Goal: Task Accomplishment & Management: Complete application form

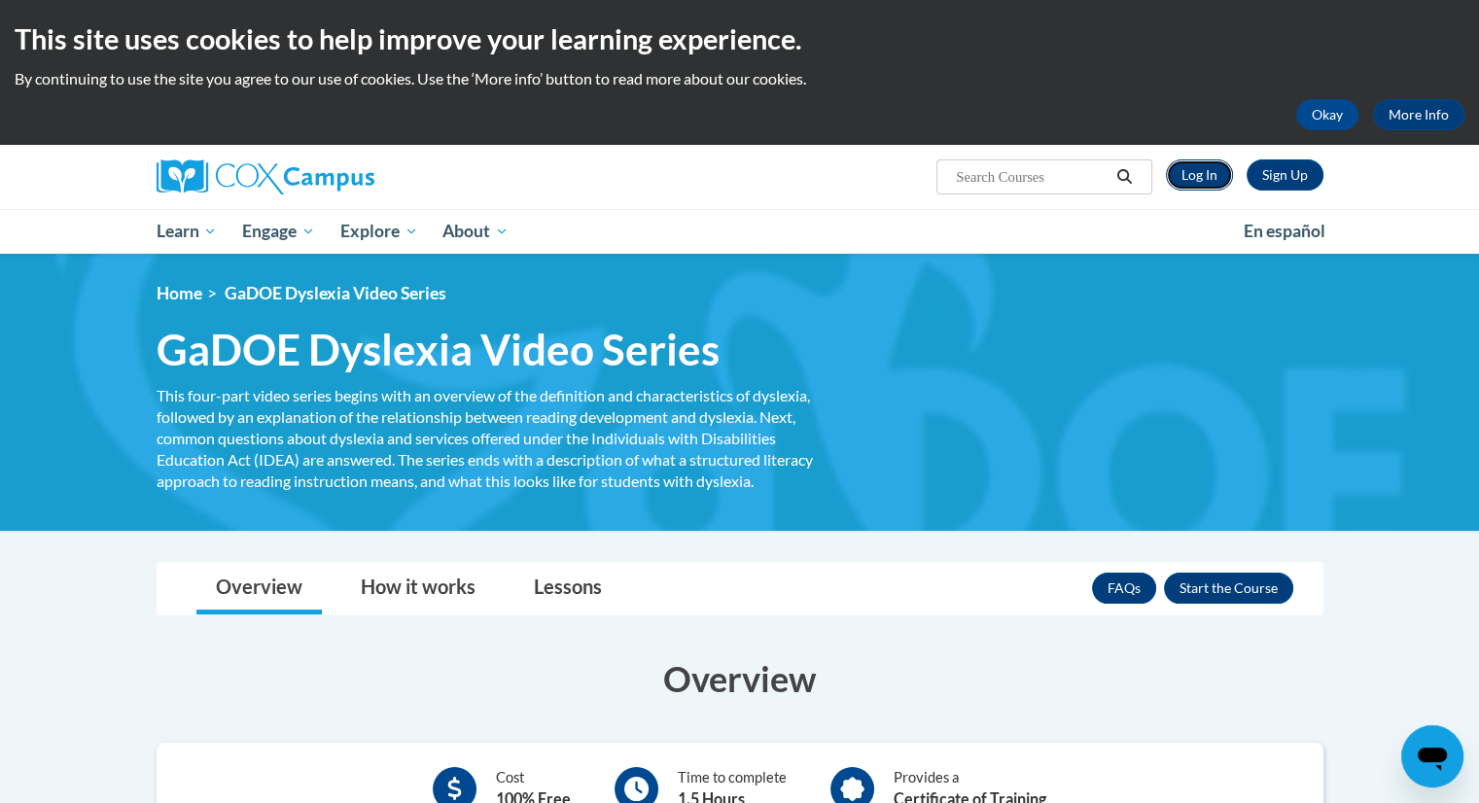
click at [1190, 181] on link "Log In" at bounding box center [1199, 174] width 67 height 31
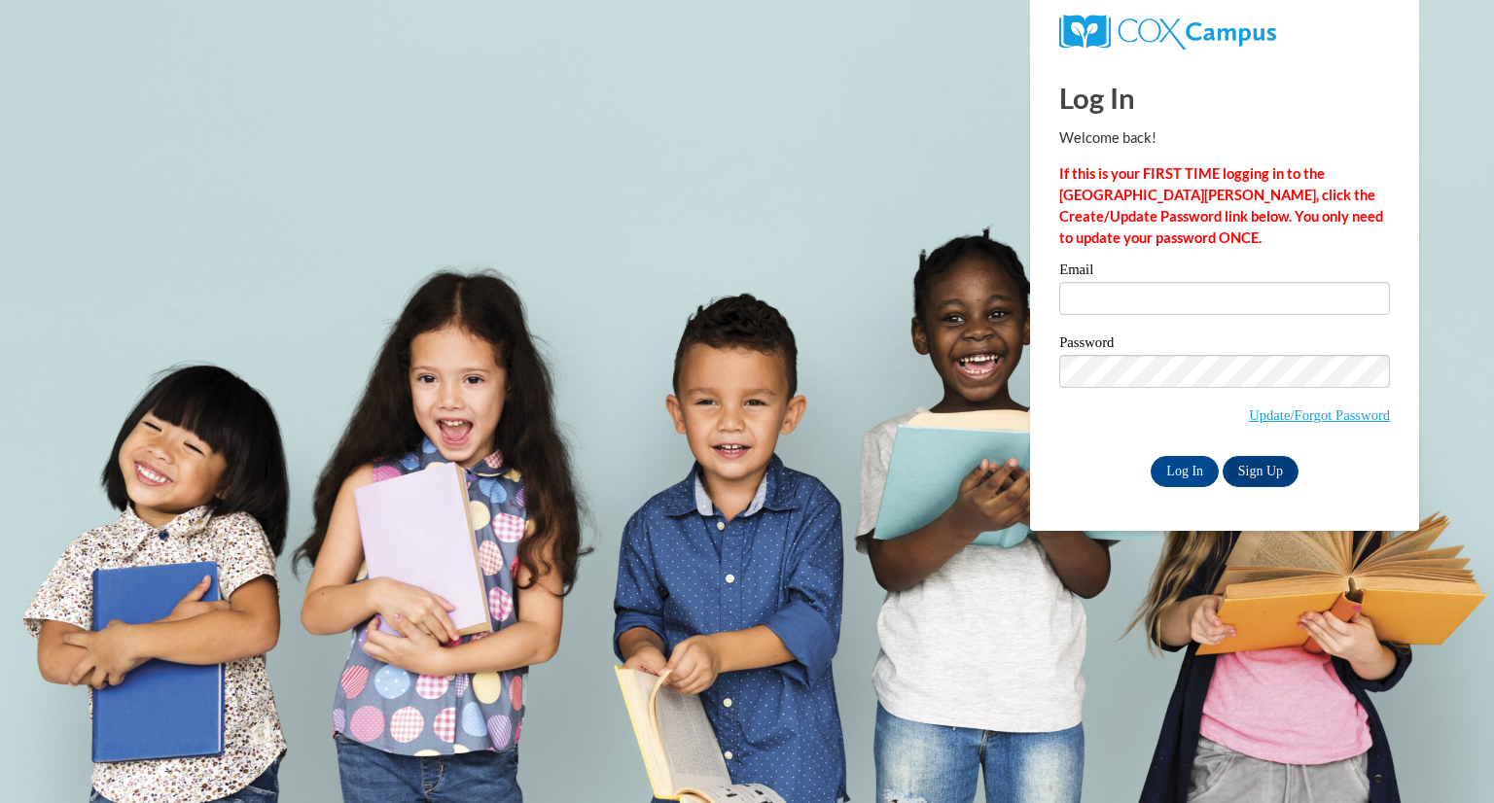
click at [1212, 243] on p "If this is your FIRST TIME logging in to the [GEOGRAPHIC_DATA][PERSON_NAME], cl…" at bounding box center [1224, 206] width 331 height 86
click at [1199, 296] on input "Email" at bounding box center [1224, 298] width 331 height 33
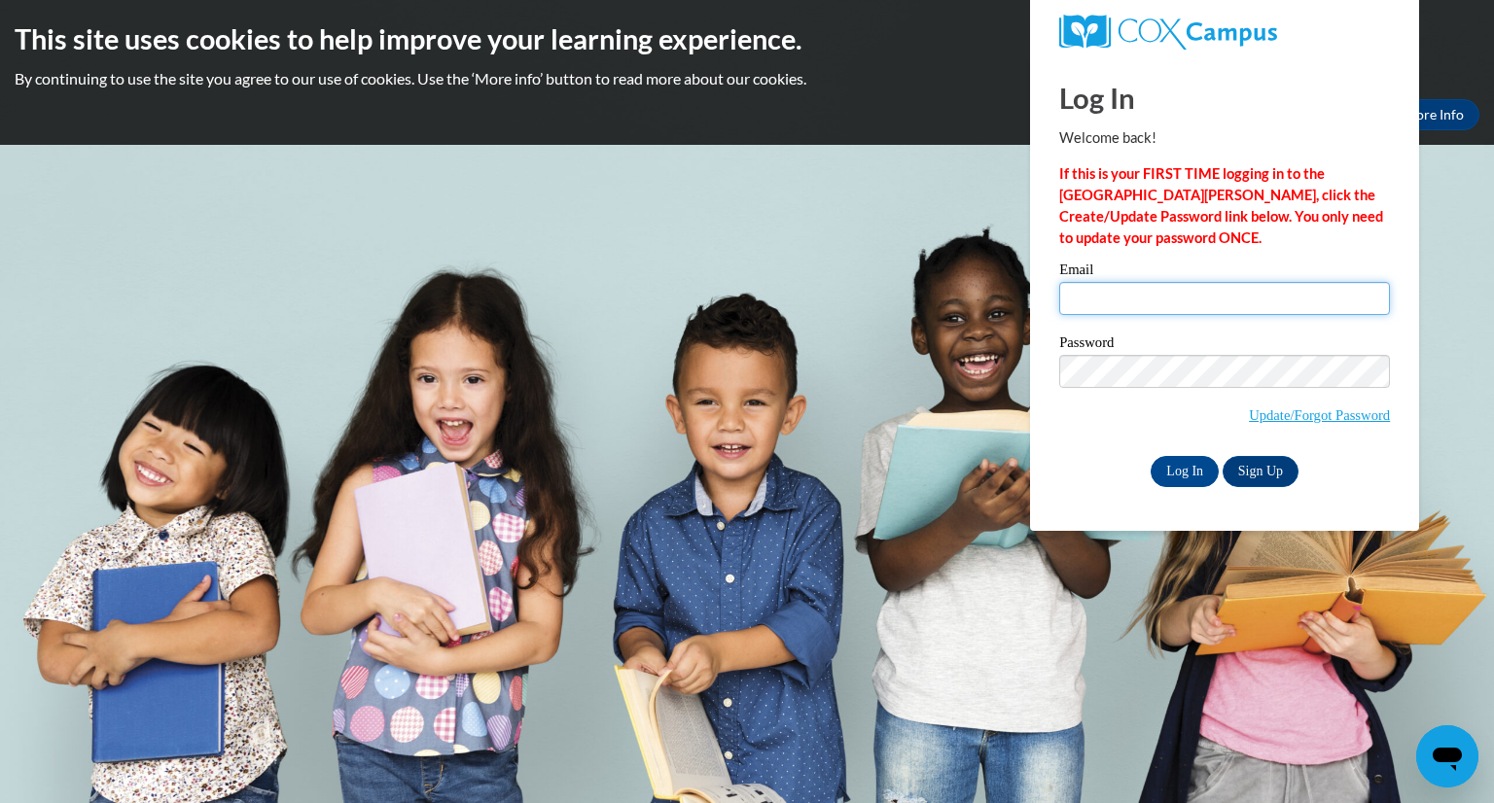
type input "larussoz@mail.sacredheart.edu"
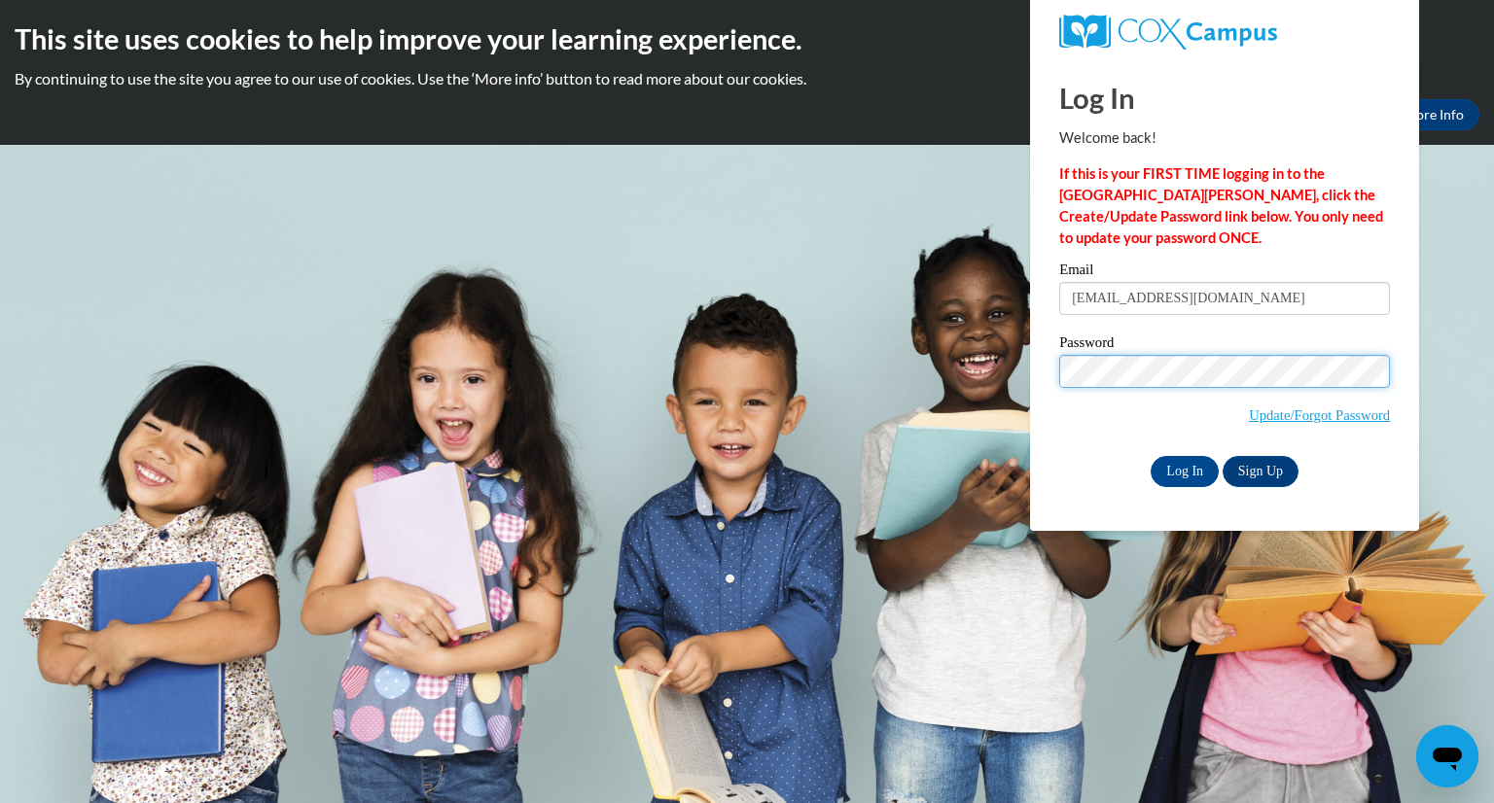
click at [1150, 456] on input "Log In" at bounding box center [1184, 471] width 68 height 31
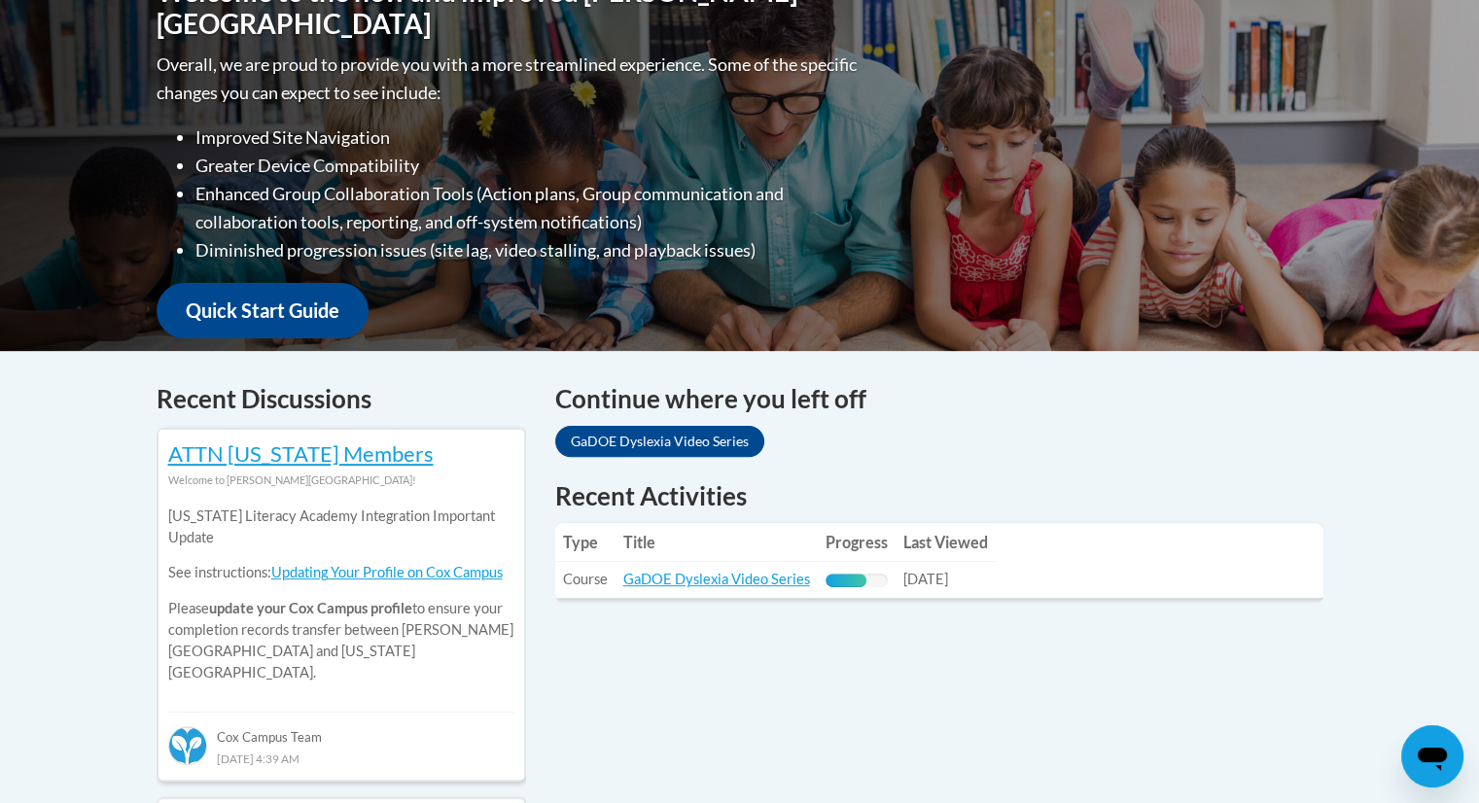
scroll to position [605, 0]
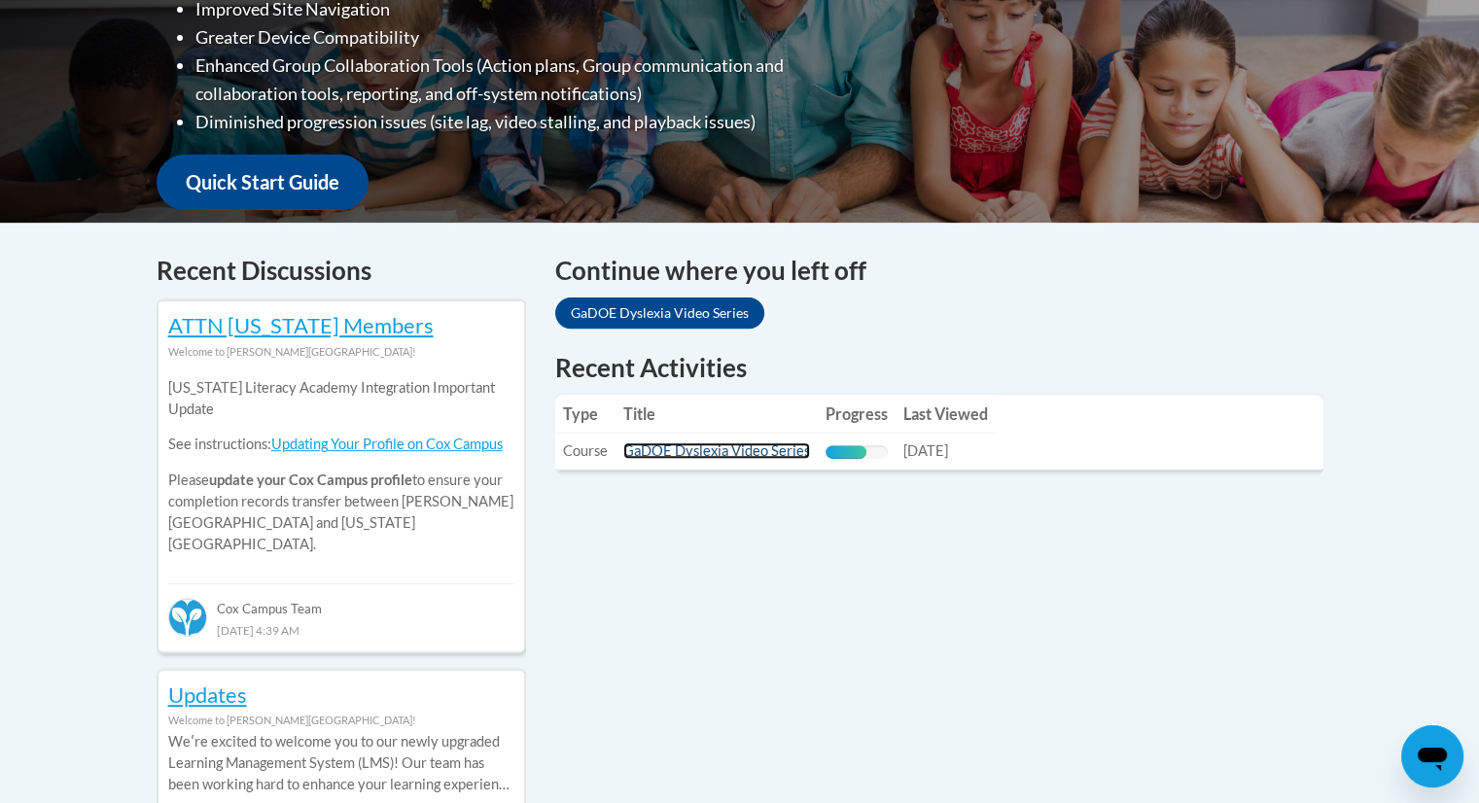
click at [671, 455] on link "GaDOE Dyslexia Video Series" at bounding box center [716, 450] width 187 height 17
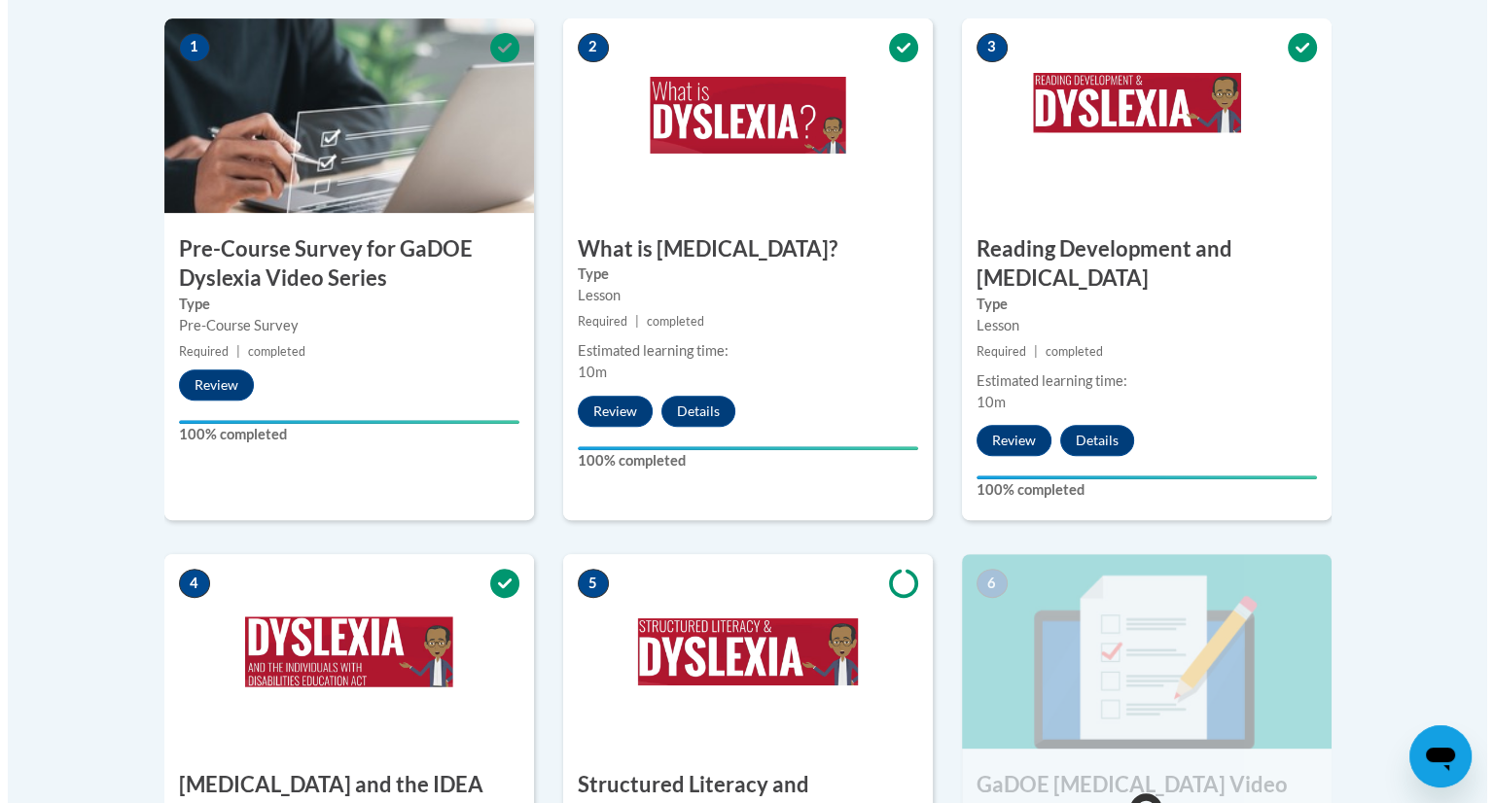
scroll to position [938, 0]
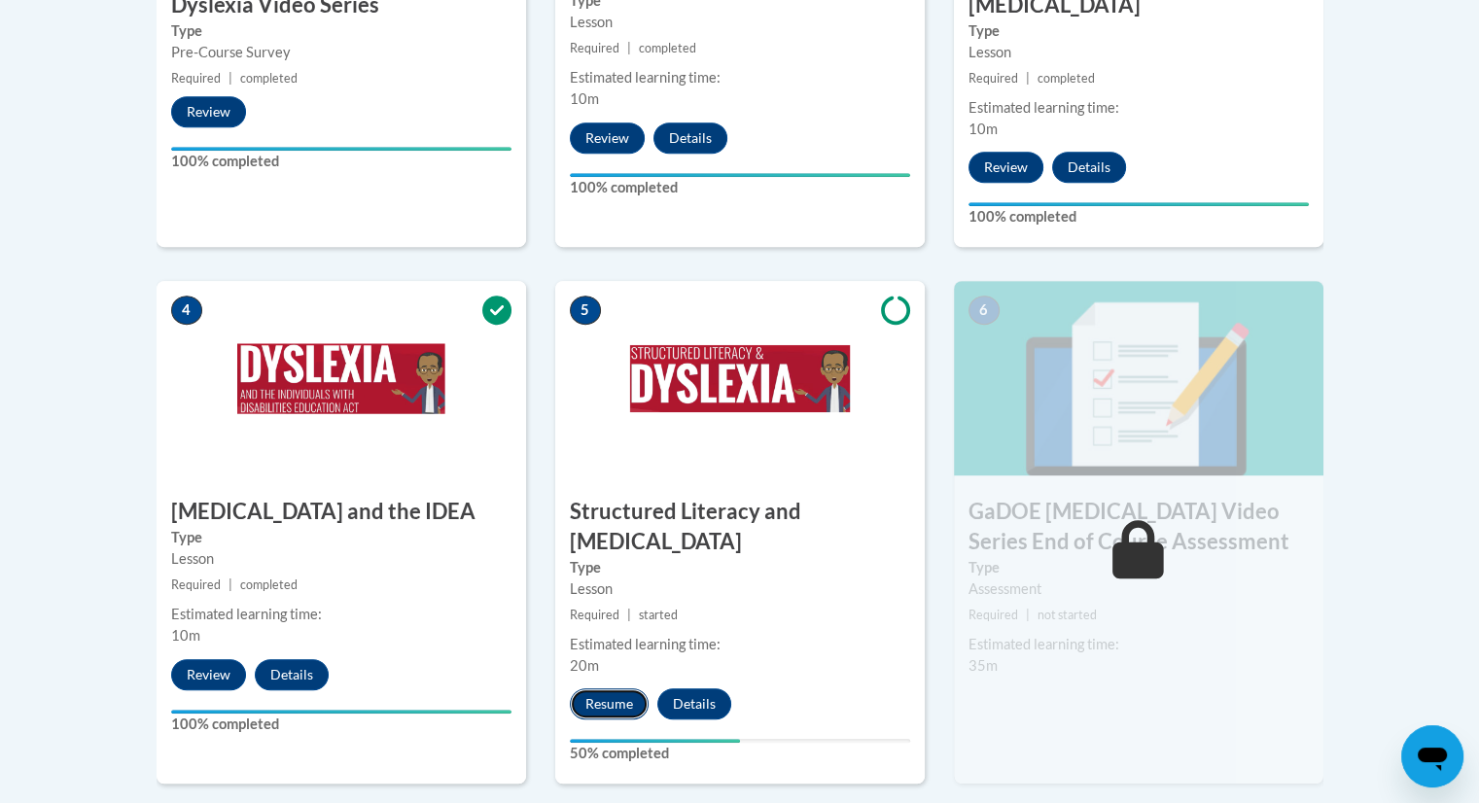
click at [606, 688] on button "Resume" at bounding box center [609, 703] width 79 height 31
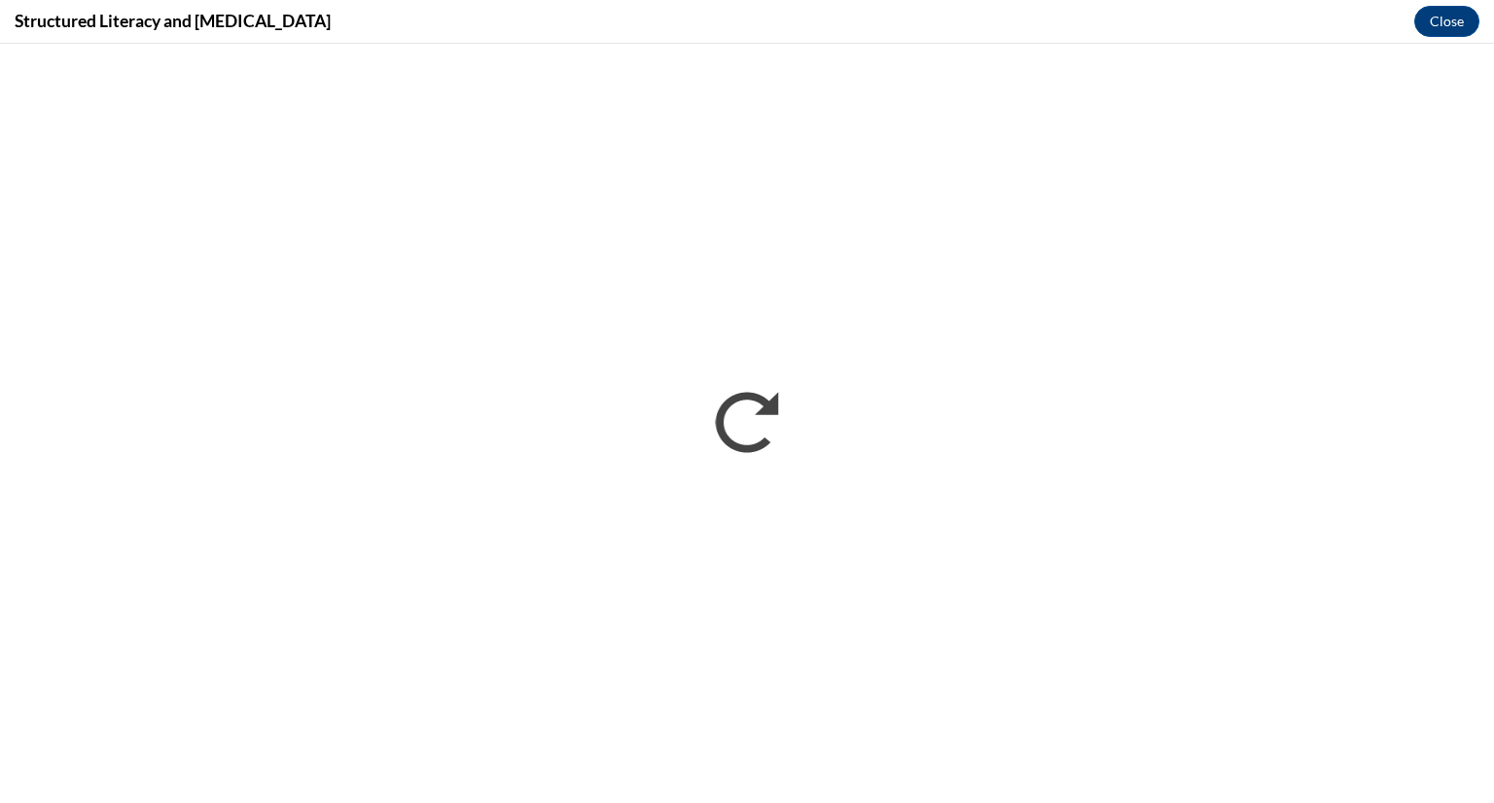
scroll to position [0, 0]
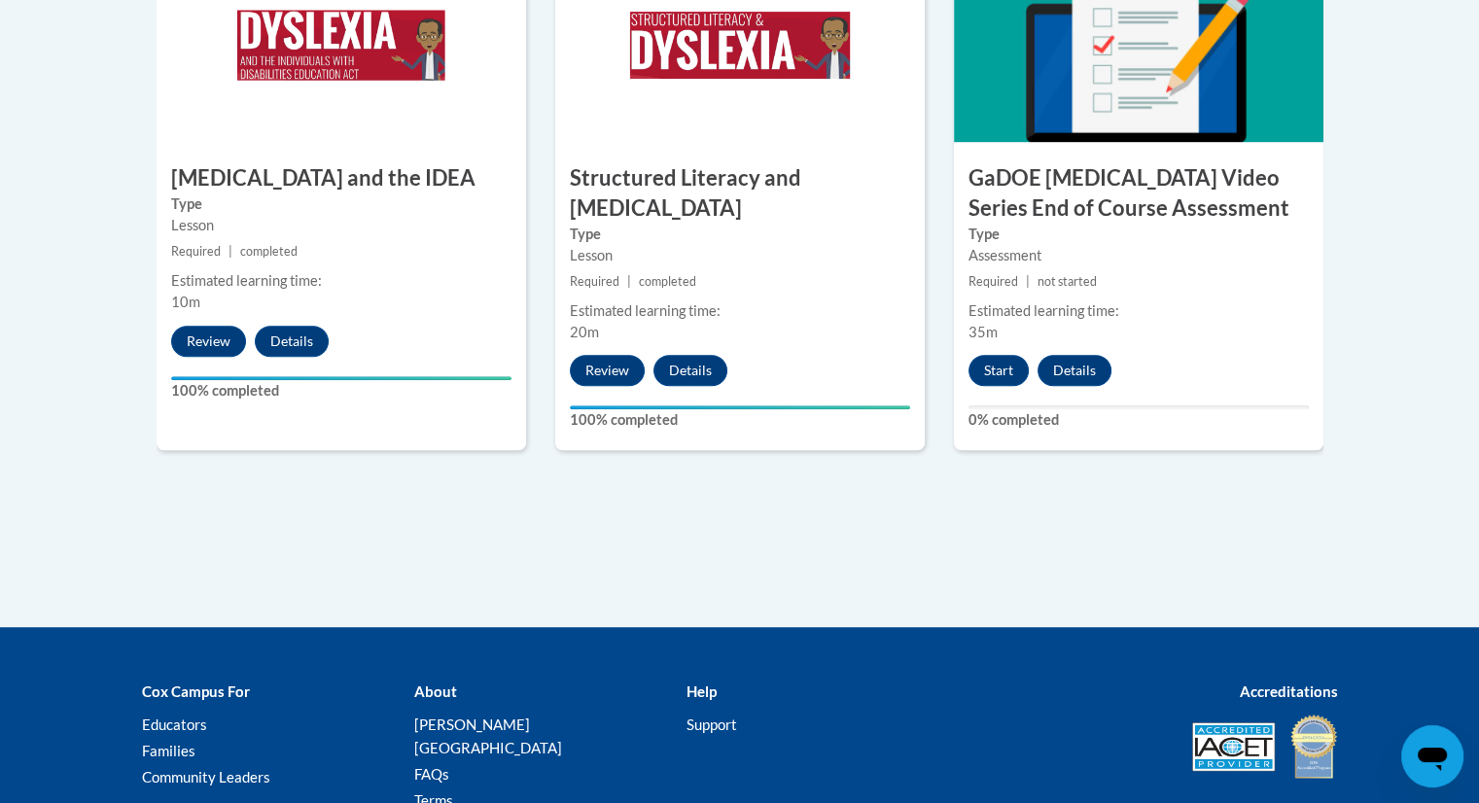
drag, startPoint x: 1493, startPoint y: 117, endPoint x: 1493, endPoint y: 565, distance: 448.2
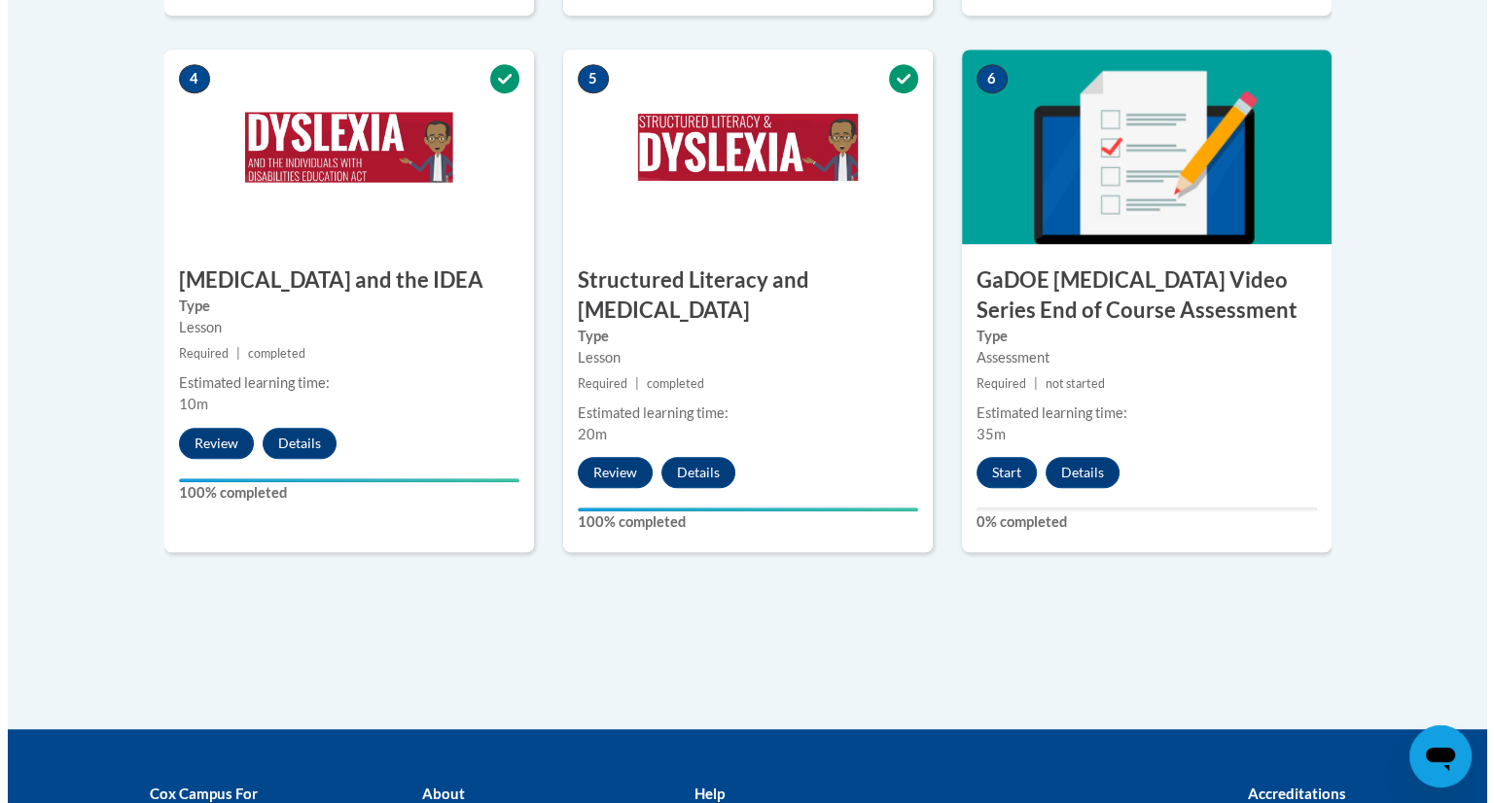
scroll to position [1101, 0]
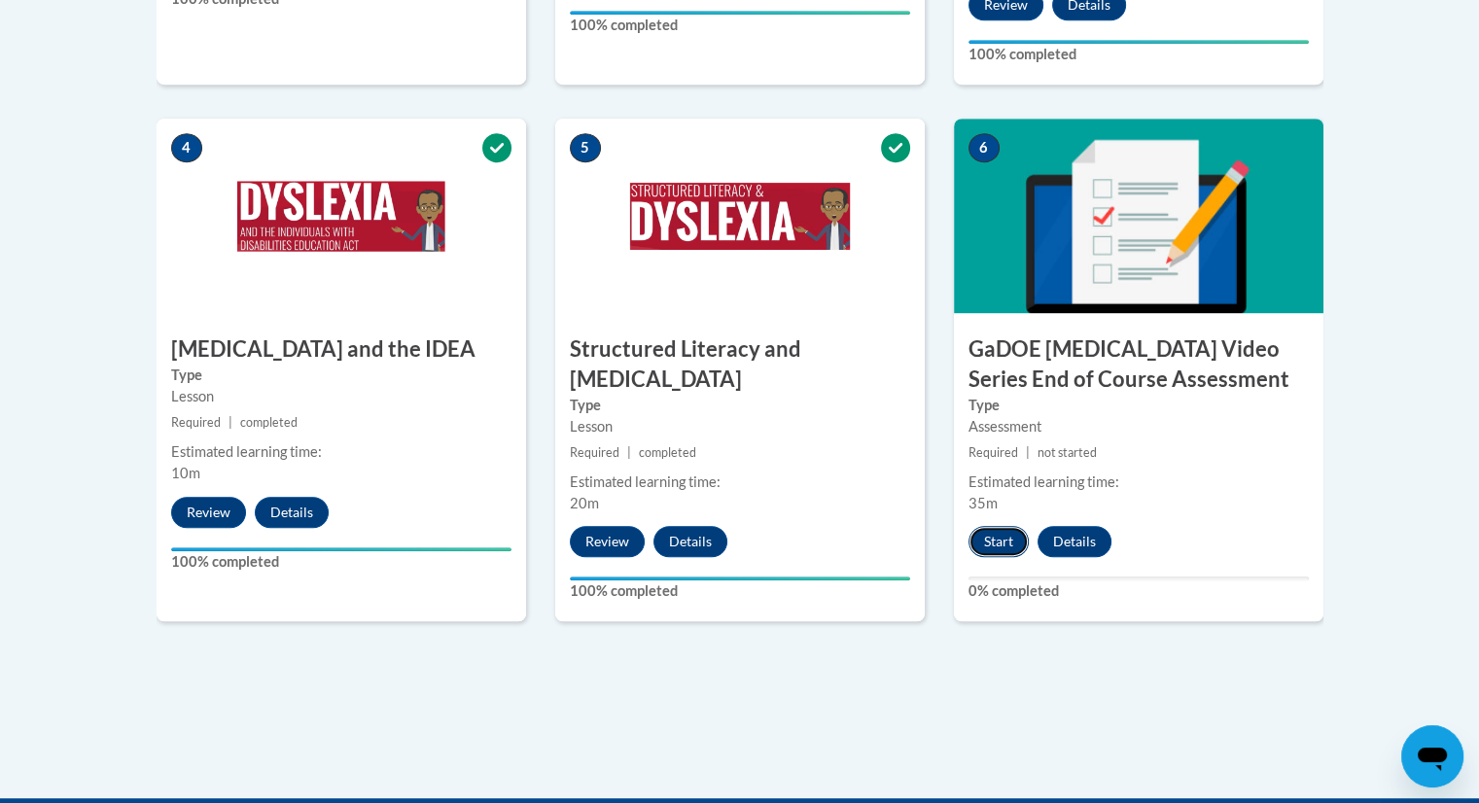
click at [978, 526] on button "Start" at bounding box center [998, 541] width 60 height 31
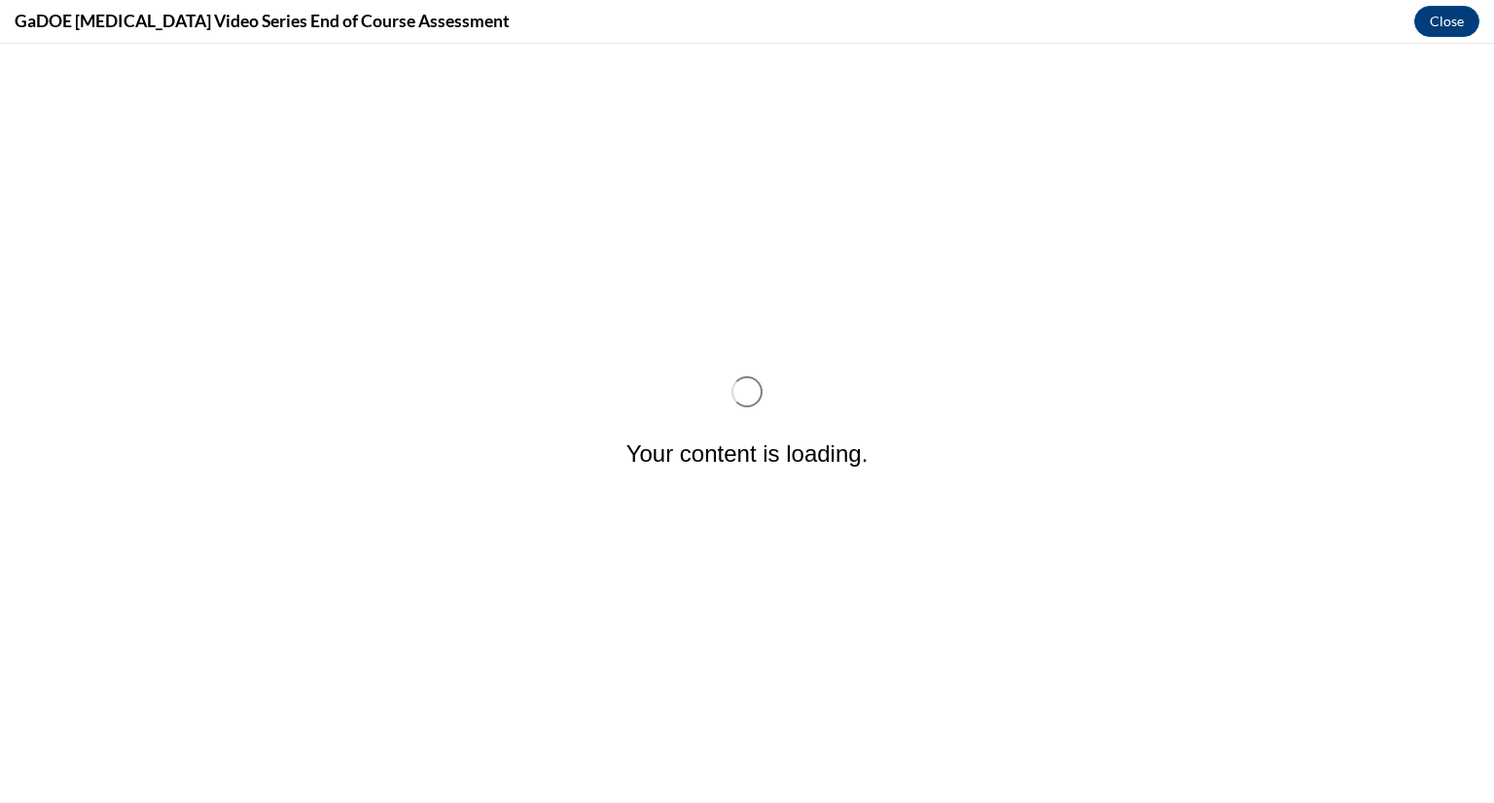
scroll to position [0, 0]
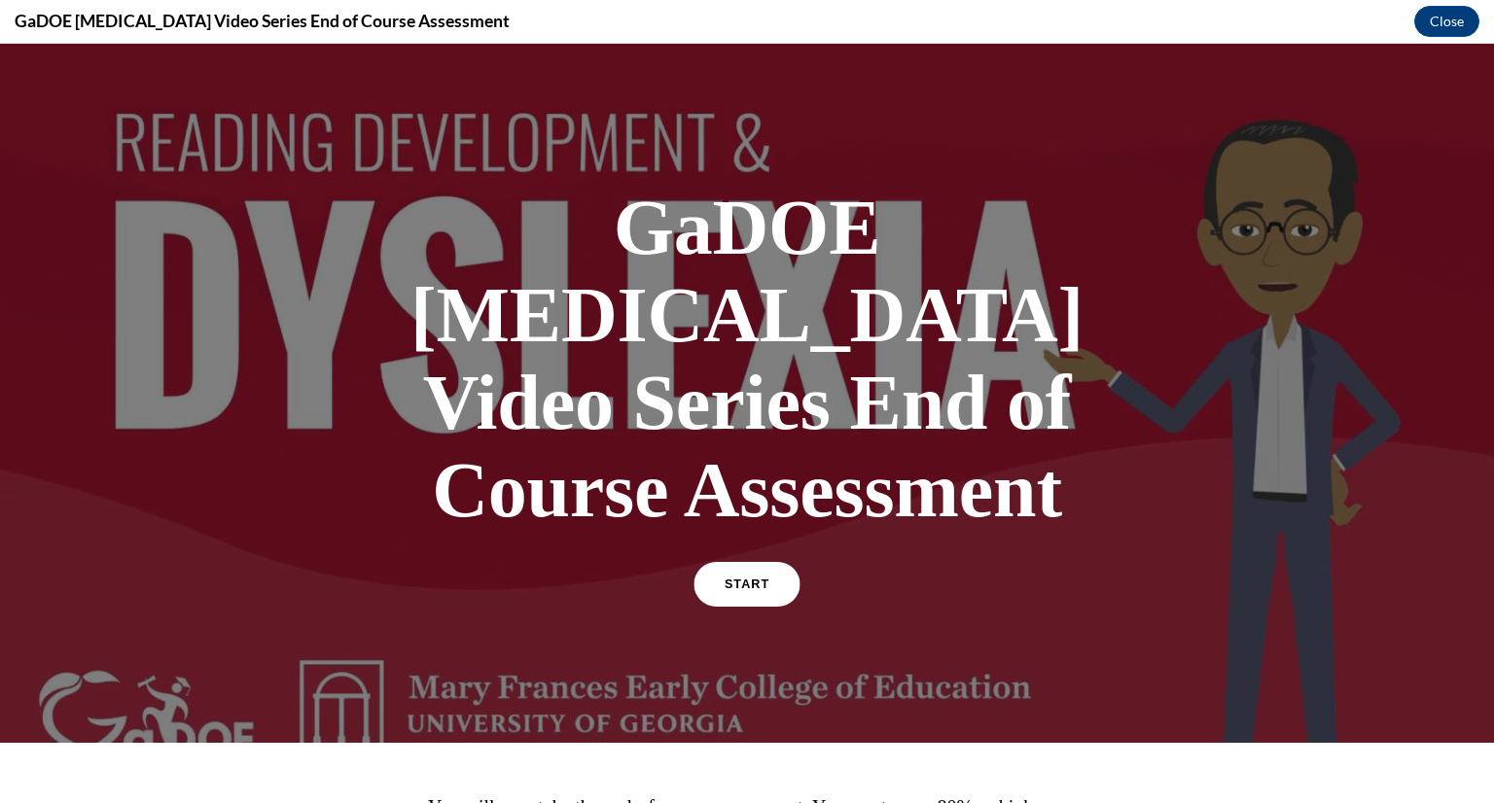
click at [770, 562] on link "START" at bounding box center [746, 584] width 106 height 45
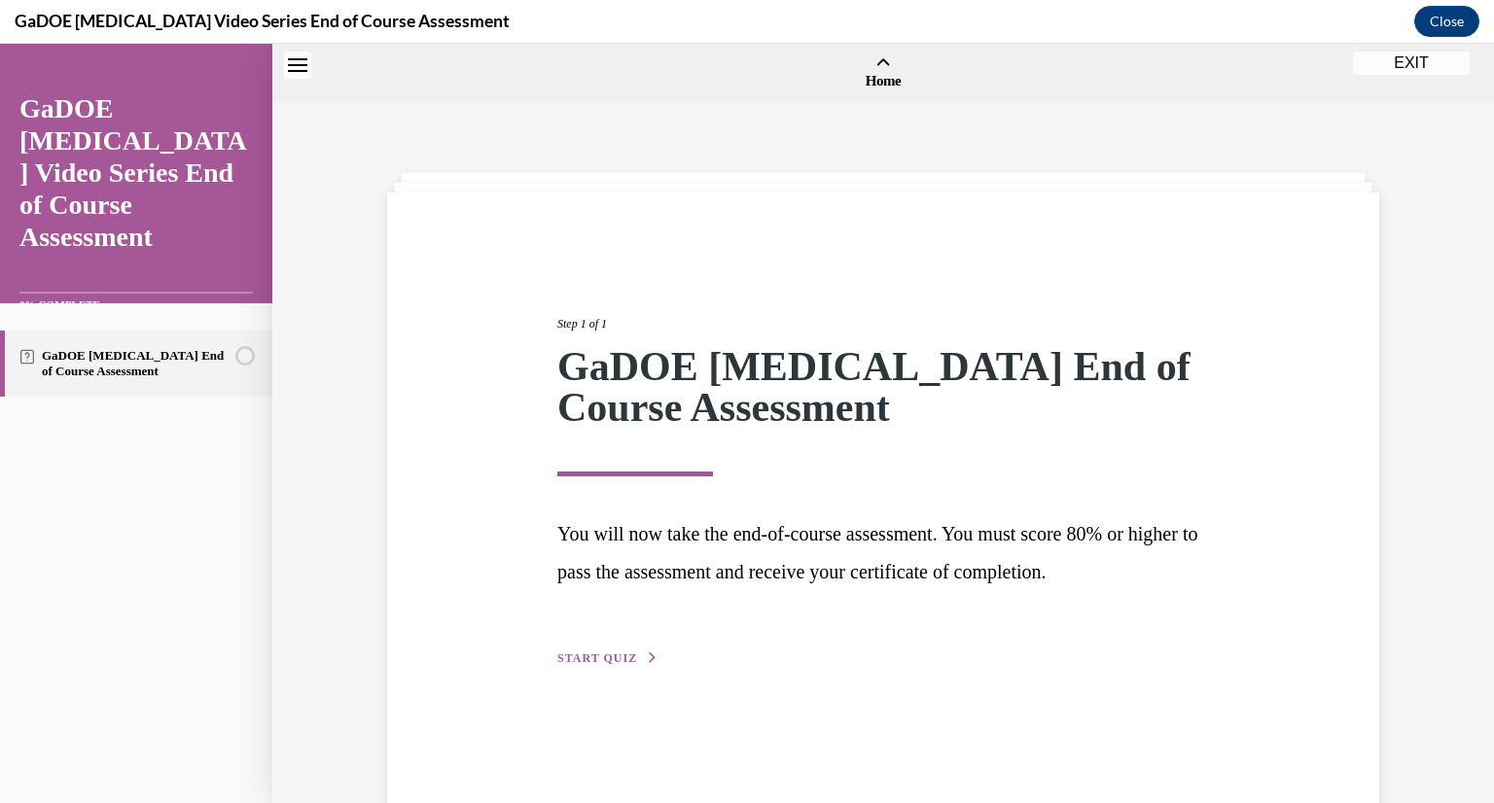
scroll to position [60, 0]
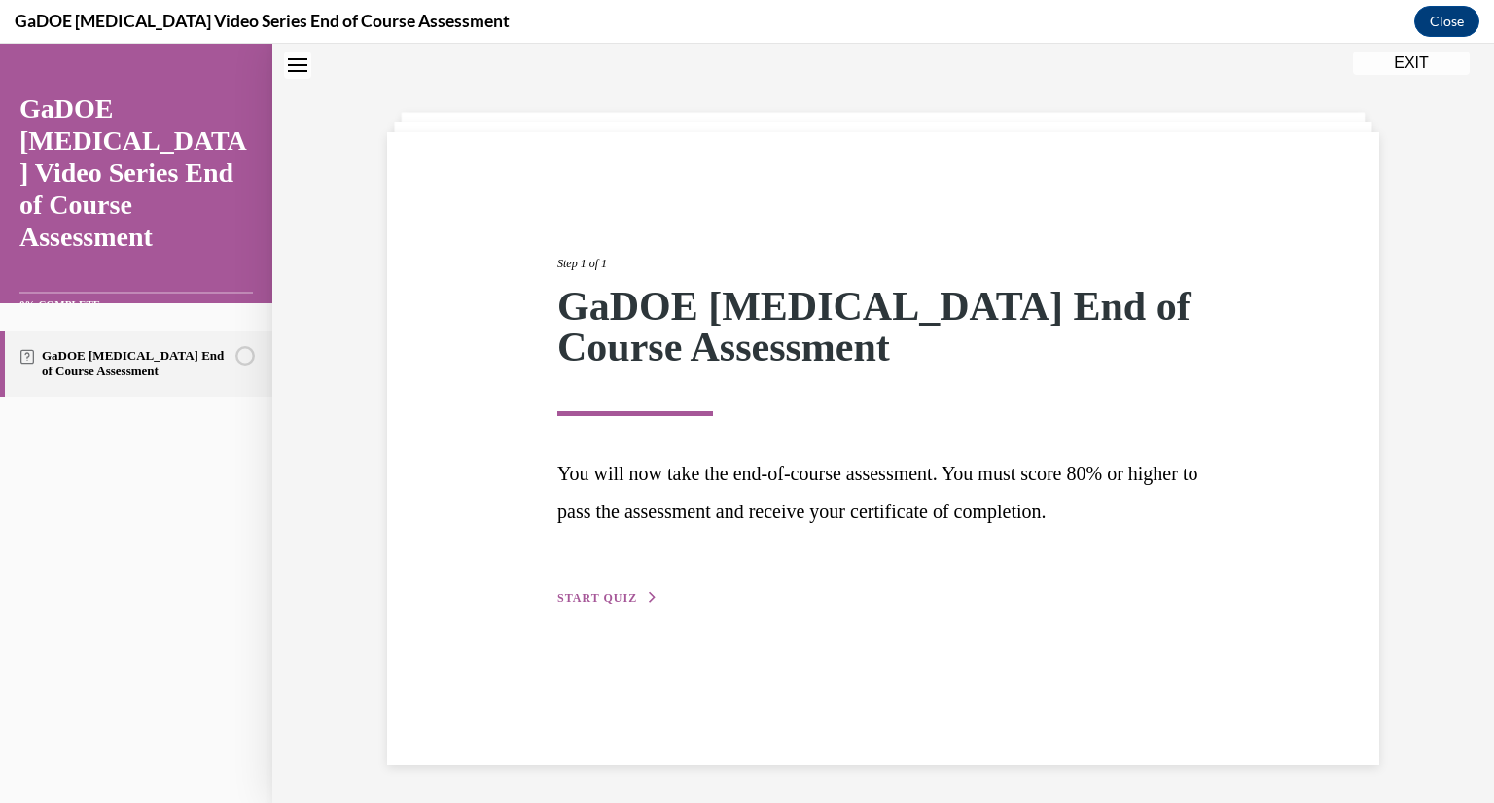
click at [594, 587] on div "Step 1 of 1 GaDOE Dyslexia End of Course Assessment You will now take the end-o…" at bounding box center [883, 409] width 681 height 399
click at [595, 589] on button "START QUIZ" at bounding box center [607, 598] width 101 height 18
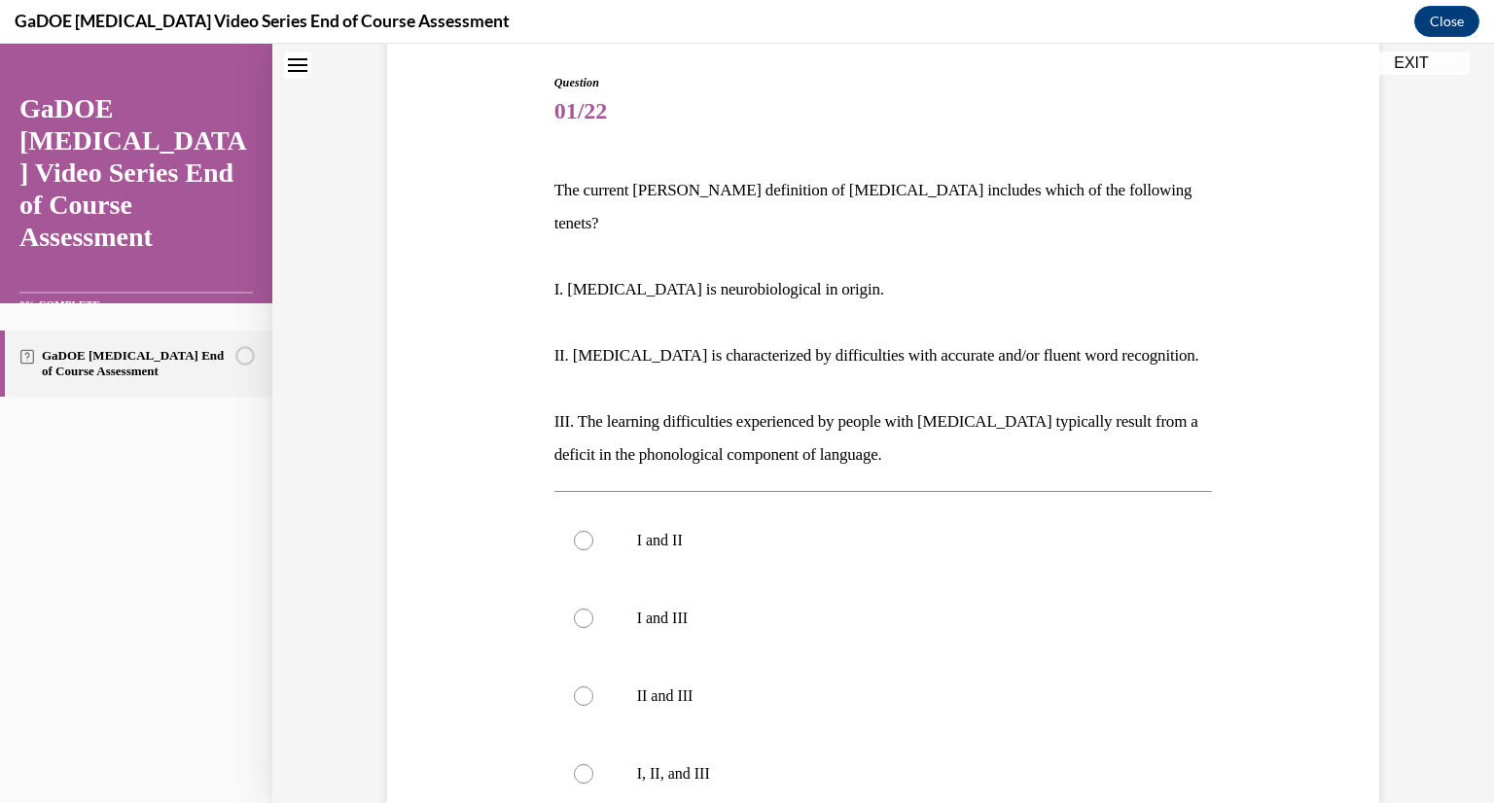
scroll to position [206, 0]
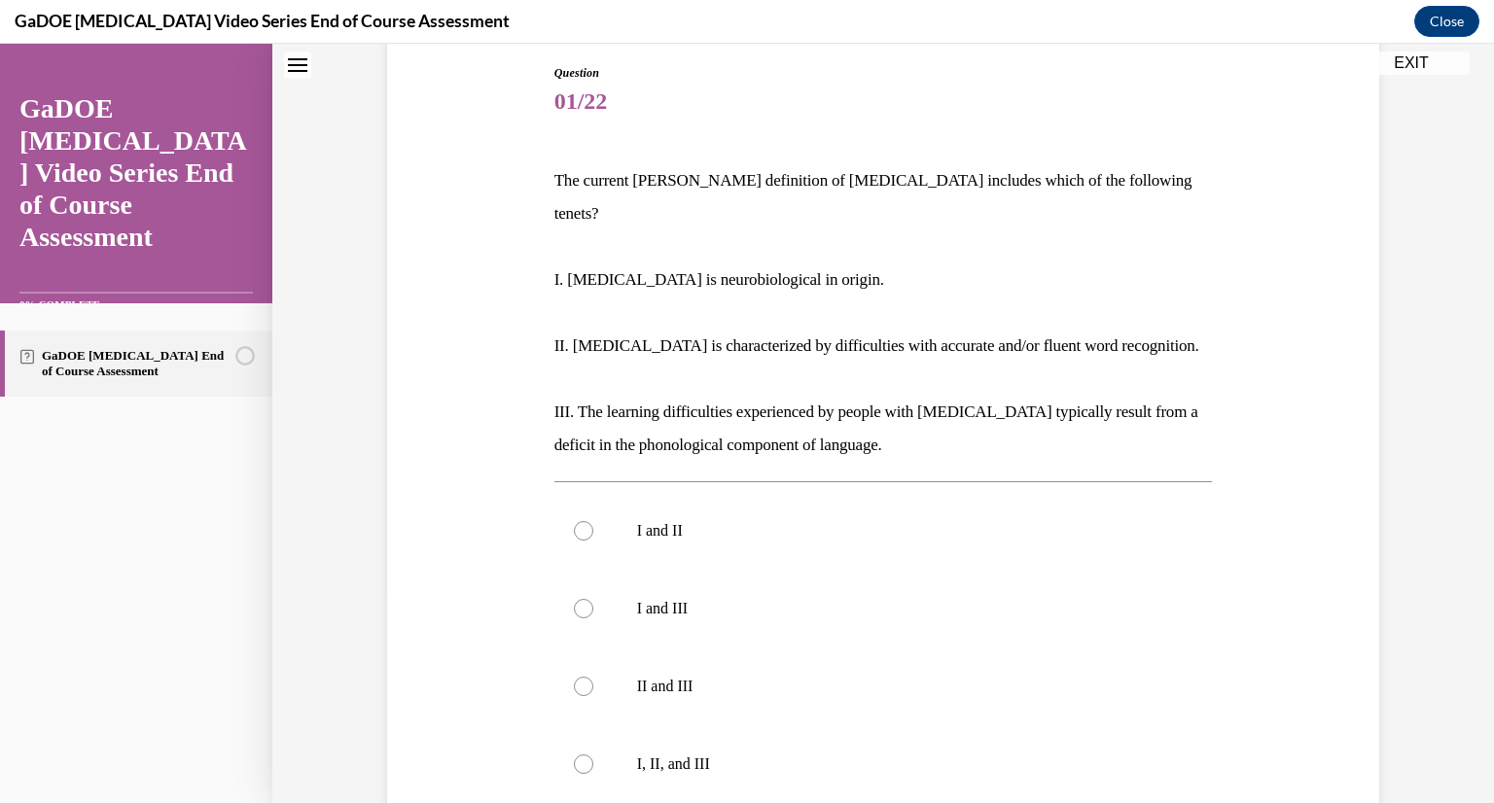
click at [1471, 298] on div "Question 01/22 The current IDA definition of dyslexia includes which of the fol…" at bounding box center [882, 491] width 1221 height 1184
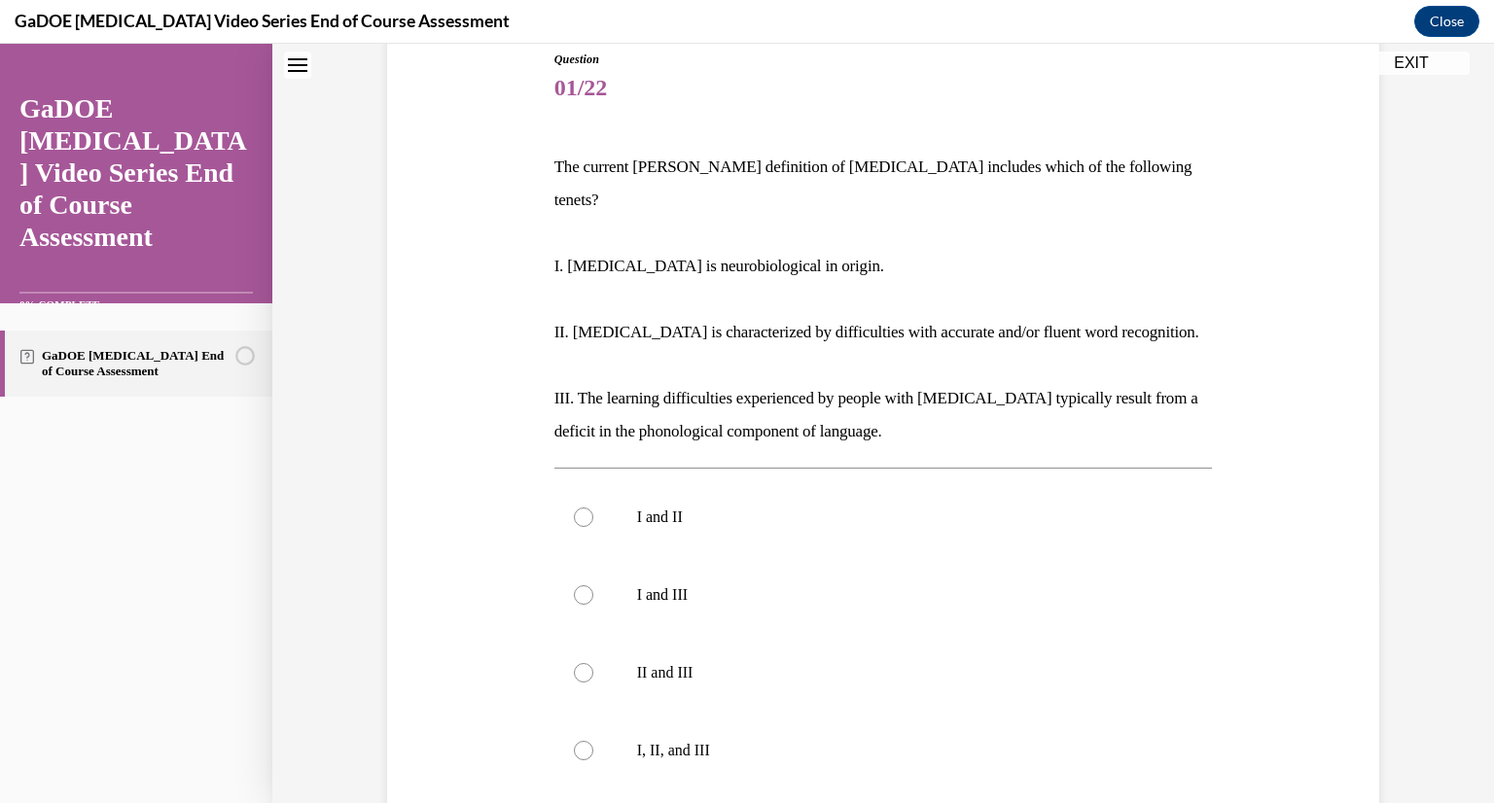
scroll to position [276, 0]
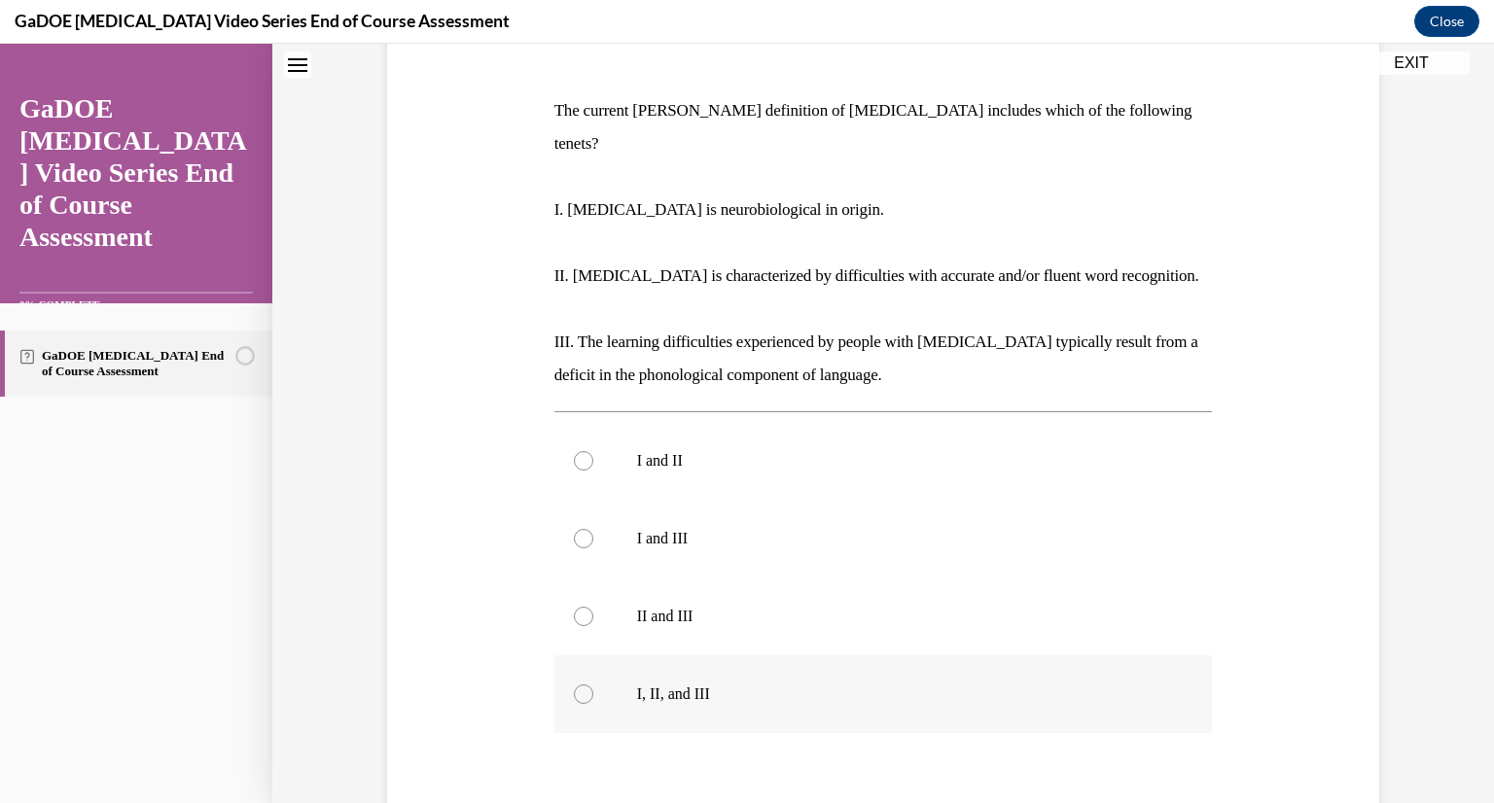
click at [580, 672] on label "I, II, and III" at bounding box center [883, 694] width 658 height 78
click at [580, 685] on input "I, II, and III" at bounding box center [583, 694] width 19 height 19
radio input "true"
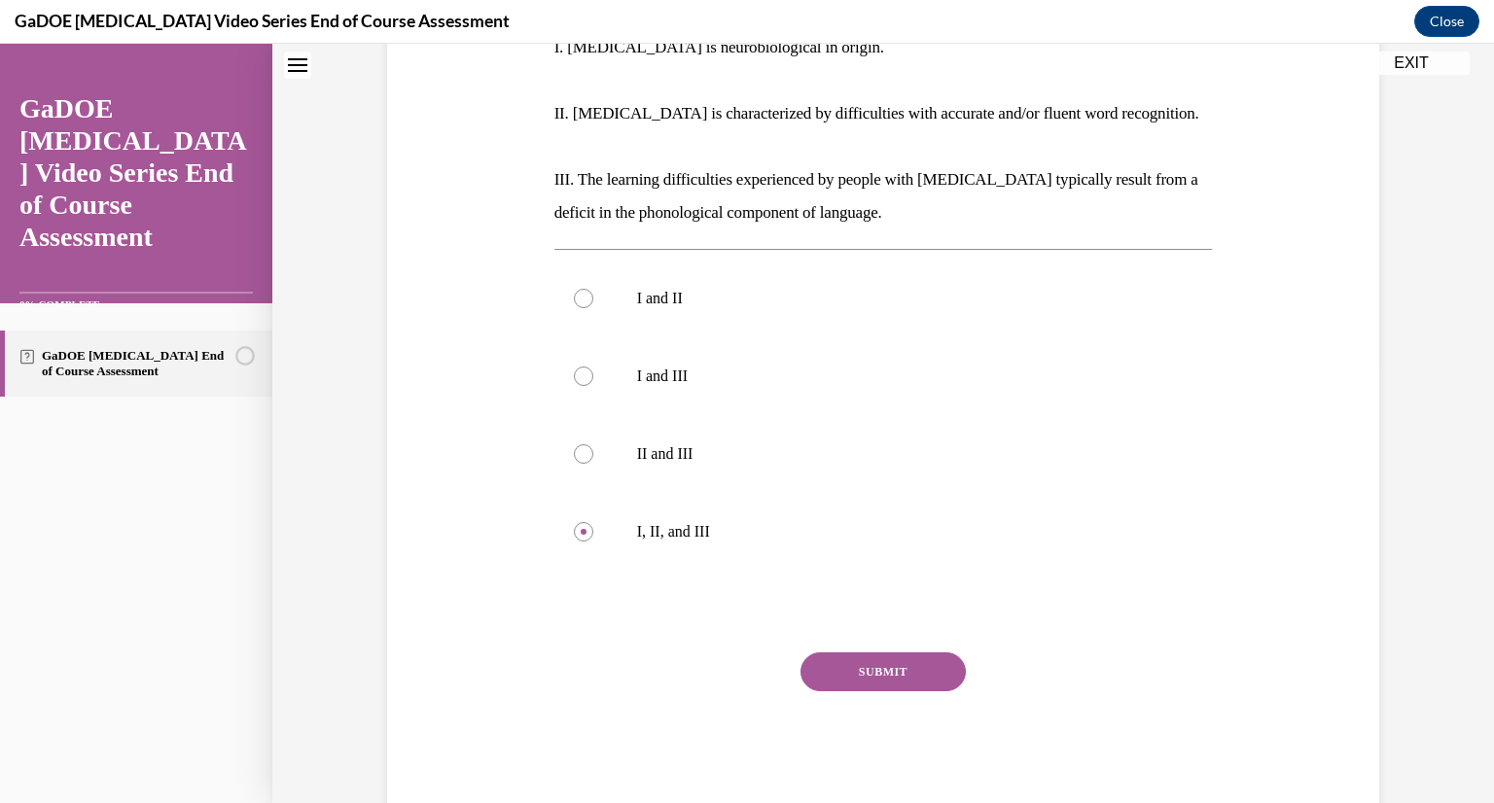
click at [918, 658] on div "SUBMIT" at bounding box center [883, 700] width 658 height 97
click at [919, 652] on button "SUBMIT" at bounding box center [882, 671] width 165 height 39
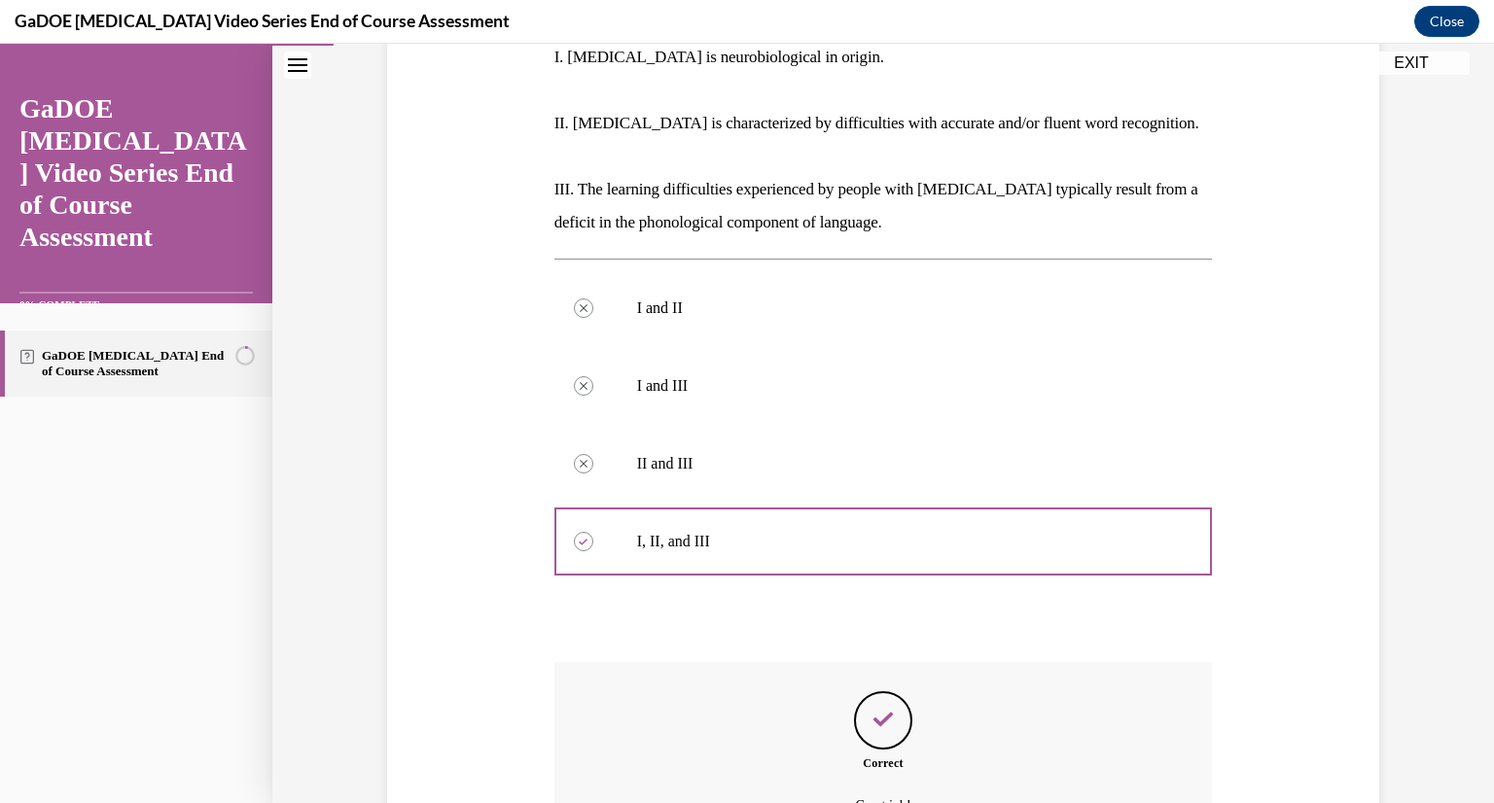
scroll to position [611, 0]
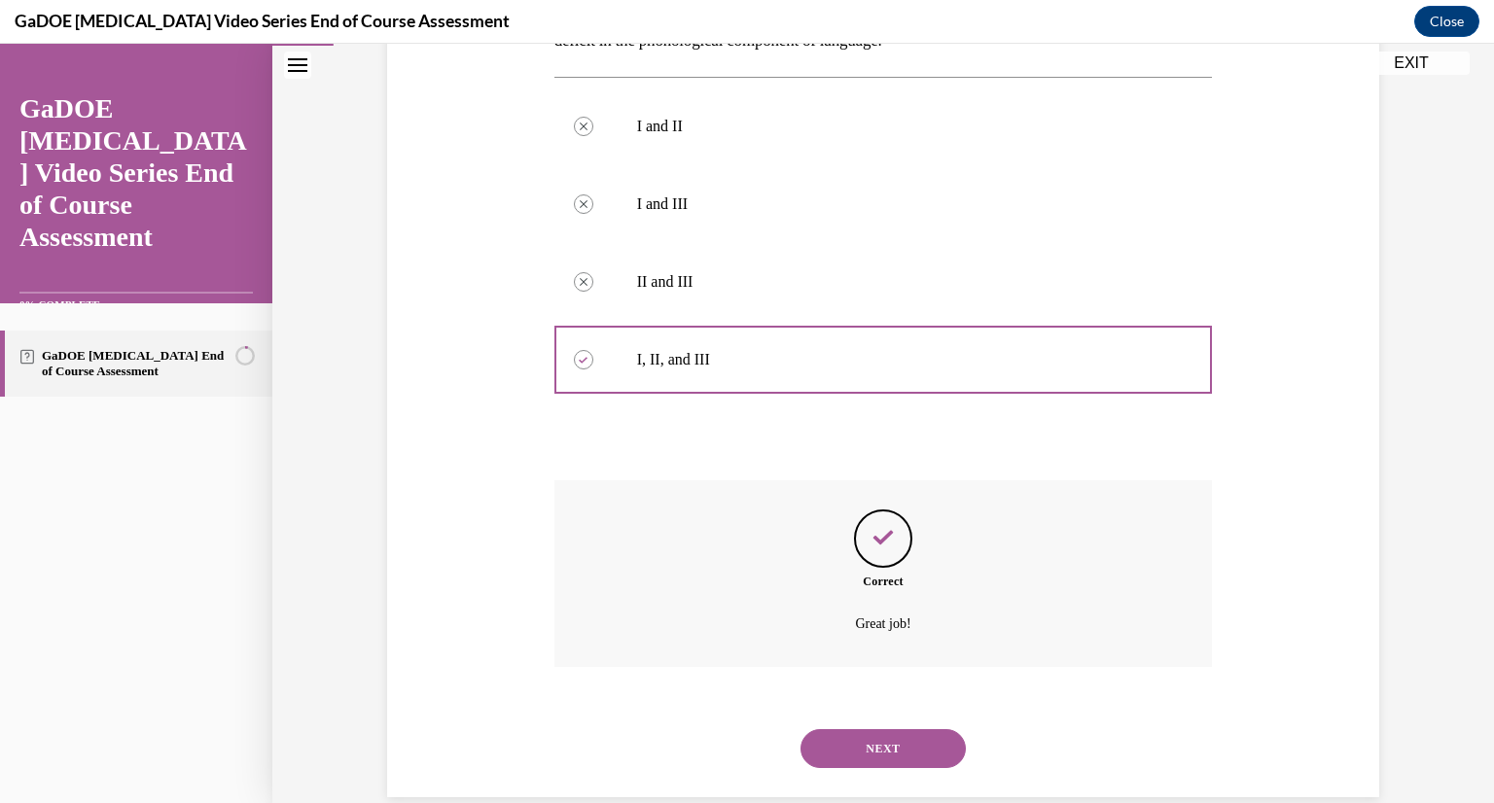
click at [844, 729] on button "NEXT" at bounding box center [882, 748] width 165 height 39
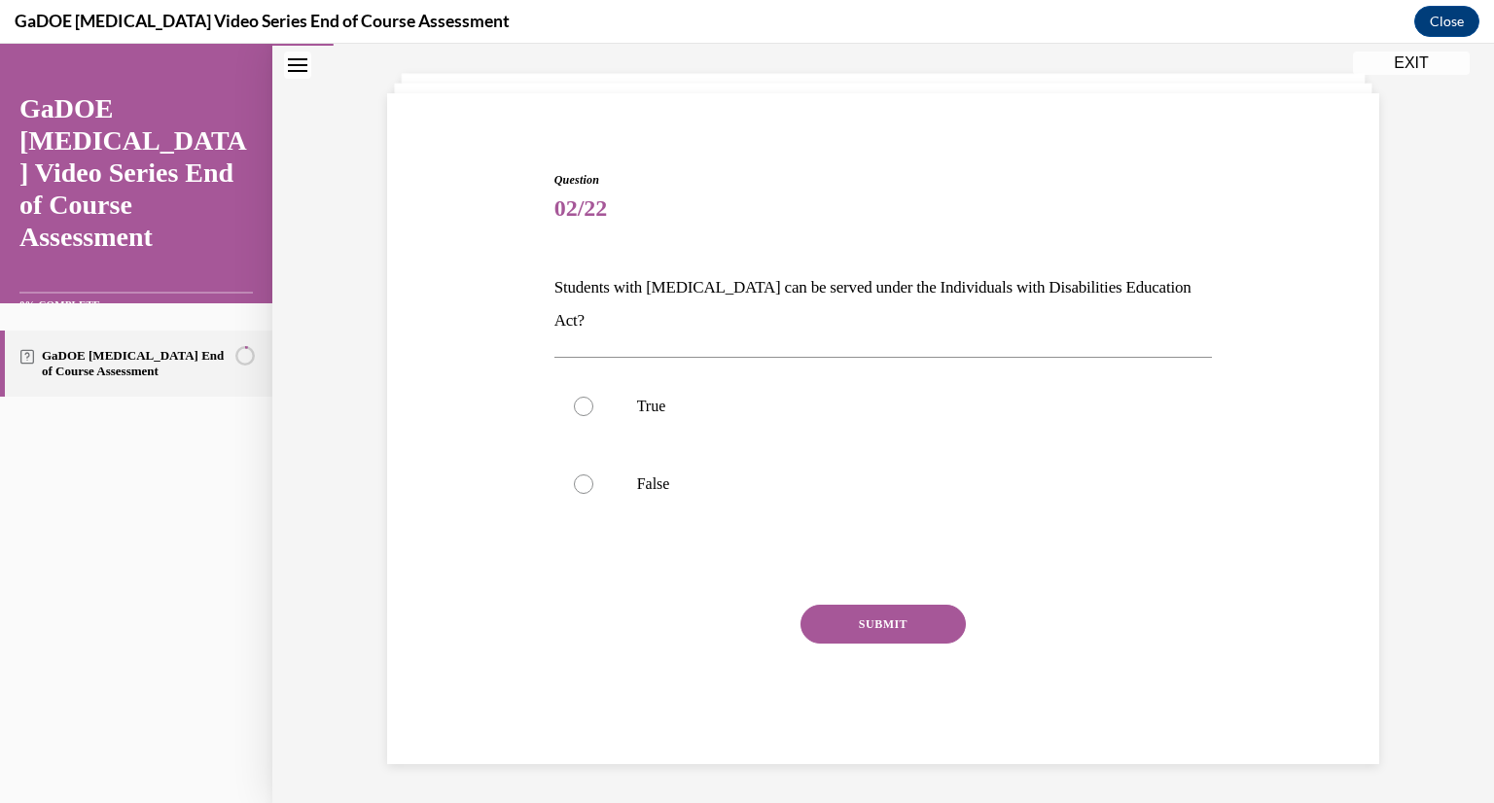
scroll to position [66, 0]
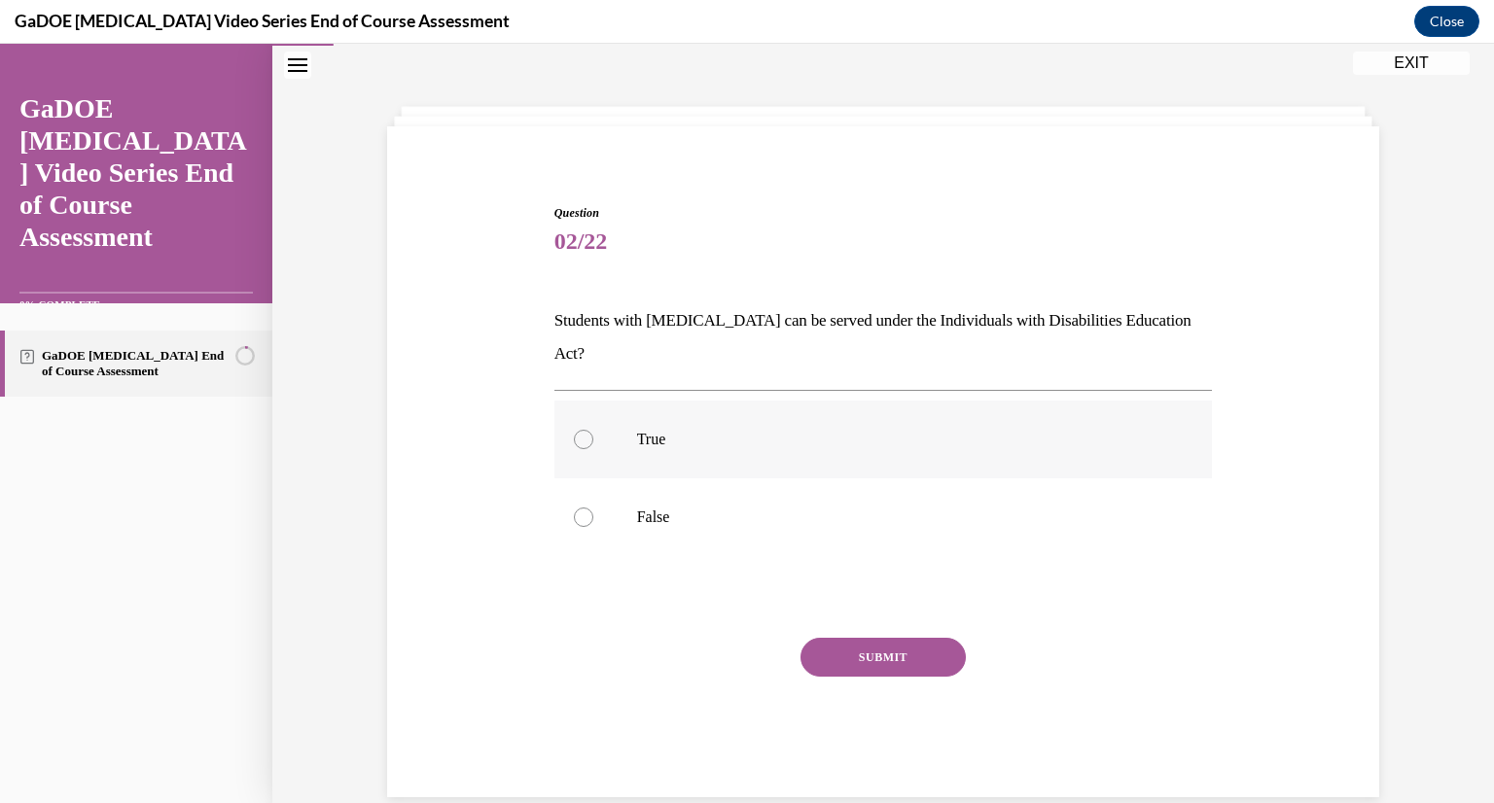
click at [654, 401] on label "True" at bounding box center [883, 440] width 658 height 78
click at [593, 430] on input "True" at bounding box center [583, 439] width 19 height 19
radio input "true"
click at [895, 638] on button "SUBMIT" at bounding box center [882, 657] width 165 height 39
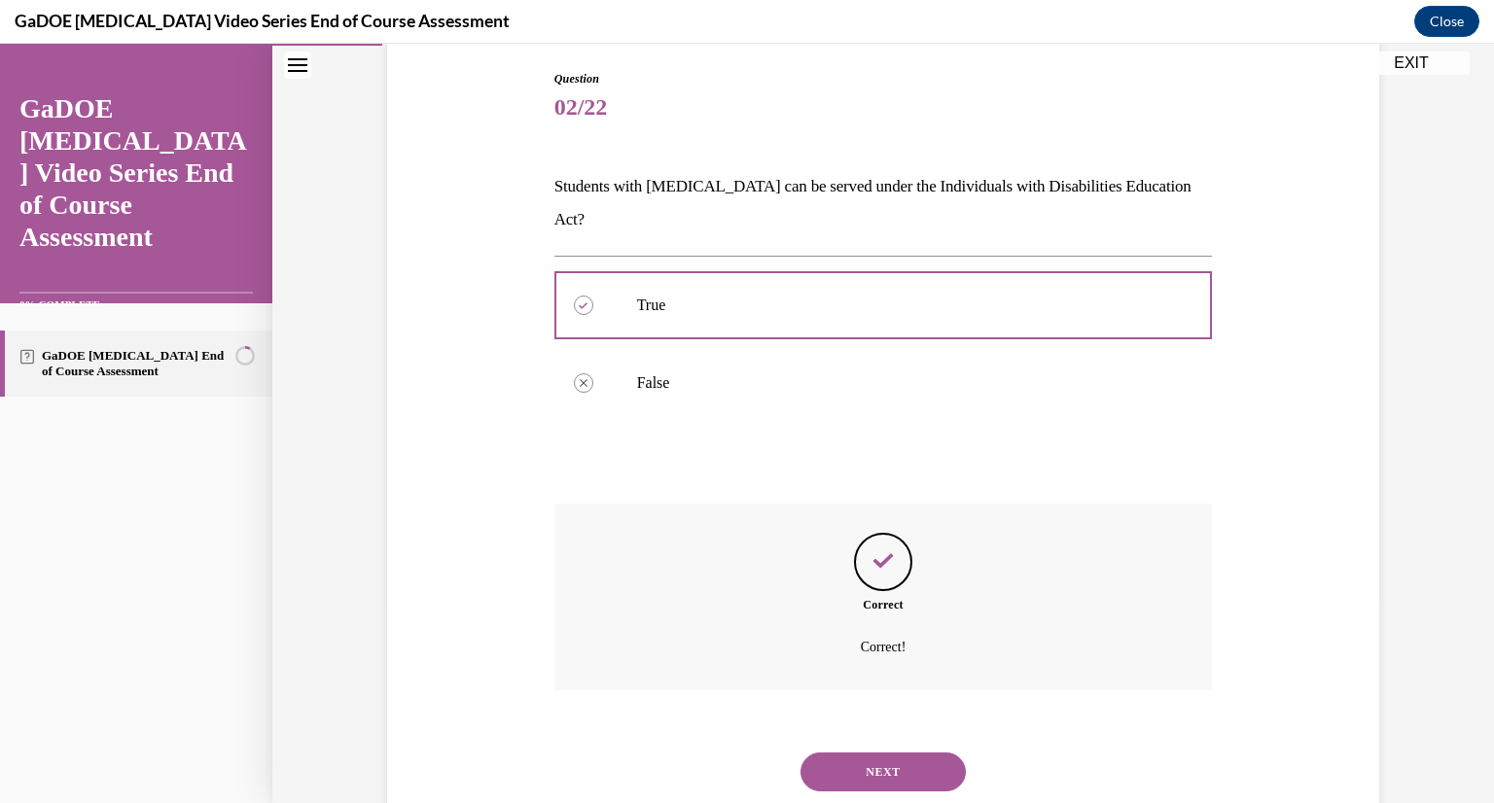
scroll to position [223, 0]
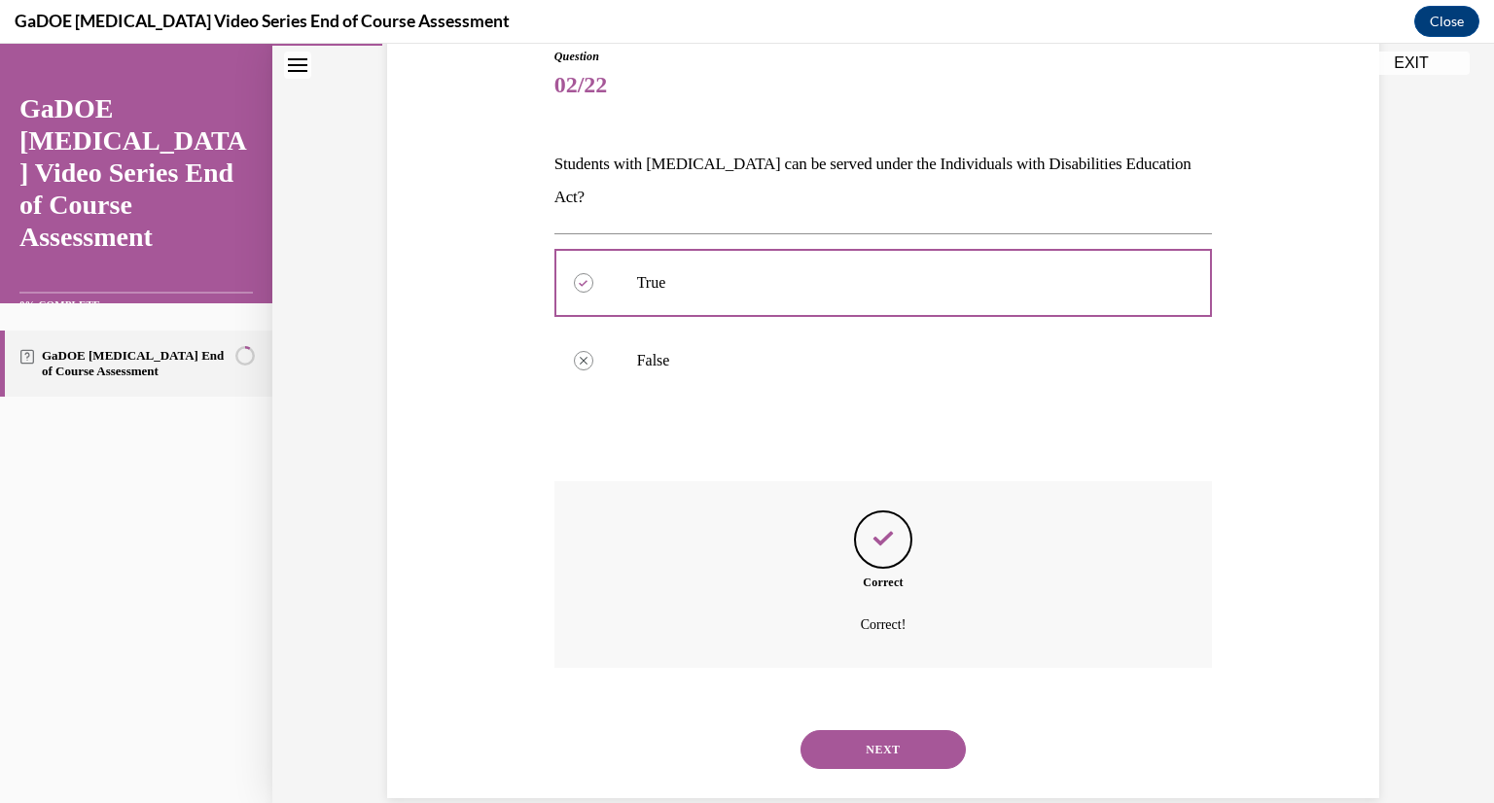
click at [827, 730] on button "NEXT" at bounding box center [882, 749] width 165 height 39
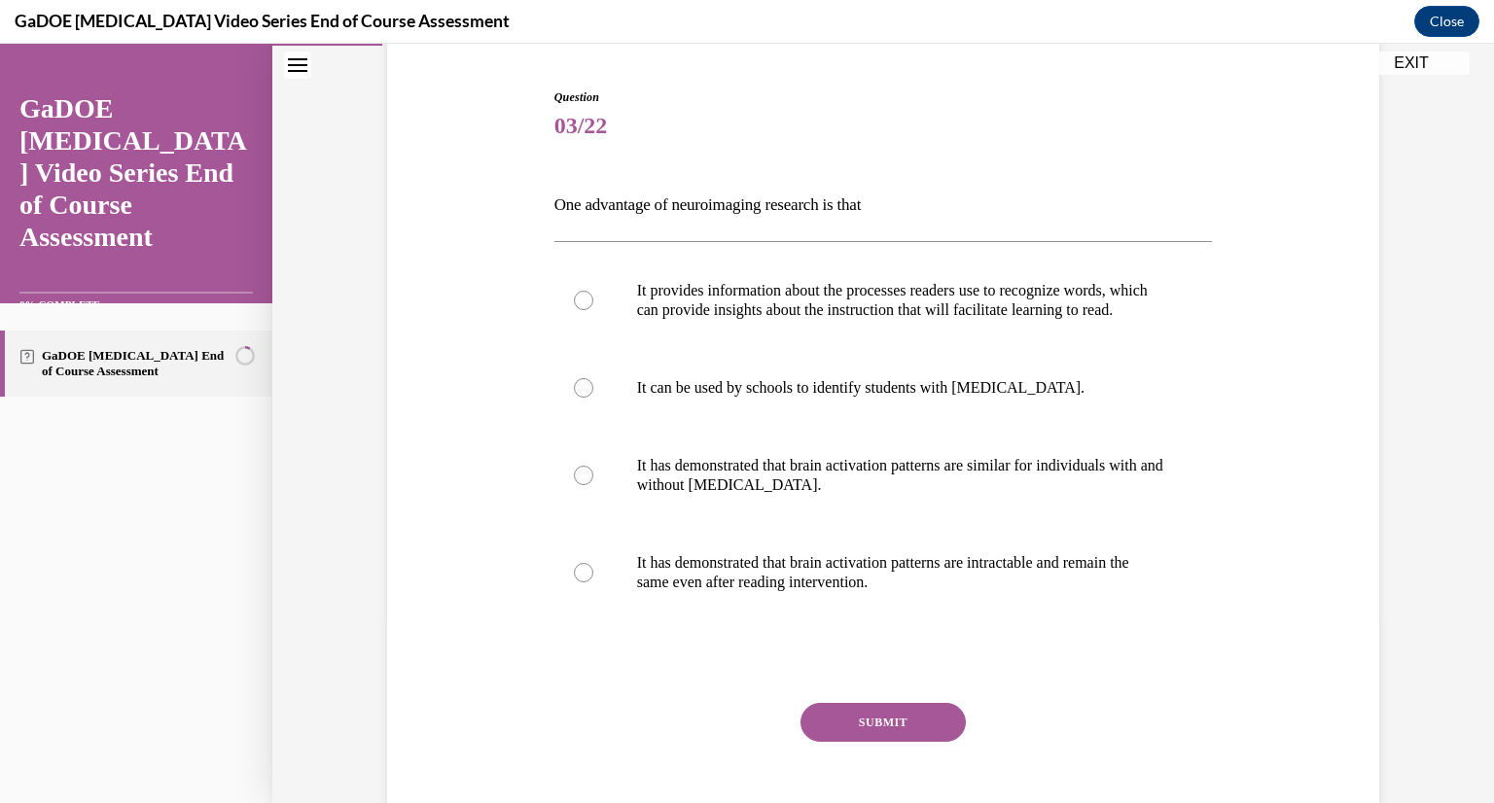
scroll to position [163, 0]
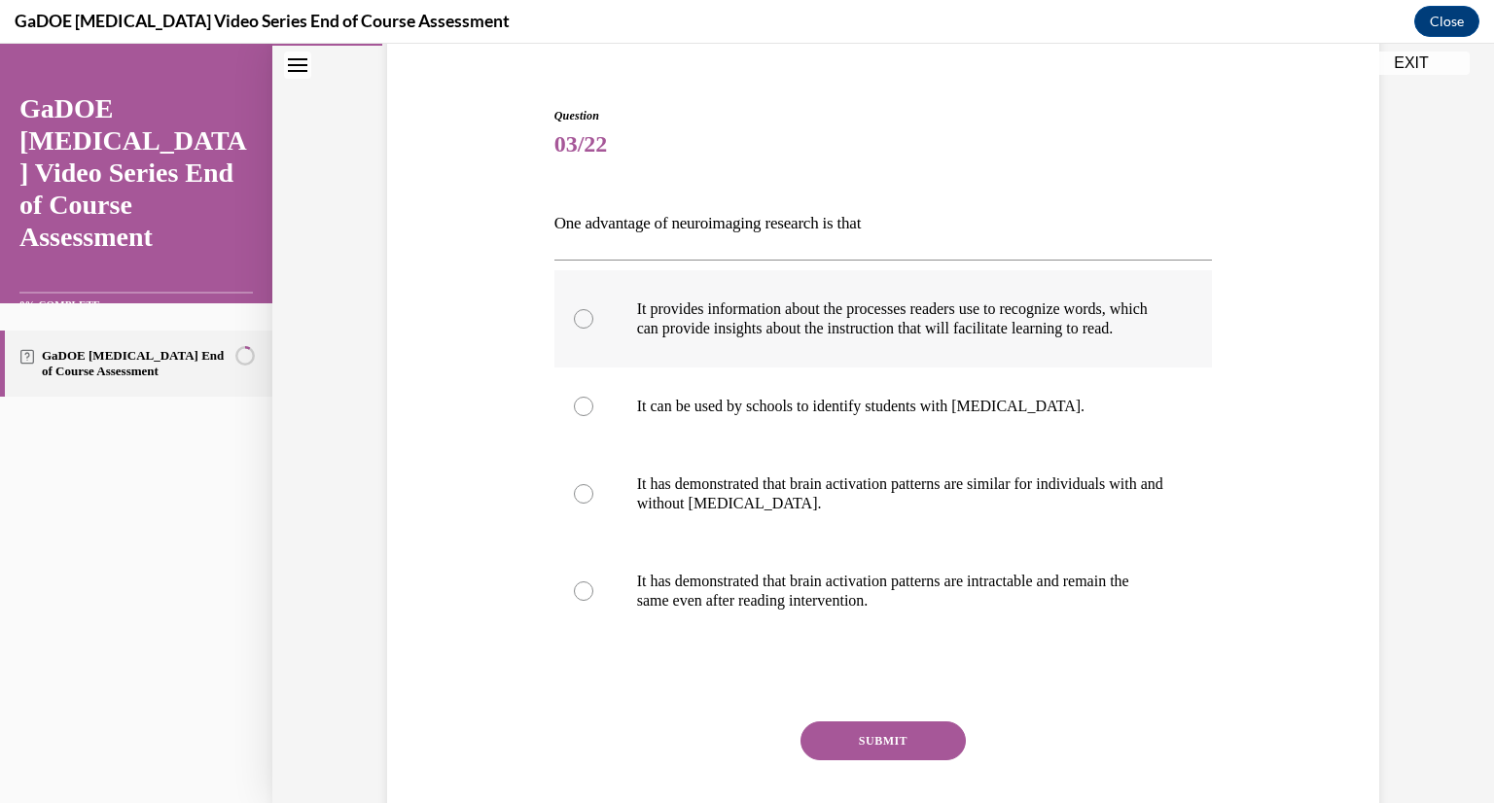
click at [666, 363] on label "It provides information about the processes readers use to recognize words, whi…" at bounding box center [883, 318] width 658 height 97
click at [593, 329] on input "It provides information about the processes readers use to recognize words, whi…" at bounding box center [583, 318] width 19 height 19
radio input "true"
click at [892, 750] on button "SUBMIT" at bounding box center [882, 740] width 165 height 39
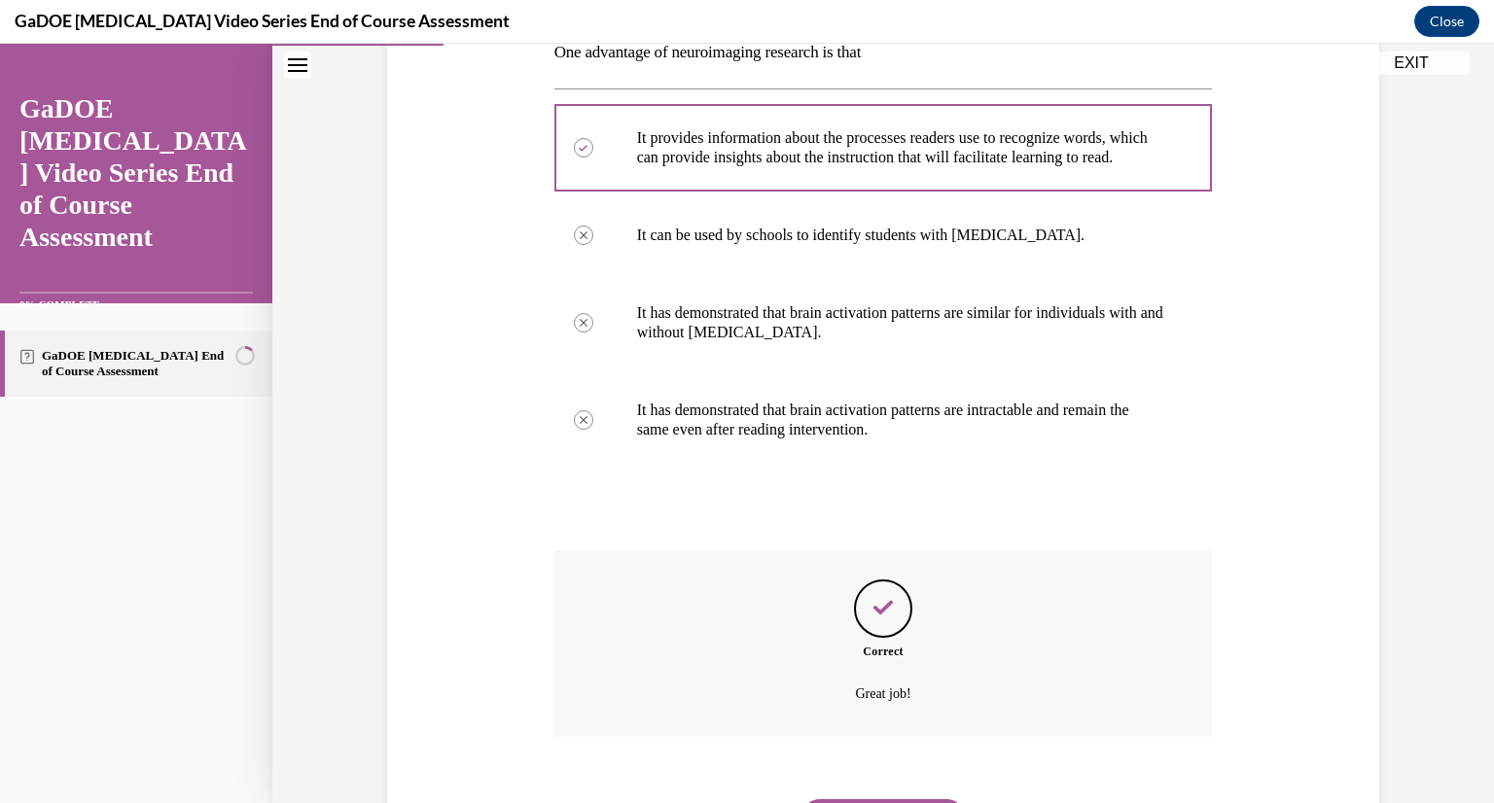
scroll to position [456, 0]
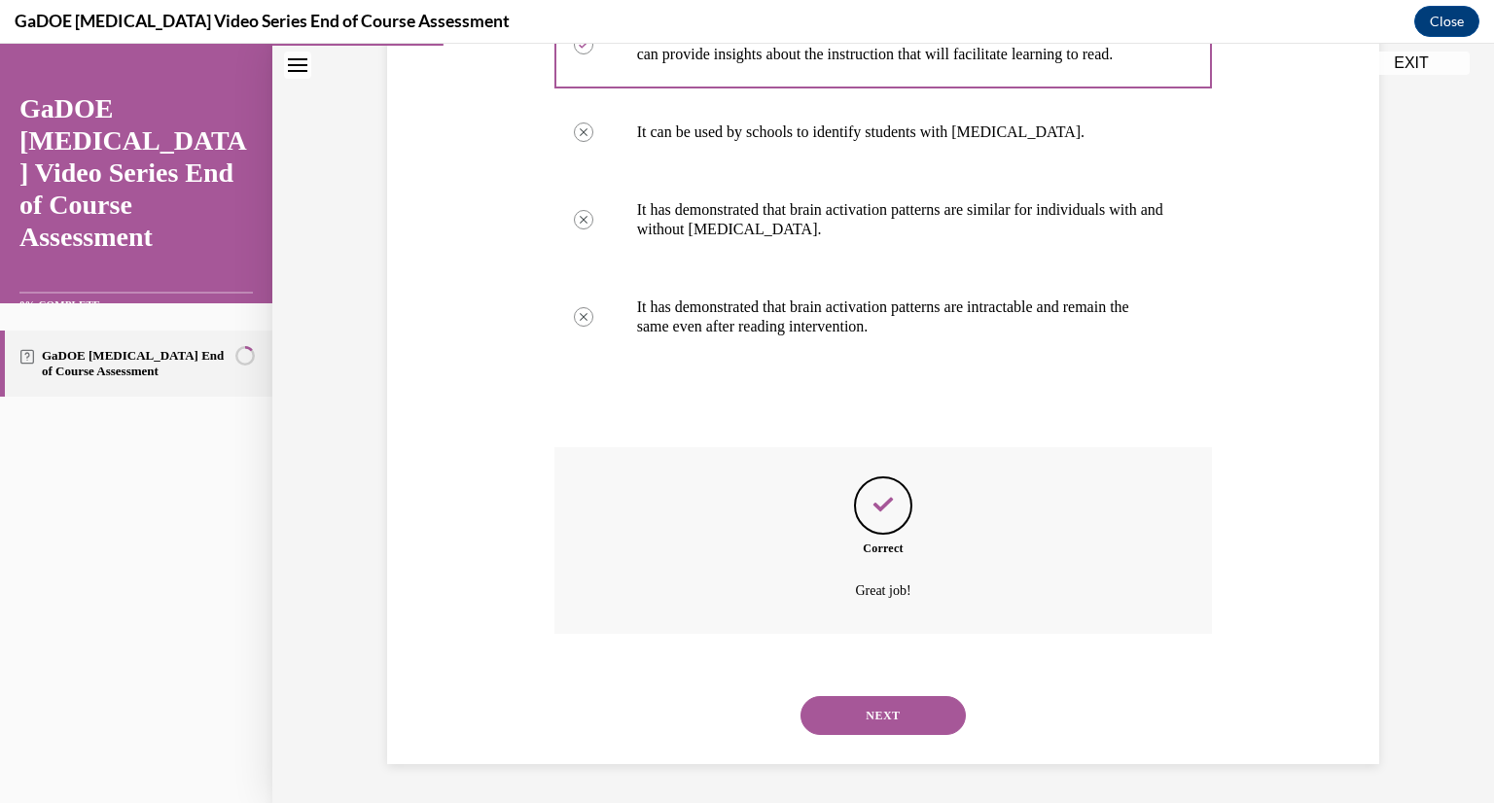
click at [842, 724] on button "NEXT" at bounding box center [882, 715] width 165 height 39
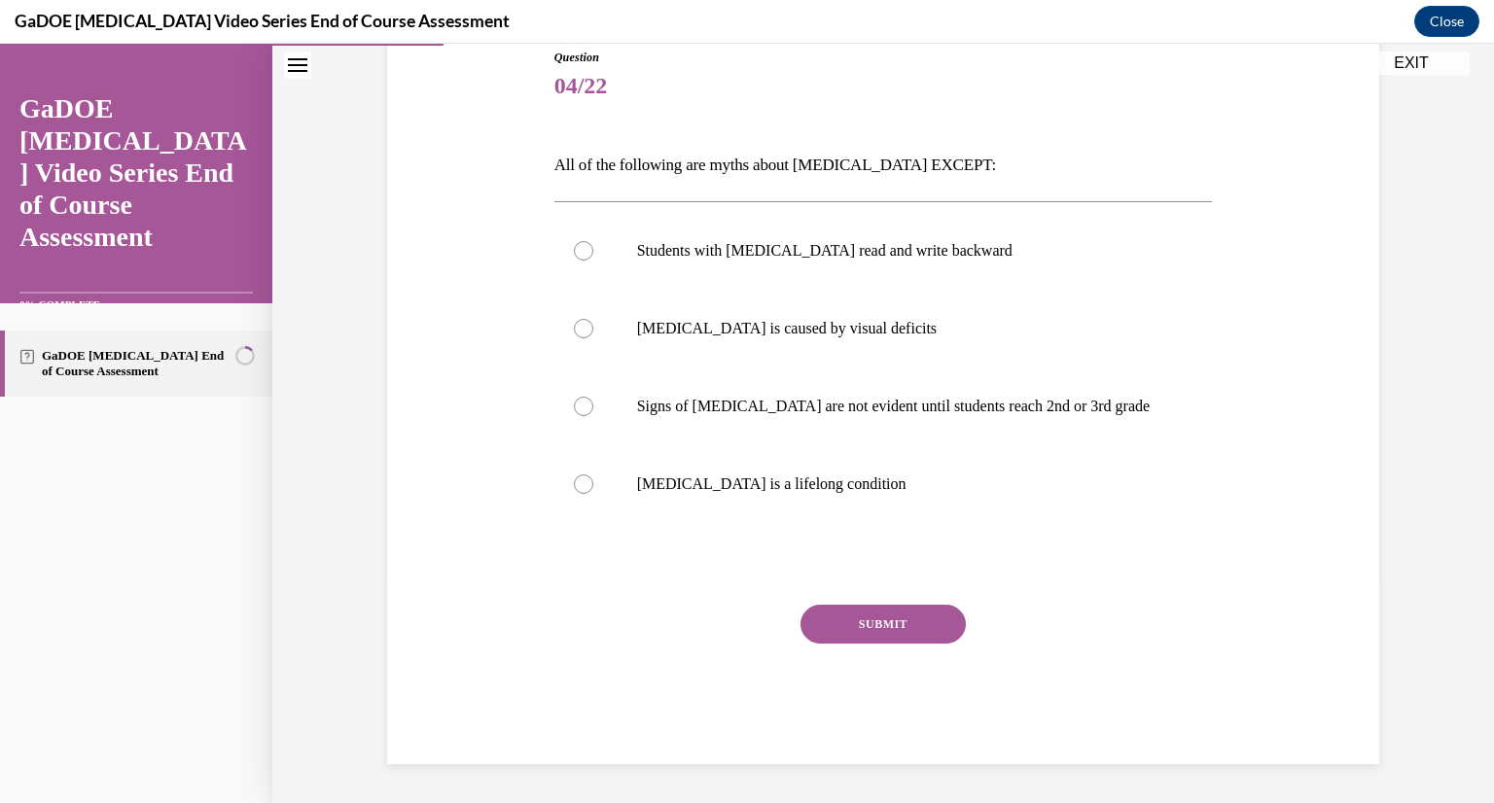
scroll to position [216, 0]
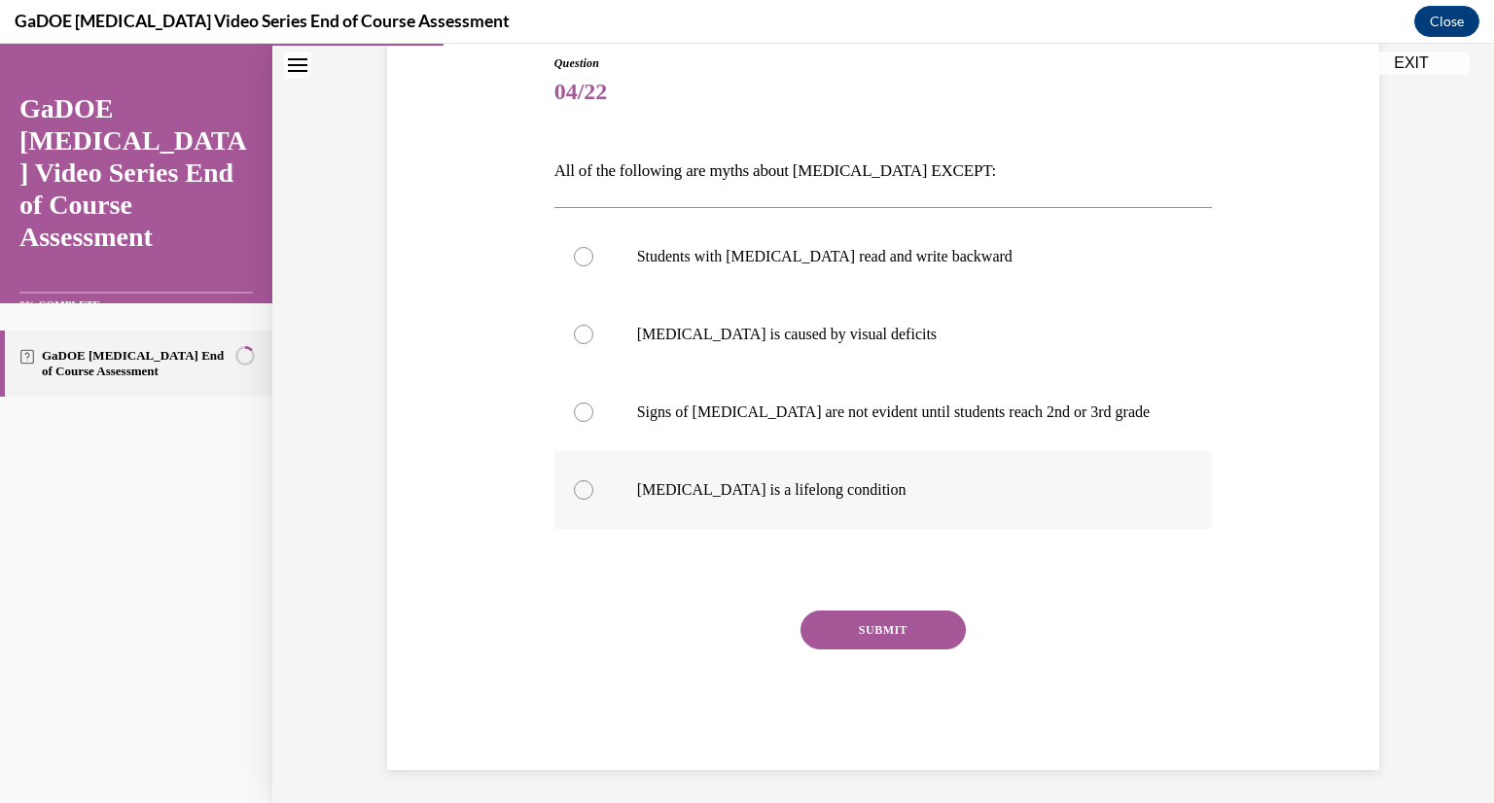
click at [780, 524] on label "Dyslexia is a lifelong condition" at bounding box center [883, 490] width 658 height 78
click at [593, 500] on input "Dyslexia is a lifelong condition" at bounding box center [583, 489] width 19 height 19
radio input "true"
click at [779, 277] on label "Students with dyslexia read and write backward" at bounding box center [883, 257] width 658 height 78
click at [593, 266] on input "Students with dyslexia read and write backward" at bounding box center [583, 256] width 19 height 19
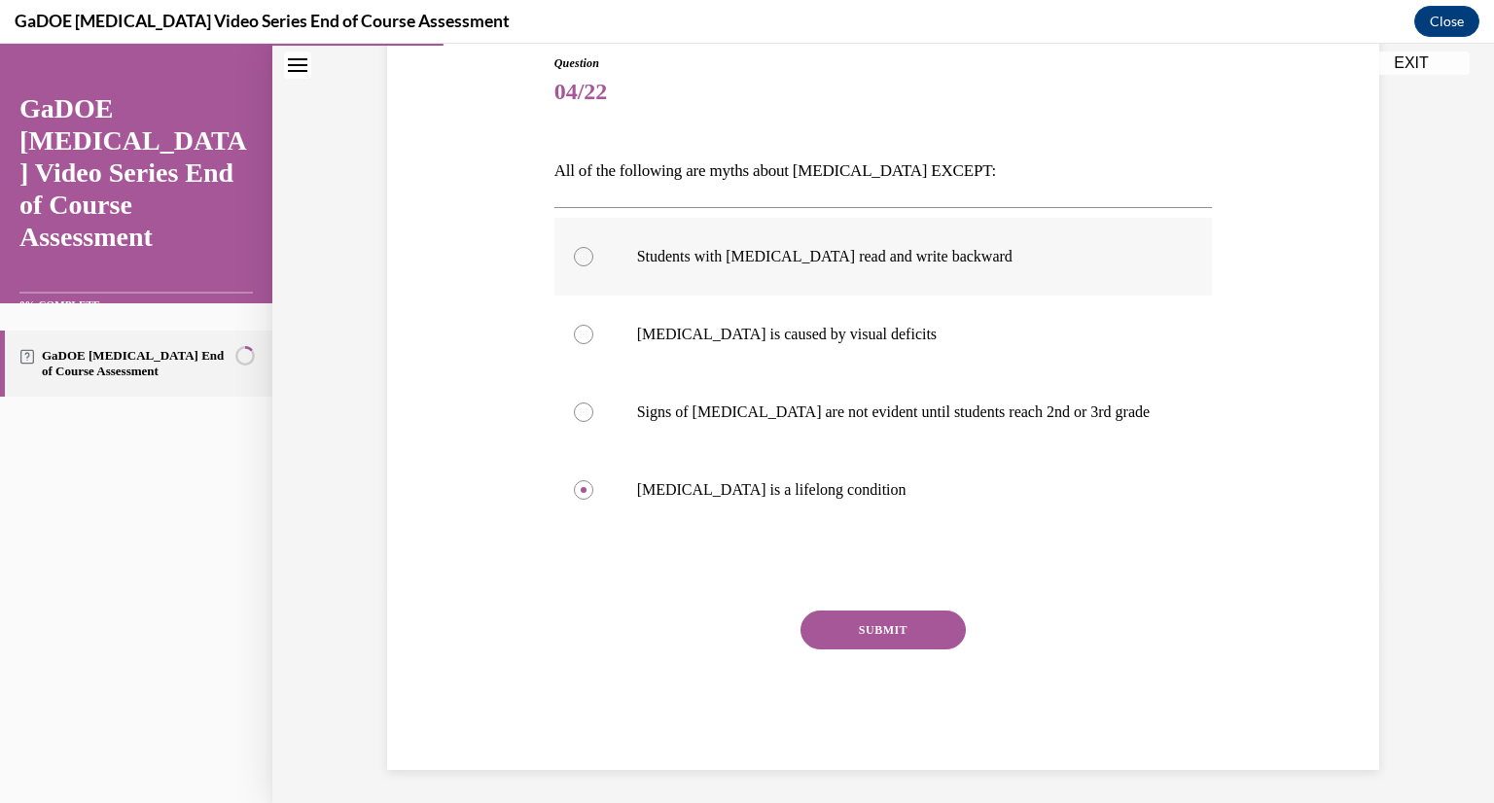
radio input "true"
click at [744, 335] on p "Dyslexia is caused by visual deficits" at bounding box center [900, 334] width 527 height 19
click at [593, 335] on input "Dyslexia is caused by visual deficits" at bounding box center [583, 334] width 19 height 19
radio input "true"
click at [755, 493] on p "Dyslexia is a lifelong condition" at bounding box center [900, 489] width 527 height 19
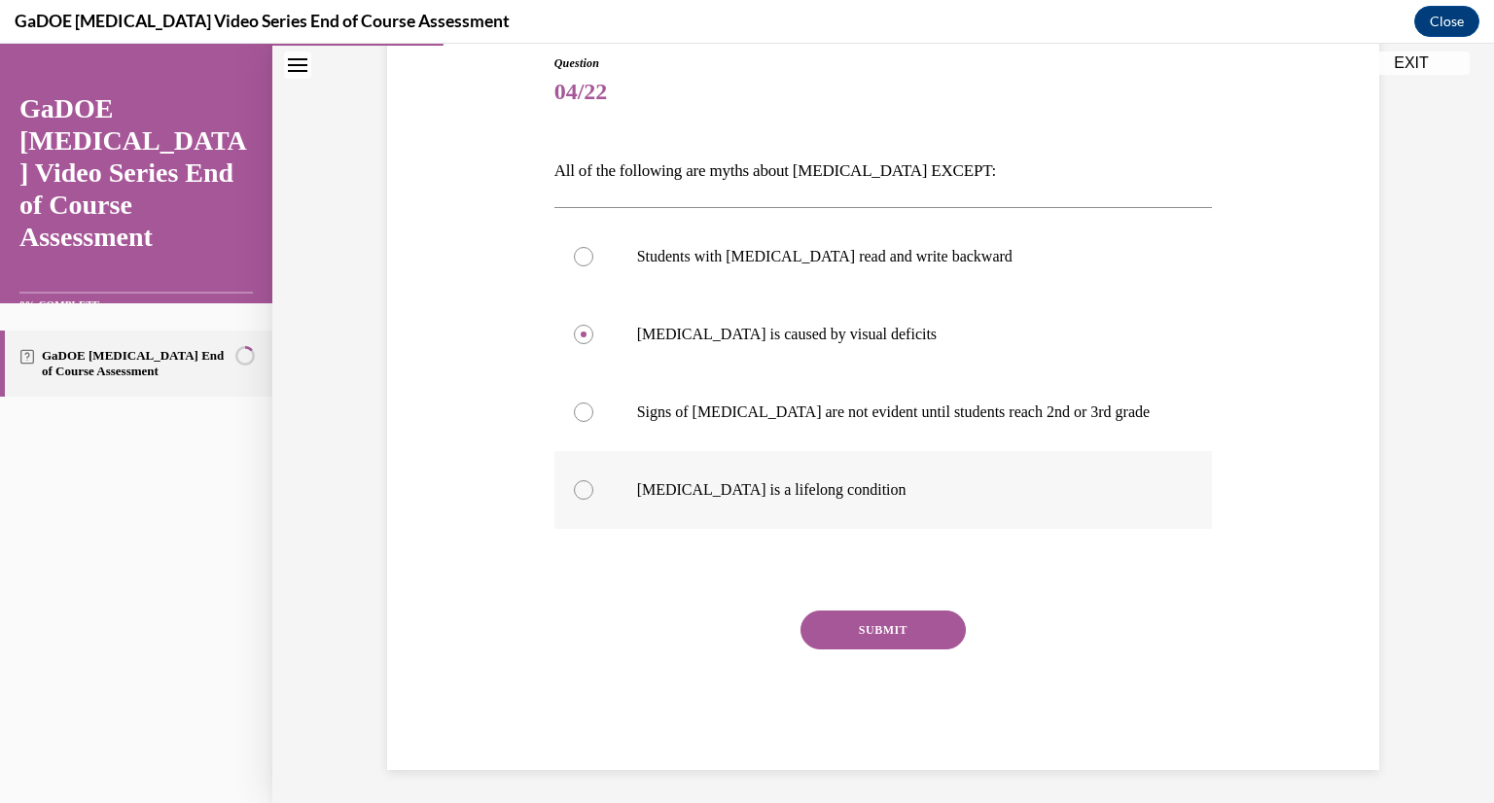
click at [593, 493] on input "Dyslexia is a lifelong condition" at bounding box center [583, 489] width 19 height 19
radio input "true"
click at [844, 615] on button "SUBMIT" at bounding box center [882, 630] width 165 height 39
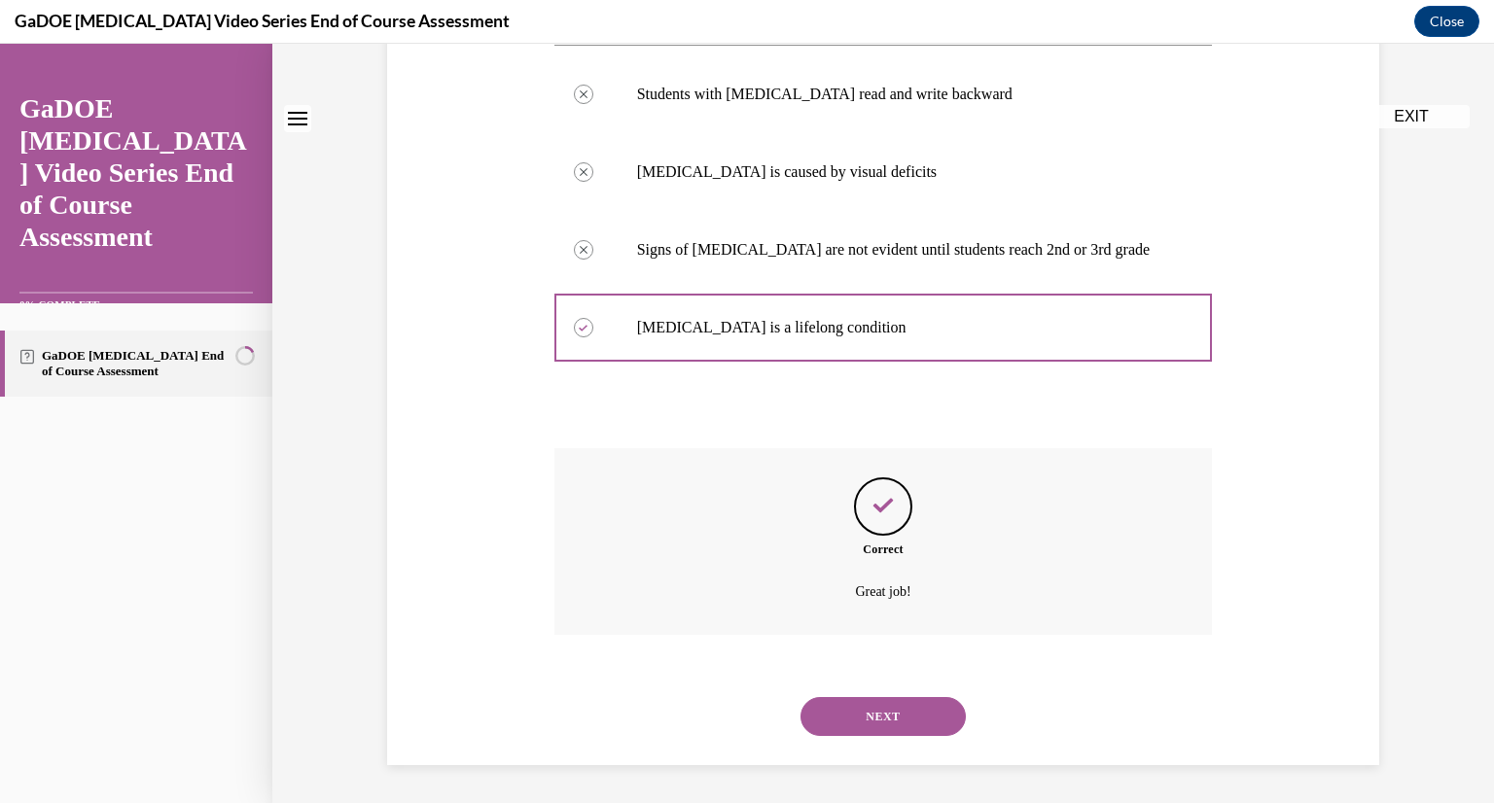
scroll to position [0, 0]
click at [844, 731] on button "NEXT" at bounding box center [882, 716] width 165 height 39
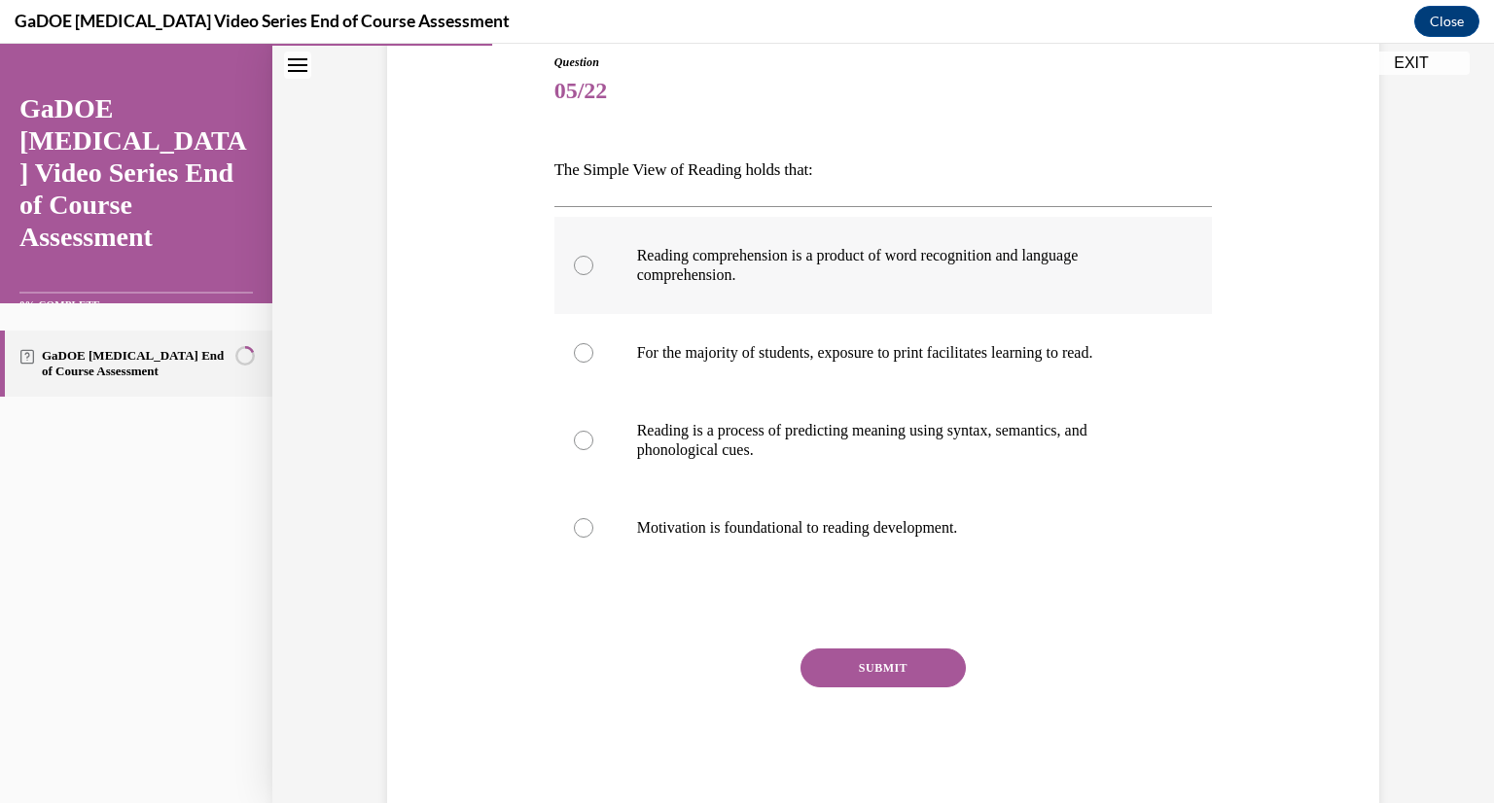
click at [905, 262] on p "Reading comprehension is a product of word recognition and language comprehensi…" at bounding box center [900, 265] width 527 height 39
click at [593, 262] on input "Reading comprehension is a product of word recognition and language comprehensi…" at bounding box center [583, 265] width 19 height 19
radio input "true"
click at [859, 677] on button "SUBMIT" at bounding box center [882, 668] width 165 height 39
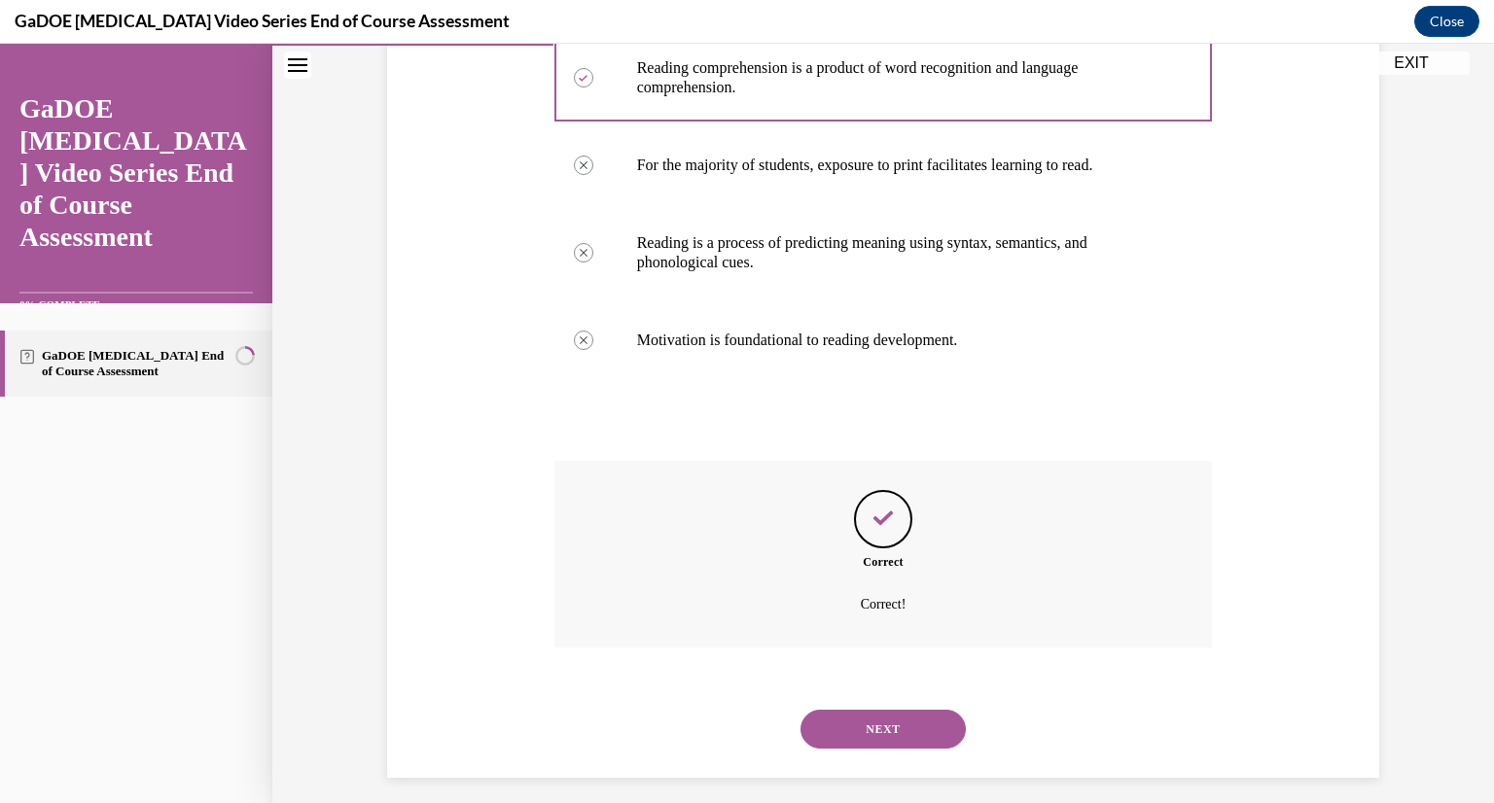
scroll to position [417, 0]
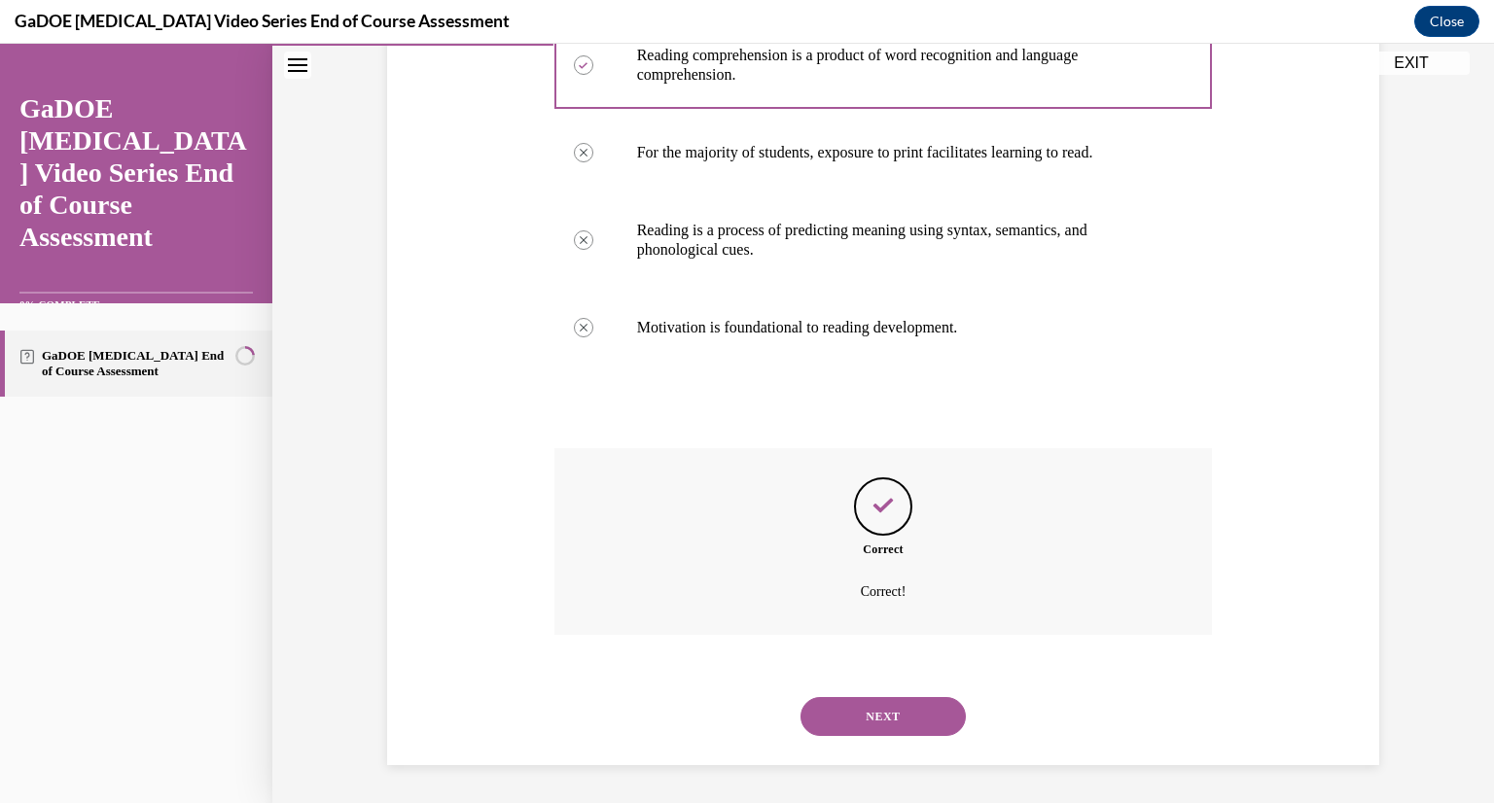
click at [898, 730] on button "NEXT" at bounding box center [882, 716] width 165 height 39
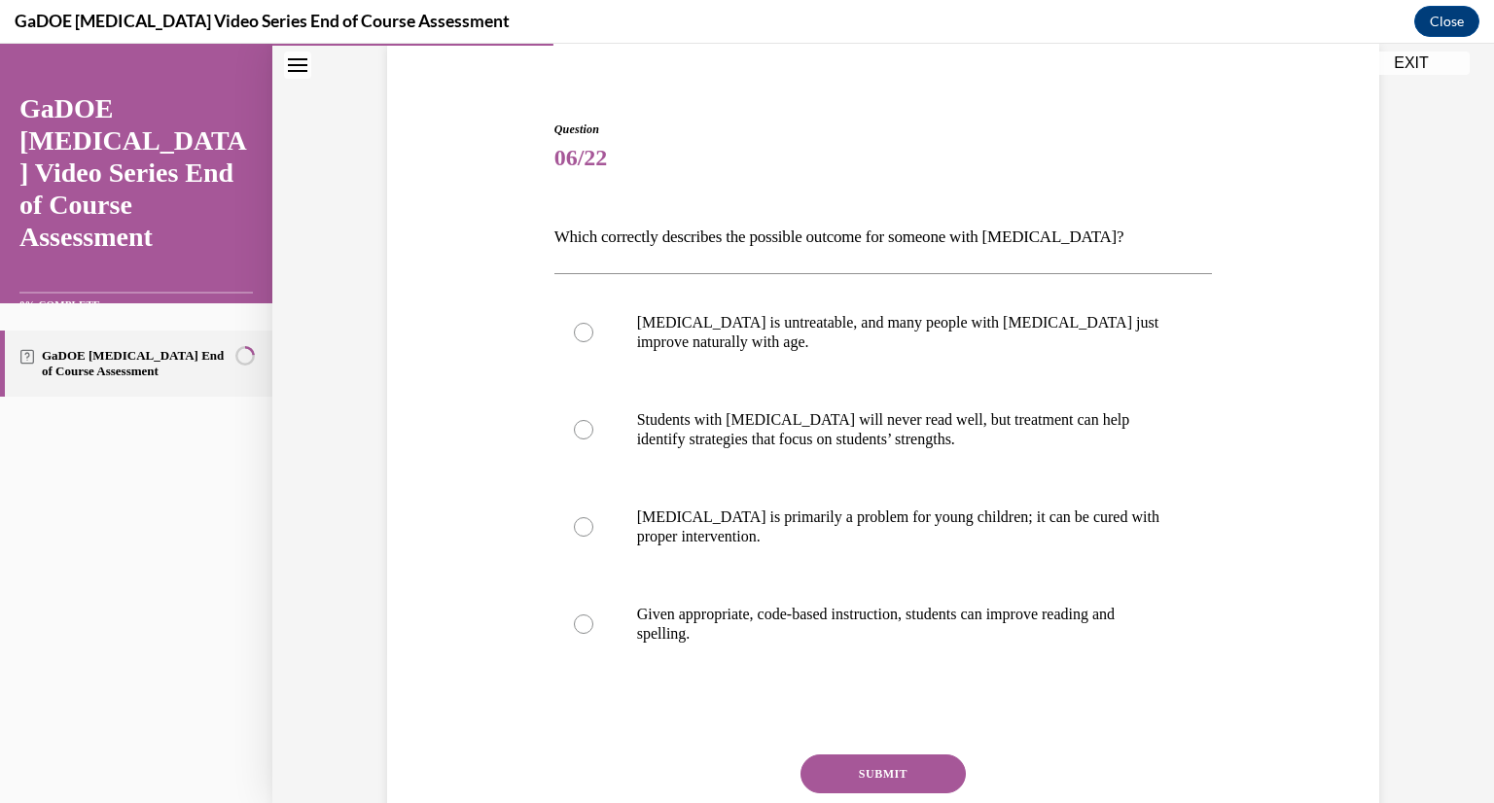
scroll to position [155, 0]
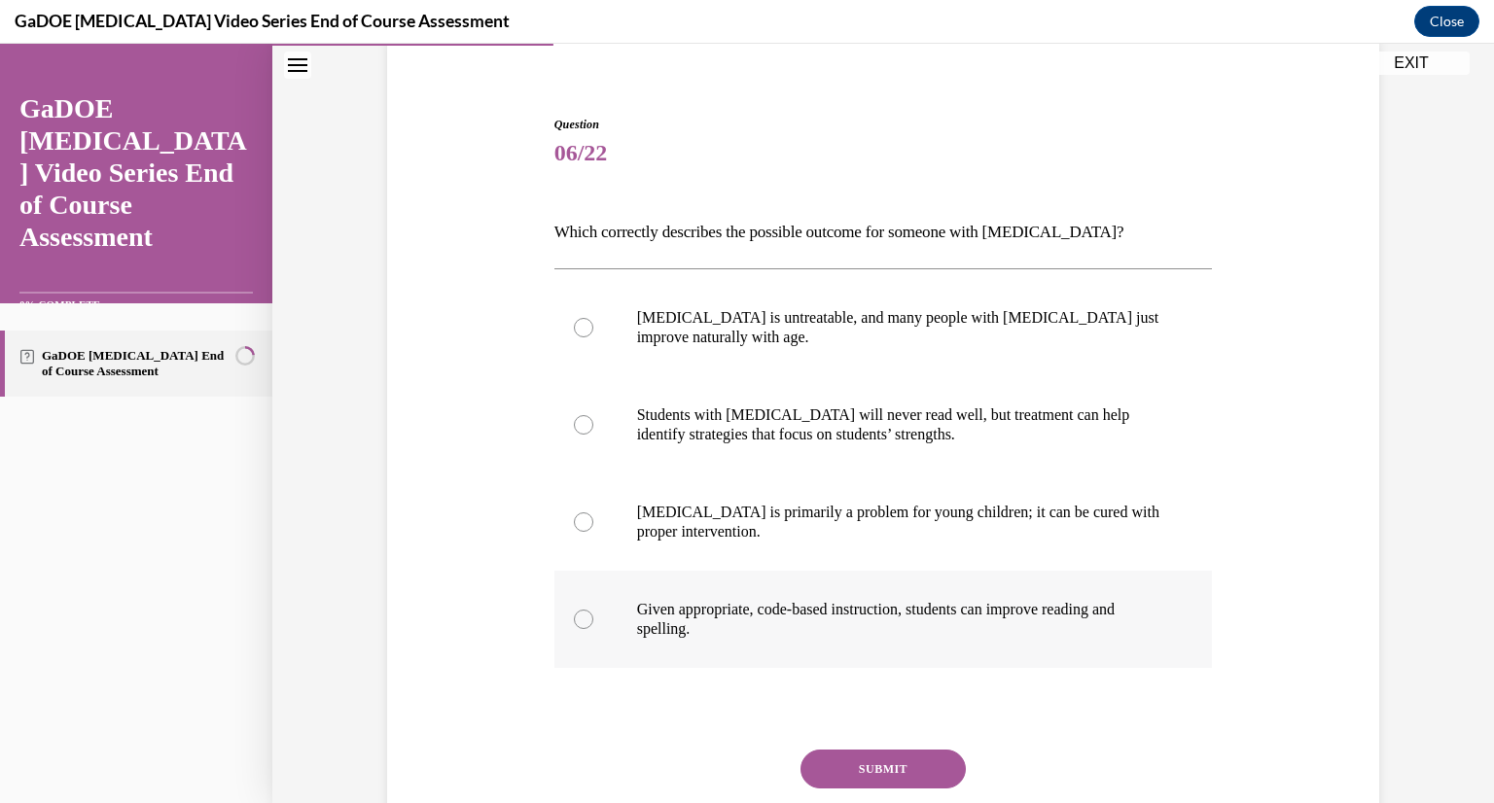
click at [844, 664] on label "Given appropriate, code-based instruction, students can improve reading and spe…" at bounding box center [883, 619] width 658 height 97
click at [593, 629] on input "Given appropriate, code-based instruction, students can improve reading and spe…" at bounding box center [583, 619] width 19 height 19
radio input "true"
click at [835, 766] on button "SUBMIT" at bounding box center [882, 769] width 165 height 39
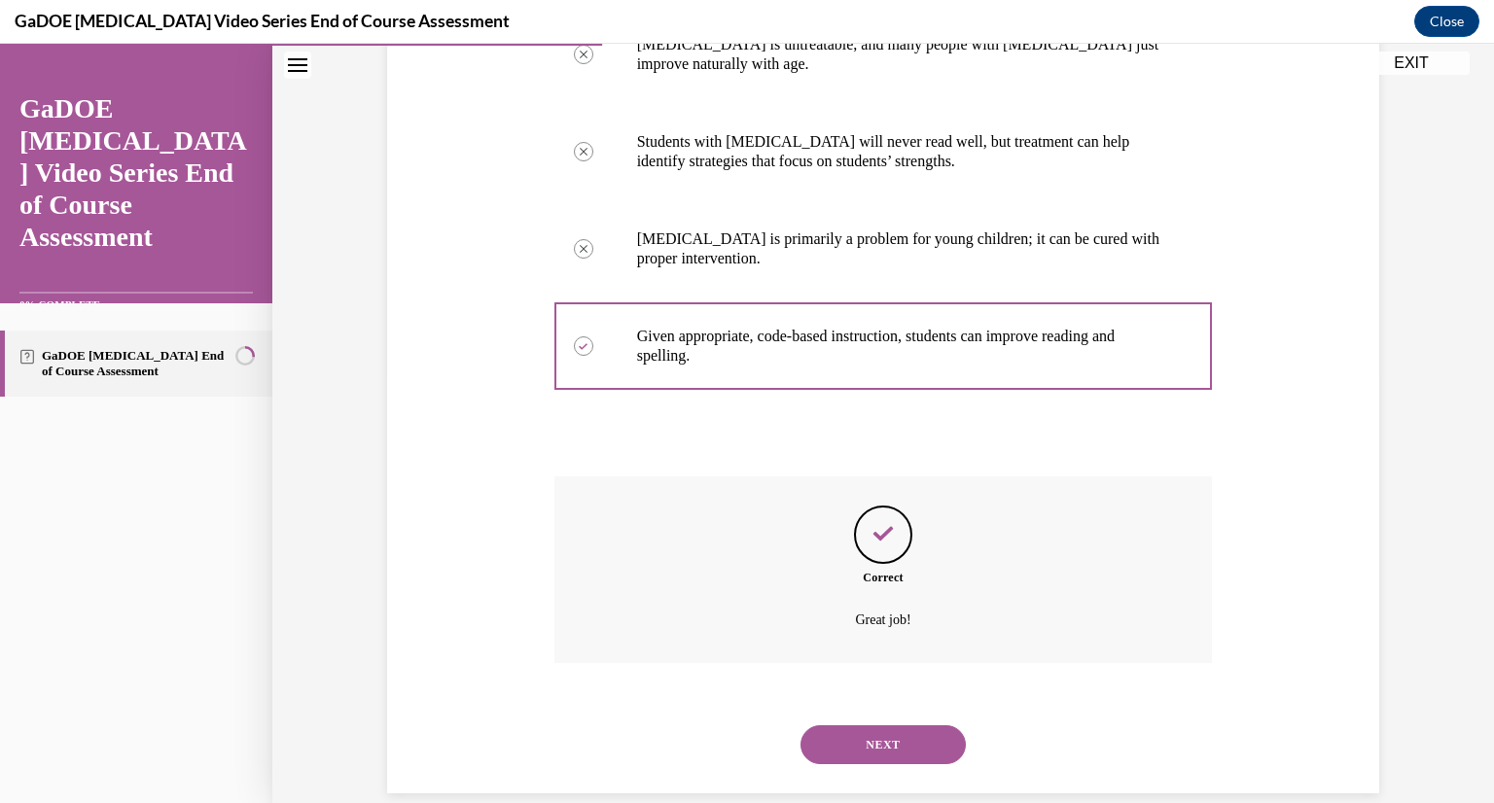
click at [887, 743] on button "NEXT" at bounding box center [882, 744] width 165 height 39
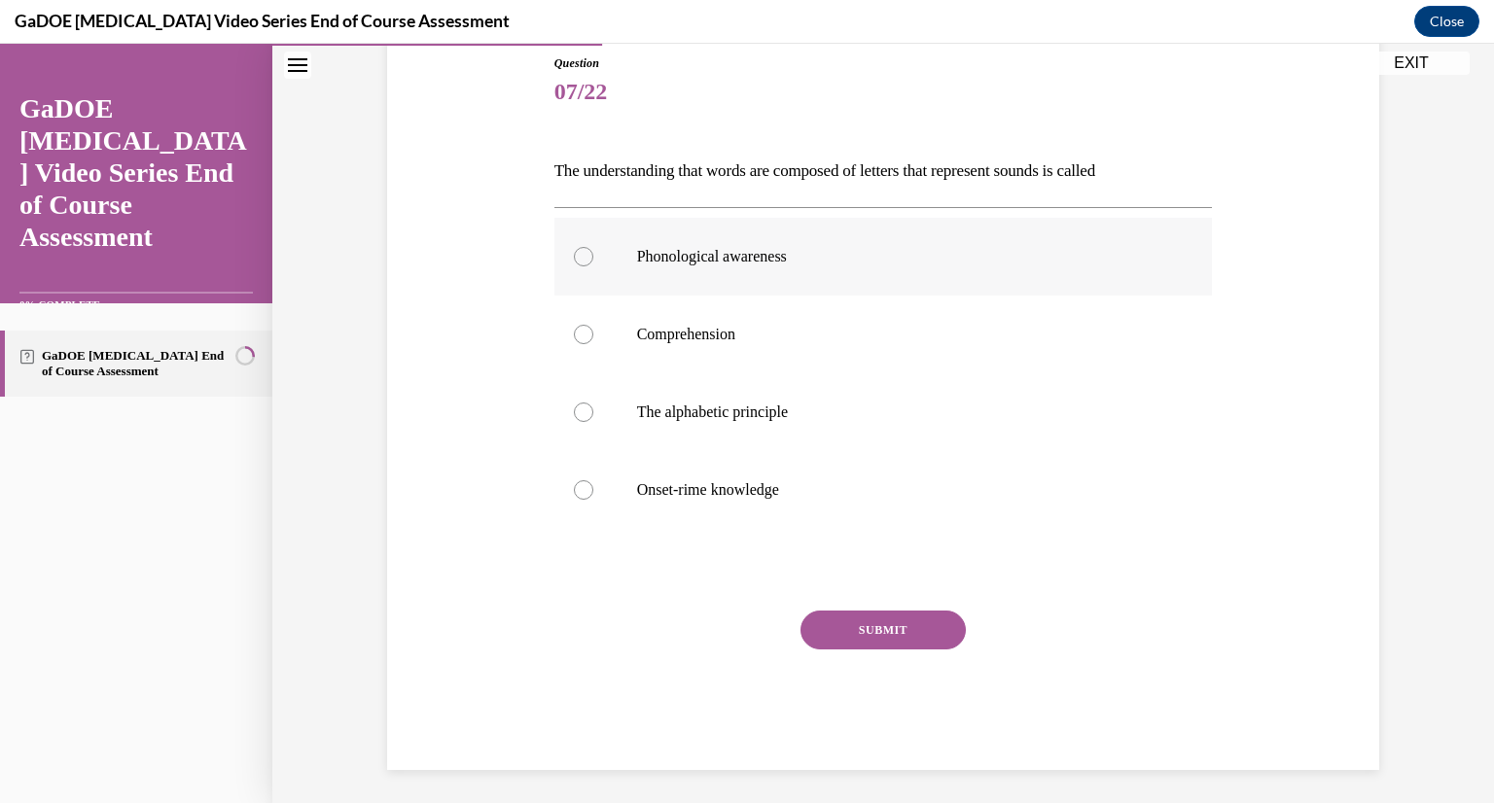
click at [725, 260] on p "Phonological awareness" at bounding box center [900, 256] width 527 height 19
click at [593, 260] on input "Phonological awareness" at bounding box center [583, 256] width 19 height 19
radio input "true"
click at [950, 633] on button "SUBMIT" at bounding box center [882, 630] width 165 height 39
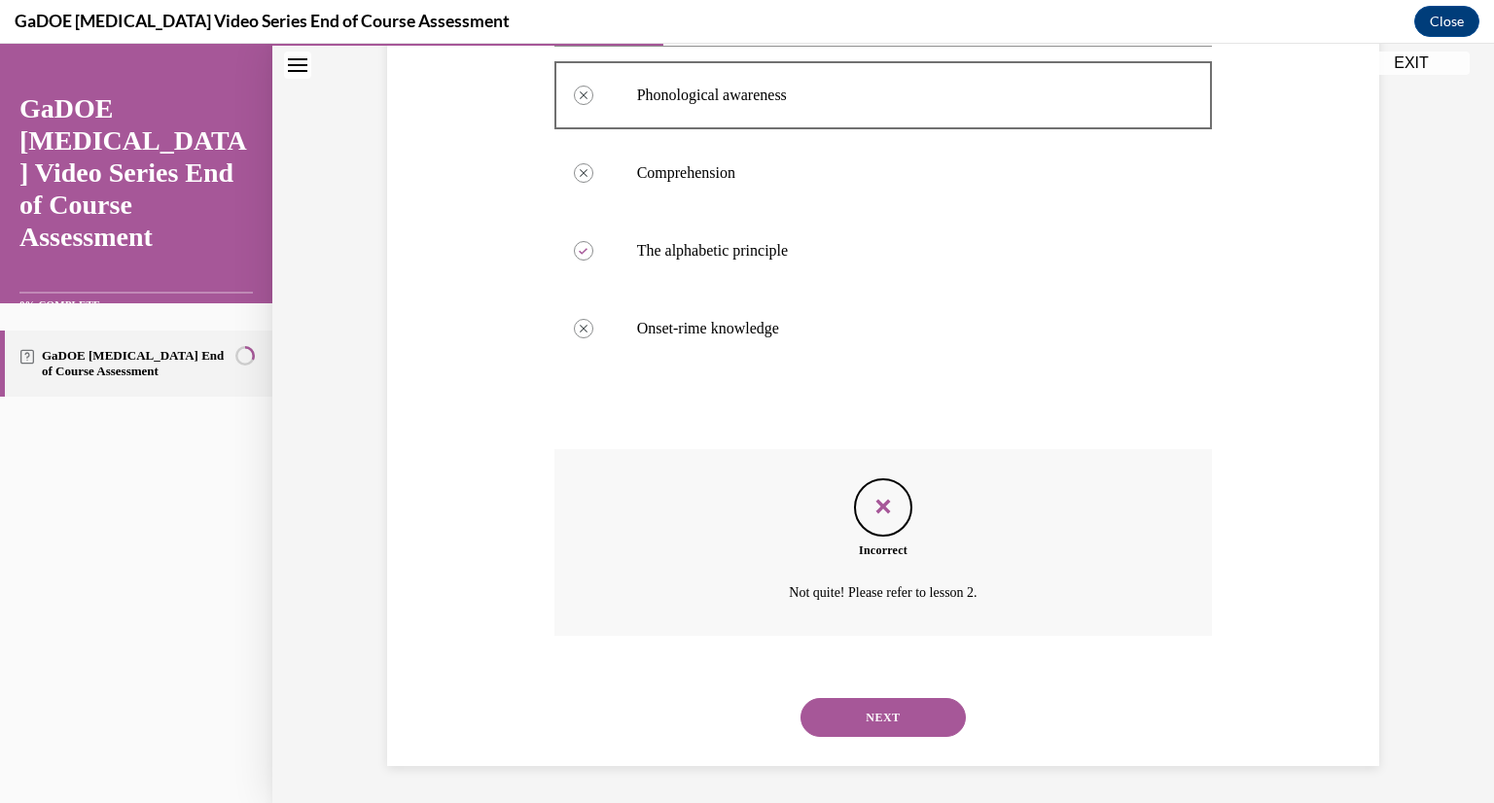
scroll to position [378, 0]
click at [873, 513] on icon "Feedback" at bounding box center [882, 505] width 29 height 29
click at [938, 698] on button "NEXT" at bounding box center [882, 716] width 165 height 39
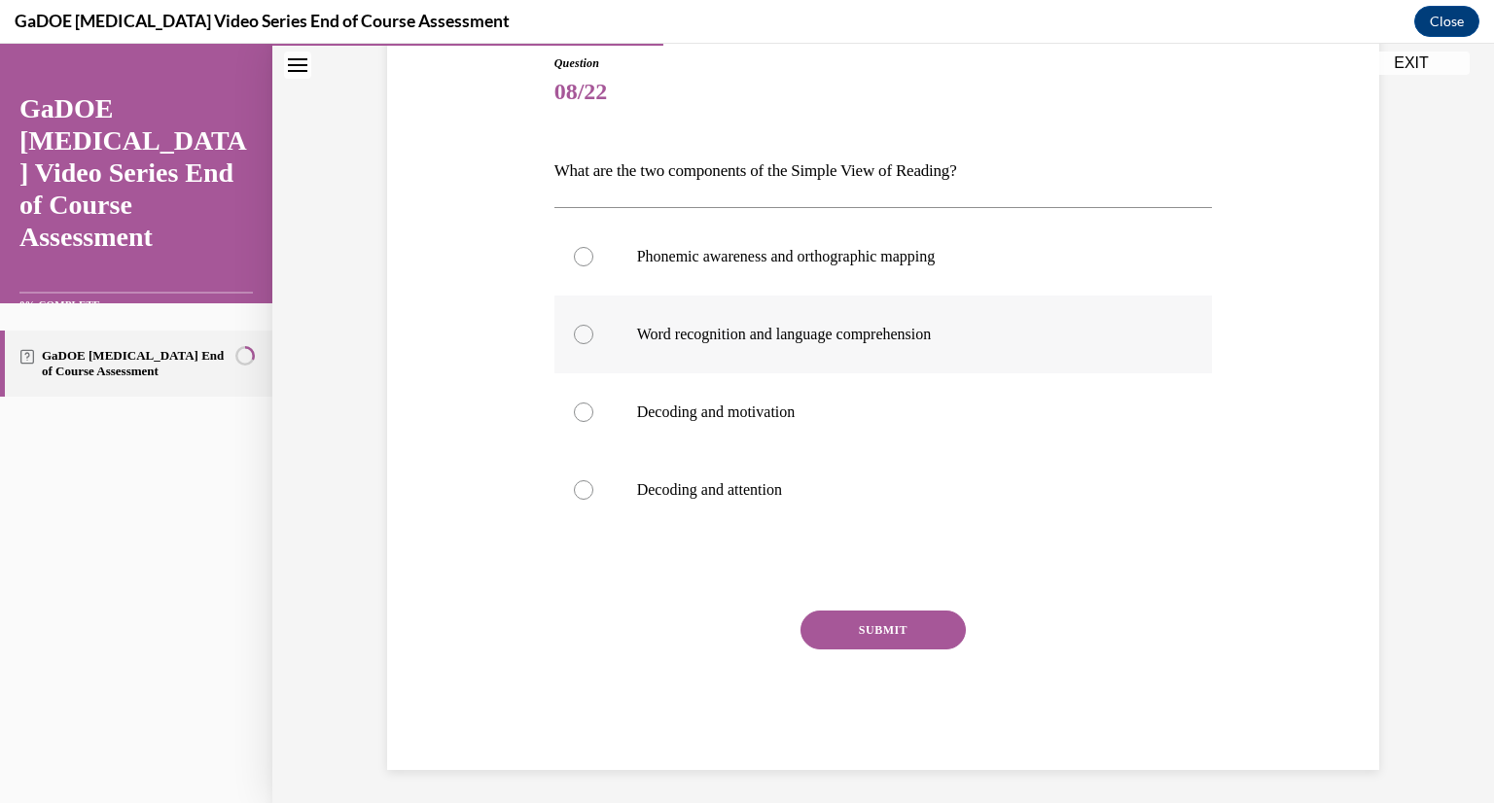
click at [731, 309] on label "Word recognition and language comprehension" at bounding box center [883, 335] width 658 height 78
click at [593, 325] on input "Word recognition and language comprehension" at bounding box center [583, 334] width 19 height 19
radio input "true"
click at [841, 609] on div "Question 08/22 What are the two components of the Simple View of Reading? Phone…" at bounding box center [883, 412] width 658 height 716
click at [840, 620] on button "SUBMIT" at bounding box center [882, 630] width 165 height 39
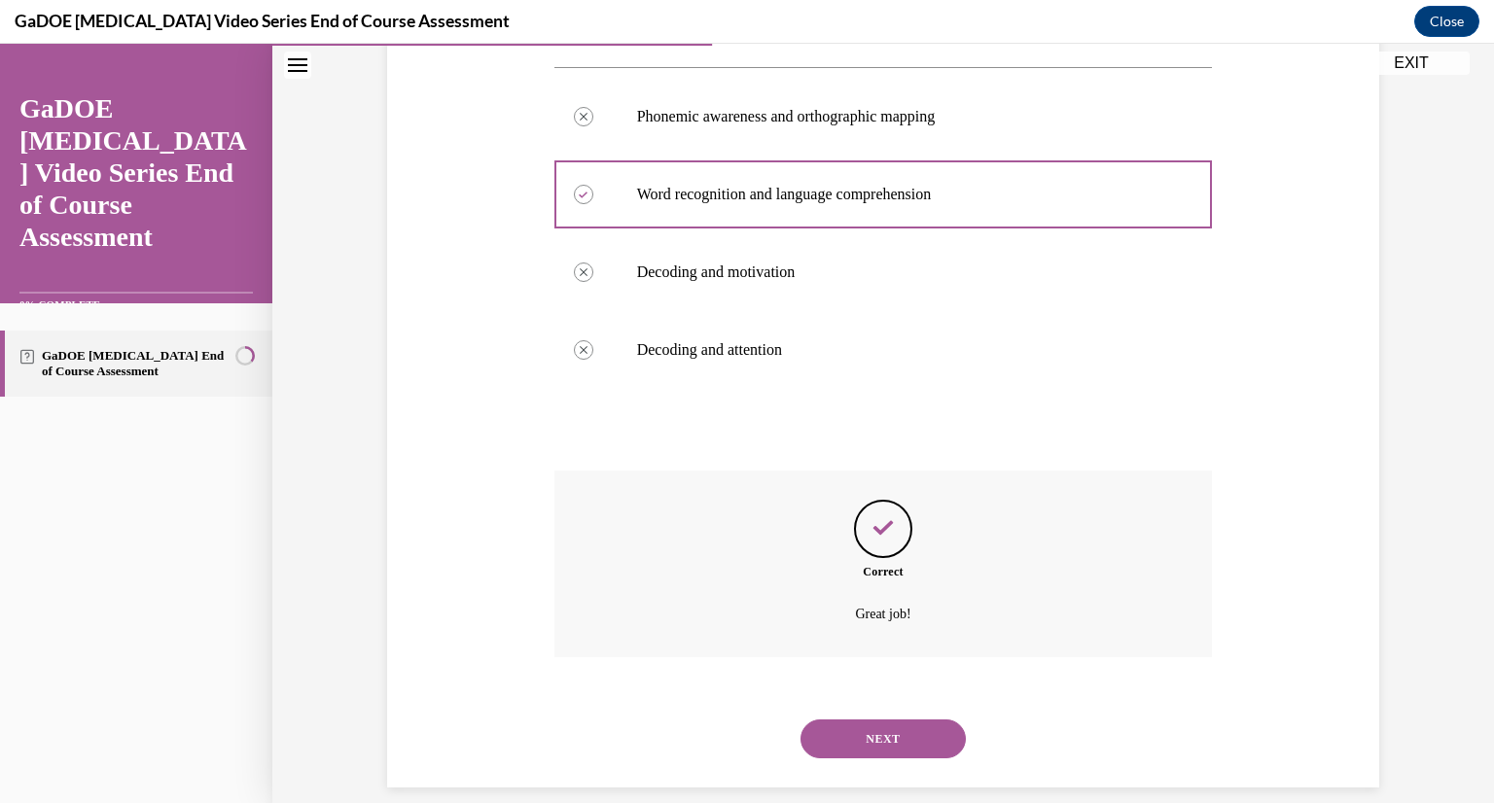
scroll to position [378, 0]
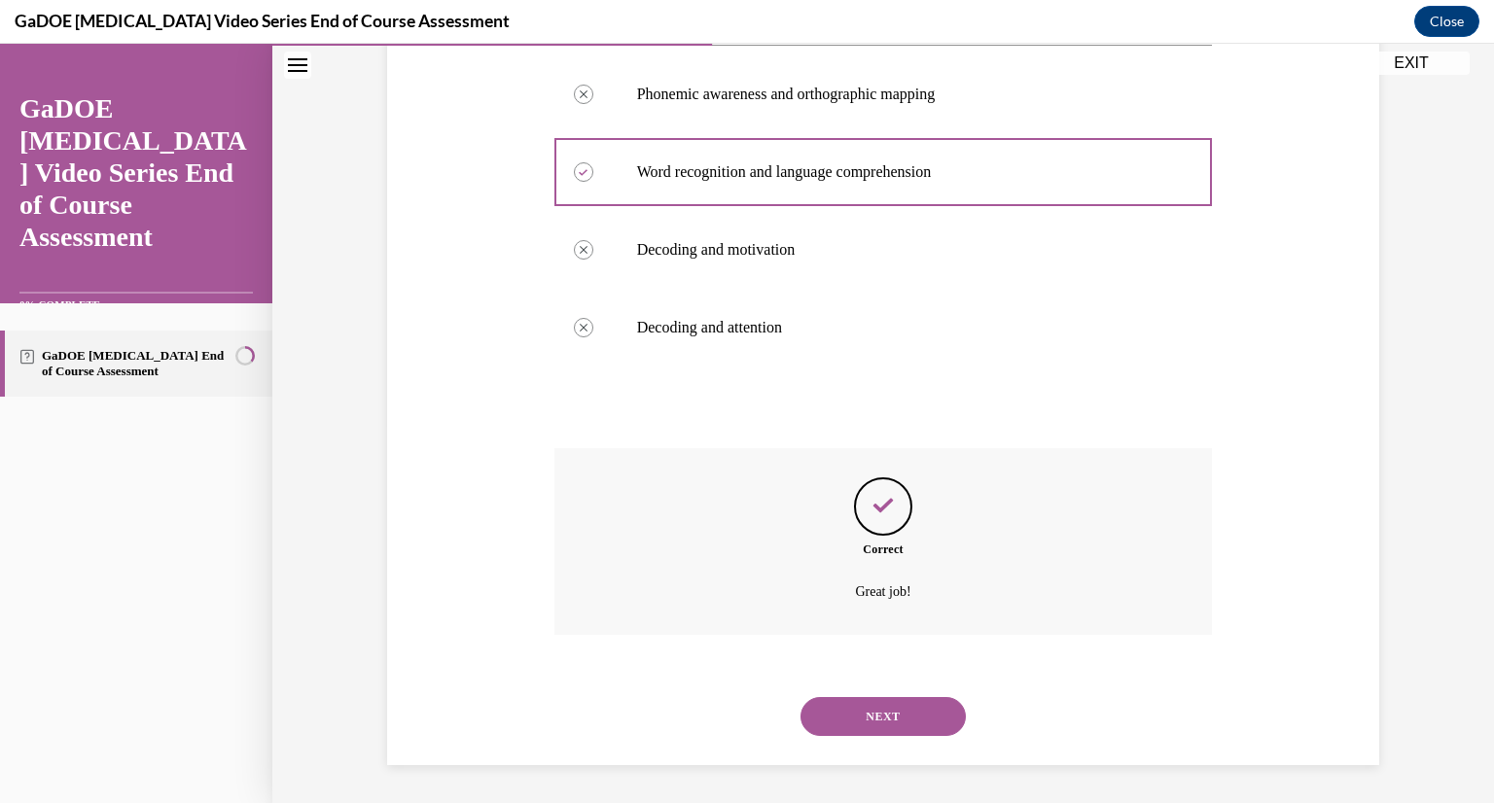
click at [918, 720] on button "NEXT" at bounding box center [882, 716] width 165 height 39
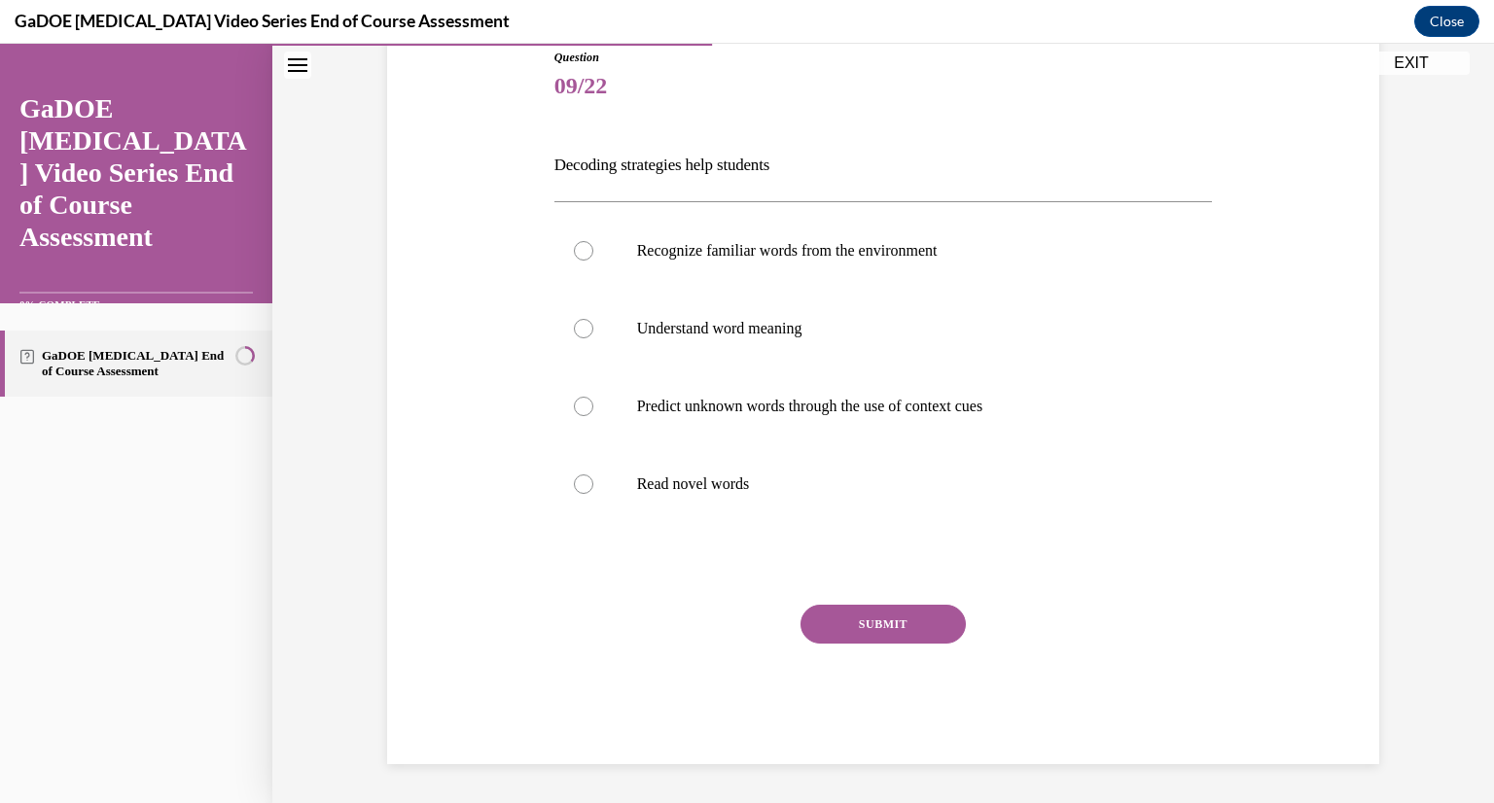
scroll to position [216, 0]
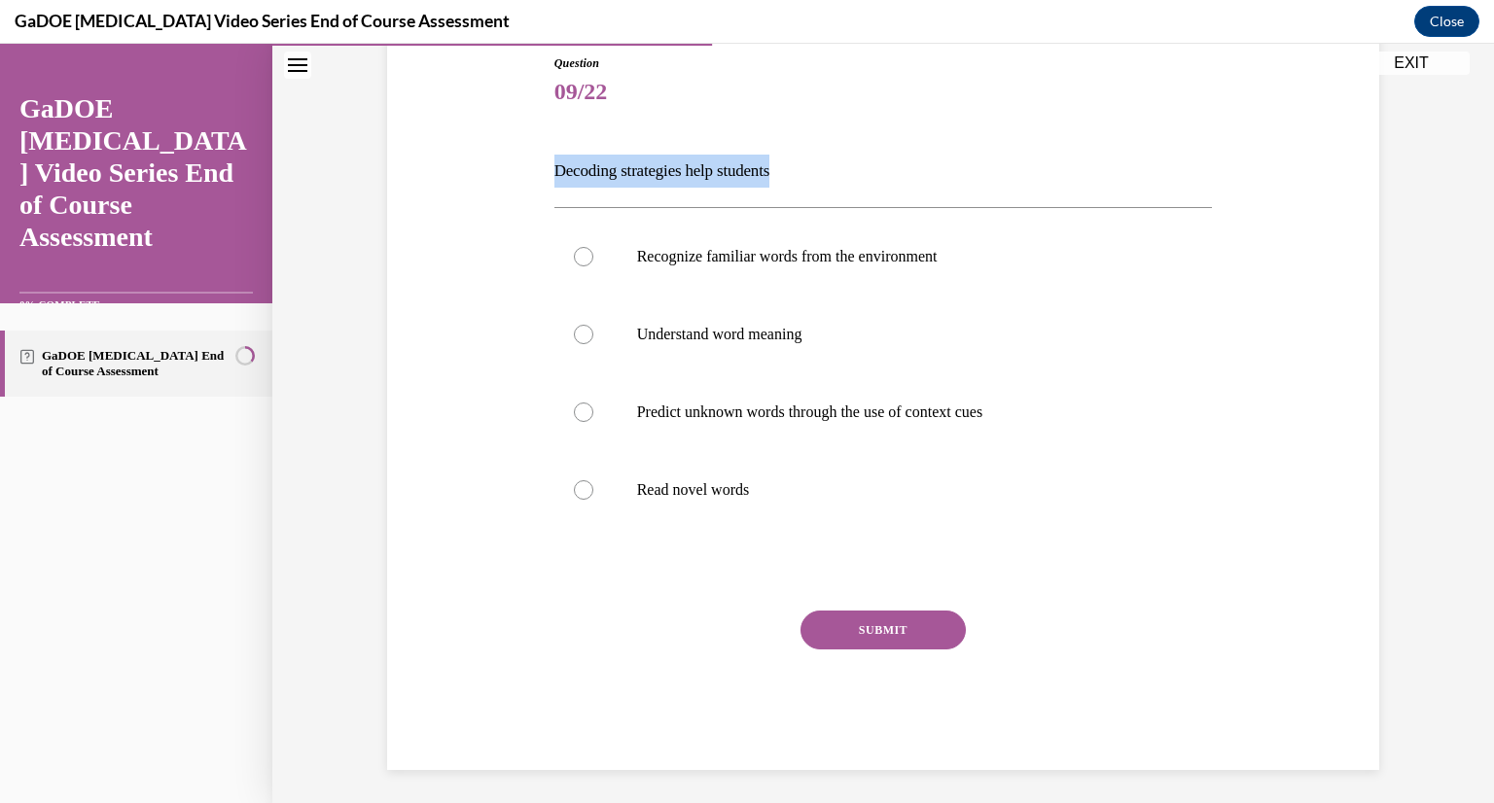
drag, startPoint x: 814, startPoint y: 173, endPoint x: 502, endPoint y: 164, distance: 312.2
click at [502, 164] on div "Question 09/22 Decoding strategies help students Recognize familiar words from …" at bounding box center [883, 383] width 1002 height 774
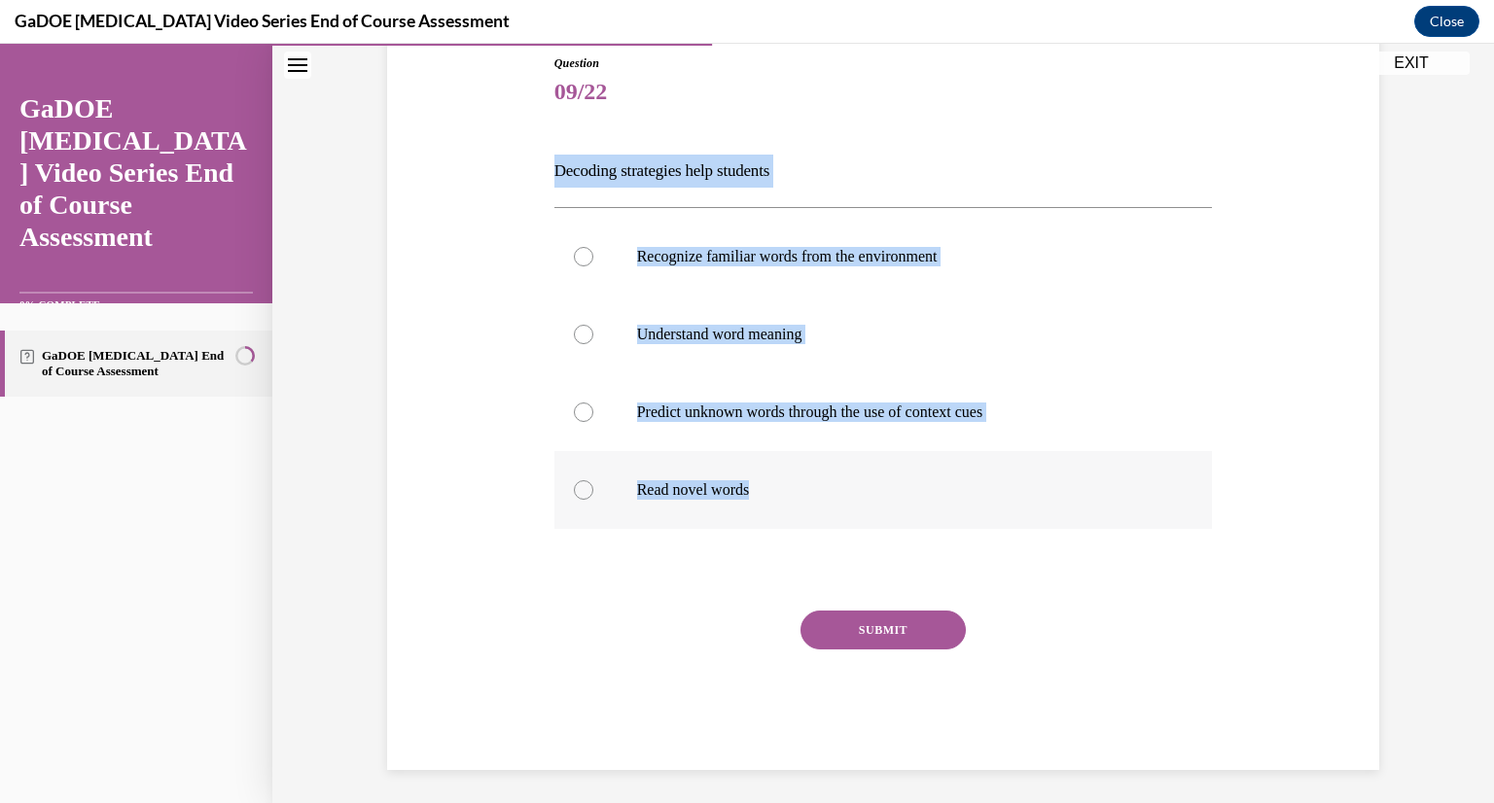
drag, startPoint x: 510, startPoint y: 154, endPoint x: 838, endPoint y: 478, distance: 462.0
click at [838, 478] on div "Question 09/22 Decoding strategies help students Recognize familiar words from …" at bounding box center [883, 383] width 1002 height 774
copy div "Decoding strategies help students Recognize familiar words from the environment…"
click at [1404, 164] on div "Question 09/22 Decoding strategies help students Recognize familiar words from …" at bounding box center [882, 349] width 1221 height 920
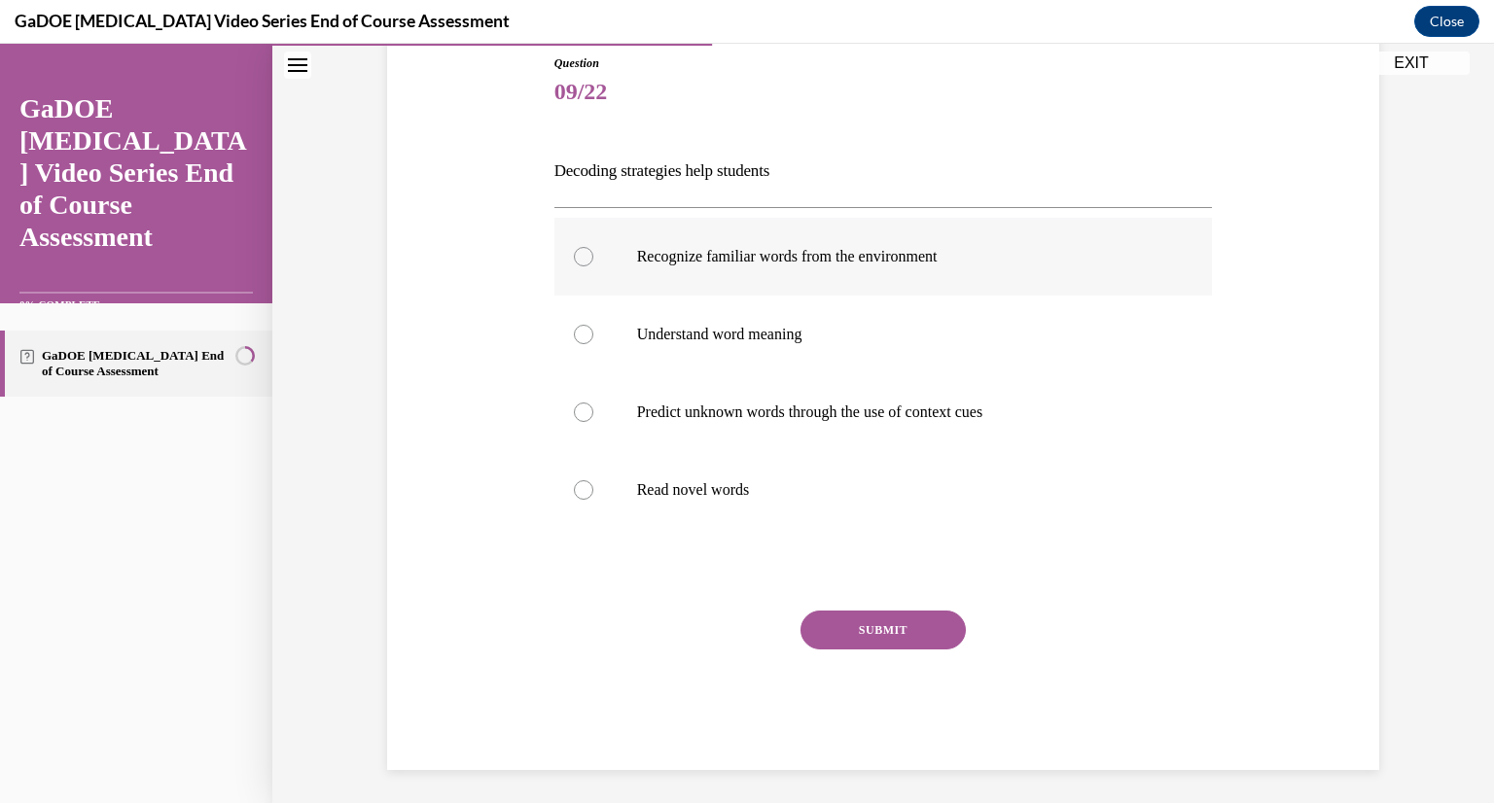
click at [713, 254] on p "Recognize familiar words from the environment" at bounding box center [900, 256] width 527 height 19
click at [593, 254] on input "Recognize familiar words from the environment" at bounding box center [583, 256] width 19 height 19
radio input "true"
click at [691, 325] on p "Understand word meaning" at bounding box center [900, 334] width 527 height 19
click at [593, 325] on input "Understand word meaning" at bounding box center [583, 334] width 19 height 19
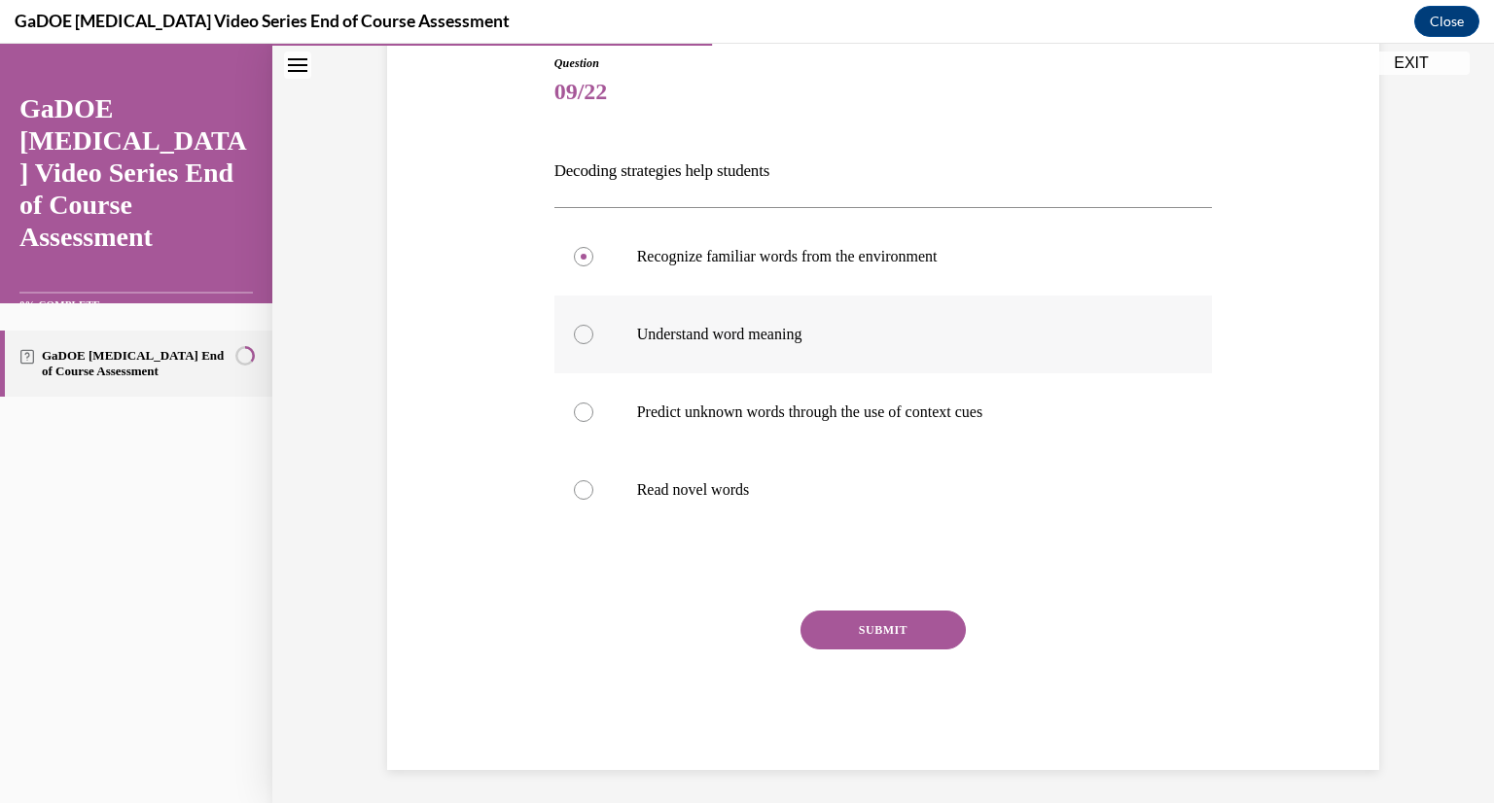
radio input "true"
click at [630, 399] on label "Predict unknown words through the use of context cues" at bounding box center [883, 412] width 658 height 78
click at [593, 403] on input "Predict unknown words through the use of context cues" at bounding box center [583, 412] width 19 height 19
radio input "true"
click at [709, 276] on label "Recognize familiar words from the environment" at bounding box center [883, 257] width 658 height 78
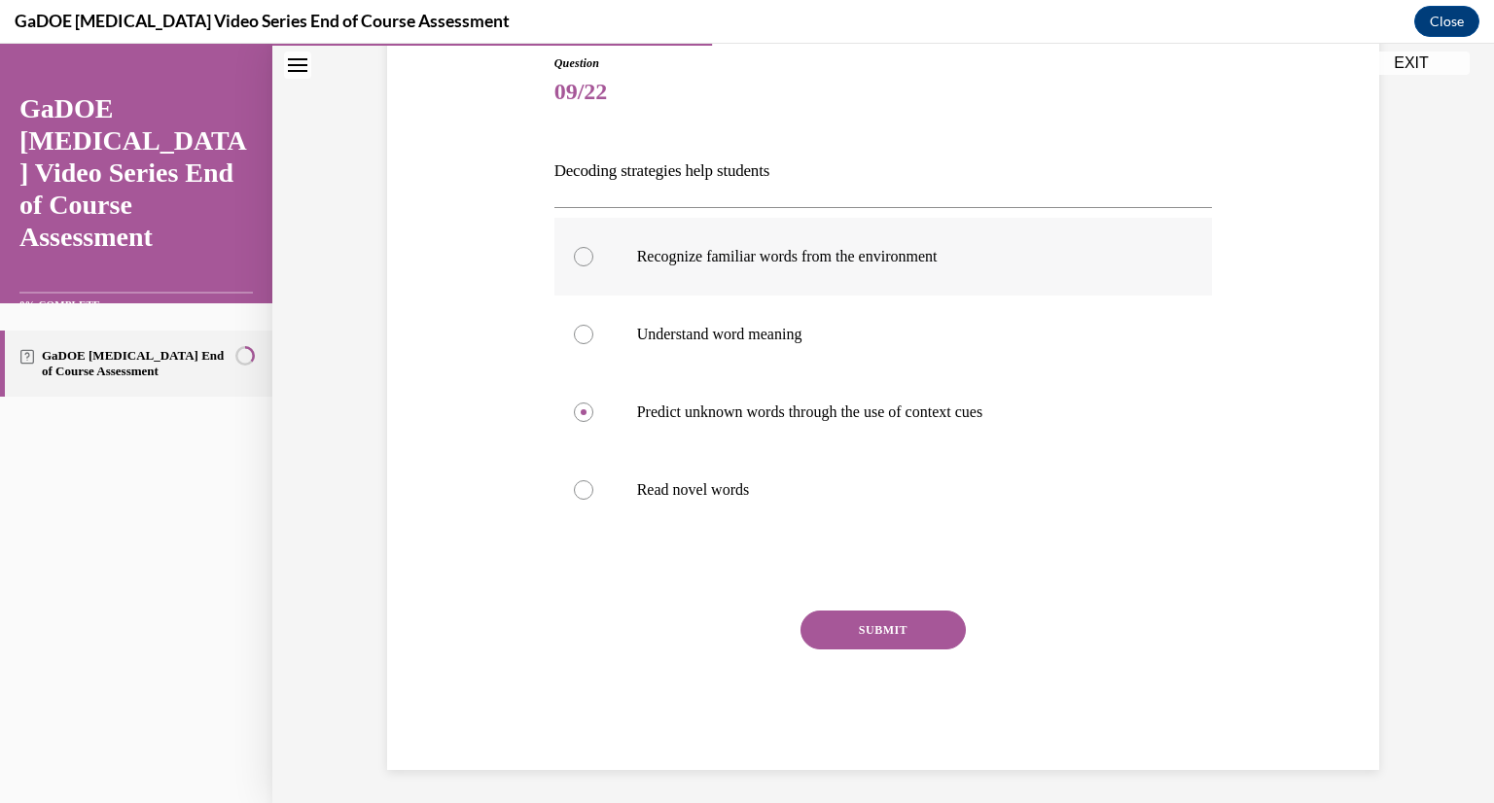
click at [593, 266] on input "Recognize familiar words from the environment" at bounding box center [583, 256] width 19 height 19
radio input "true"
click at [622, 496] on label "Read novel words" at bounding box center [883, 490] width 658 height 78
click at [593, 496] on input "Read novel words" at bounding box center [583, 489] width 19 height 19
radio input "true"
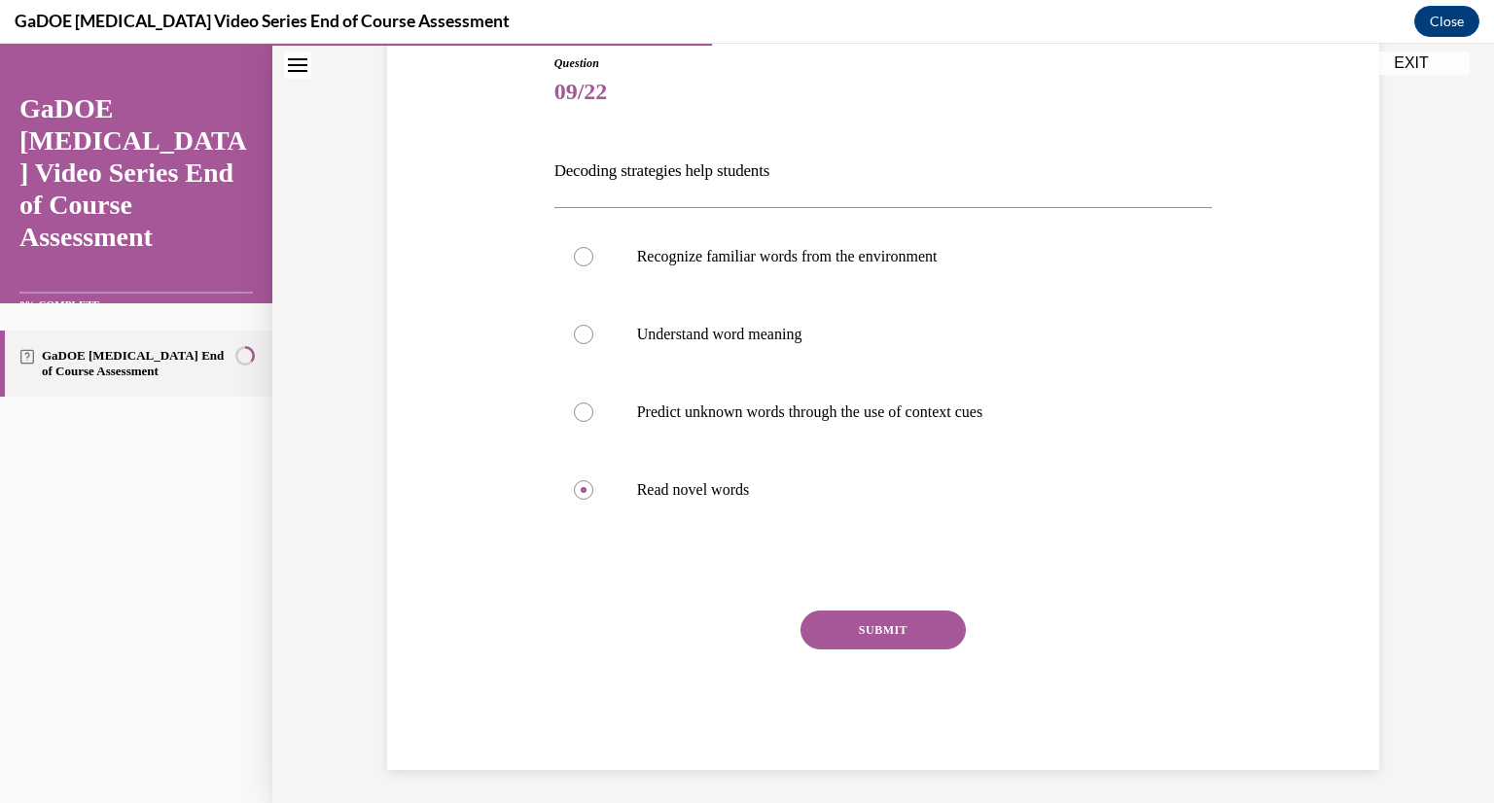
click at [940, 611] on button "SUBMIT" at bounding box center [882, 630] width 165 height 39
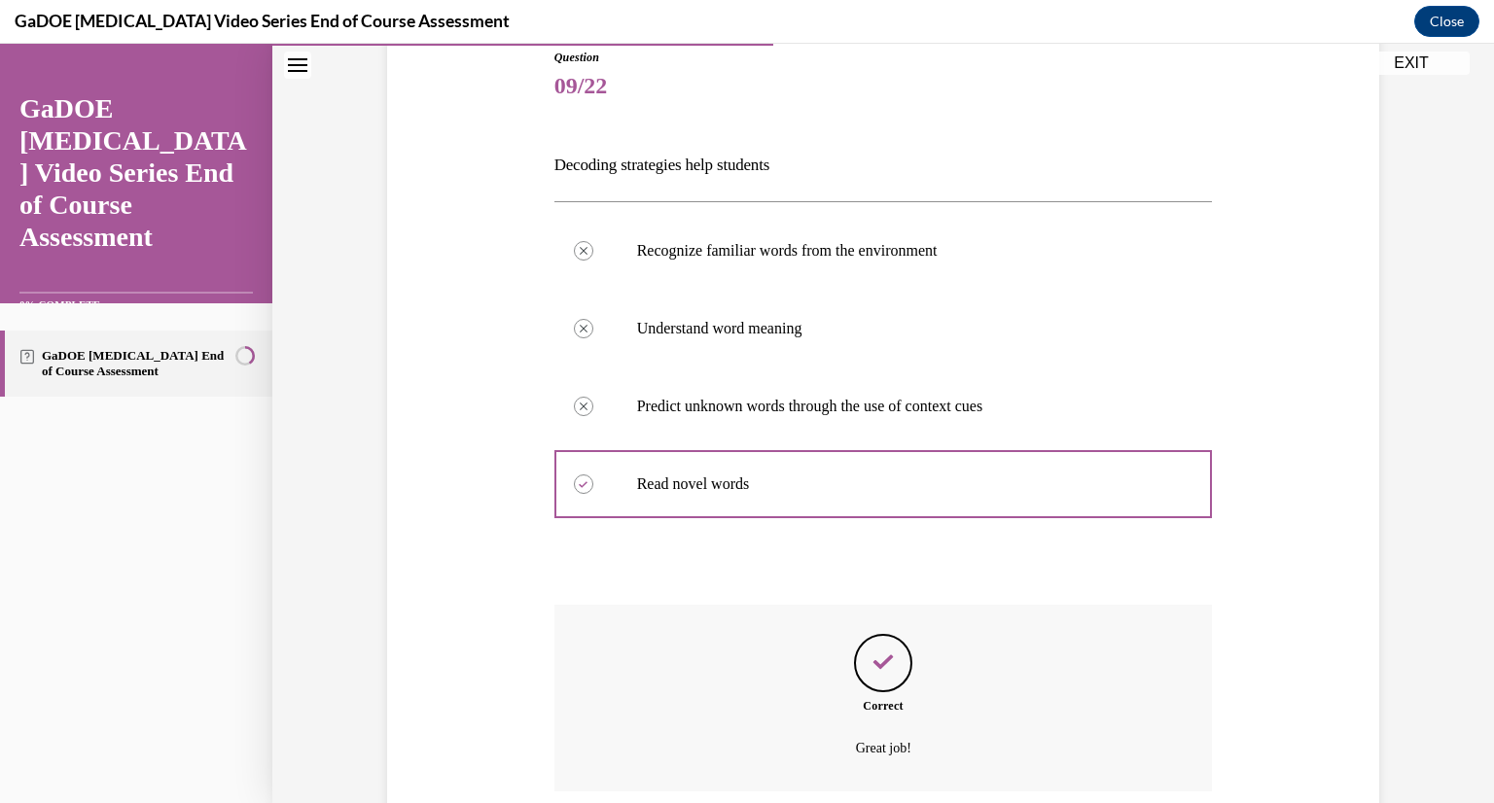
click at [939, 611] on div "Correct Great job!" at bounding box center [883, 698] width 658 height 187
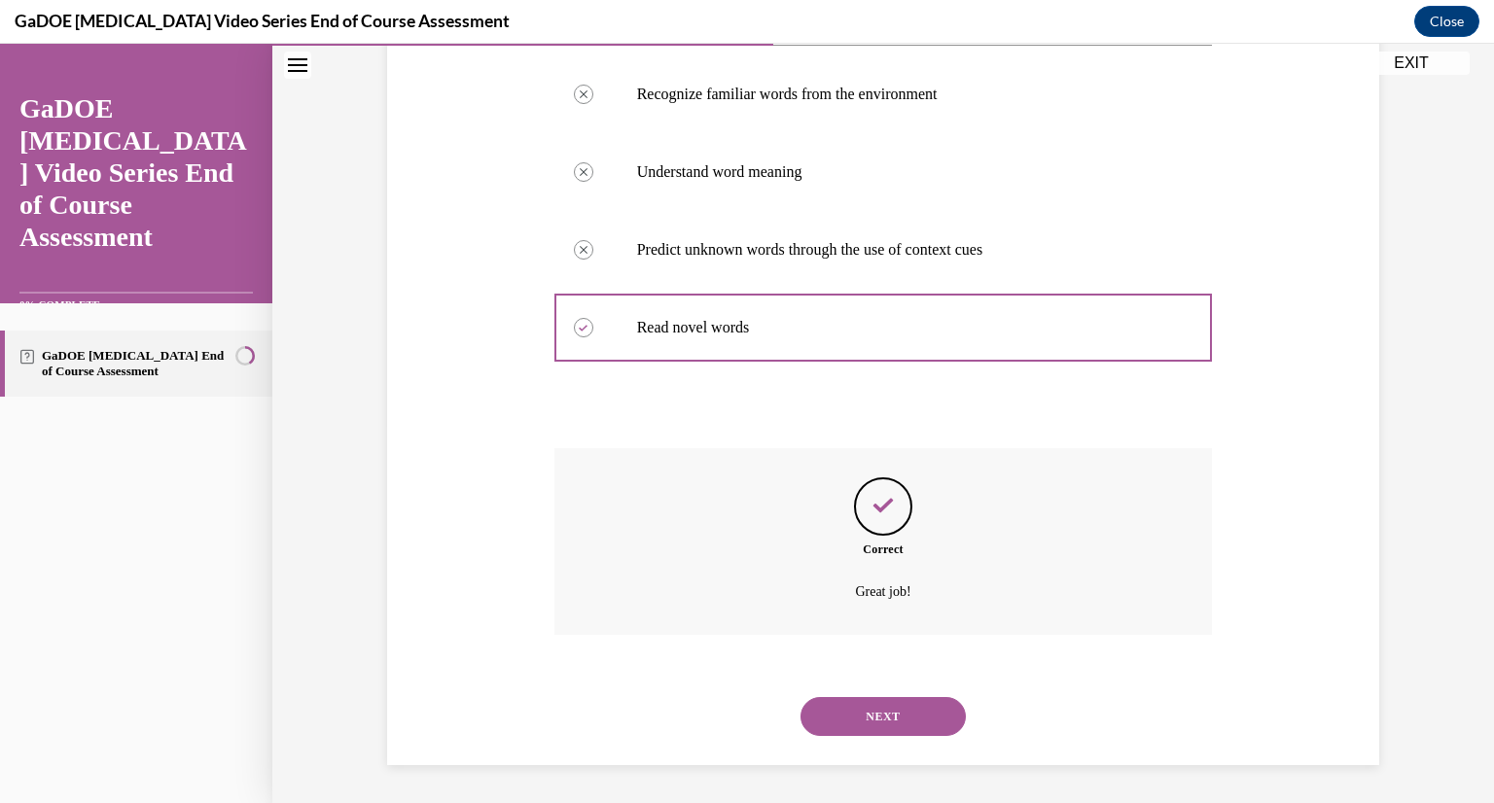
click at [863, 716] on button "NEXT" at bounding box center [882, 716] width 165 height 39
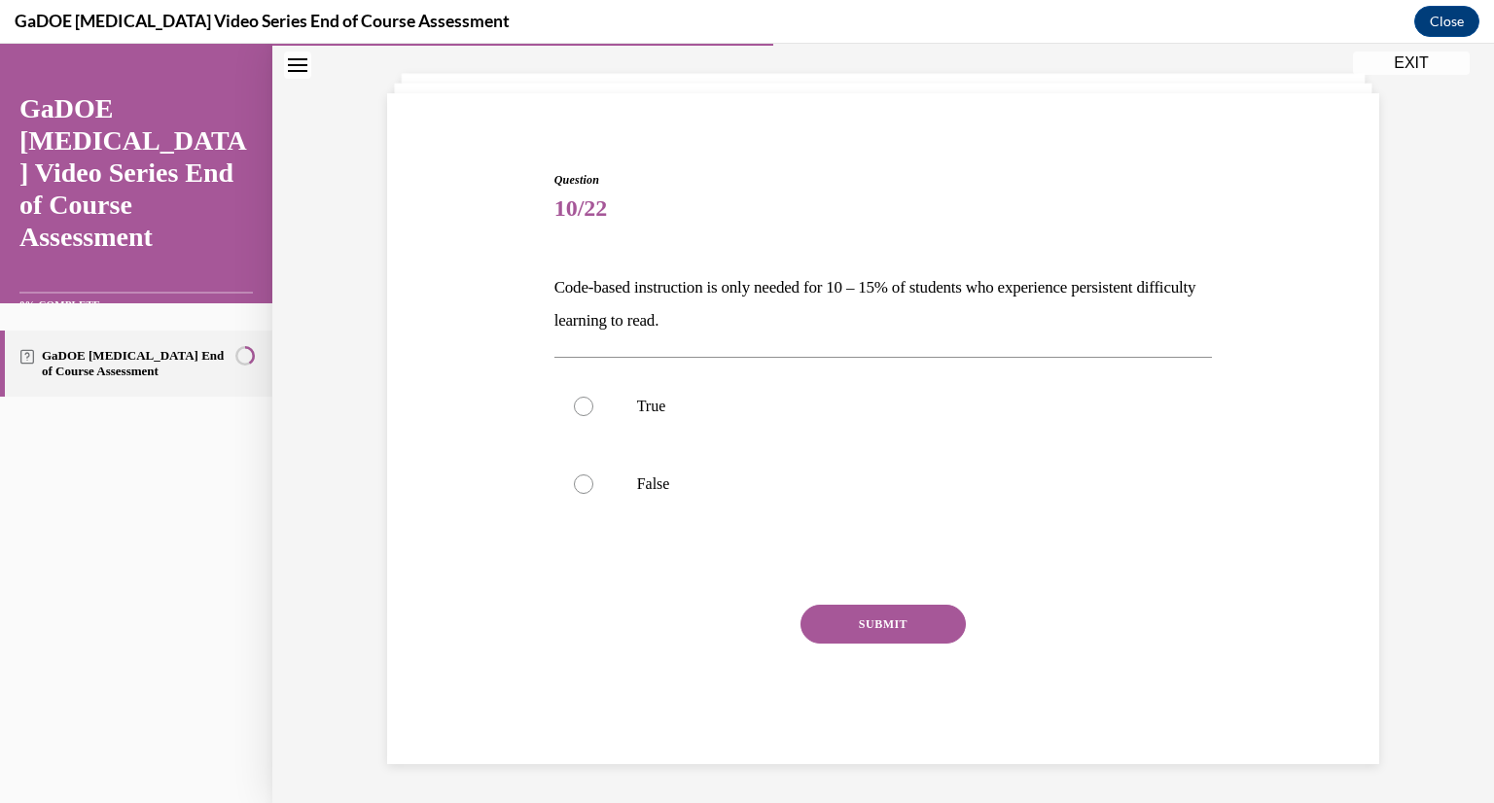
scroll to position [99, 0]
click at [661, 409] on p "True" at bounding box center [900, 406] width 527 height 19
click at [593, 409] on input "True" at bounding box center [583, 406] width 19 height 19
radio input "true"
click at [888, 632] on button "SUBMIT" at bounding box center [882, 624] width 165 height 39
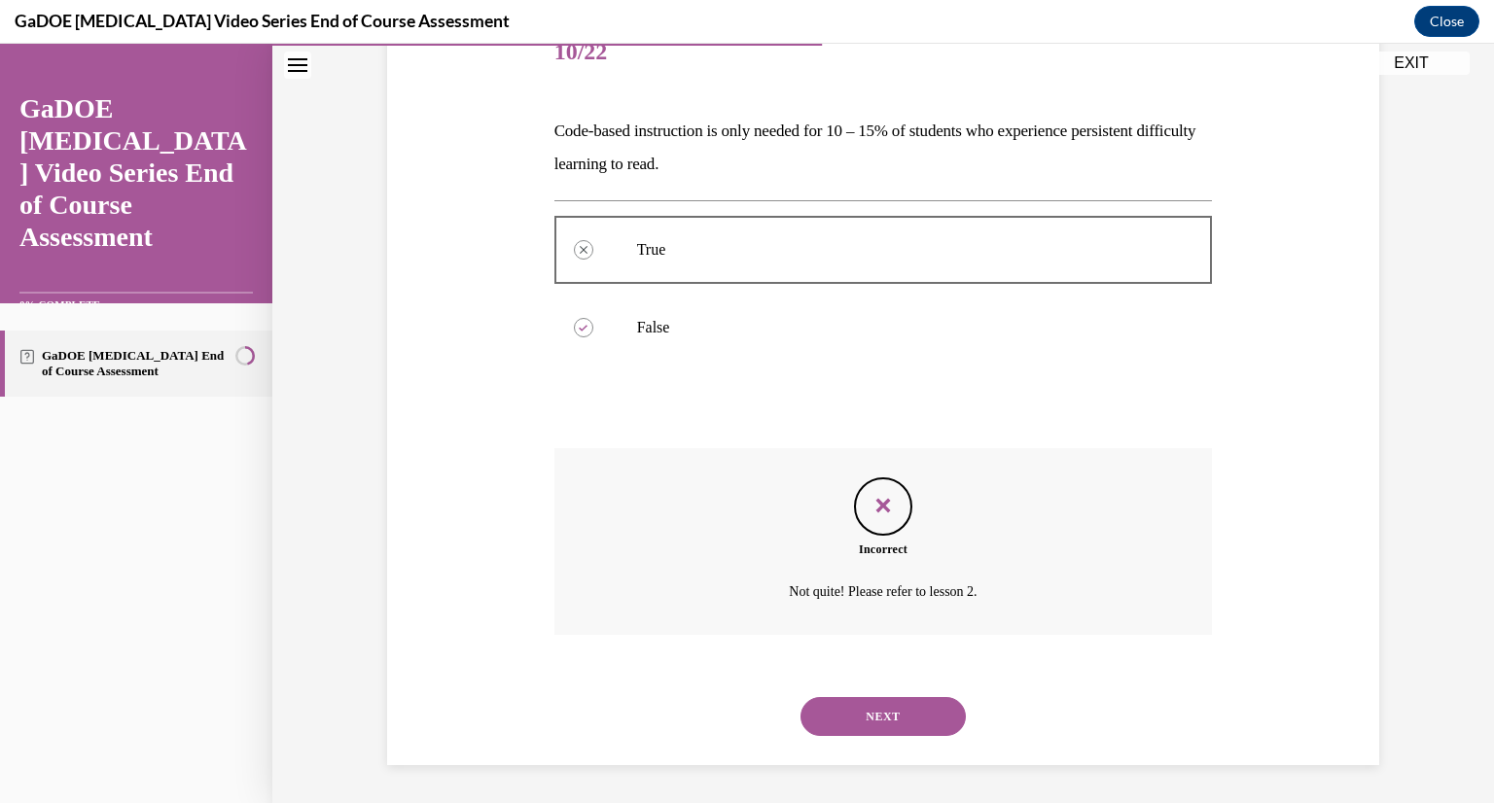
scroll to position [257, 0]
click at [868, 503] on icon "Feedback" at bounding box center [882, 504] width 29 height 29
click at [861, 704] on button "NEXT" at bounding box center [882, 715] width 165 height 39
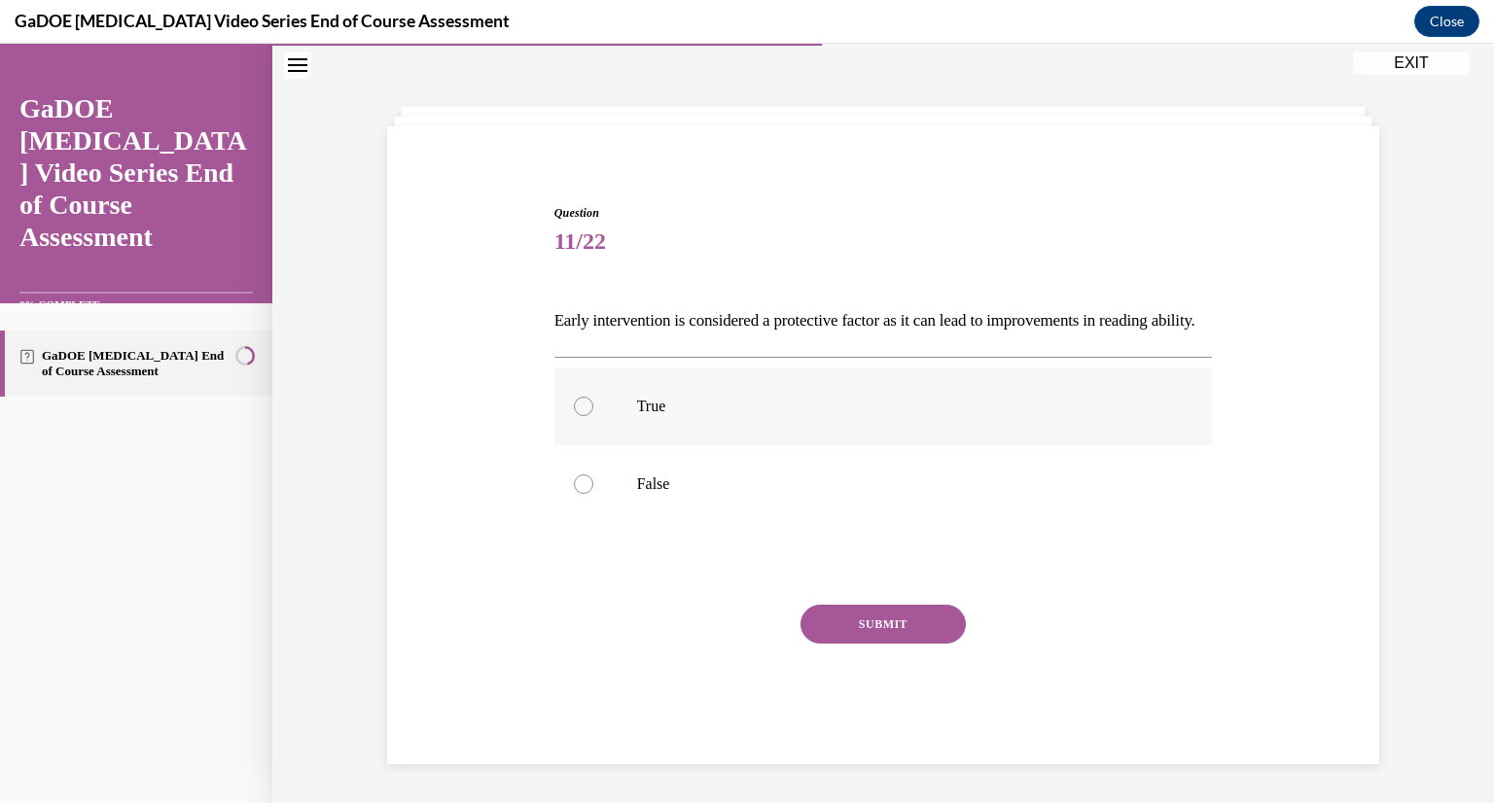
click at [984, 434] on label "True" at bounding box center [883, 407] width 658 height 78
click at [593, 416] on input "True" at bounding box center [583, 406] width 19 height 19
radio input "true"
click at [984, 434] on label "True" at bounding box center [883, 407] width 658 height 78
click at [593, 416] on input "True" at bounding box center [583, 406] width 19 height 19
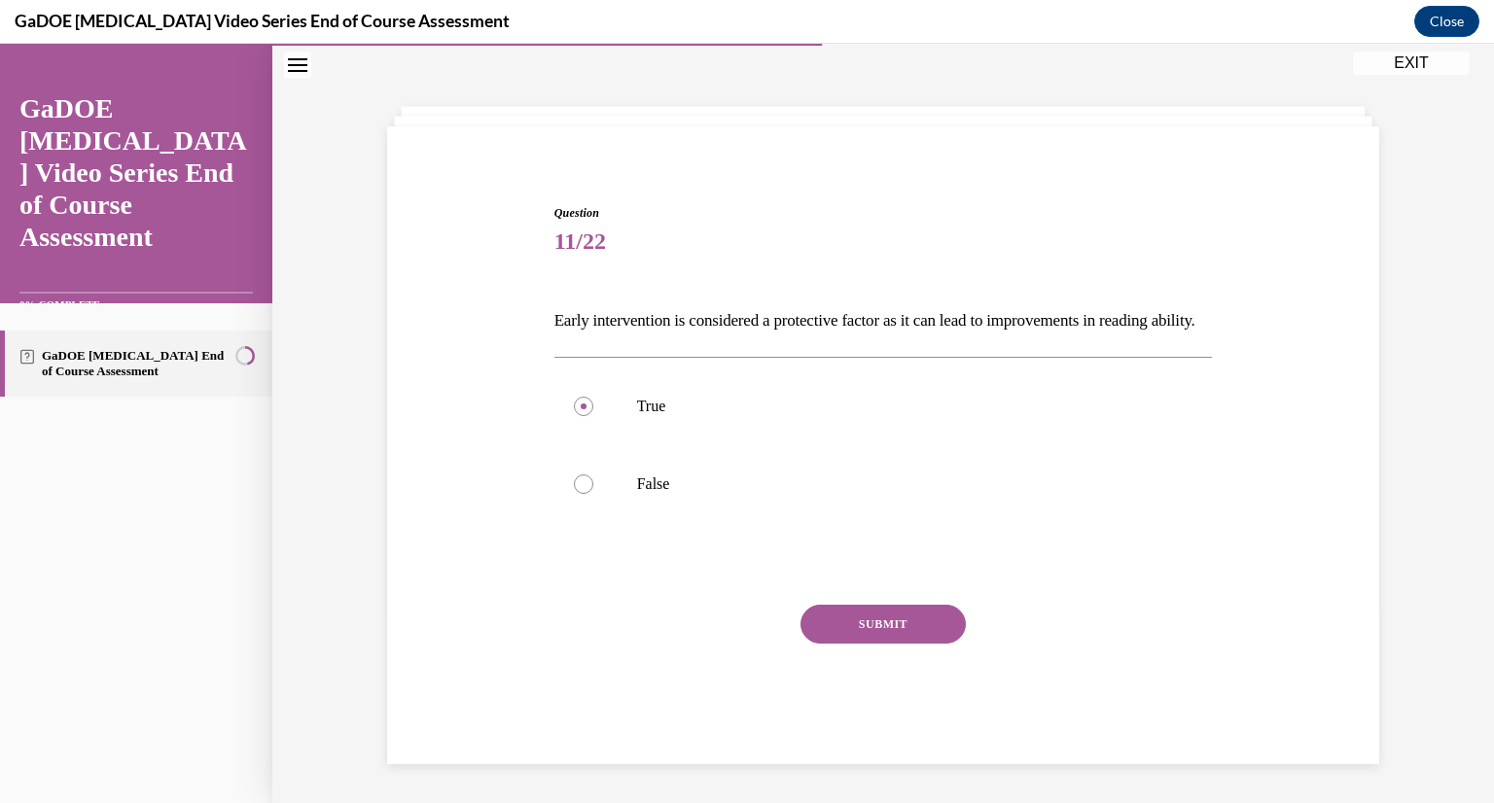
click at [907, 610] on button "SUBMIT" at bounding box center [882, 624] width 165 height 39
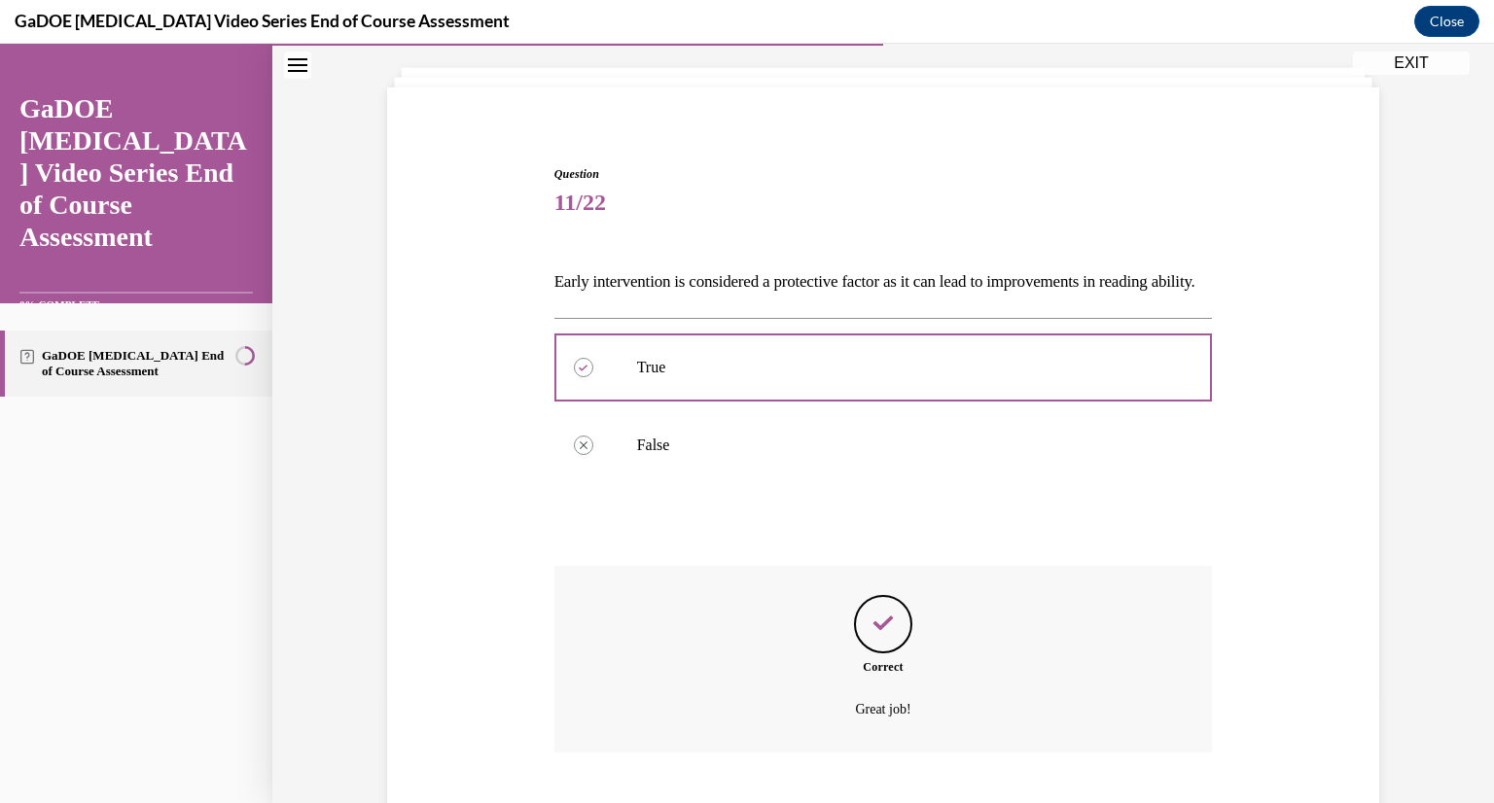
scroll to position [257, 0]
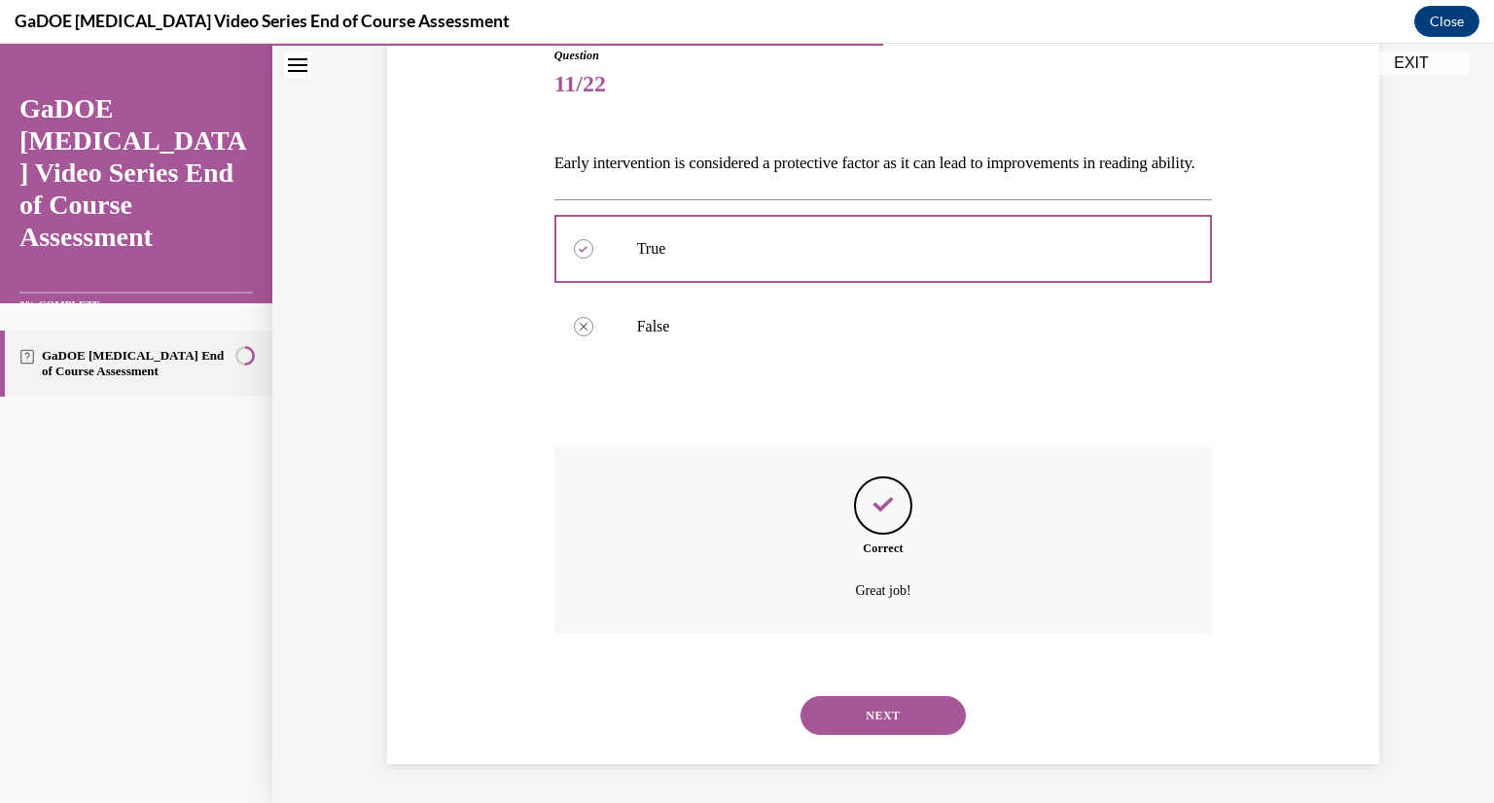
click at [840, 734] on button "NEXT" at bounding box center [882, 715] width 165 height 39
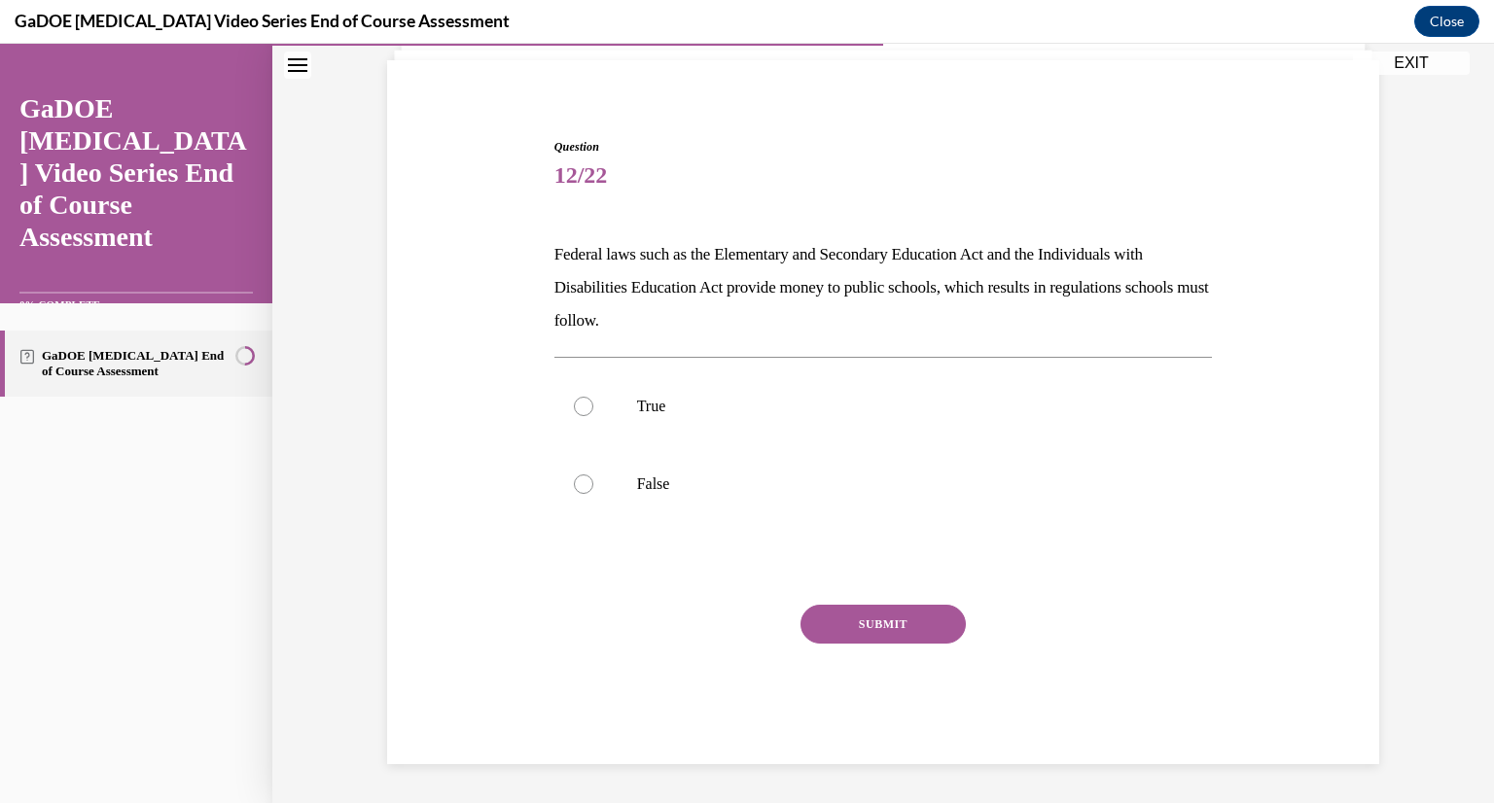
scroll to position [132, 0]
drag, startPoint x: 787, startPoint y: 425, endPoint x: 735, endPoint y: 418, distance: 52.0
click at [735, 418] on label "True" at bounding box center [883, 407] width 658 height 78
click at [593, 416] on input "True" at bounding box center [583, 406] width 19 height 19
radio input "true"
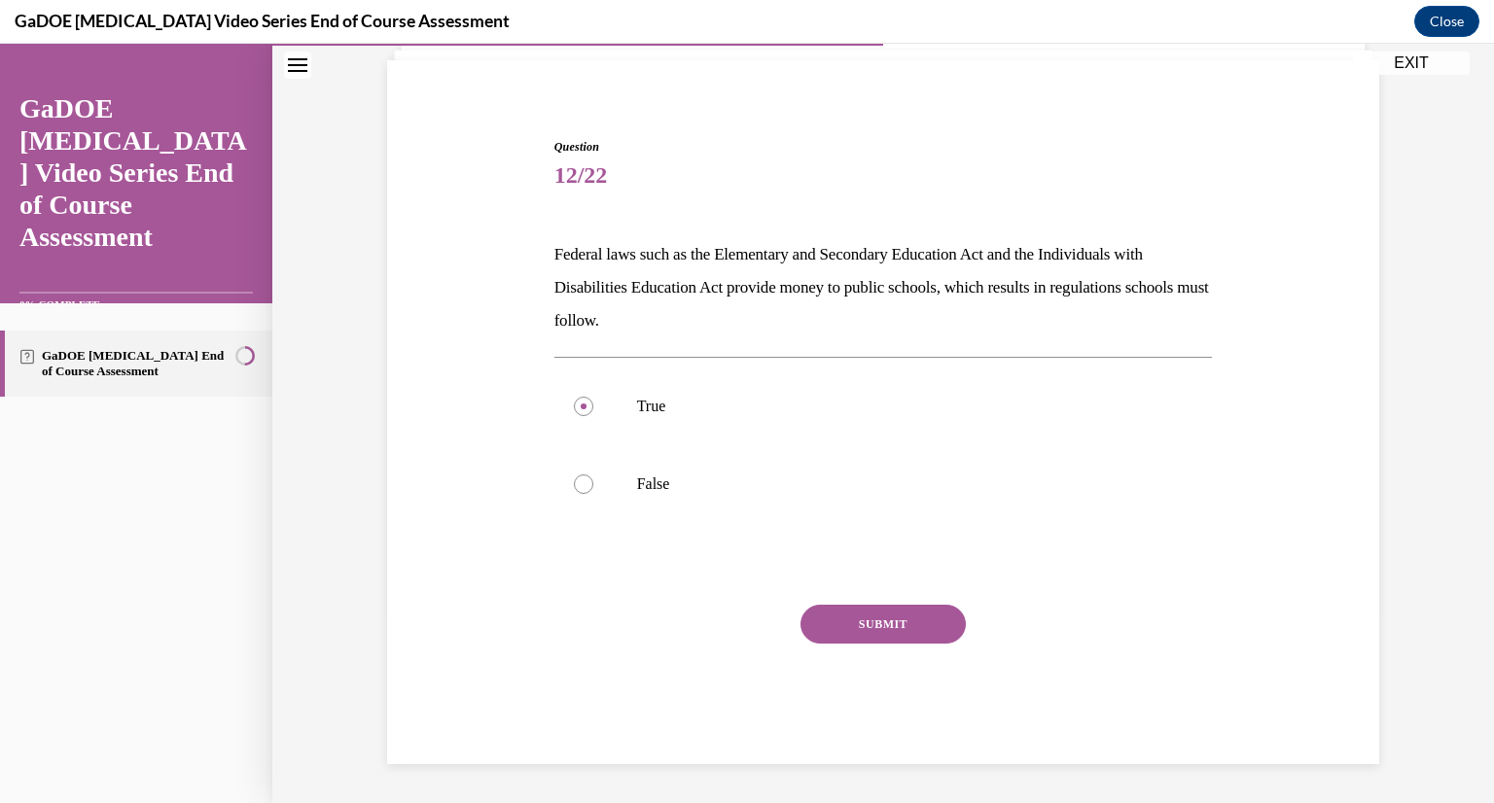
click at [871, 612] on button "SUBMIT" at bounding box center [882, 624] width 165 height 39
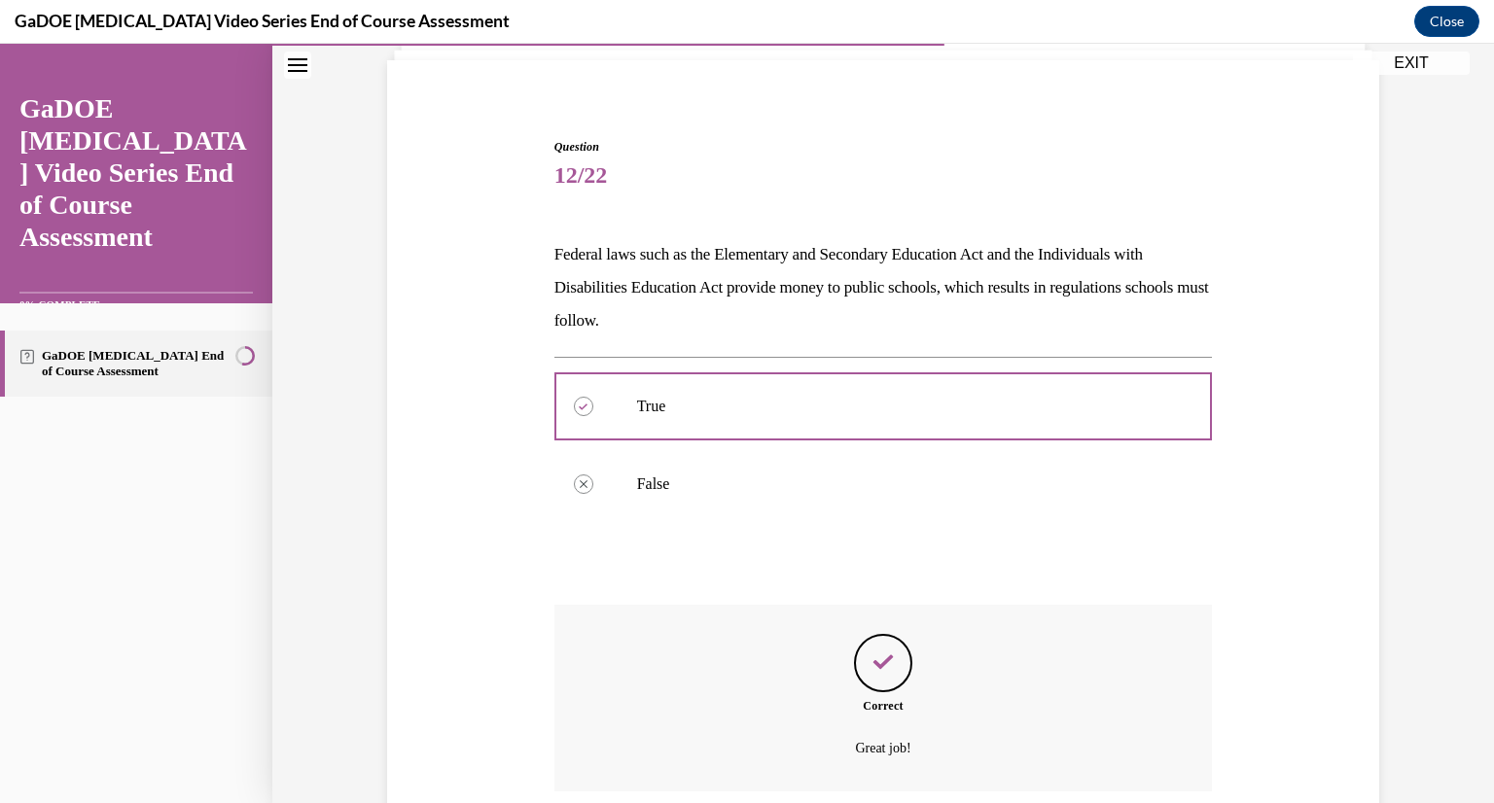
scroll to position [289, 0]
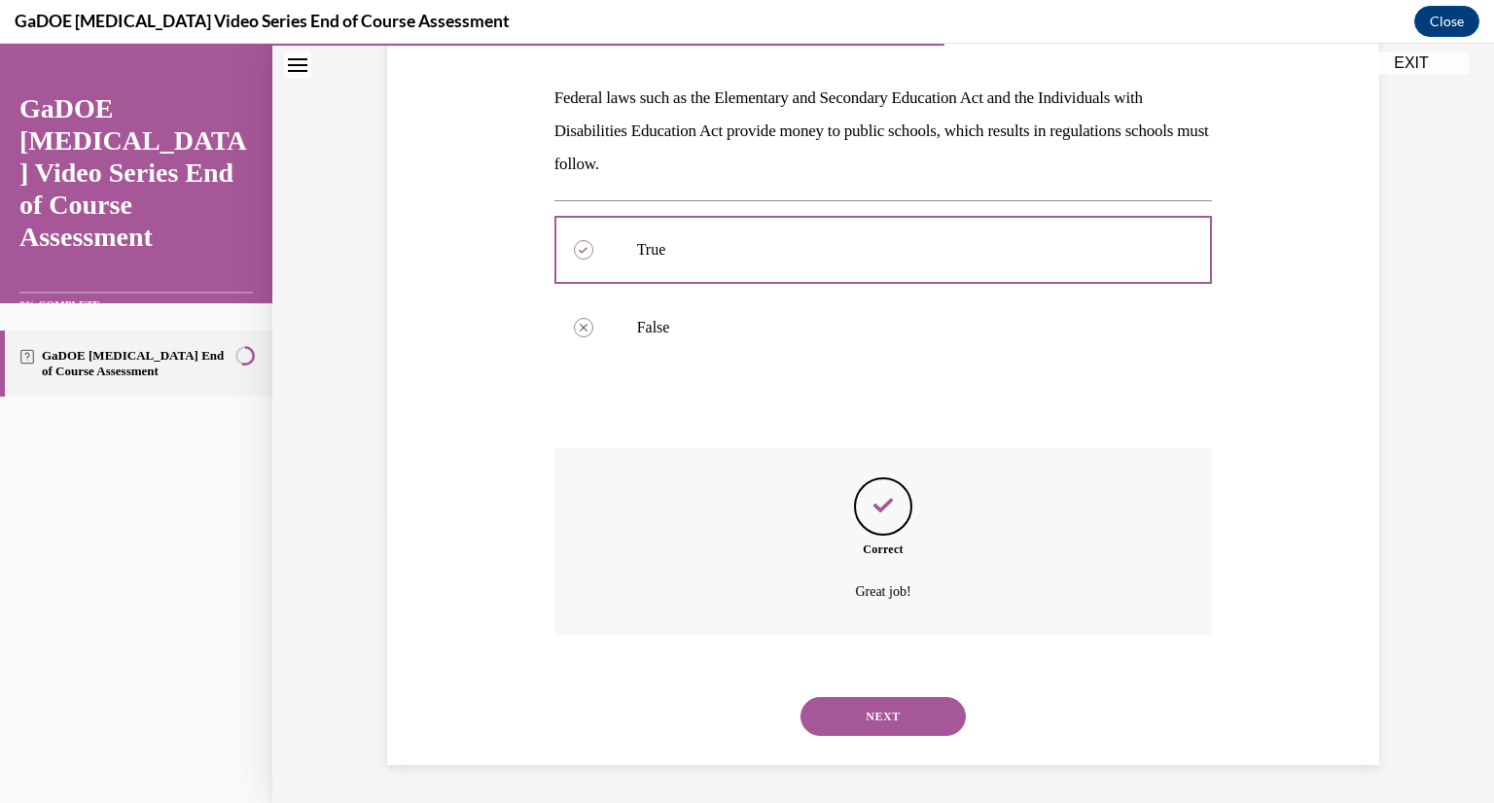
click at [824, 723] on button "NEXT" at bounding box center [882, 716] width 165 height 39
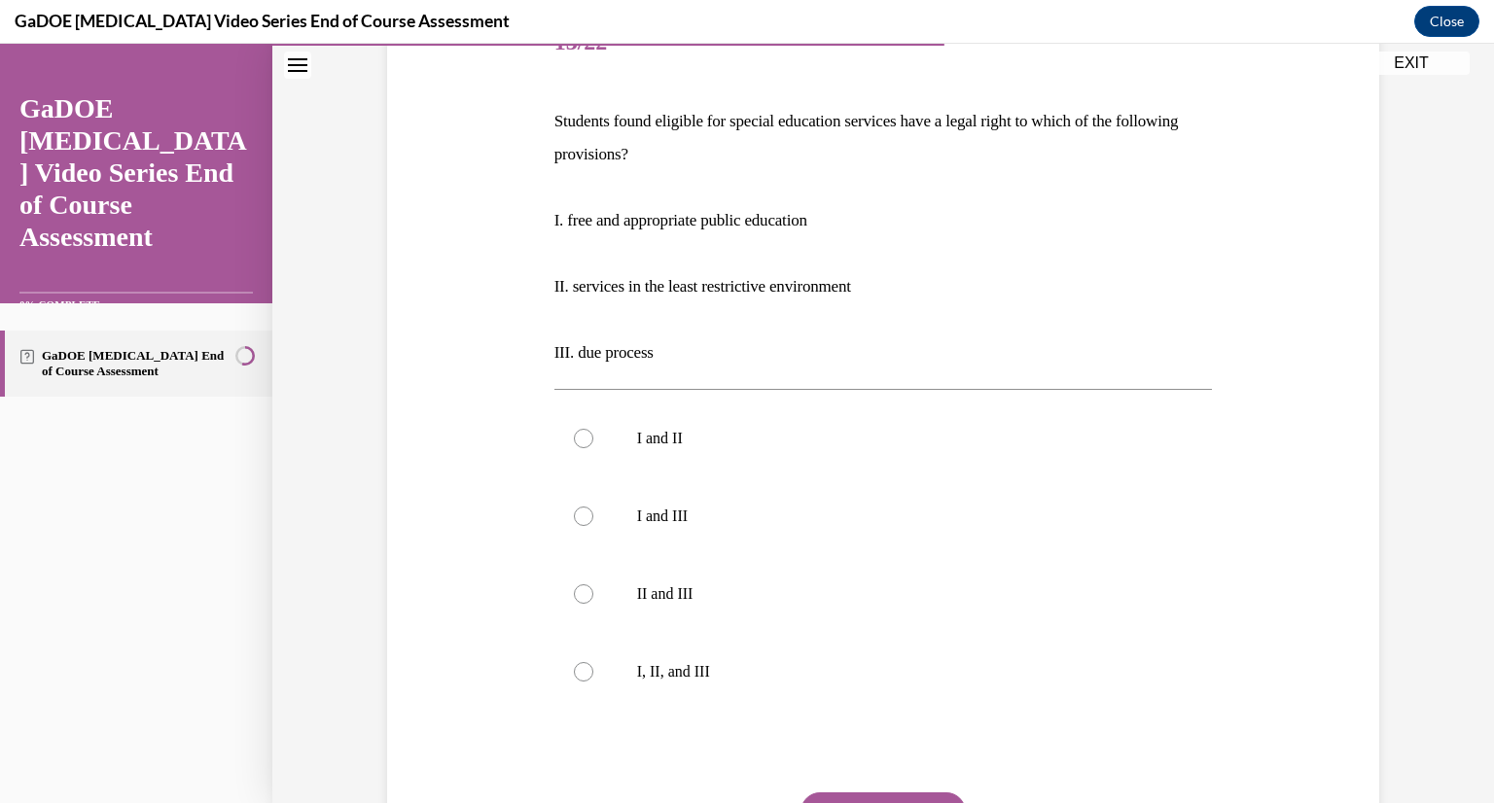
scroll to position [277, 0]
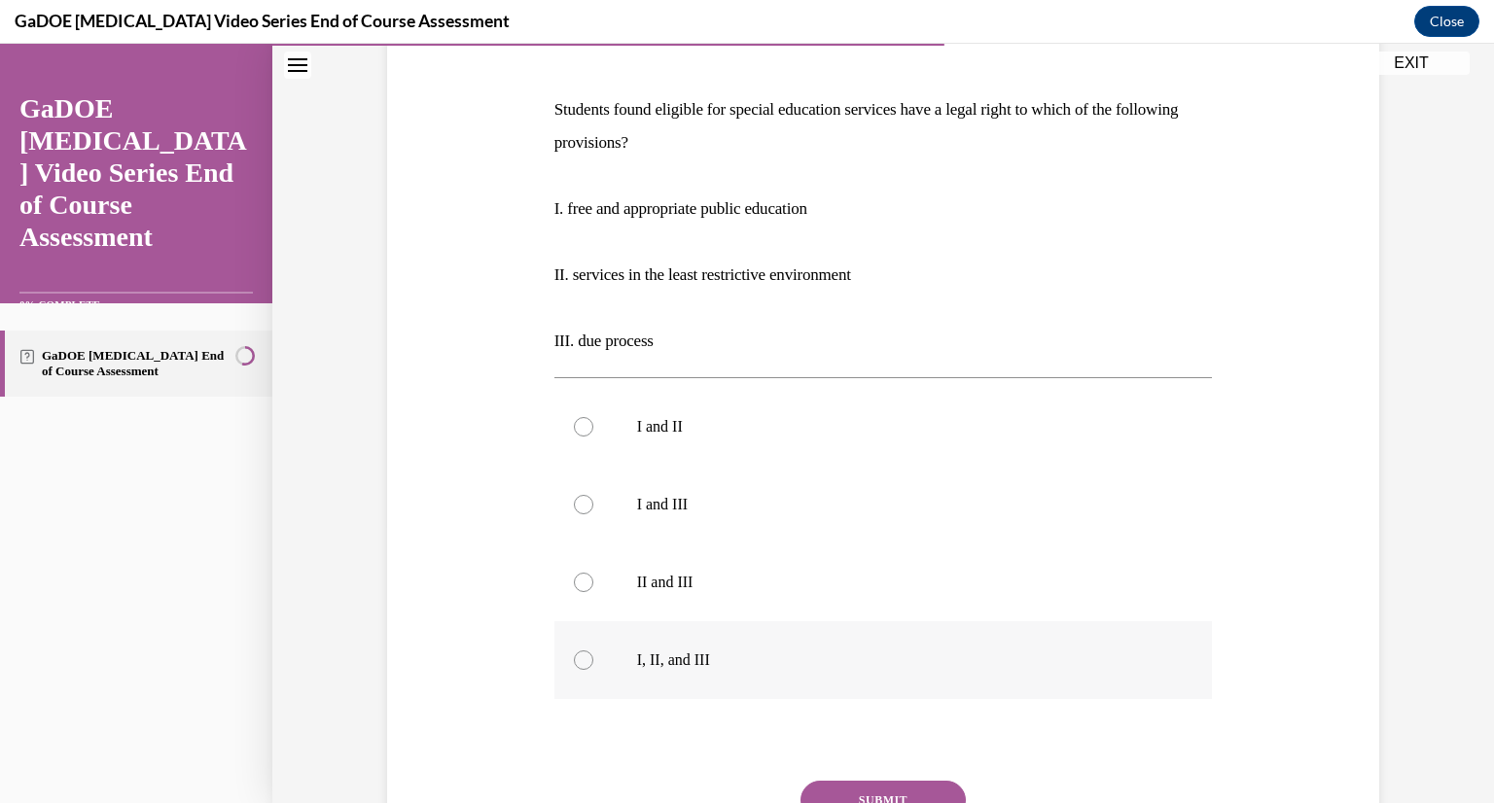
click at [752, 684] on label "I, II, and III" at bounding box center [883, 660] width 658 height 78
click at [593, 670] on input "I, II, and III" at bounding box center [583, 659] width 19 height 19
radio input "true"
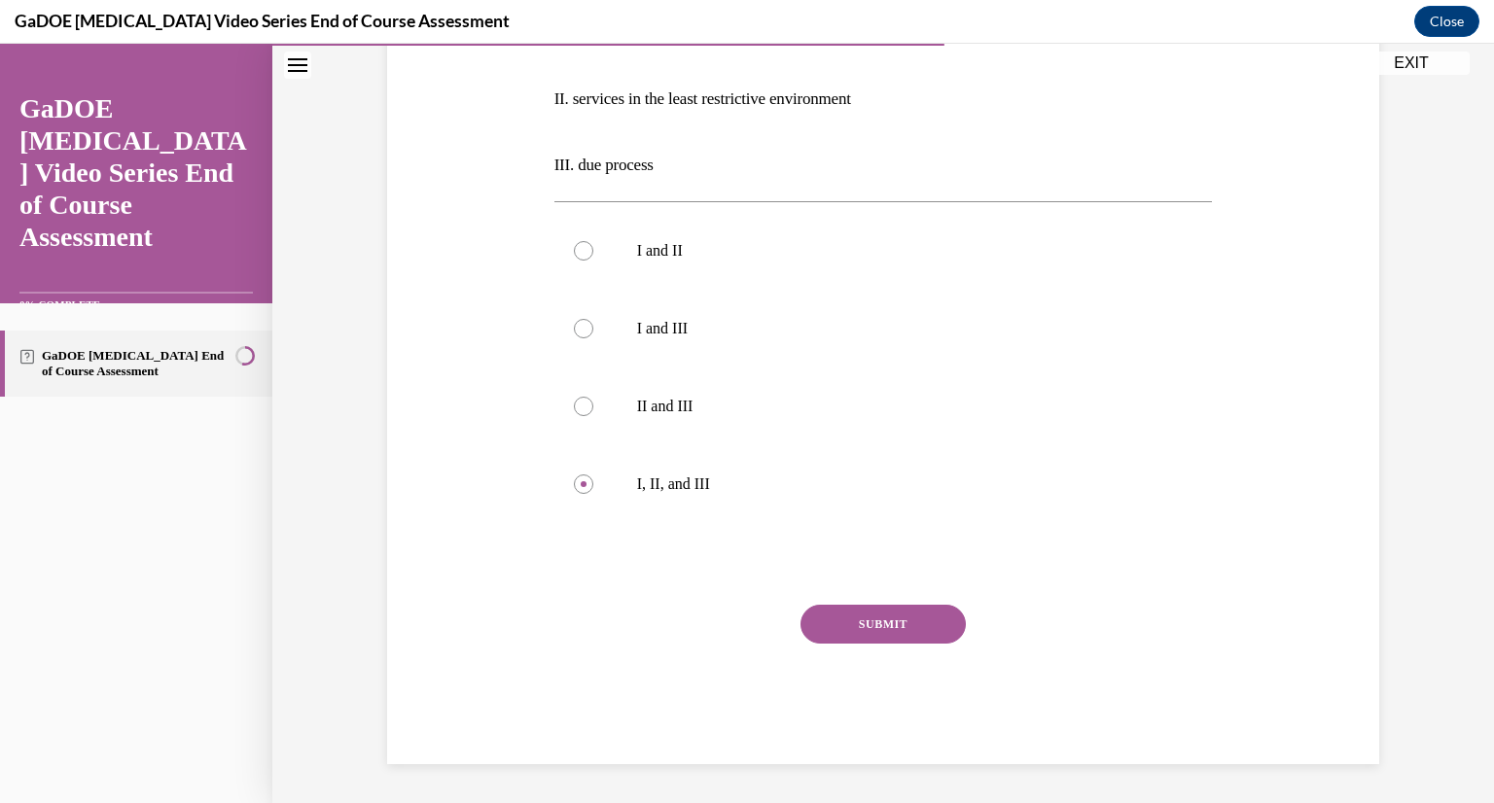
click at [841, 644] on div "SUBMIT" at bounding box center [883, 653] width 658 height 97
click at [842, 639] on button "SUBMIT" at bounding box center [882, 624] width 165 height 39
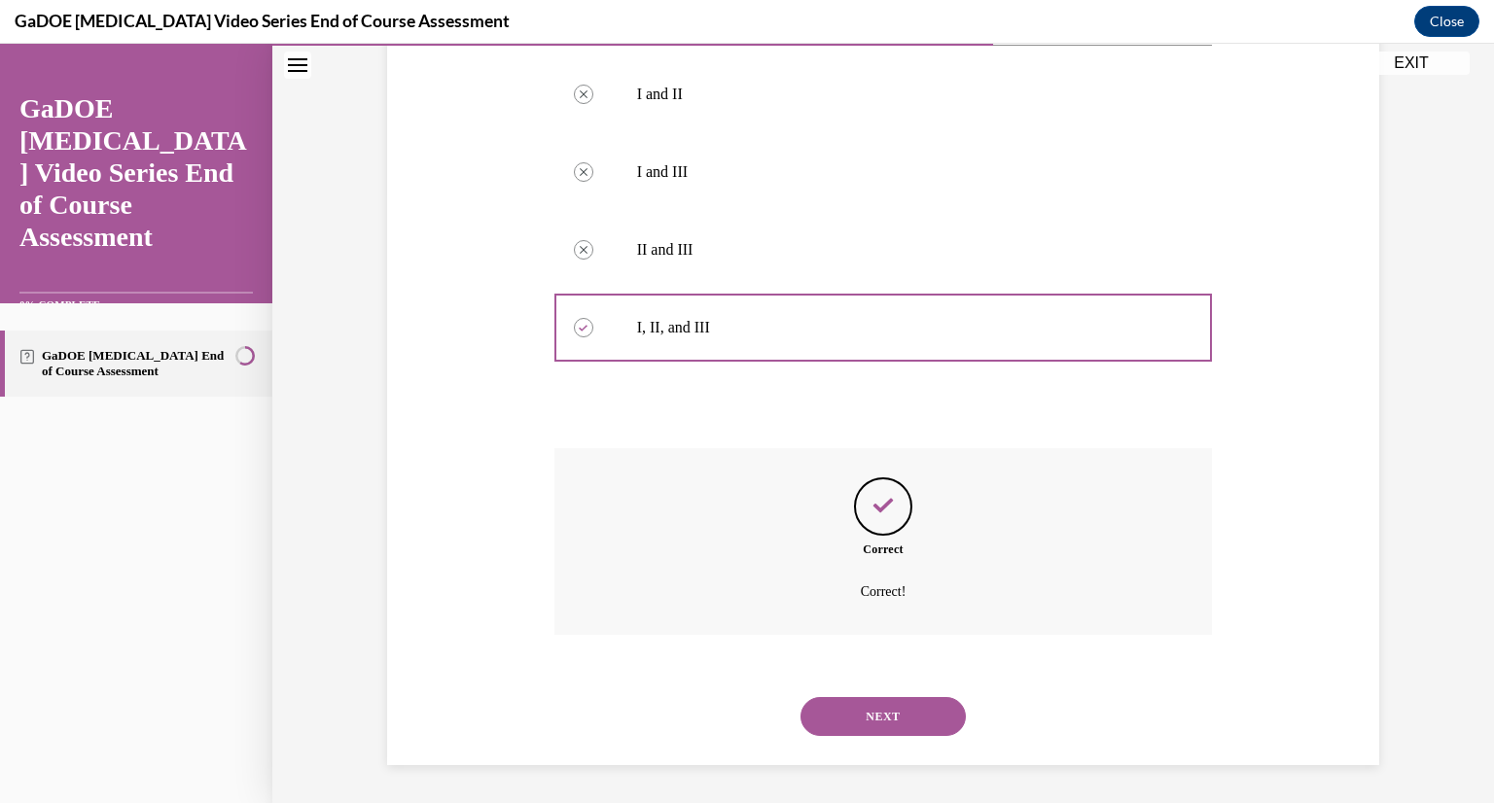
scroll to position [611, 0]
click at [825, 725] on button "NEXT" at bounding box center [882, 715] width 165 height 39
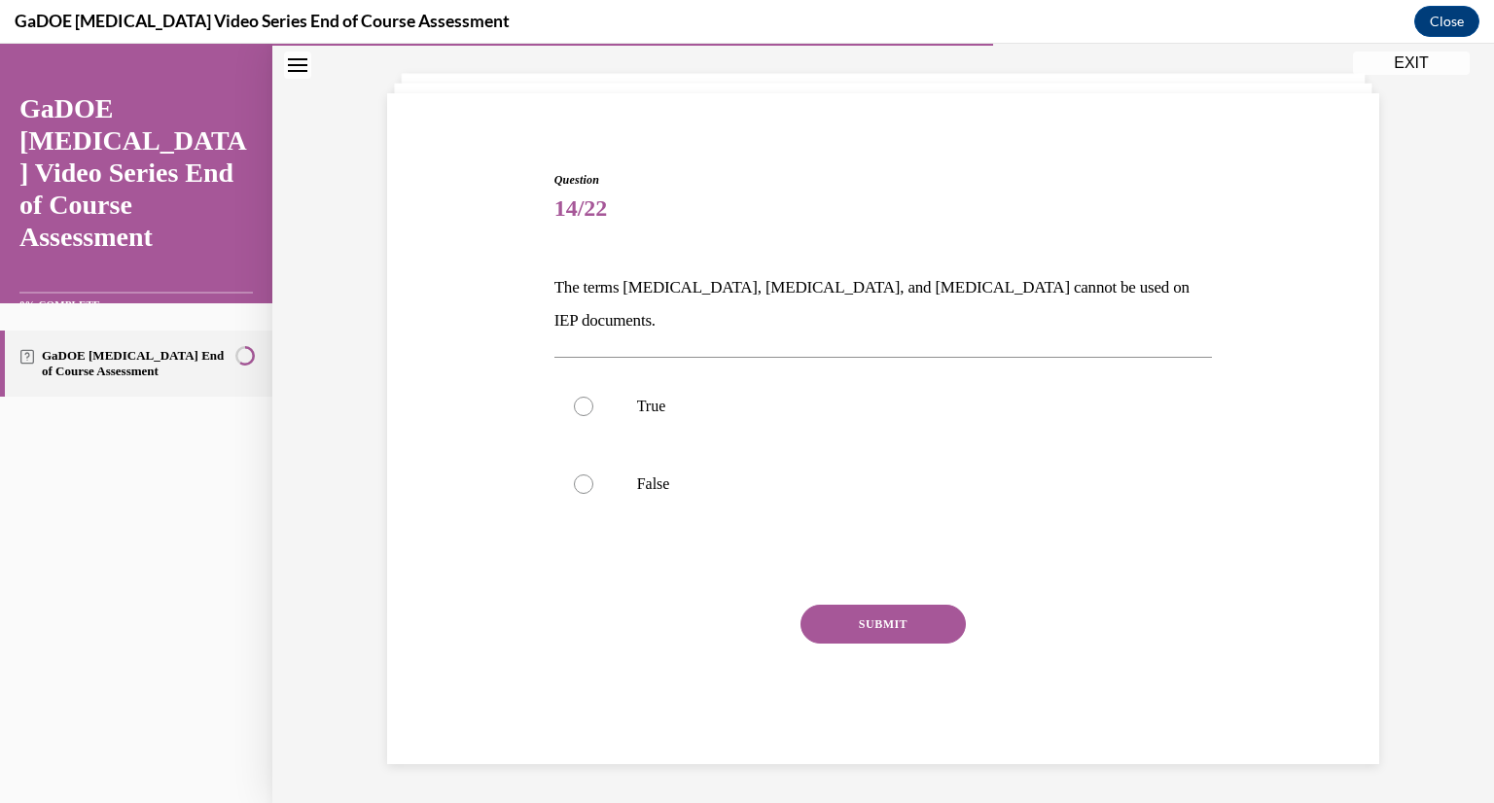
scroll to position [66, 0]
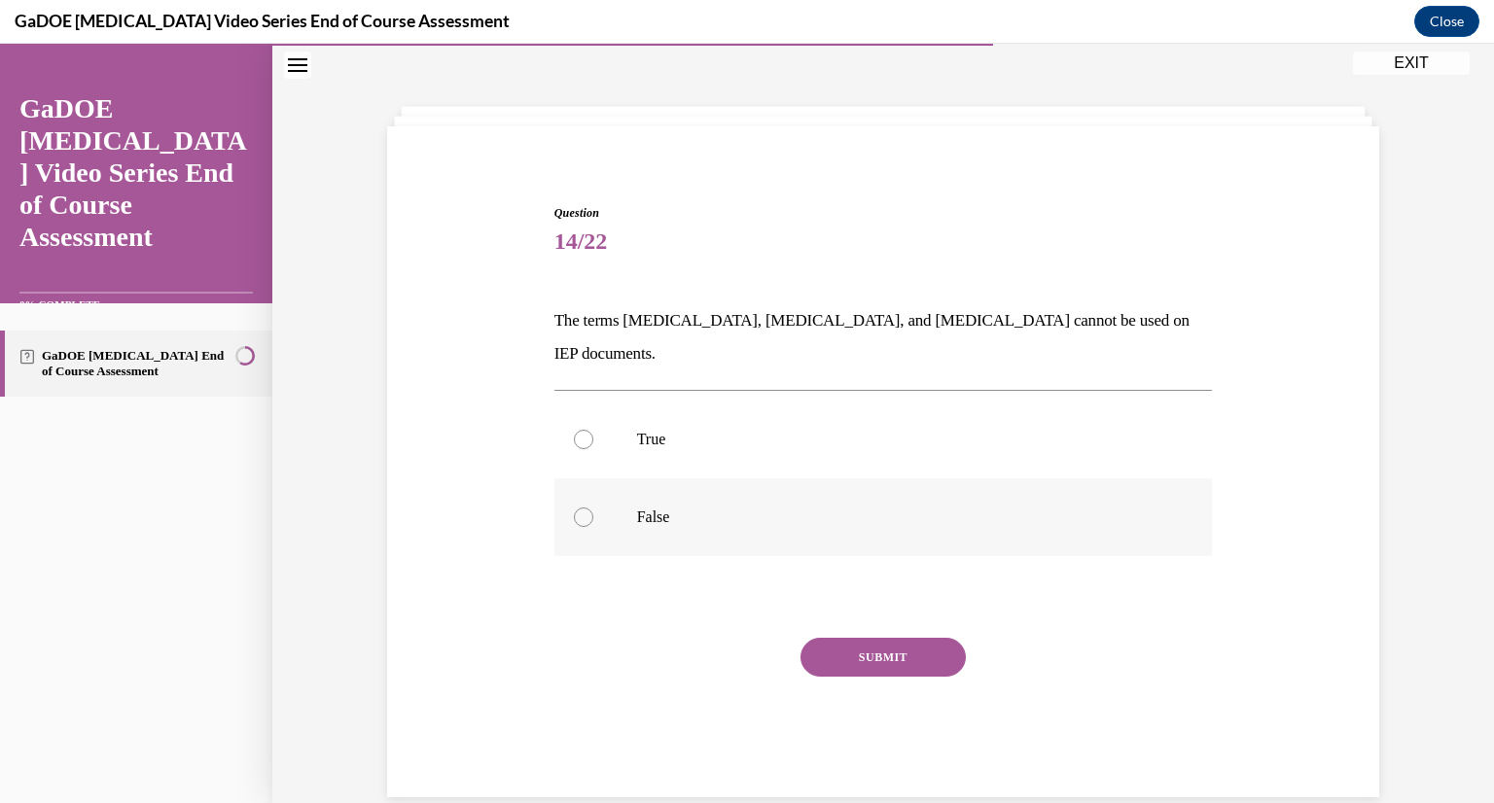
click at [723, 508] on p "False" at bounding box center [900, 517] width 527 height 19
click at [593, 508] on input "False" at bounding box center [583, 517] width 19 height 19
radio input "true"
click at [868, 638] on button "SUBMIT" at bounding box center [882, 657] width 165 height 39
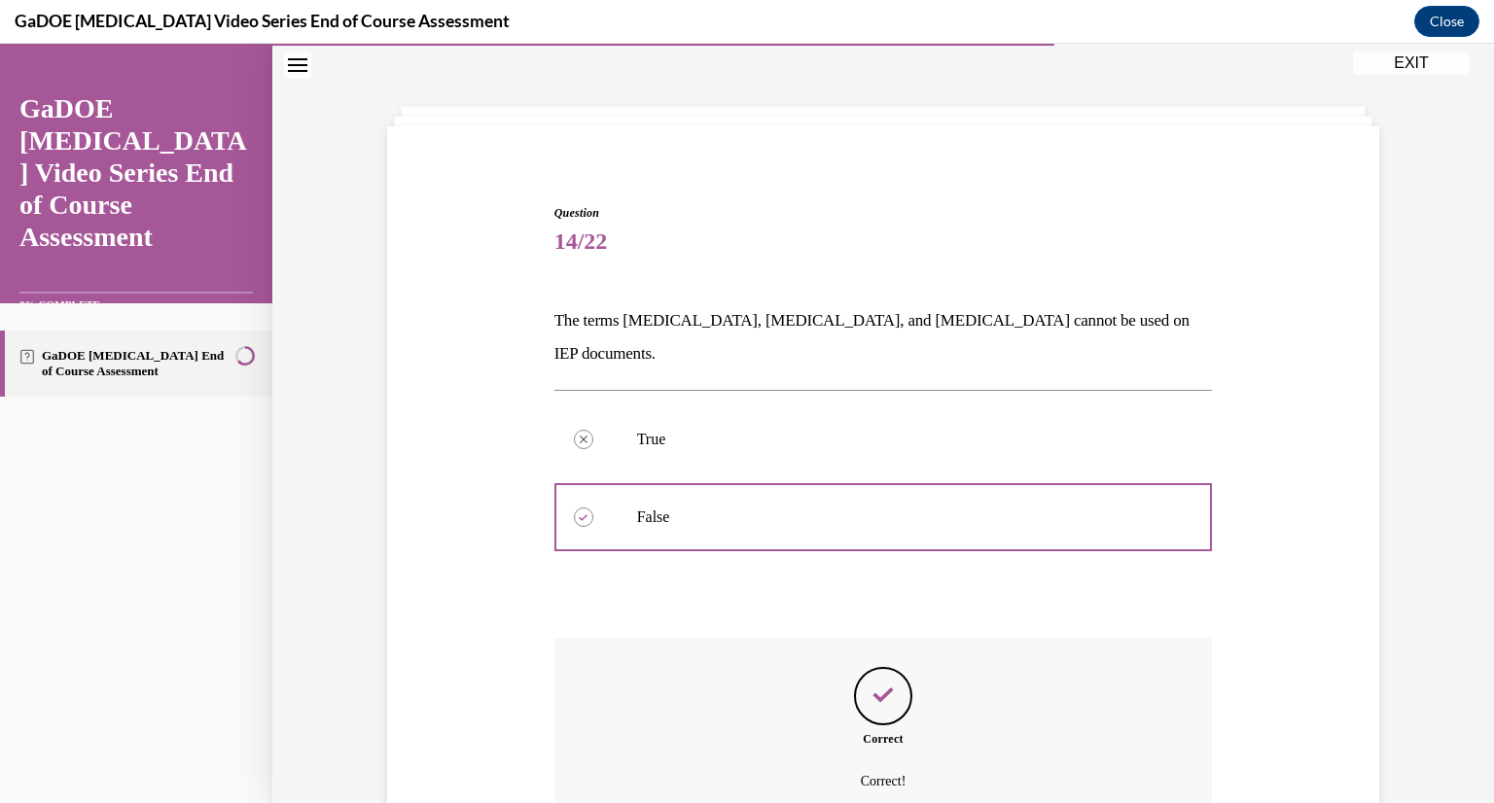
scroll to position [223, 0]
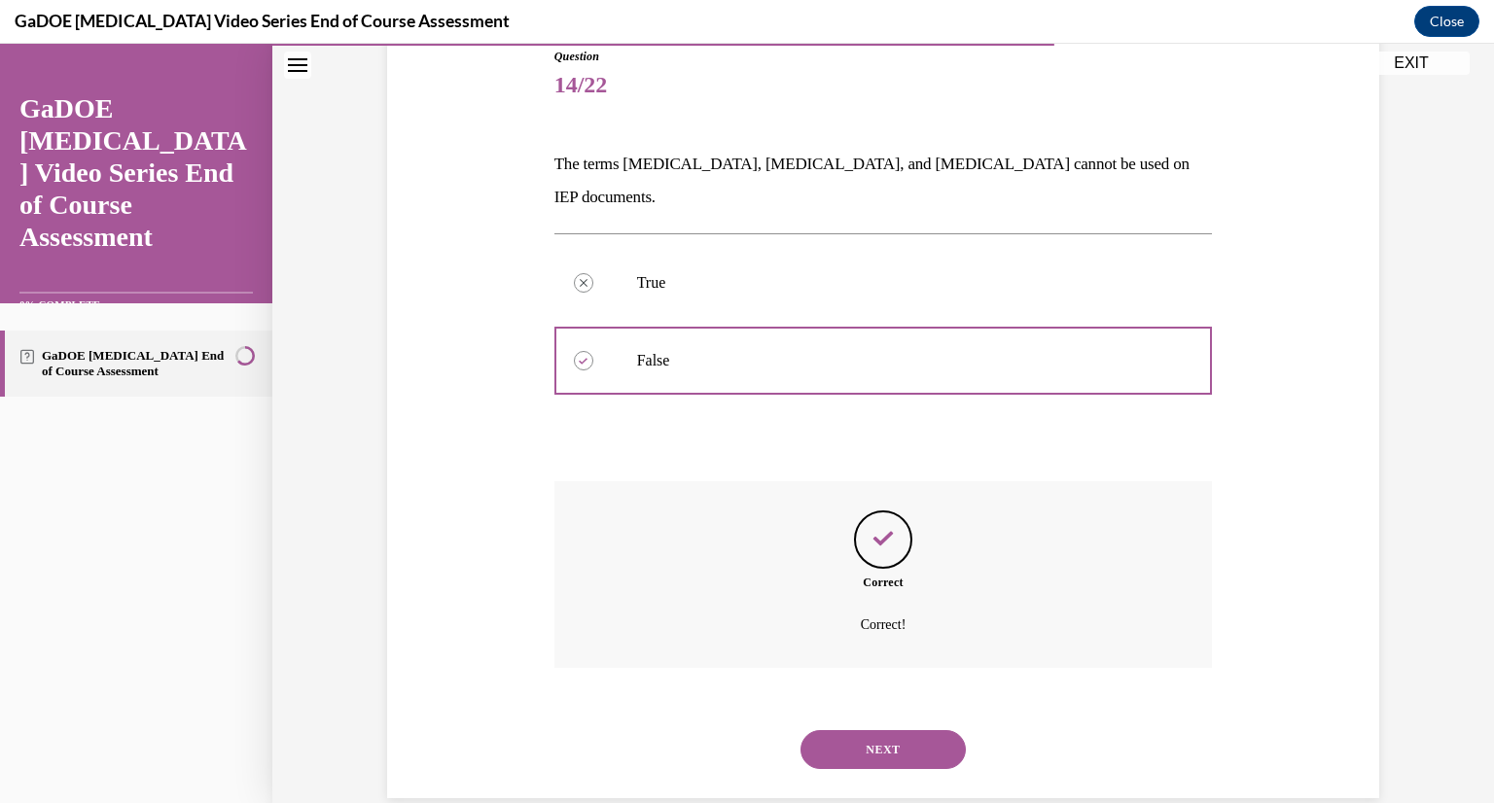
click at [922, 730] on button "NEXT" at bounding box center [882, 749] width 165 height 39
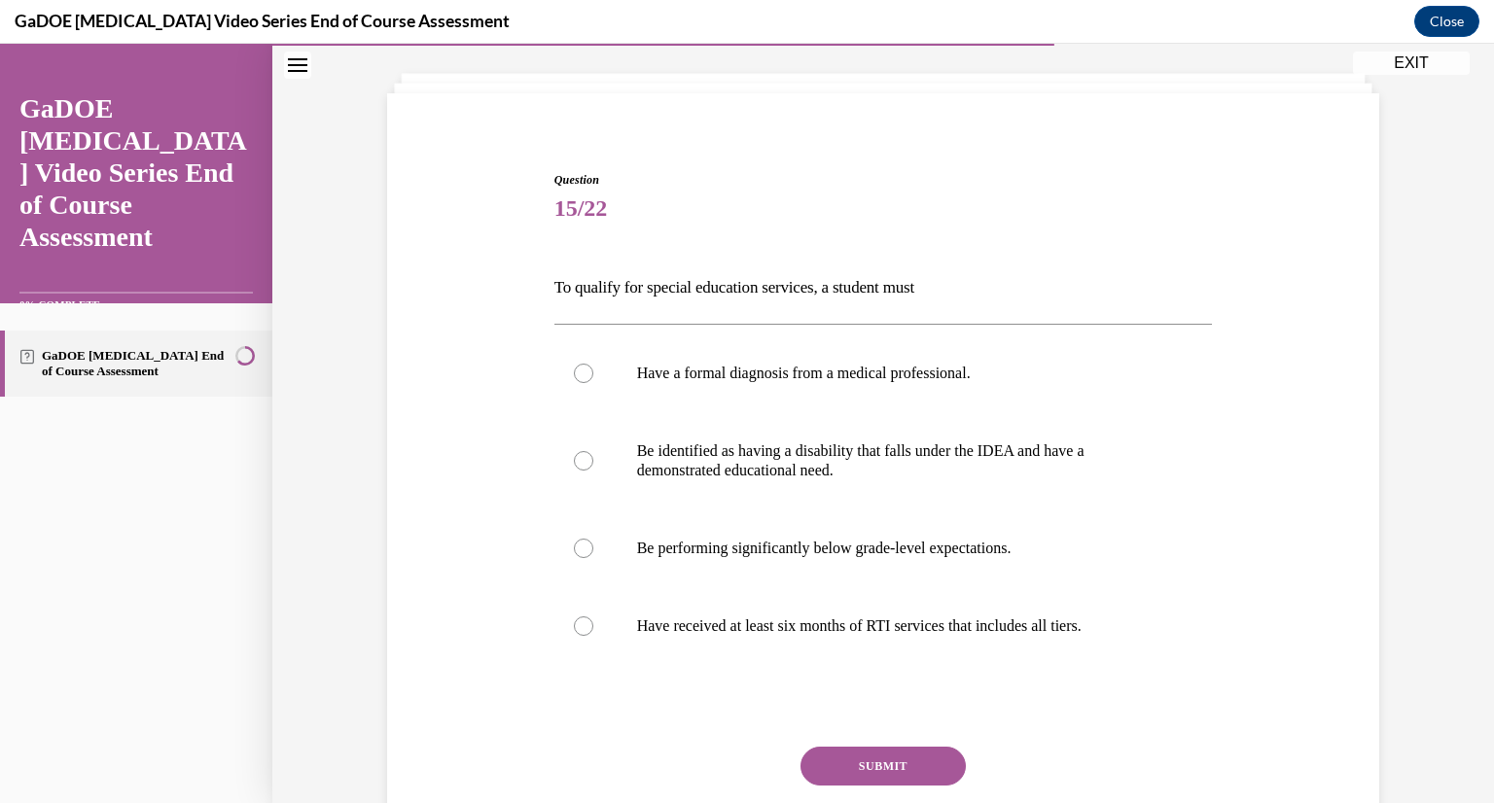
scroll to position [136, 0]
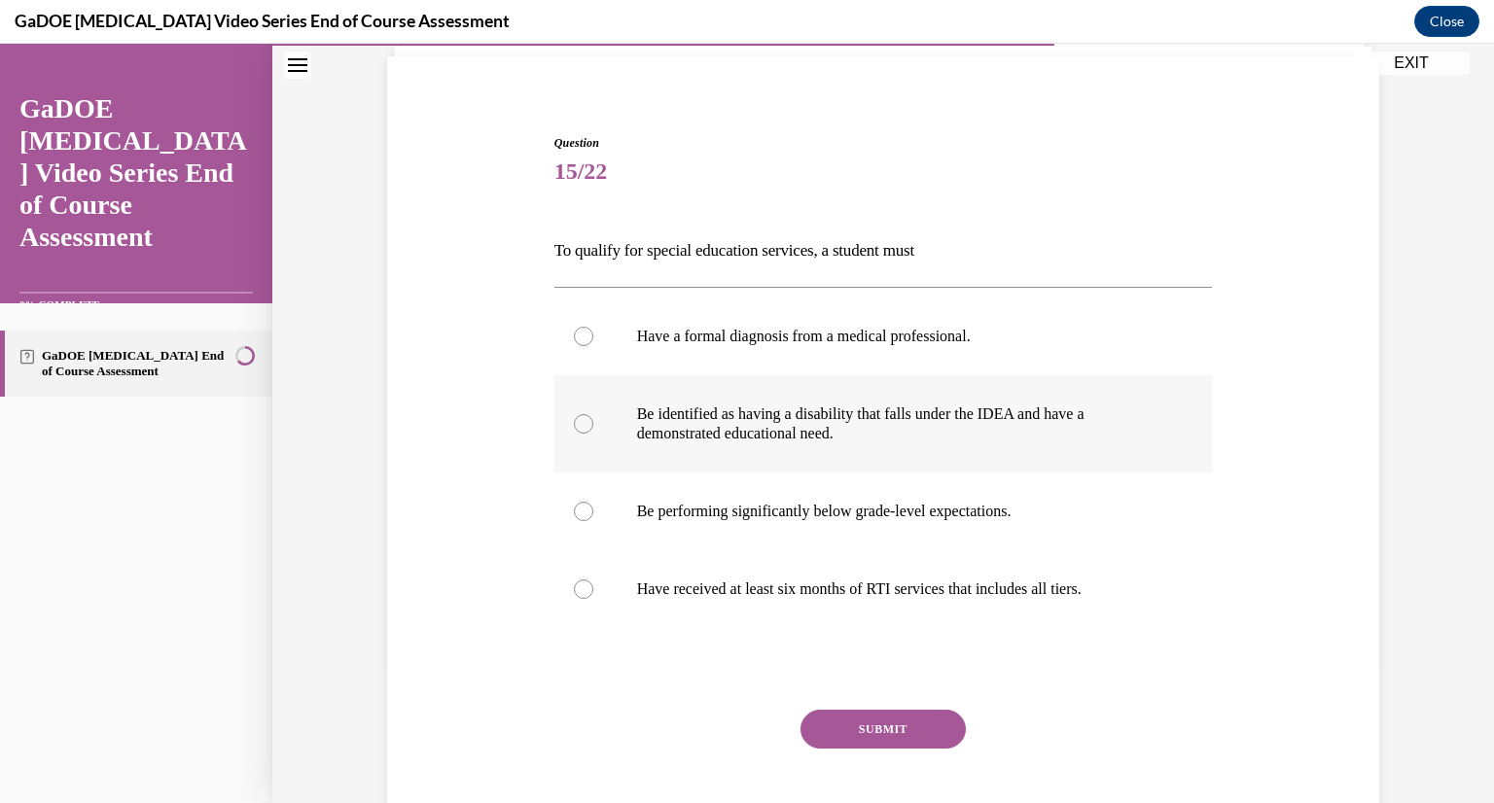
click at [914, 451] on label "Be identified as having a disability that falls under the IDEA and have a demon…" at bounding box center [883, 423] width 658 height 97
click at [593, 434] on input "Be identified as having a disability that falls under the IDEA and have a demon…" at bounding box center [583, 423] width 19 height 19
radio input "true"
click at [891, 734] on button "SUBMIT" at bounding box center [882, 729] width 165 height 39
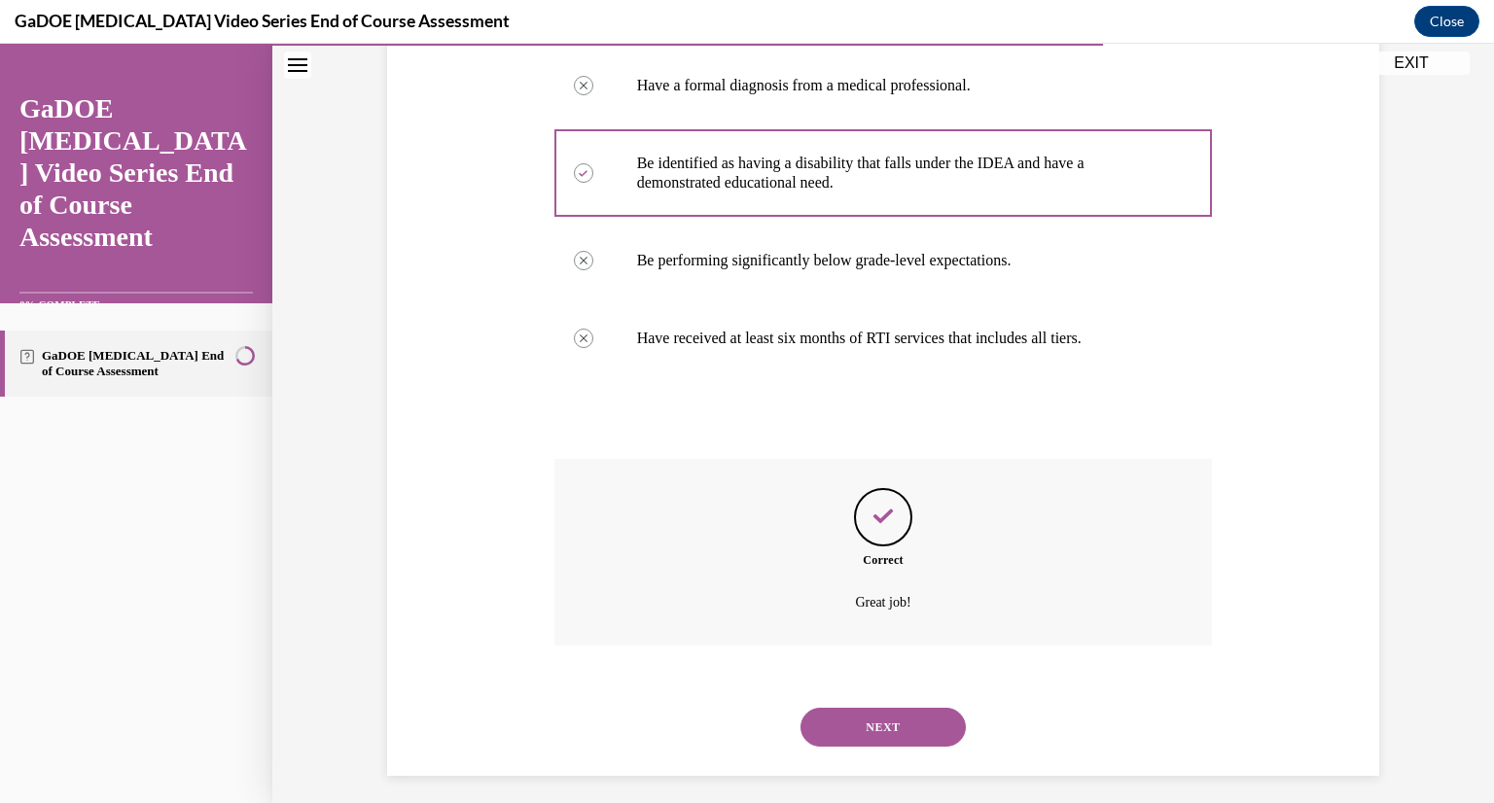
scroll to position [398, 0]
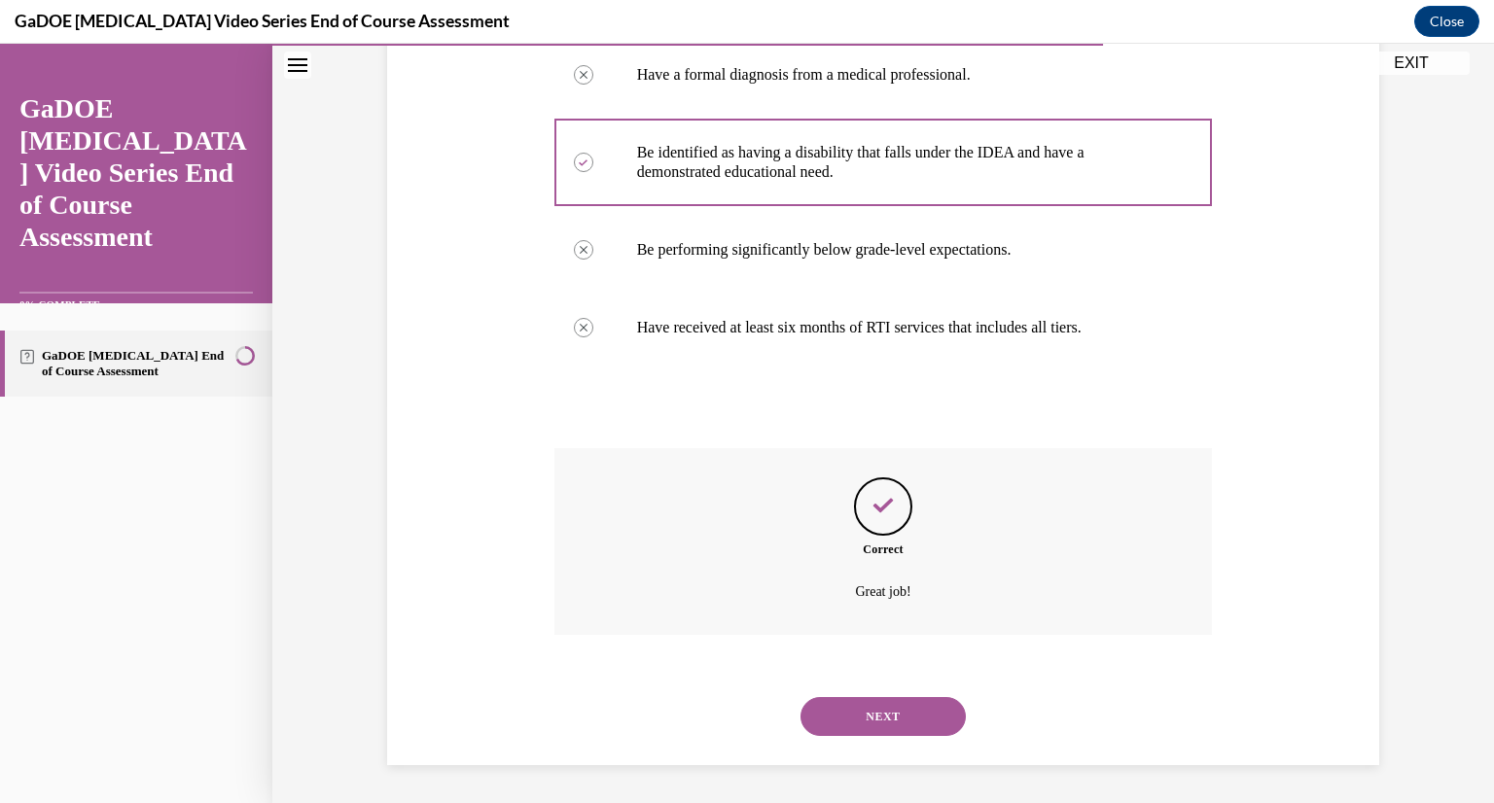
click at [909, 714] on button "NEXT" at bounding box center [882, 716] width 165 height 39
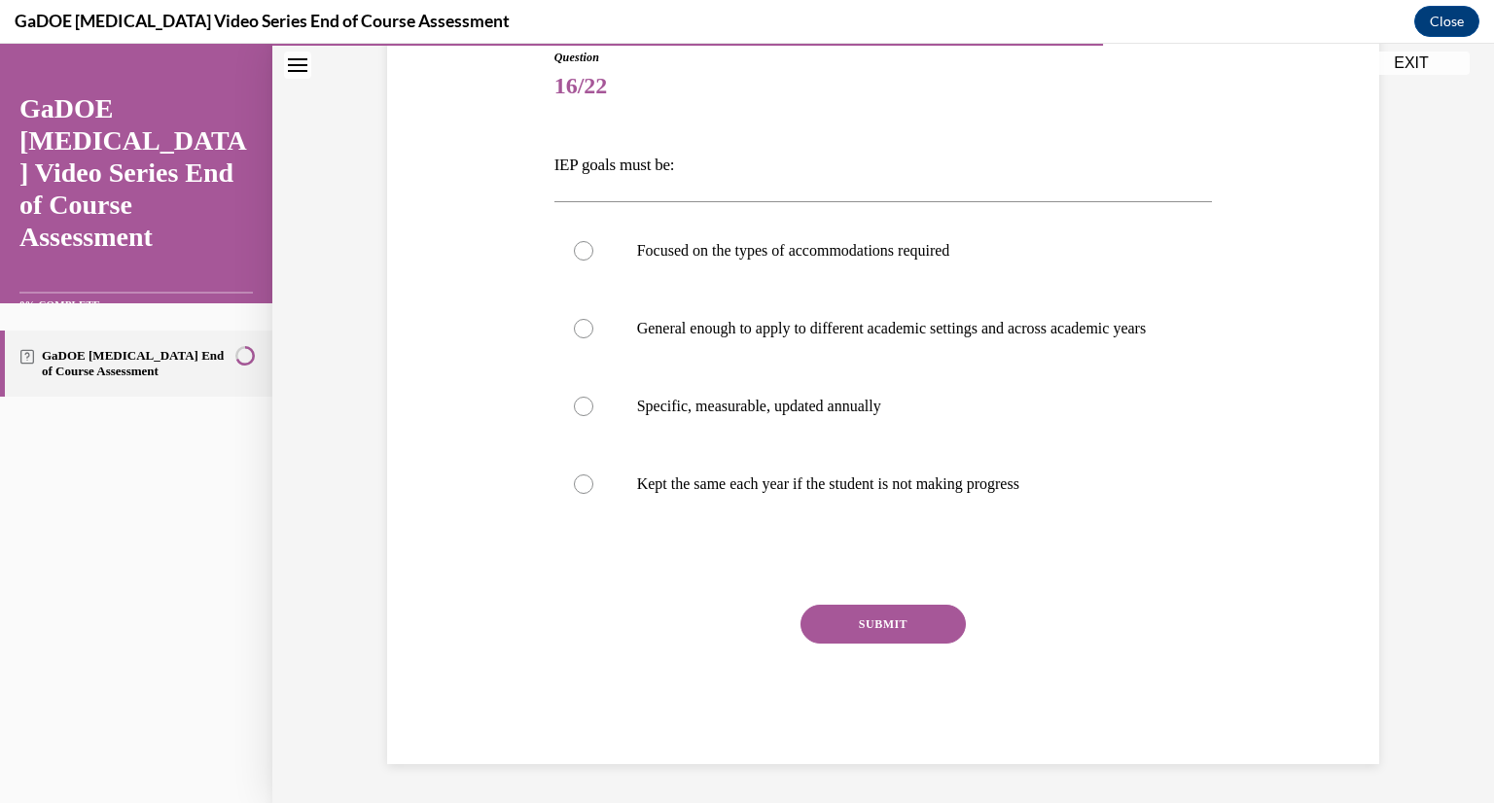
scroll to position [217, 0]
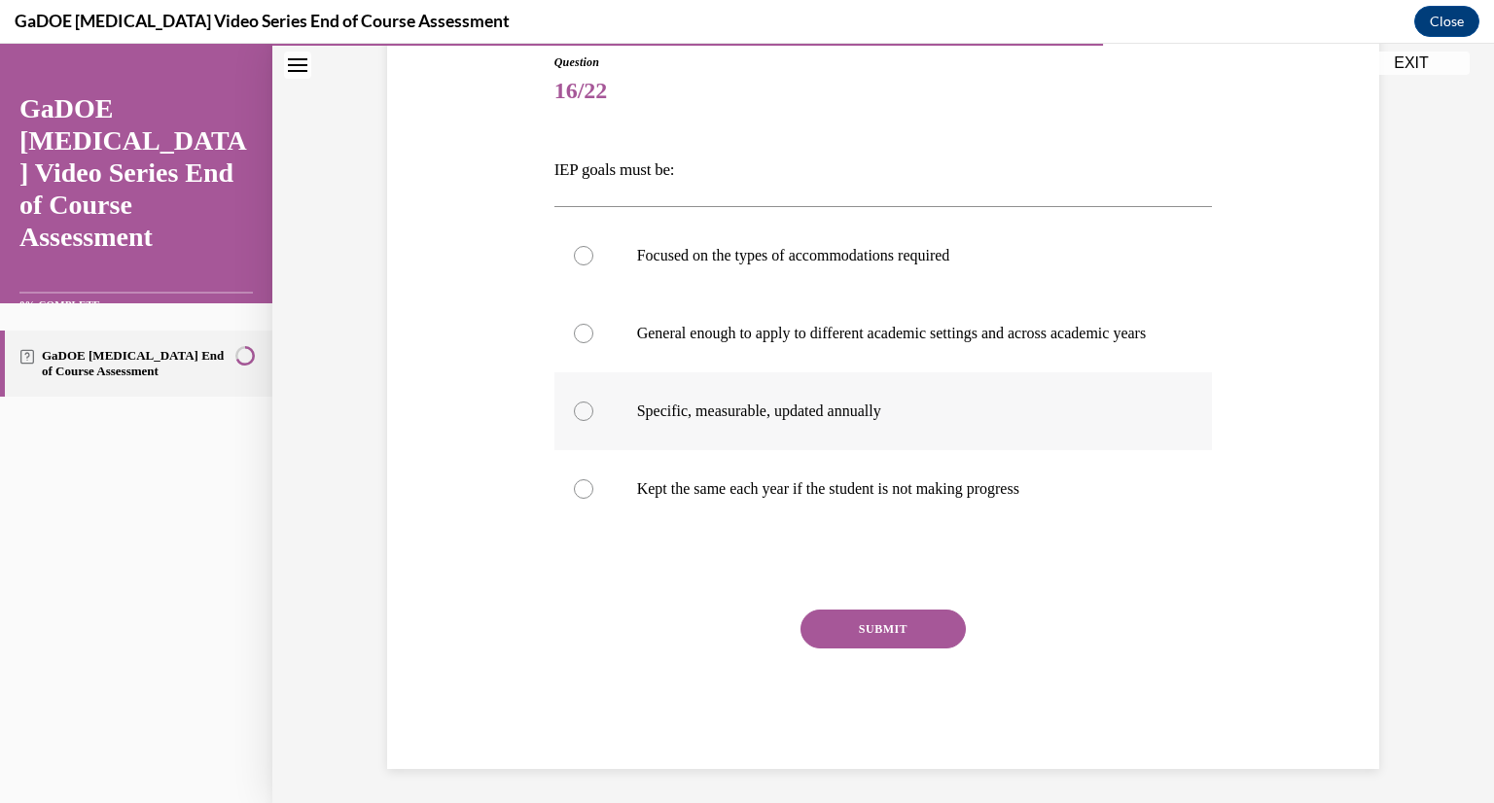
click at [875, 441] on label "Specific, measurable, updated annually" at bounding box center [883, 411] width 658 height 78
click at [593, 421] on input "Specific, measurable, updated annually" at bounding box center [583, 411] width 19 height 19
radio input "true"
click at [890, 637] on button "SUBMIT" at bounding box center [882, 629] width 165 height 39
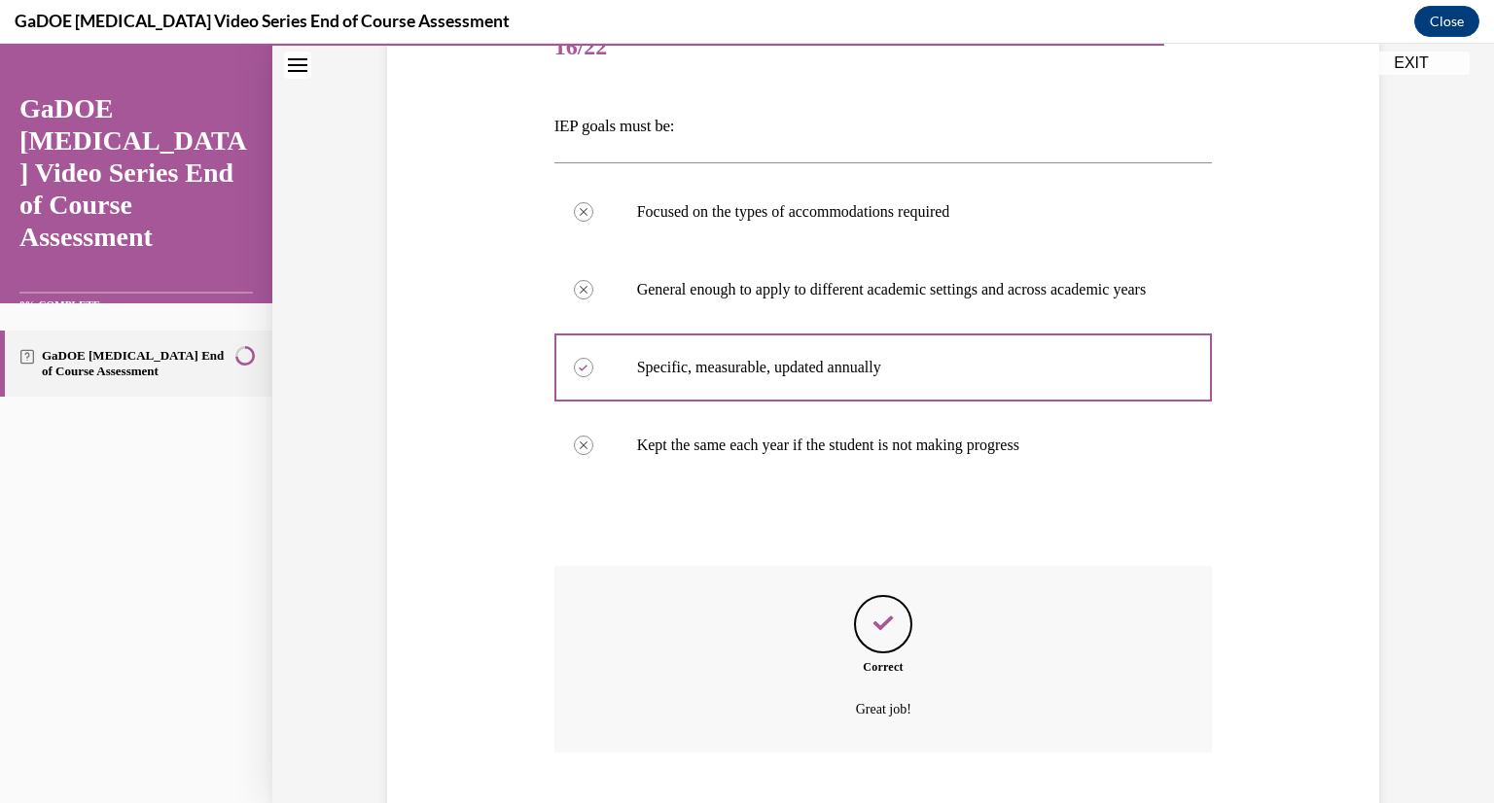
scroll to position [398, 0]
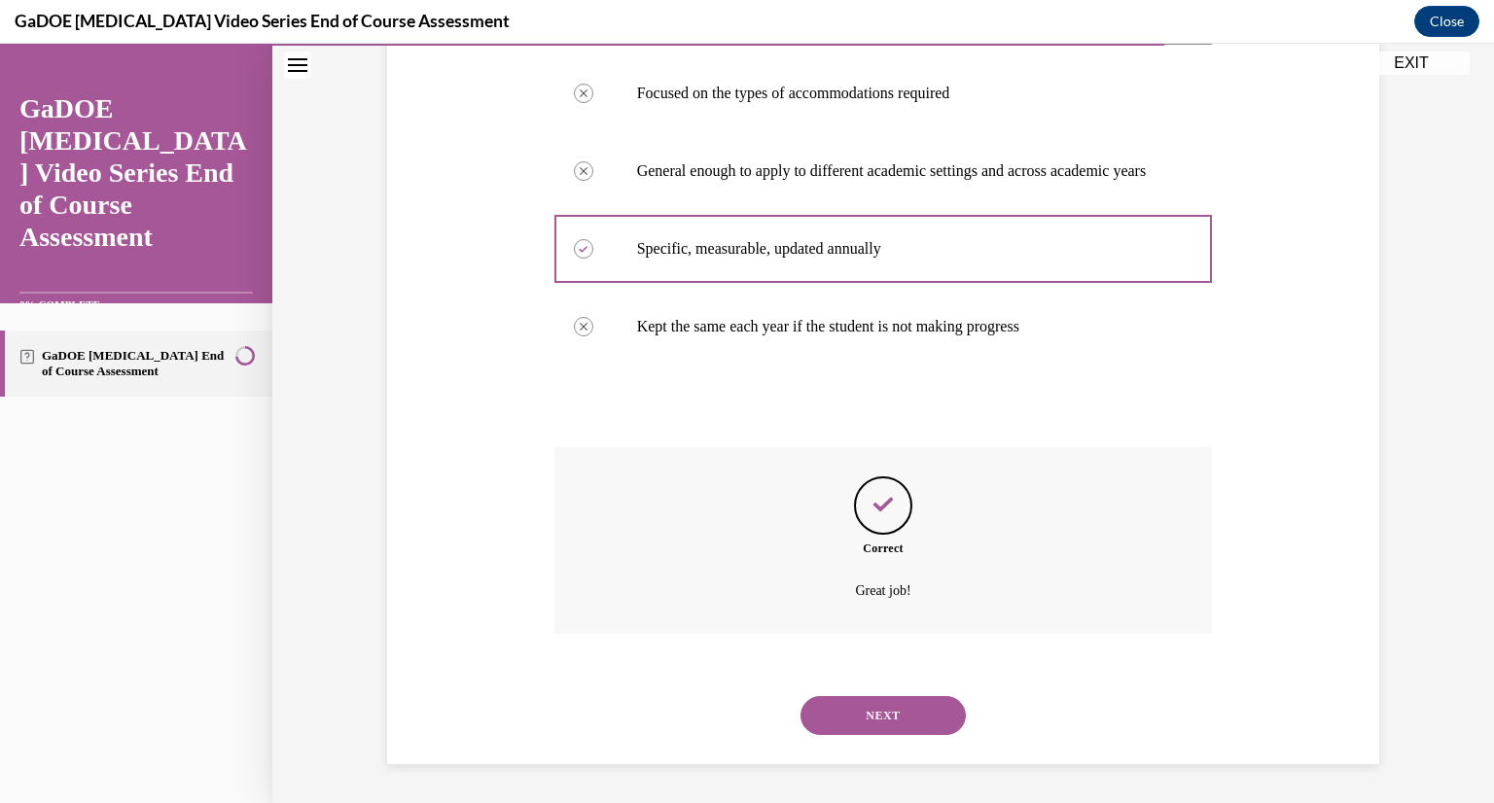
click at [908, 740] on div "NEXT" at bounding box center [883, 716] width 658 height 78
click at [909, 729] on button "NEXT" at bounding box center [882, 715] width 165 height 39
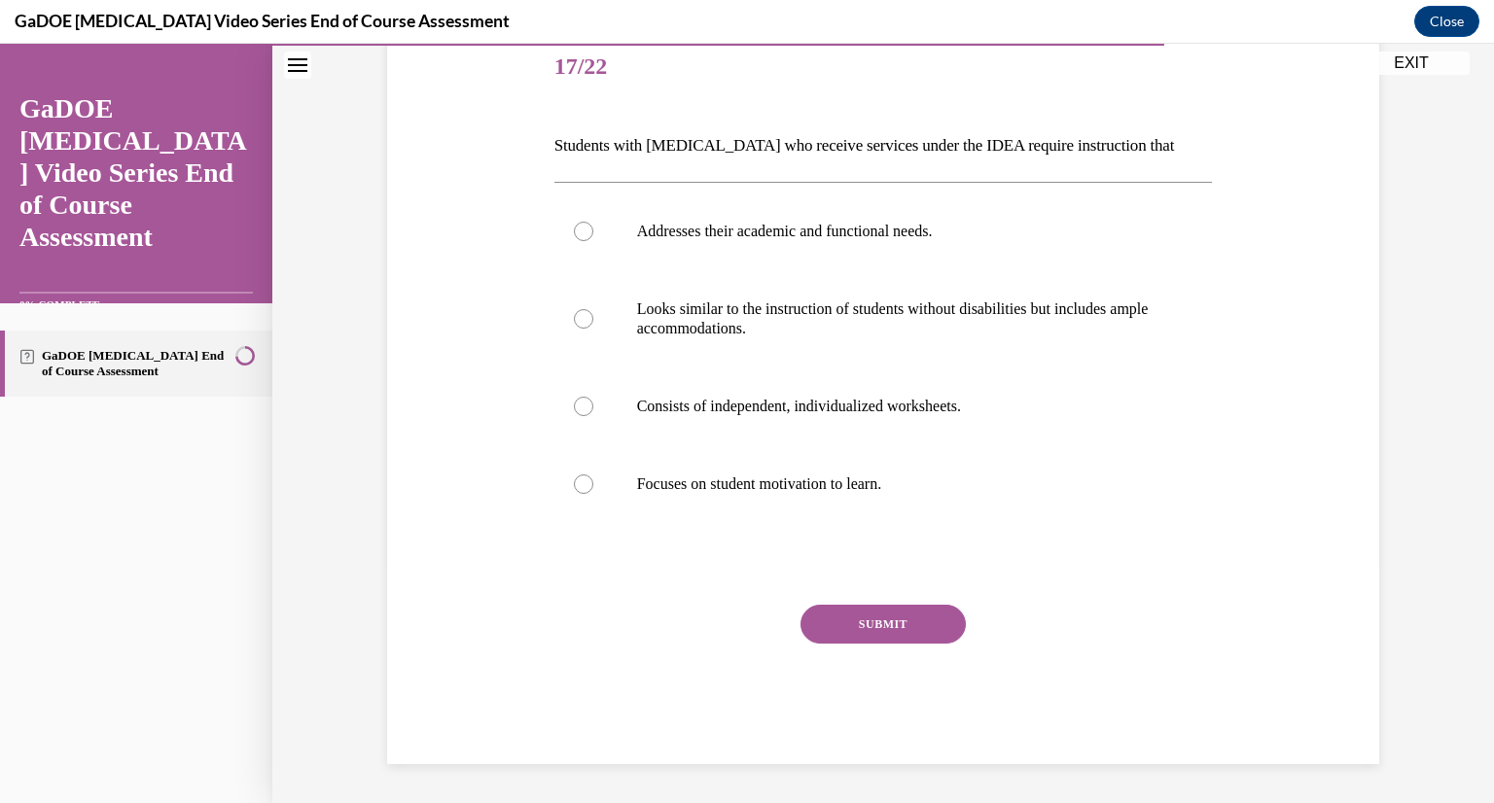
scroll to position [217, 0]
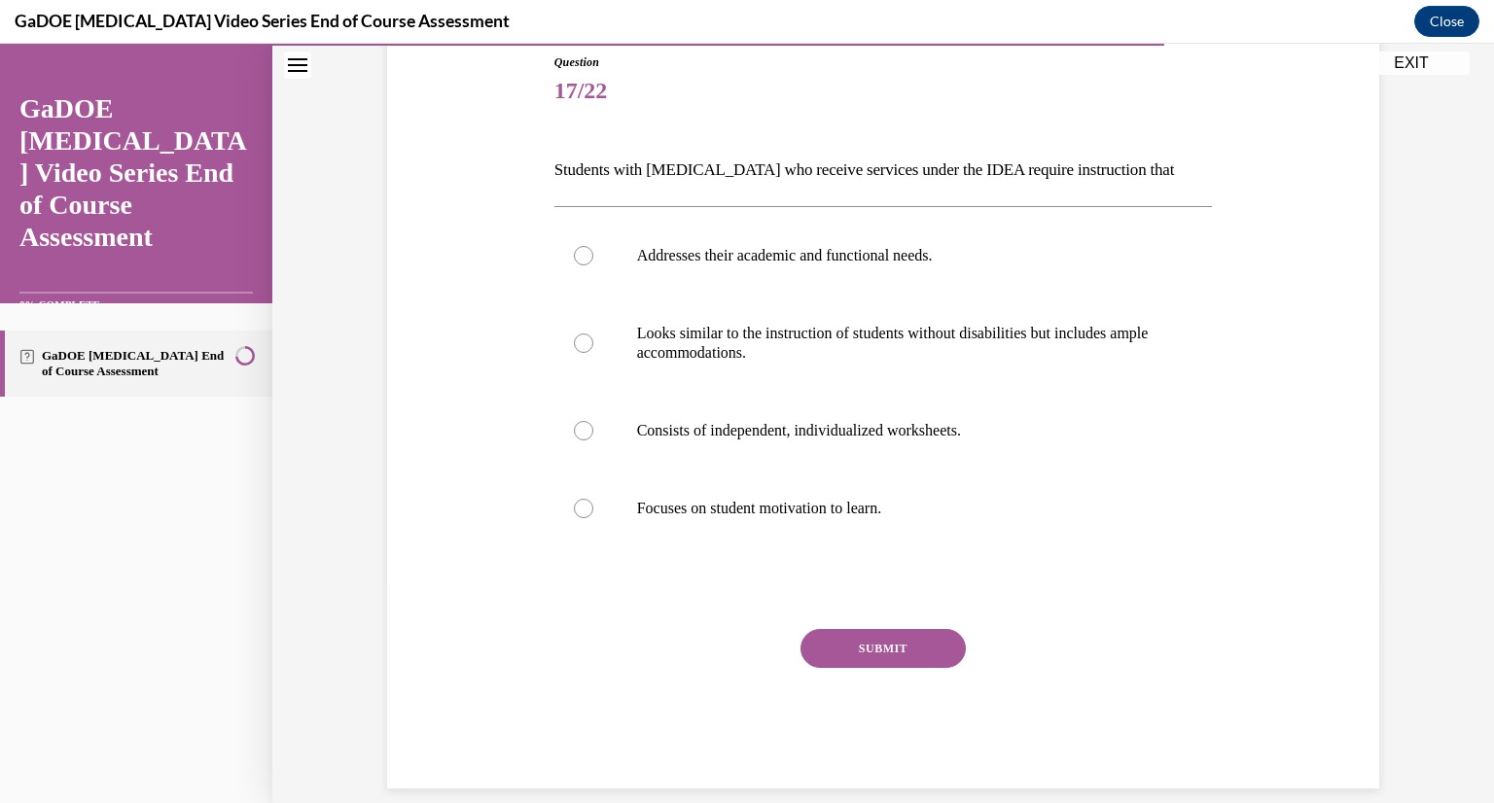
click at [1227, 437] on div "Question 17/22 Students with dyslexia who receive services under the IDEA requi…" at bounding box center [883, 391] width 1002 height 793
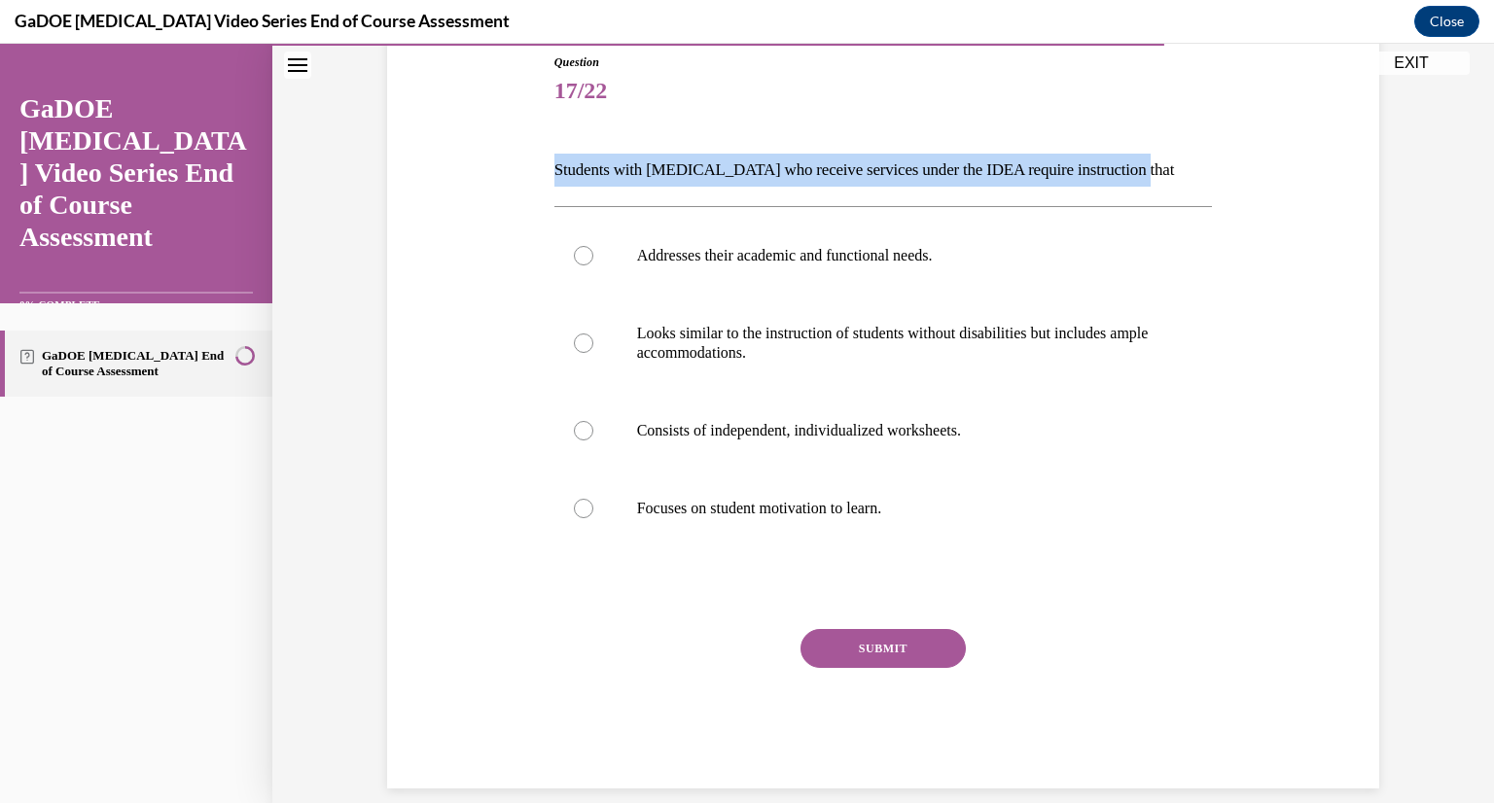
drag, startPoint x: 1140, startPoint y: 171, endPoint x: 533, endPoint y: 178, distance: 606.8
click at [533, 178] on div "Question 17/22 Students with dyslexia who receive services under the IDEA requi…" at bounding box center [883, 391] width 1002 height 793
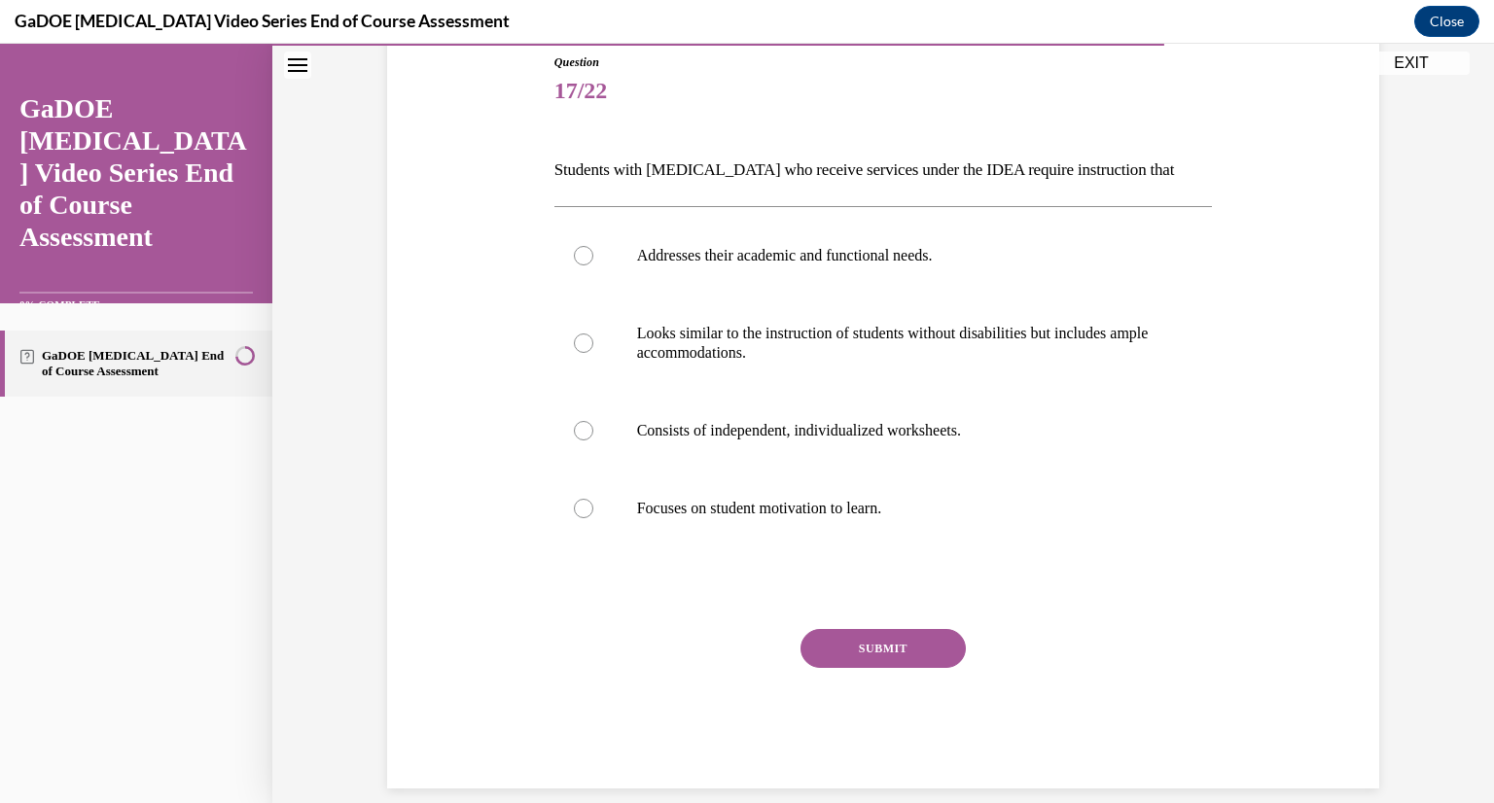
click at [549, 177] on div "Question 17/22 Students with dyslexia who receive services under the IDEA requi…" at bounding box center [883, 406] width 668 height 764
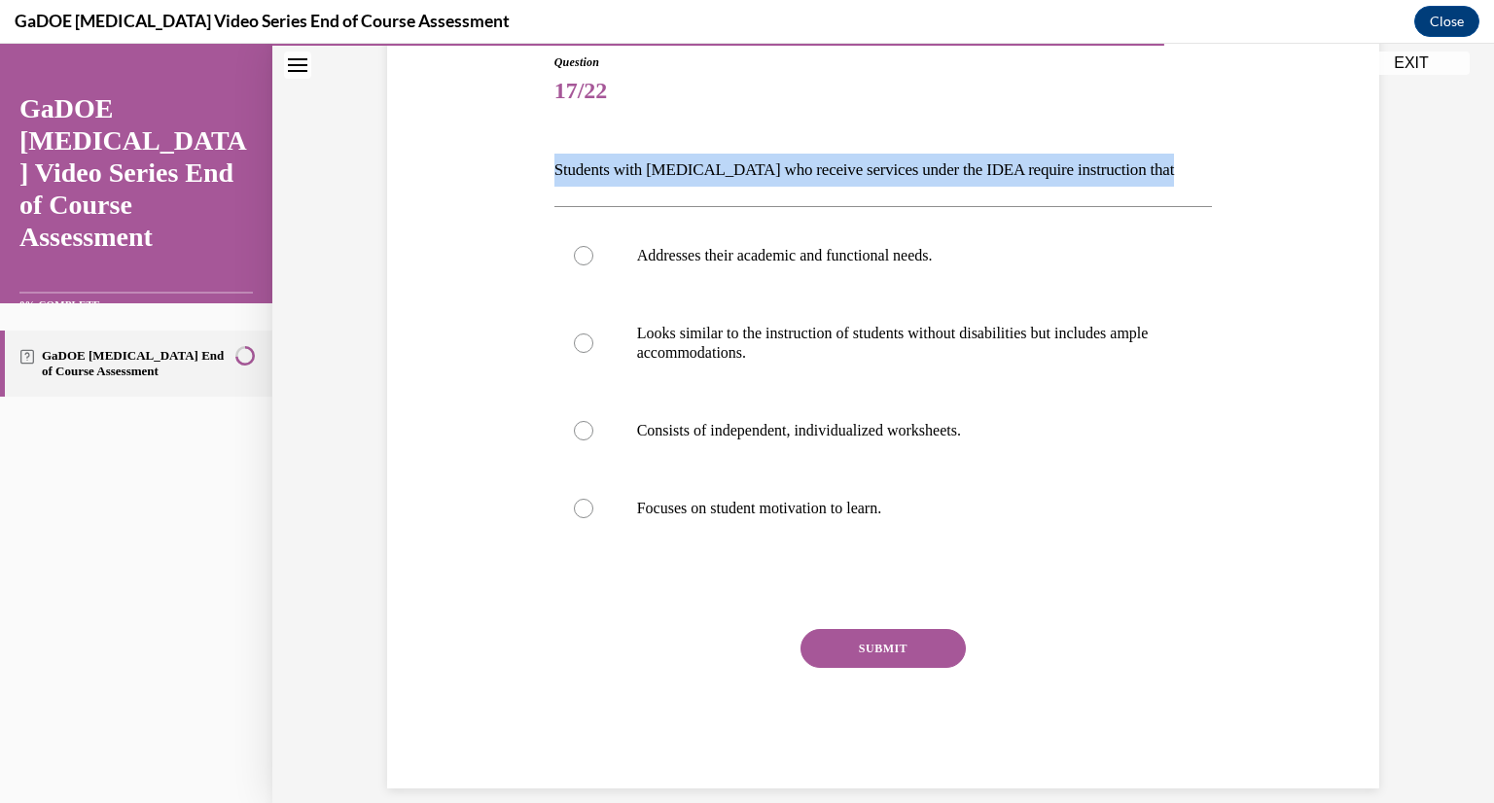
click at [549, 177] on div "Question 17/22 Students with dyslexia who receive services under the IDEA requi…" at bounding box center [883, 406] width 668 height 764
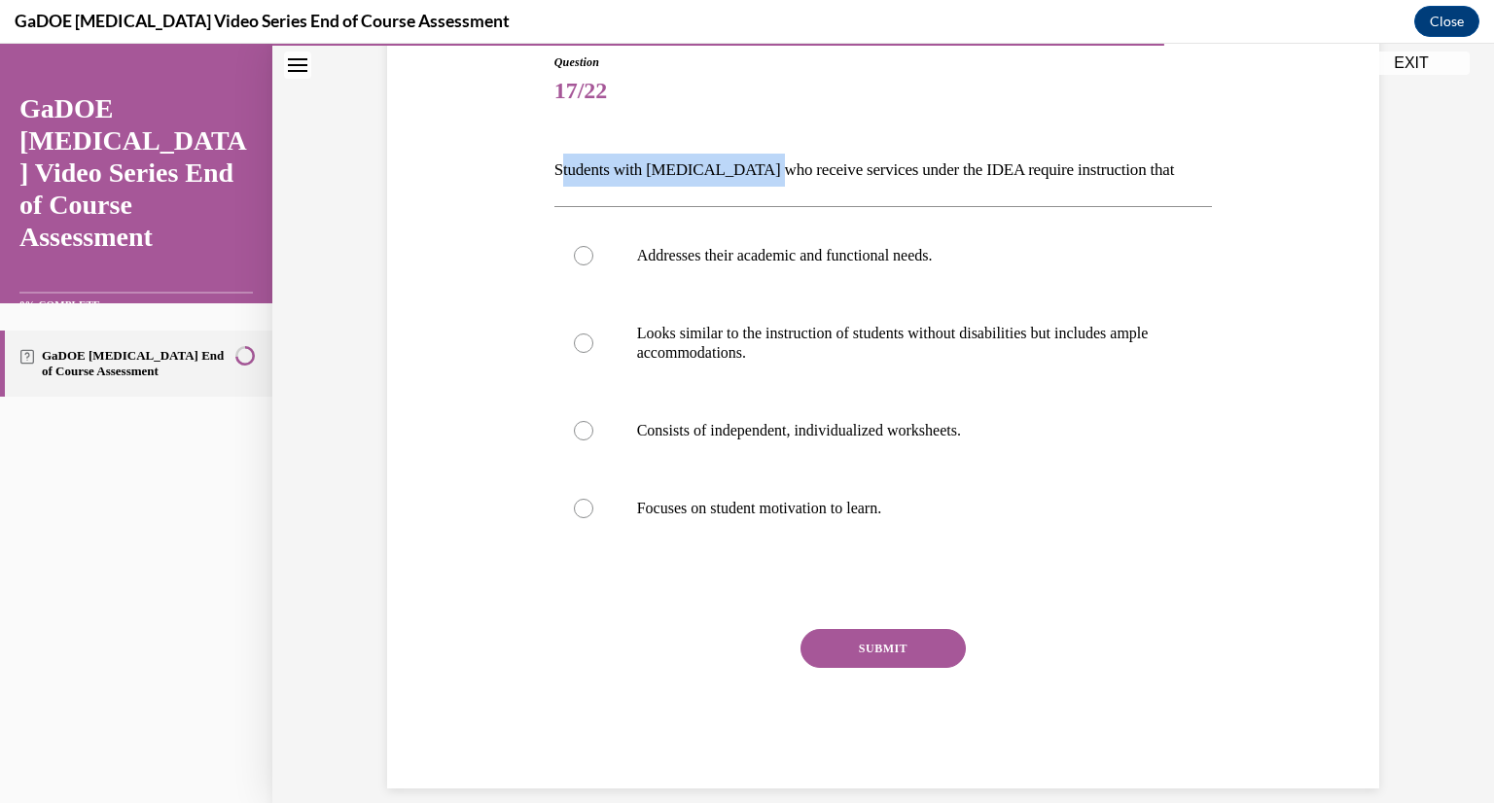
drag, startPoint x: 552, startPoint y: 164, endPoint x: 750, endPoint y: 175, distance: 197.7
click at [750, 175] on p "Students with dyslexia who receive services under the IDEA require instruction …" at bounding box center [883, 170] width 658 height 33
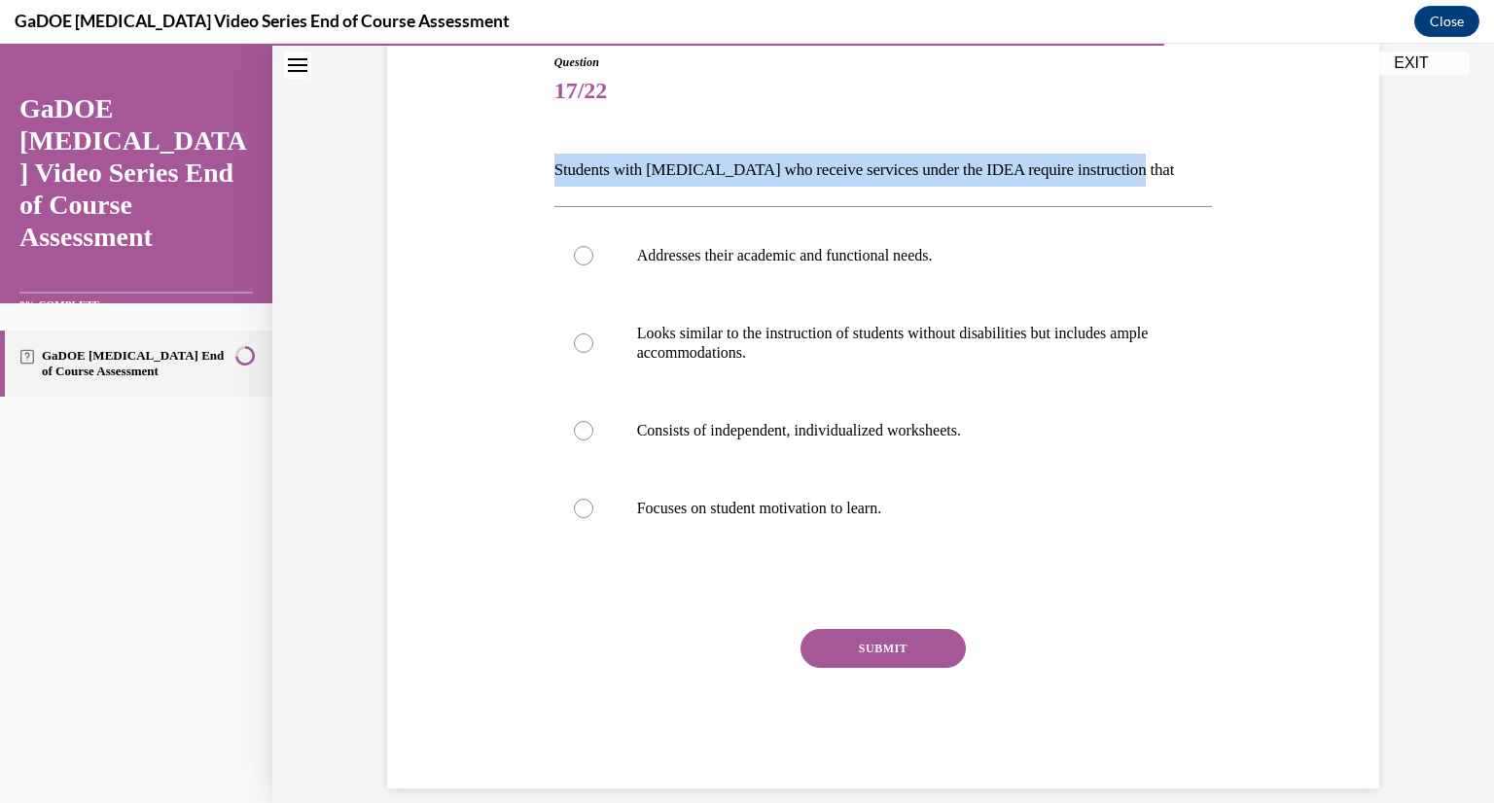
drag, startPoint x: 545, startPoint y: 165, endPoint x: 1140, endPoint y: 164, distance: 595.1
click at [1140, 164] on div "Question 17/22 Students with dyslexia who receive services under the IDEA requi…" at bounding box center [883, 406] width 668 height 764
copy p "Students with dyslexia who receive services under the IDEA require instruction …"
click at [1388, 164] on div "Question 17/22 Students with dyslexia who receive services under the IDEA requi…" at bounding box center [882, 357] width 1221 height 939
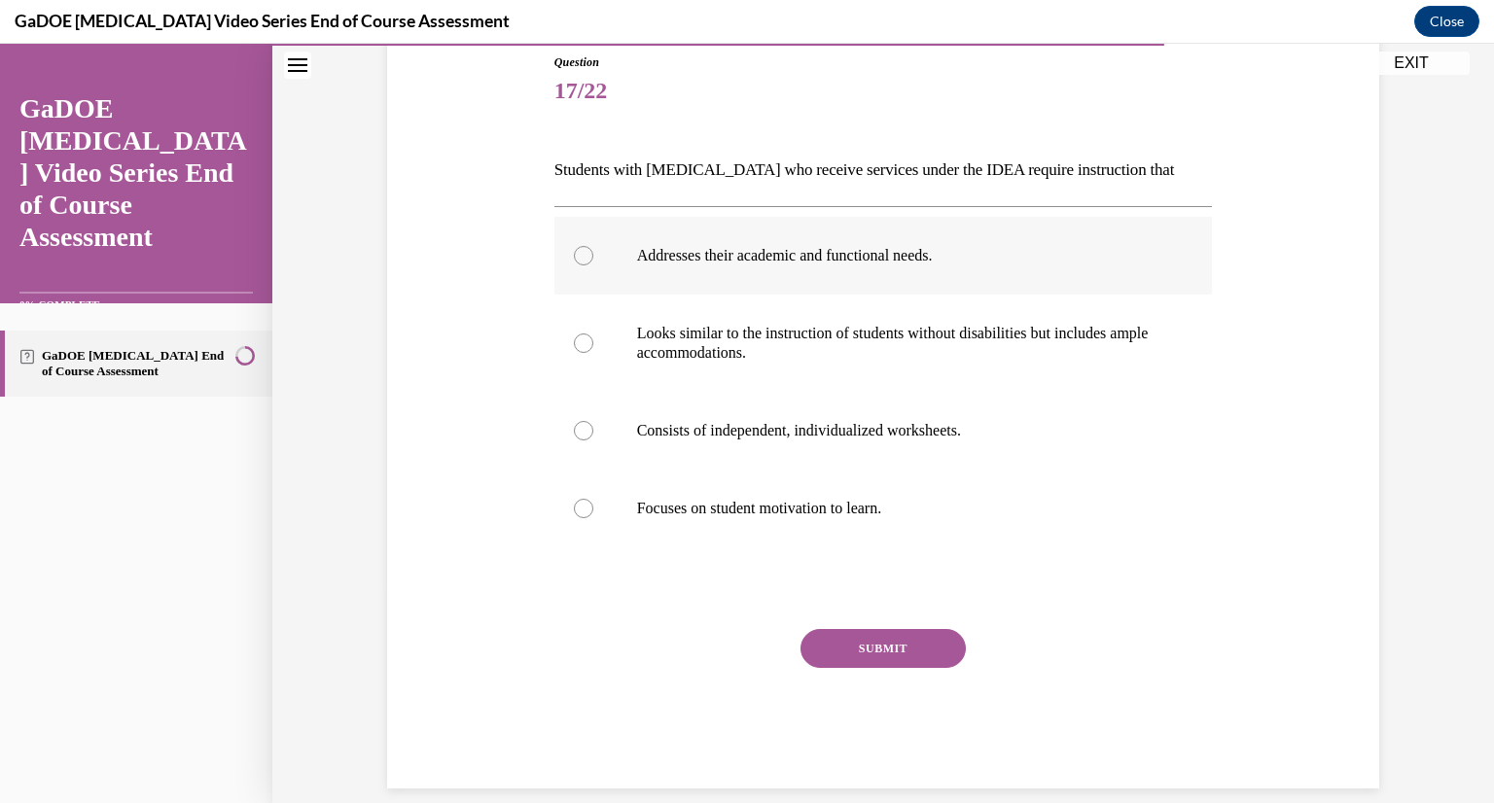
click at [662, 262] on p "Addresses their academic and functional needs." at bounding box center [900, 255] width 527 height 19
click at [593, 262] on input "Addresses their academic and functional needs." at bounding box center [583, 255] width 19 height 19
radio input "true"
click at [913, 640] on button "SUBMIT" at bounding box center [882, 648] width 165 height 39
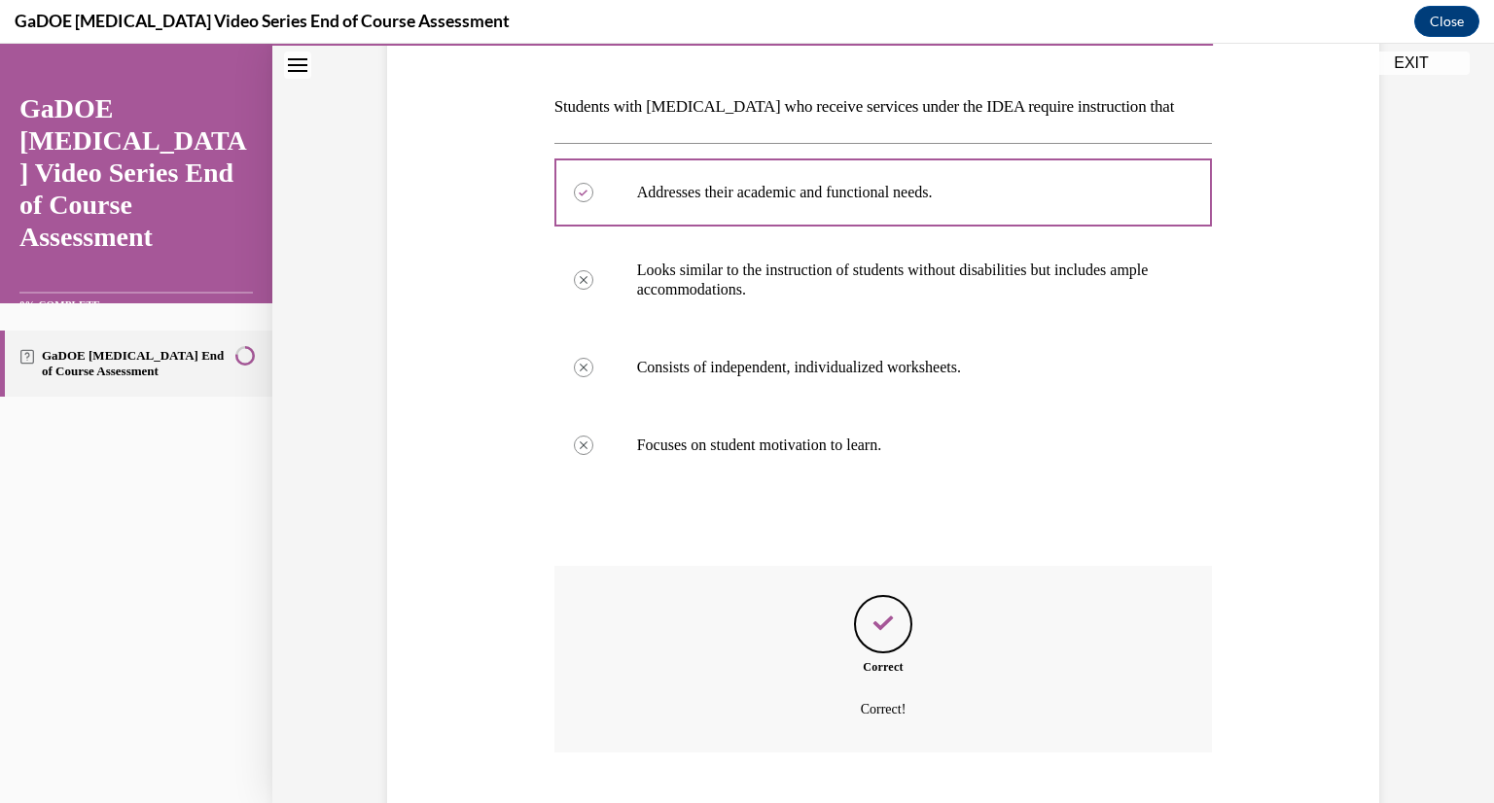
scroll to position [398, 0]
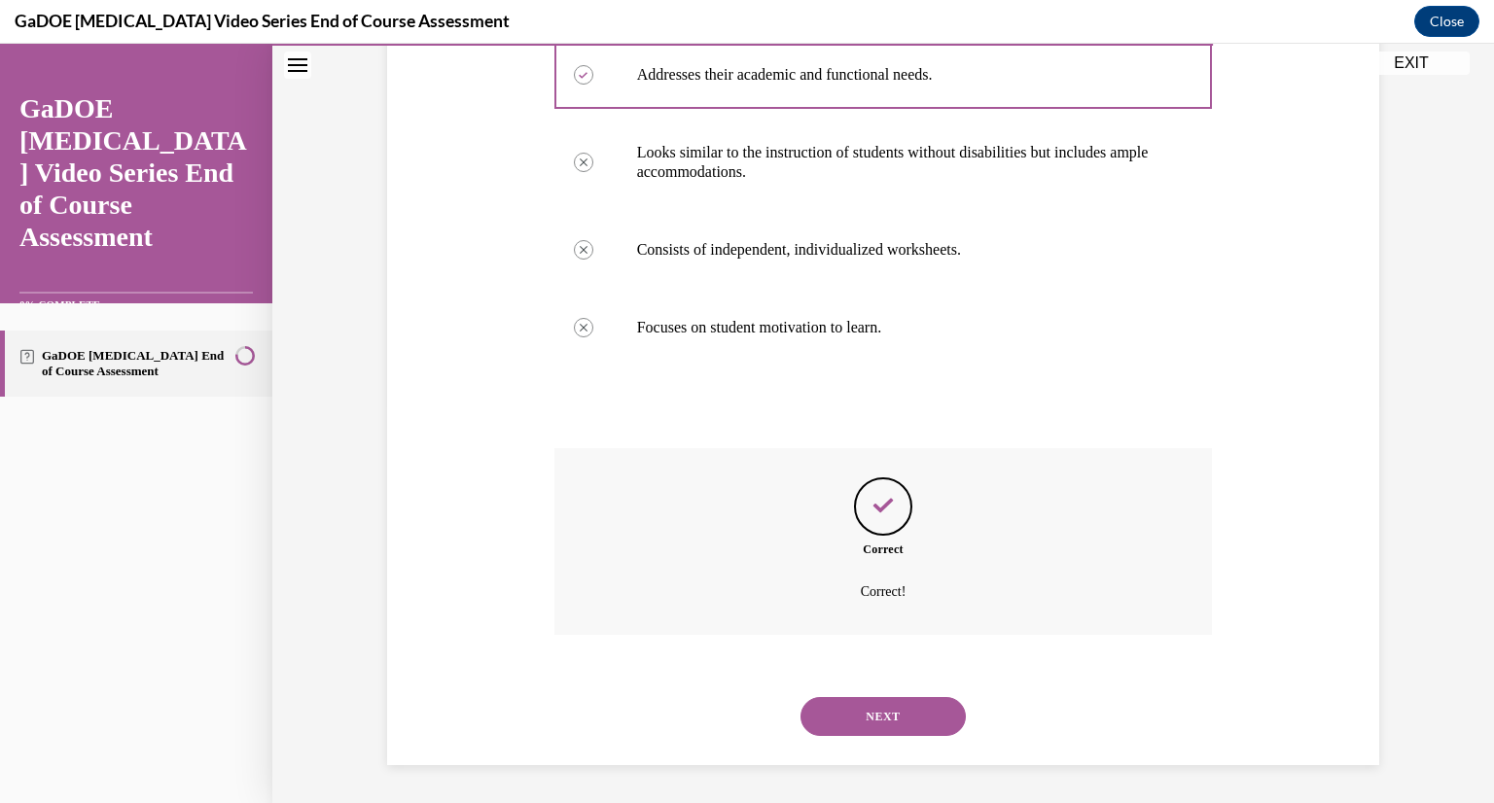
click at [851, 713] on button "NEXT" at bounding box center [882, 716] width 165 height 39
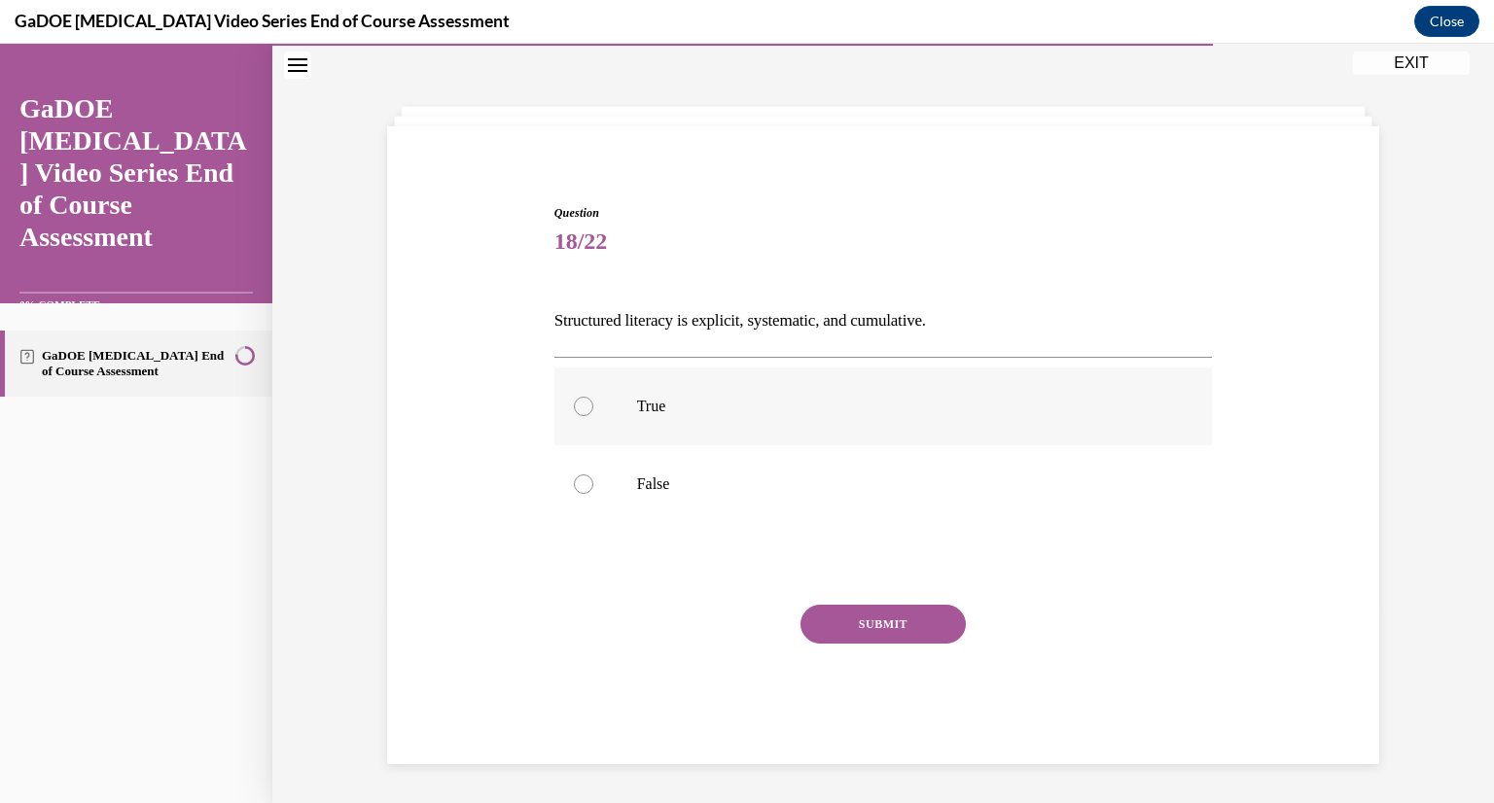
click at [785, 393] on label "True" at bounding box center [883, 407] width 658 height 78
click at [593, 397] on input "True" at bounding box center [583, 406] width 19 height 19
radio input "true"
click at [872, 612] on button "SUBMIT" at bounding box center [882, 624] width 165 height 39
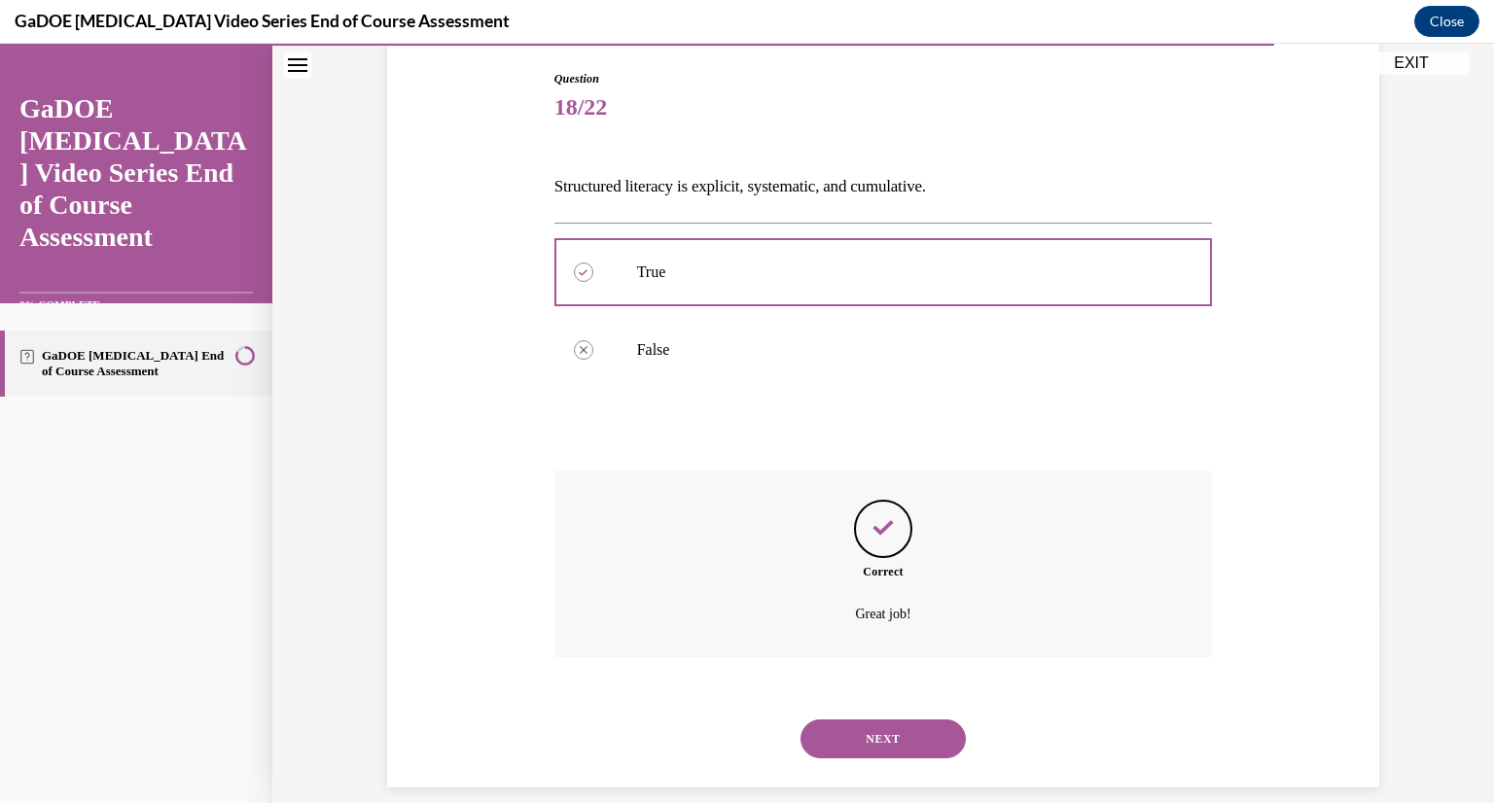
scroll to position [223, 0]
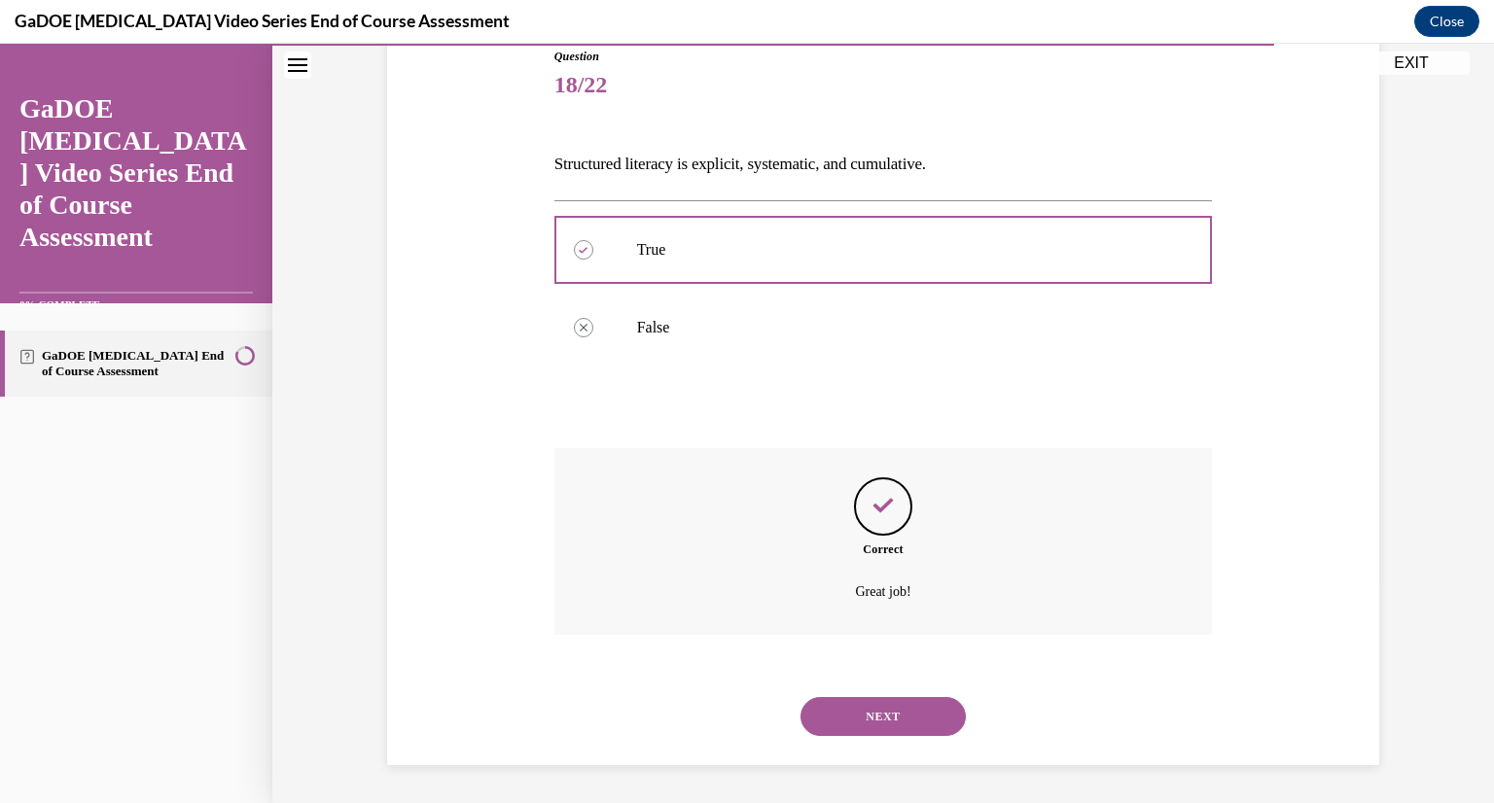
click at [846, 715] on button "NEXT" at bounding box center [882, 716] width 165 height 39
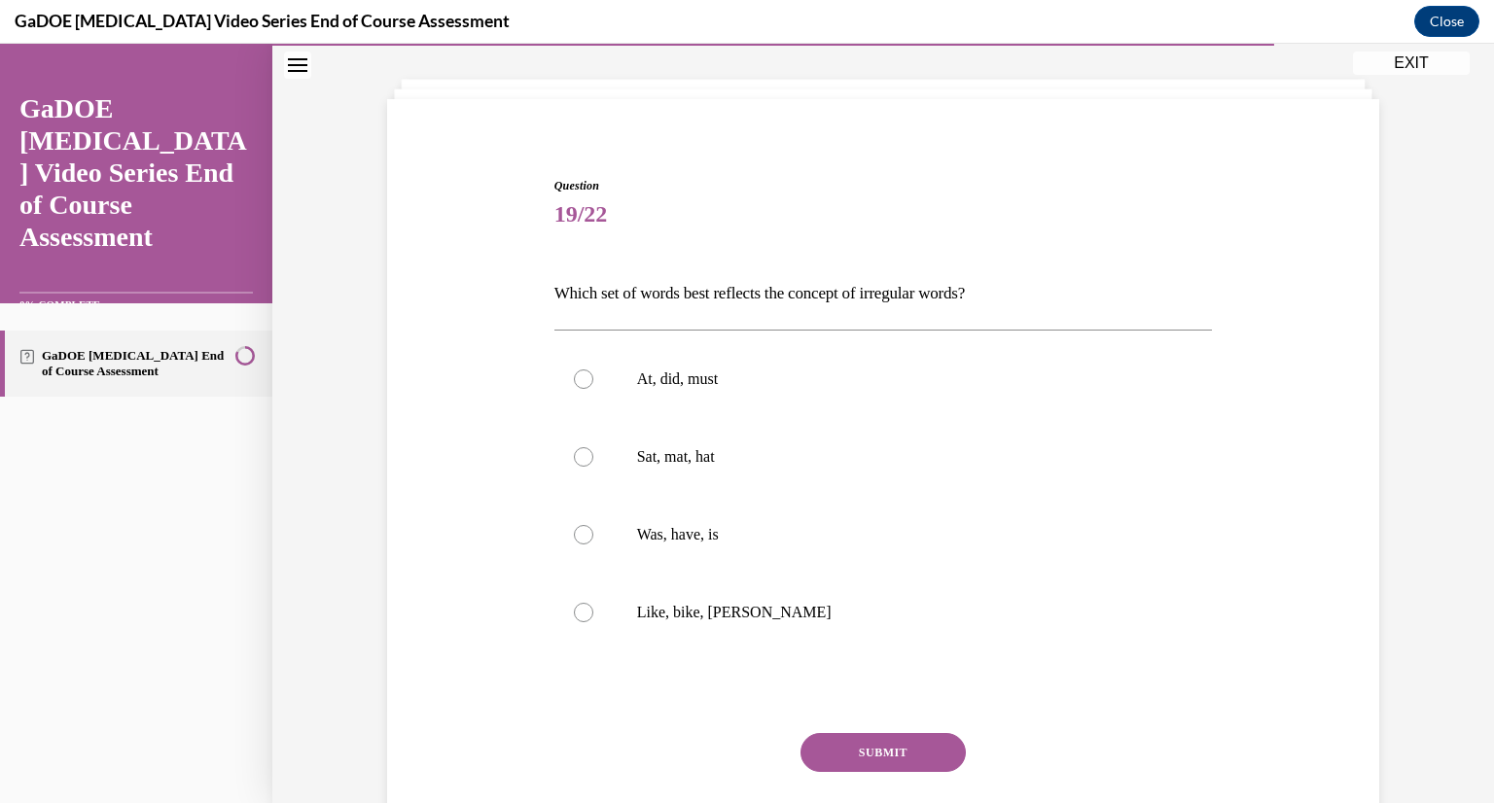
scroll to position [98, 0]
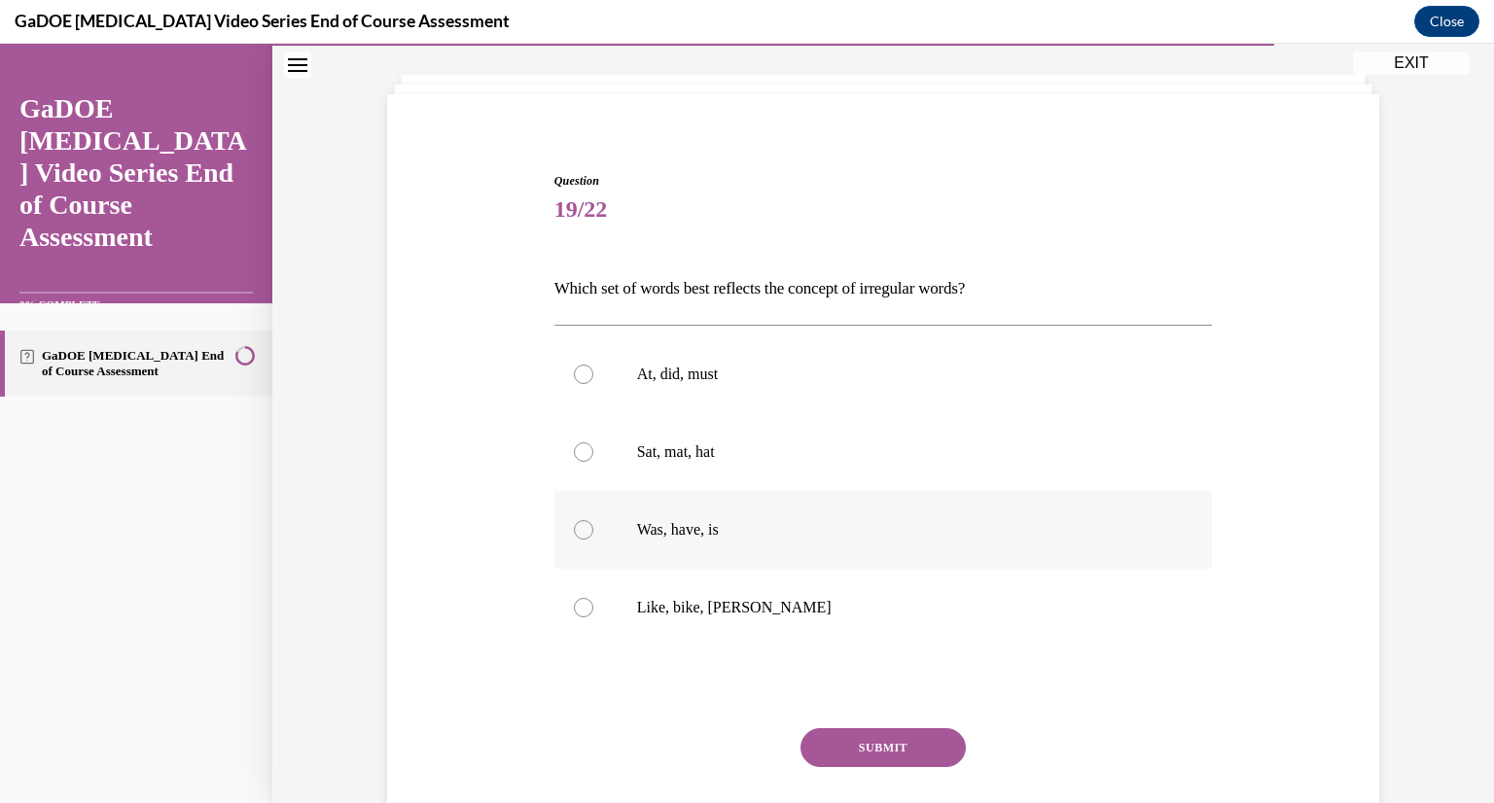
click at [692, 555] on label "Was, have, is" at bounding box center [883, 530] width 658 height 78
click at [593, 540] on input "Was, have, is" at bounding box center [583, 529] width 19 height 19
radio input "true"
click at [872, 736] on button "SUBMIT" at bounding box center [882, 747] width 165 height 39
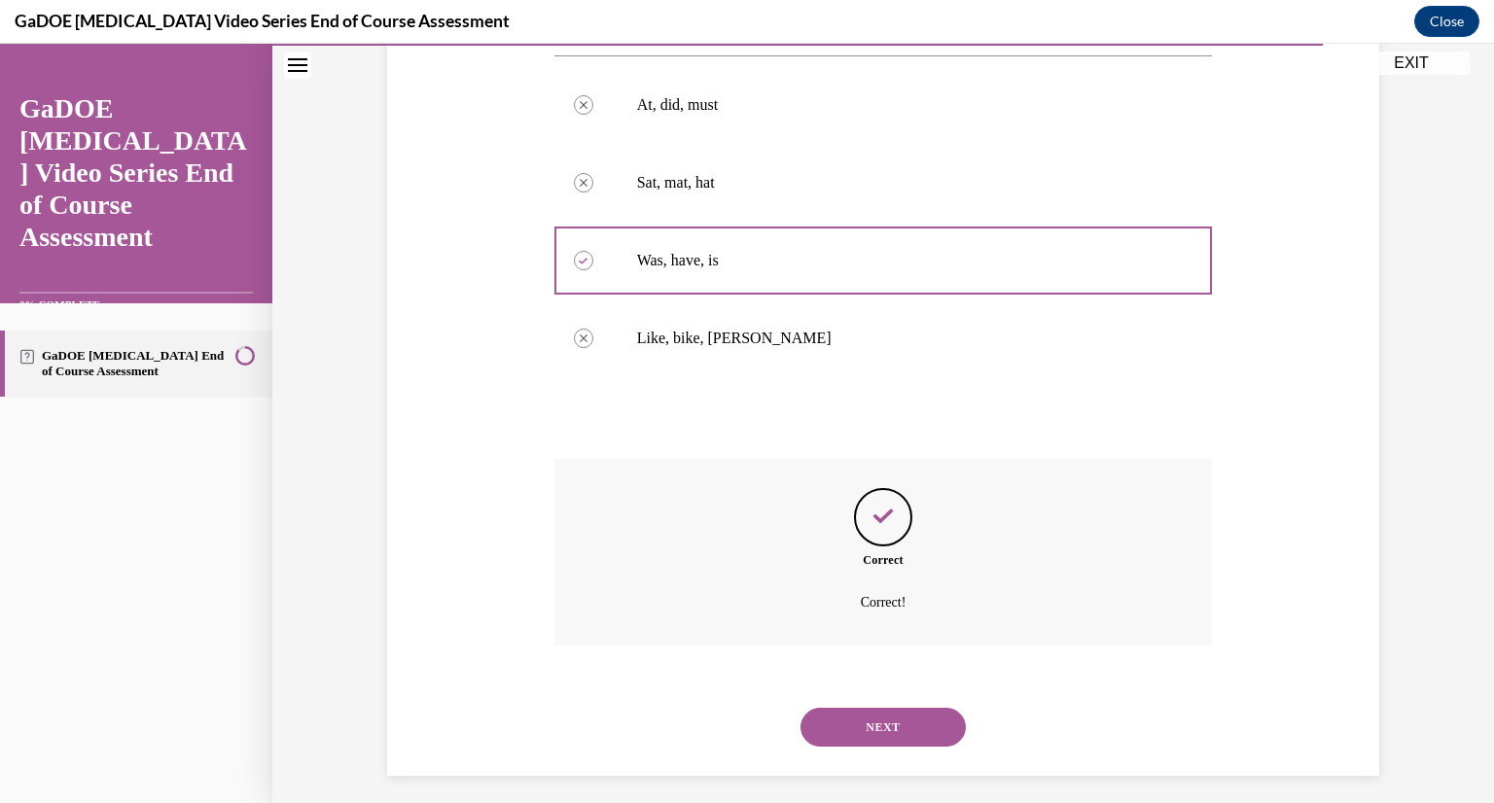
scroll to position [378, 0]
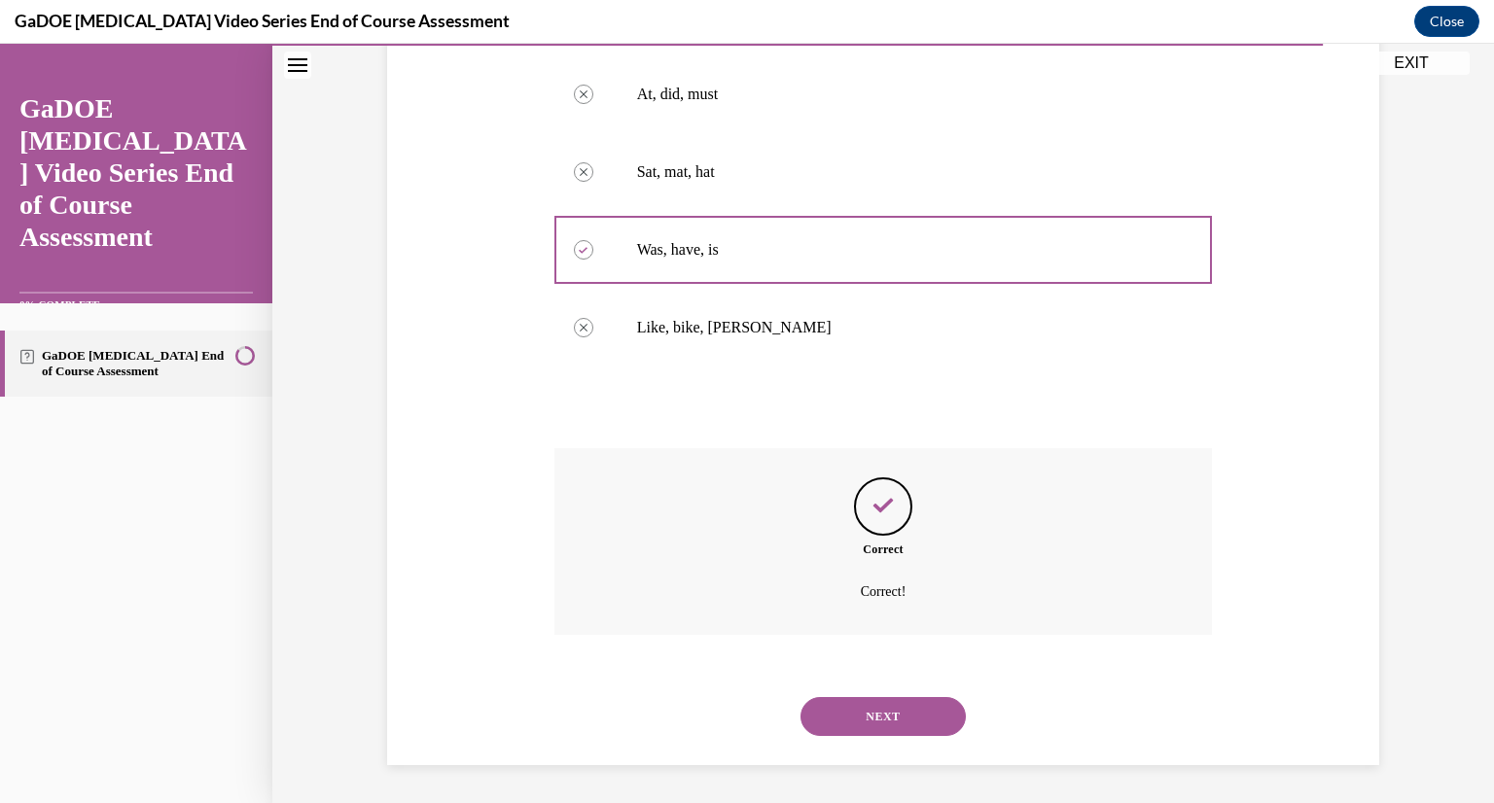
click at [840, 724] on button "NEXT" at bounding box center [882, 716] width 165 height 39
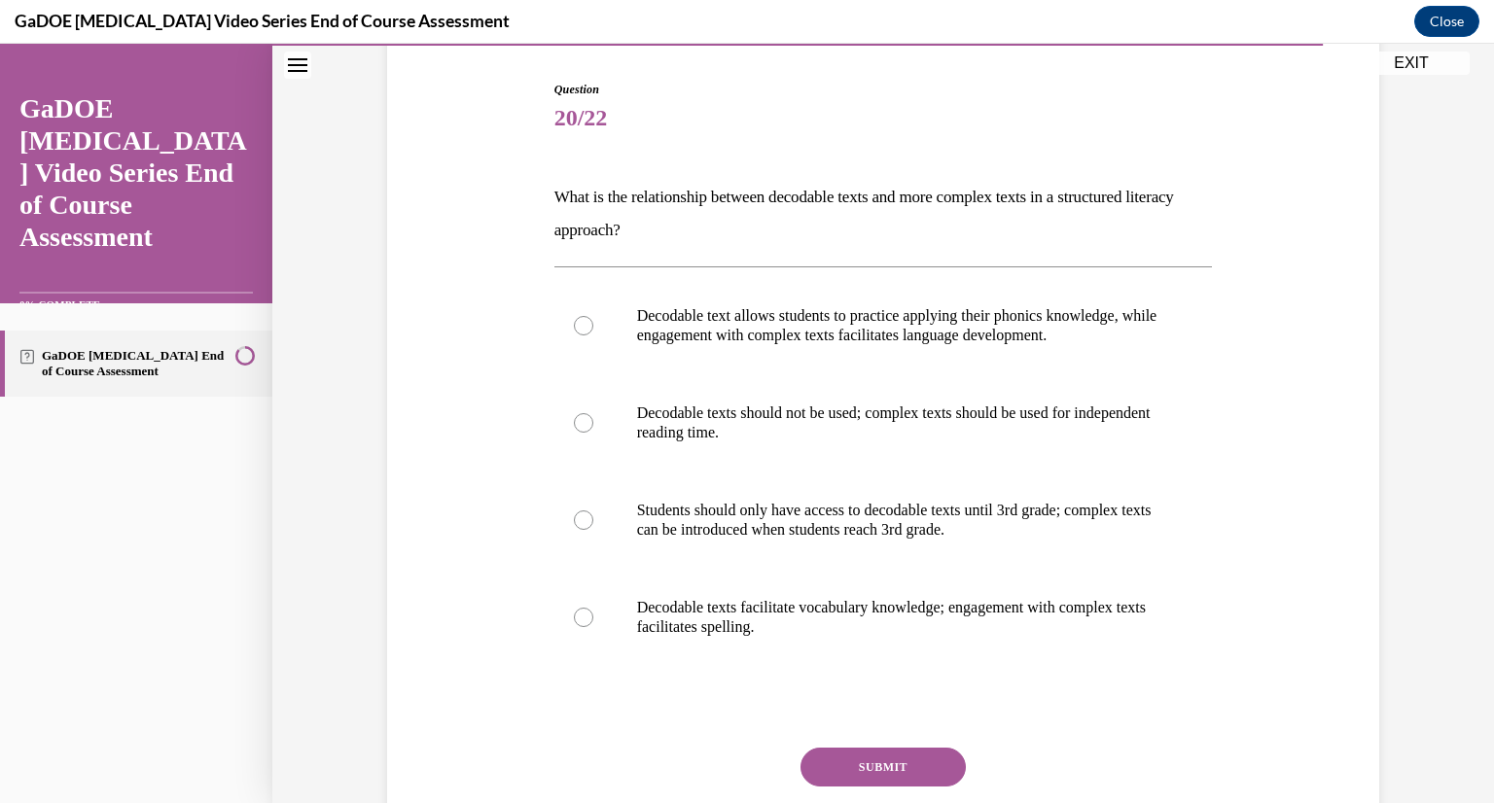
scroll to position [208, 0]
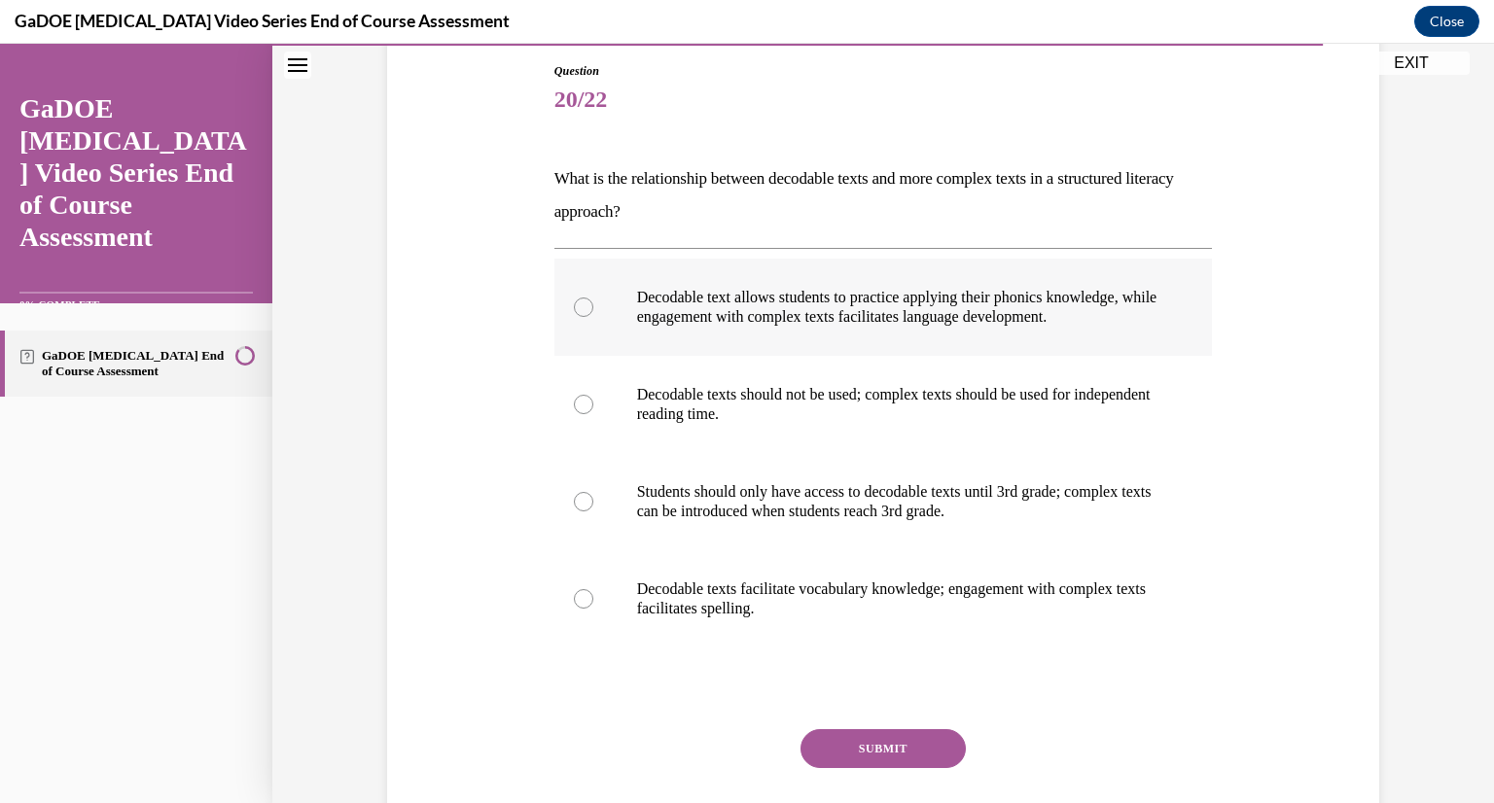
click at [1024, 294] on p "Decodable text allows students to practice applying their phonics knowledge, wh…" at bounding box center [900, 307] width 527 height 39
click at [593, 298] on input "Decodable text allows students to practice applying their phonics knowledge, wh…" at bounding box center [583, 307] width 19 height 19
radio input "true"
drag, startPoint x: 685, startPoint y: 213, endPoint x: 530, endPoint y: 182, distance: 158.7
click at [530, 182] on div "Question 20/22 What is the relationship between decodable texts and more comple…" at bounding box center [883, 446] width 1002 height 885
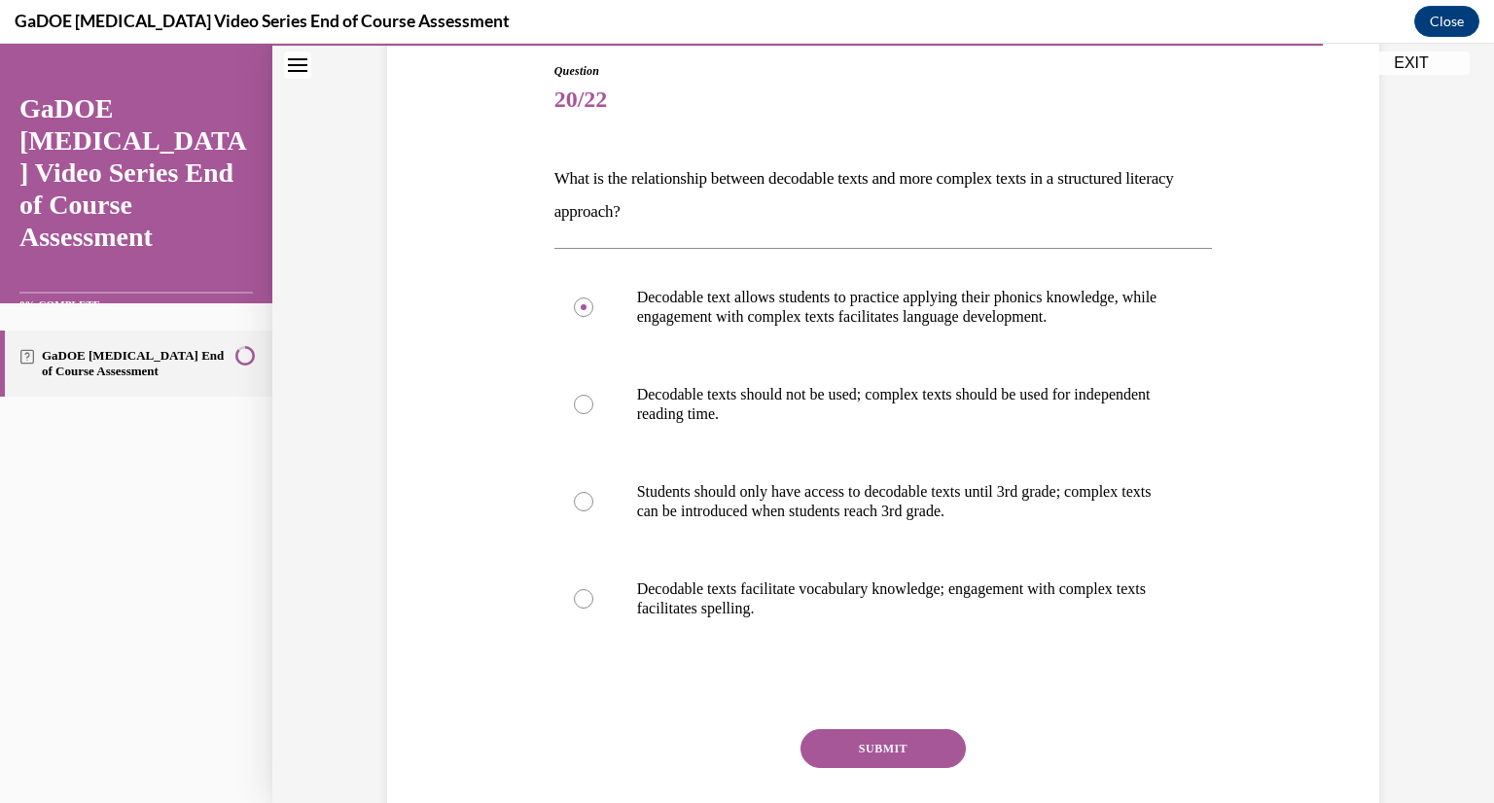
copy p "What is the relationship between decodable texts and more complex texts in a st…"
click at [856, 755] on button "SUBMIT" at bounding box center [882, 748] width 165 height 39
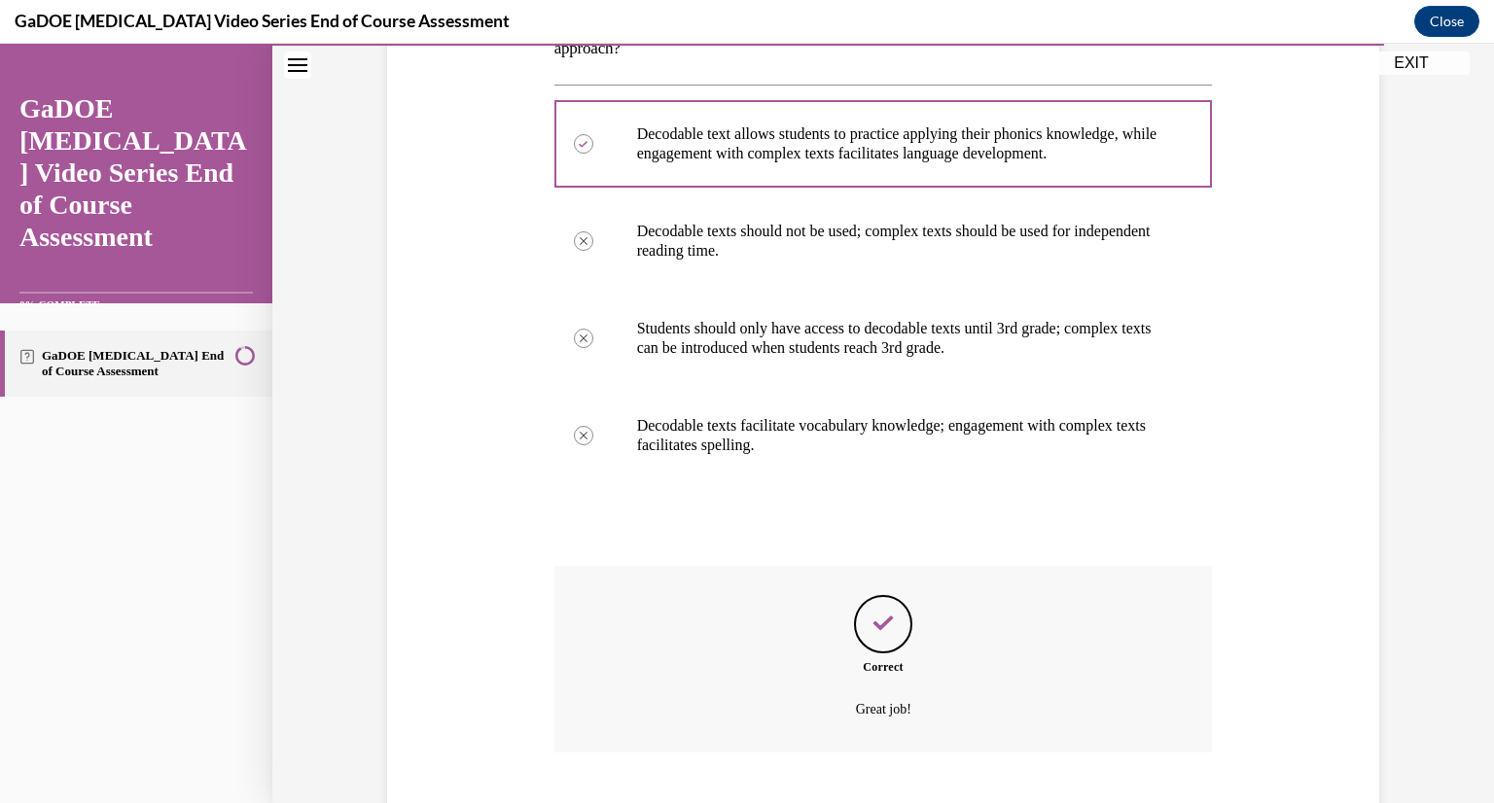
scroll to position [490, 0]
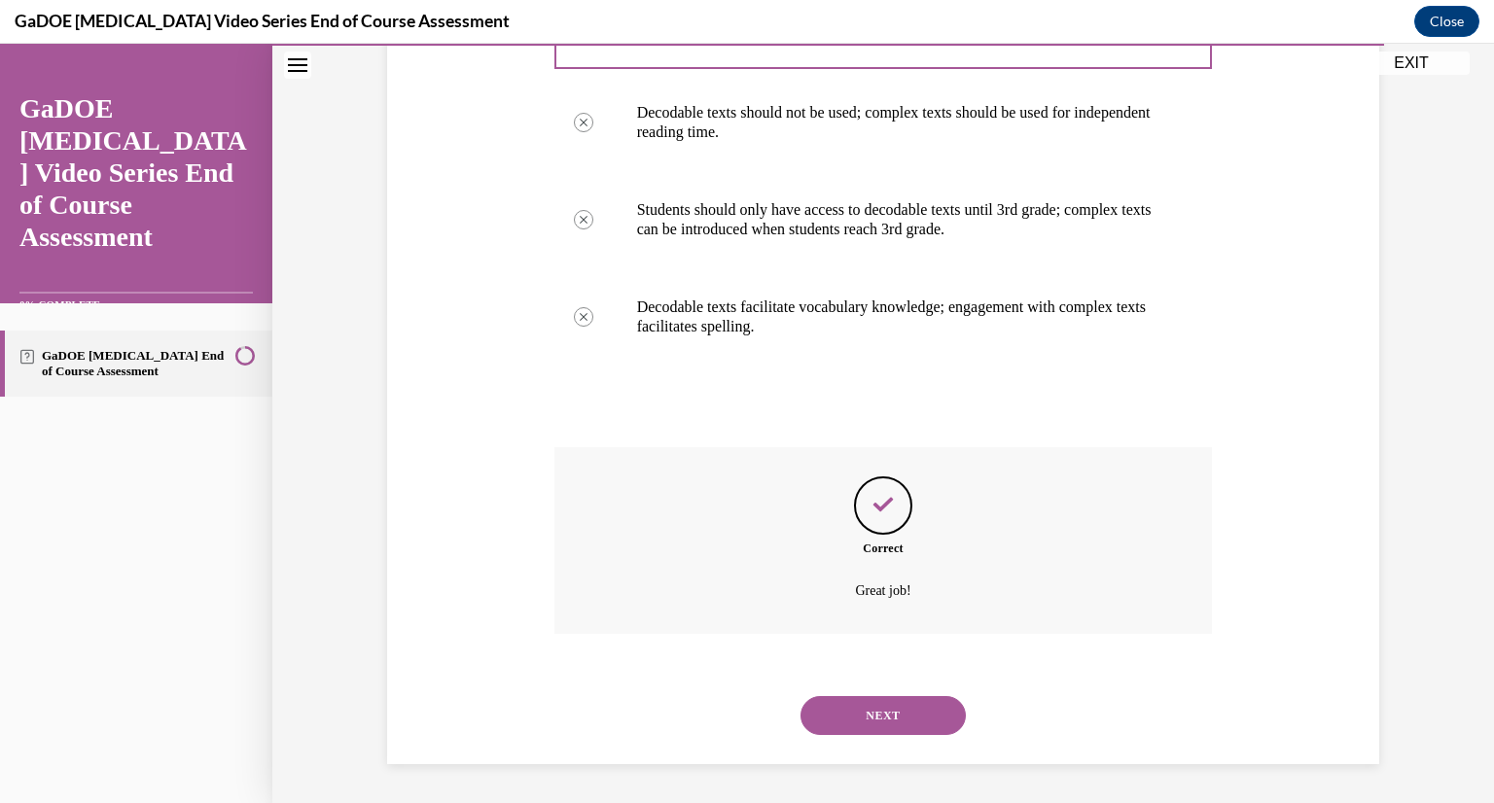
click at [922, 715] on button "NEXT" at bounding box center [882, 715] width 165 height 39
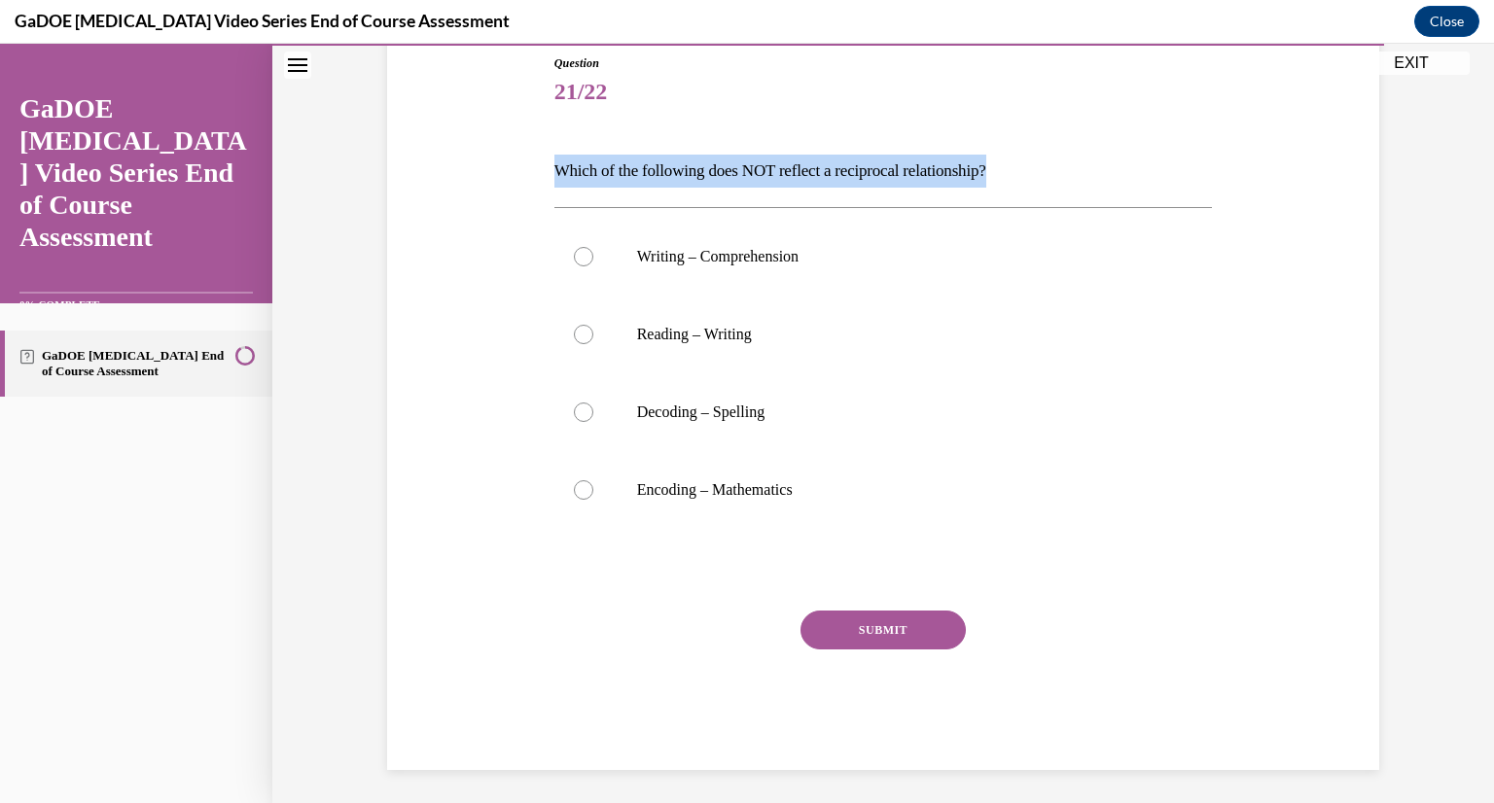
drag, startPoint x: 1007, startPoint y: 172, endPoint x: 552, endPoint y: 173, distance: 455.1
click at [554, 173] on p "Which of the following does NOT reflect a reciprocal relationship?" at bounding box center [883, 171] width 658 height 33
copy p "Which of the following does NOT reflect a reciprocal relationship?"
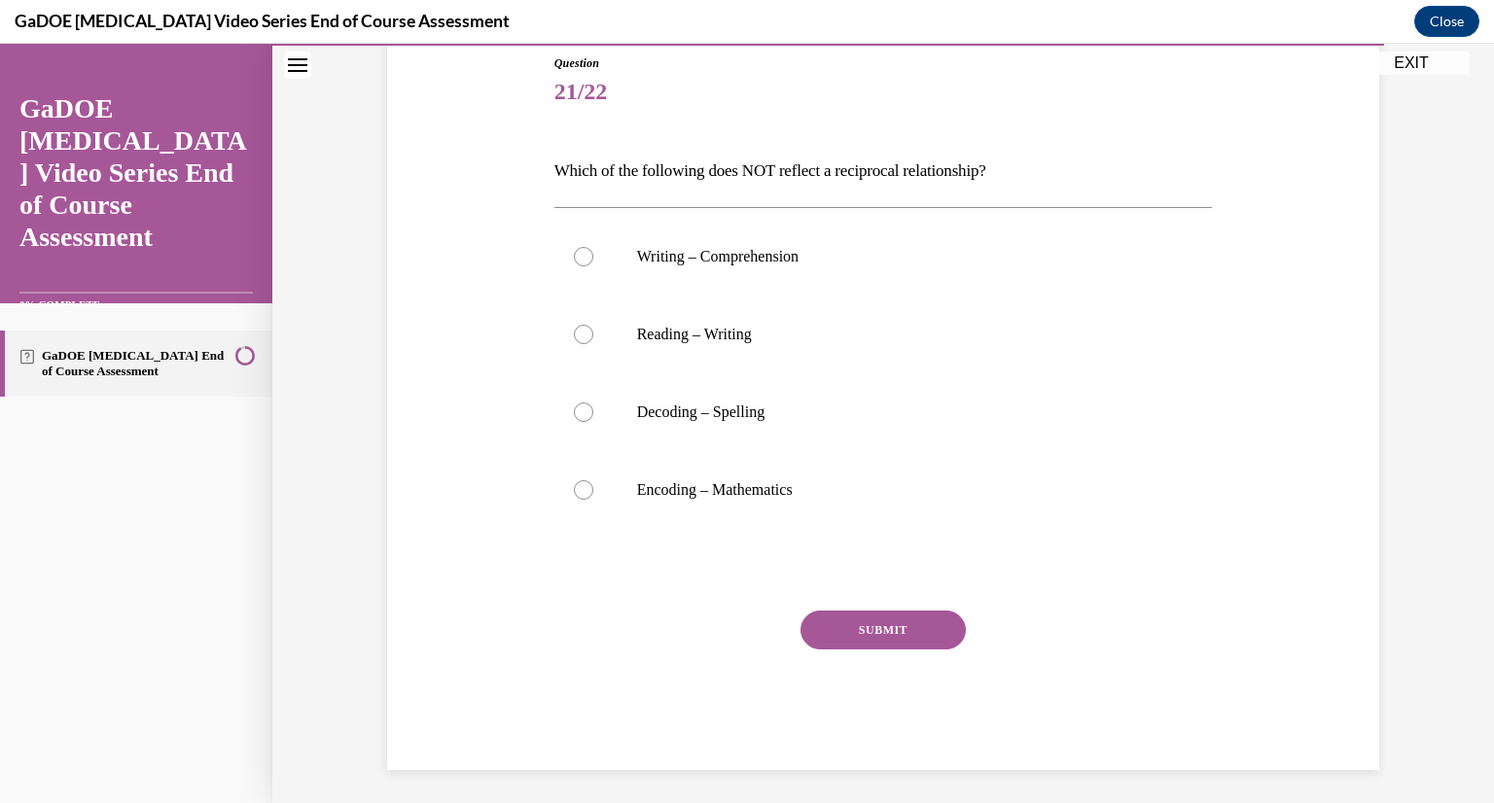
click at [735, 528] on div "Writing – Comprehension Reading – Writing Decoding – Spelling Encoding – Mathem…" at bounding box center [883, 373] width 658 height 332
click at [737, 514] on label "Encoding – Mathematics" at bounding box center [883, 490] width 658 height 78
click at [593, 500] on input "Encoding – Mathematics" at bounding box center [583, 489] width 19 height 19
radio input "true"
click at [865, 626] on button "SUBMIT" at bounding box center [882, 630] width 165 height 39
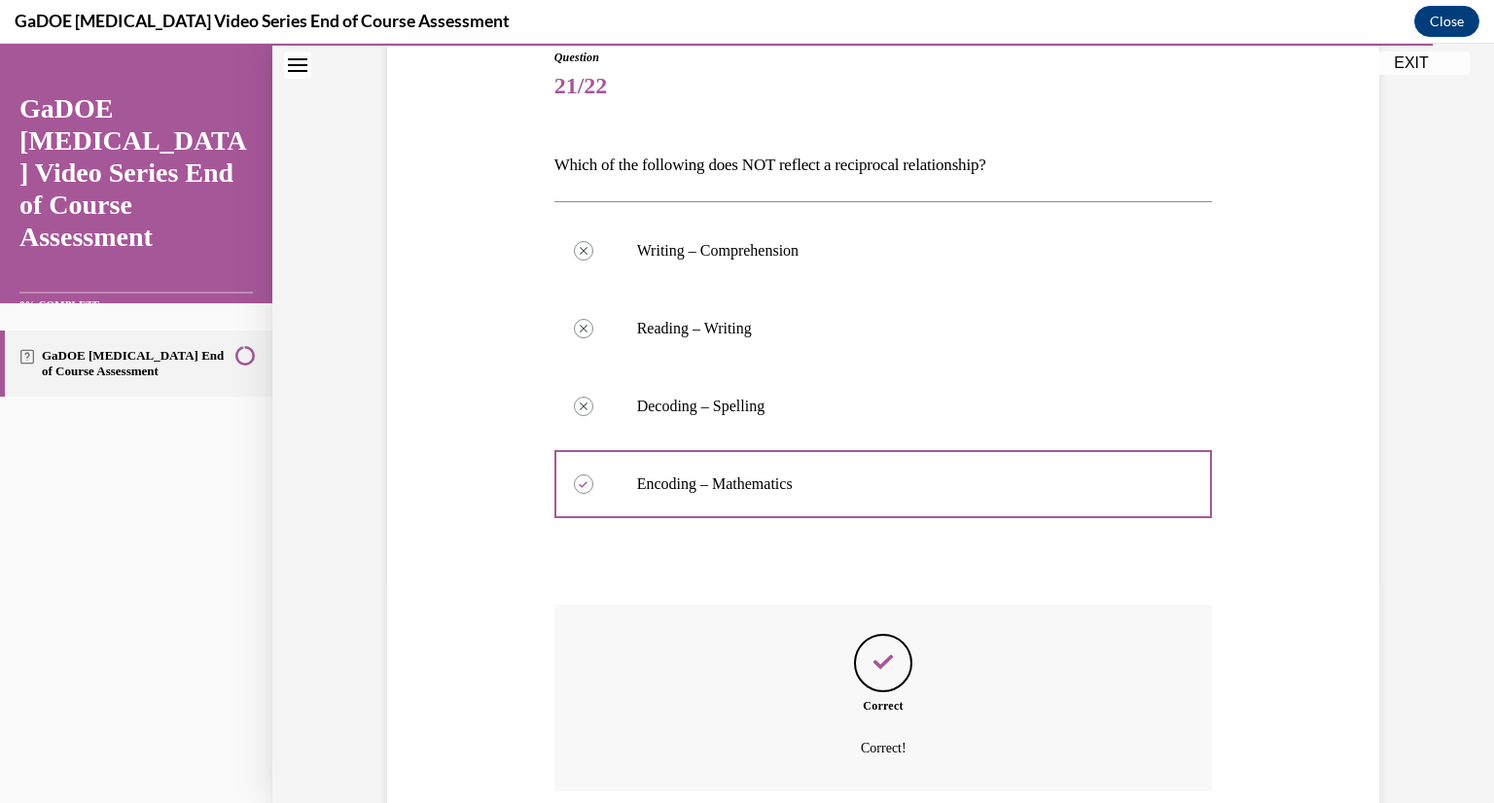
click at [865, 634] on div "Feedback" at bounding box center [883, 663] width 58 height 58
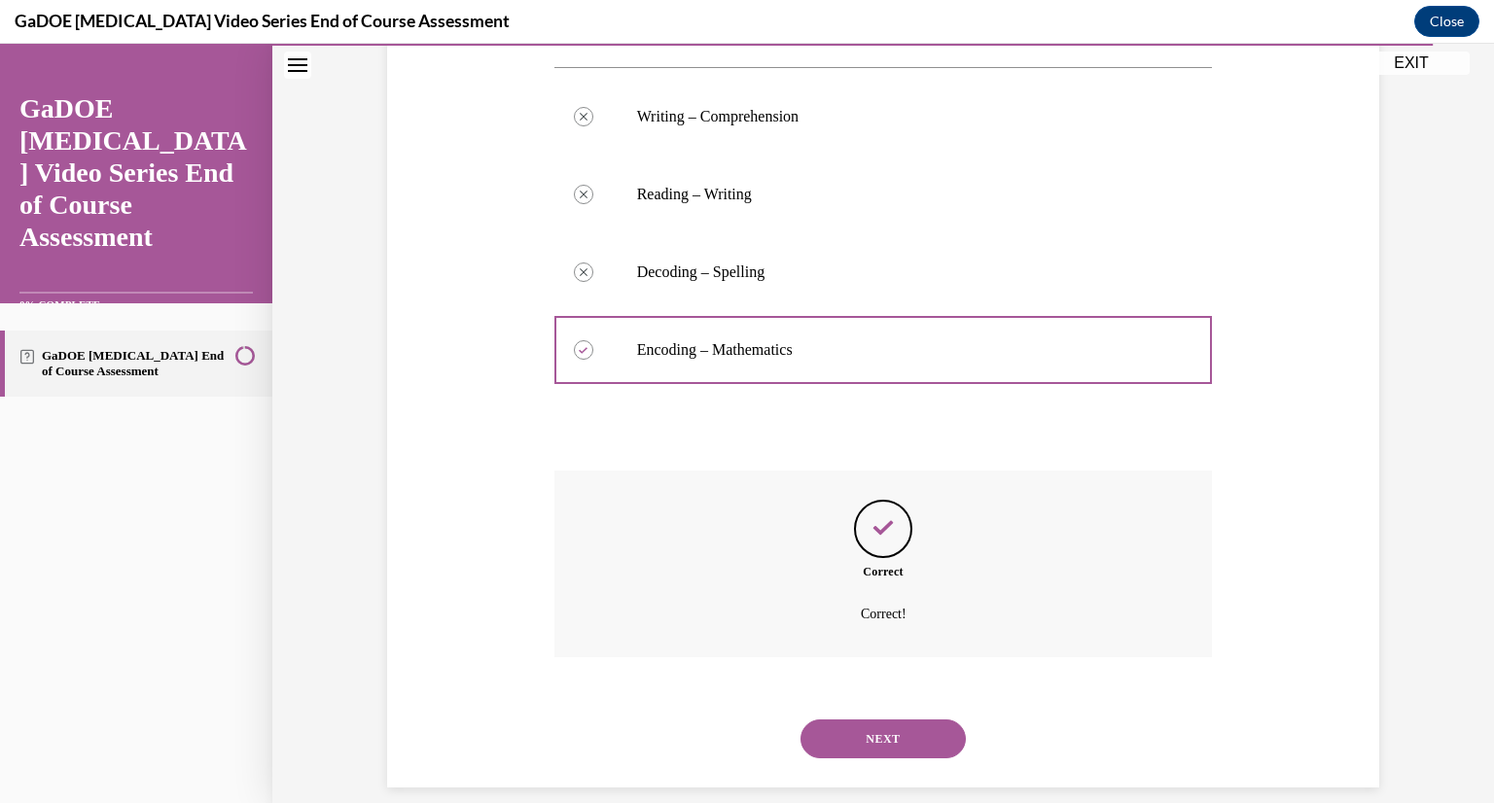
scroll to position [378, 0]
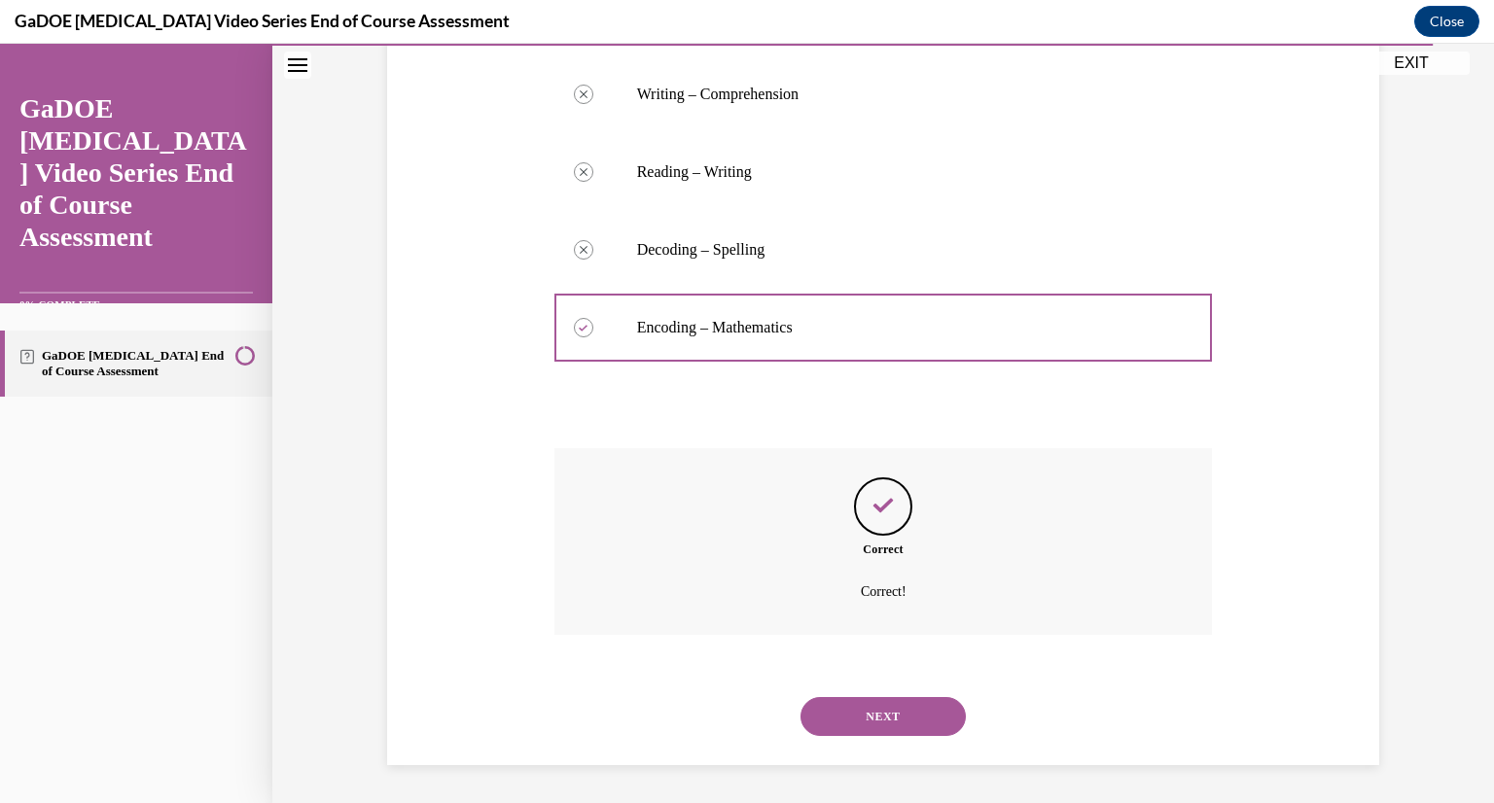
click at [894, 712] on button "NEXT" at bounding box center [882, 716] width 165 height 39
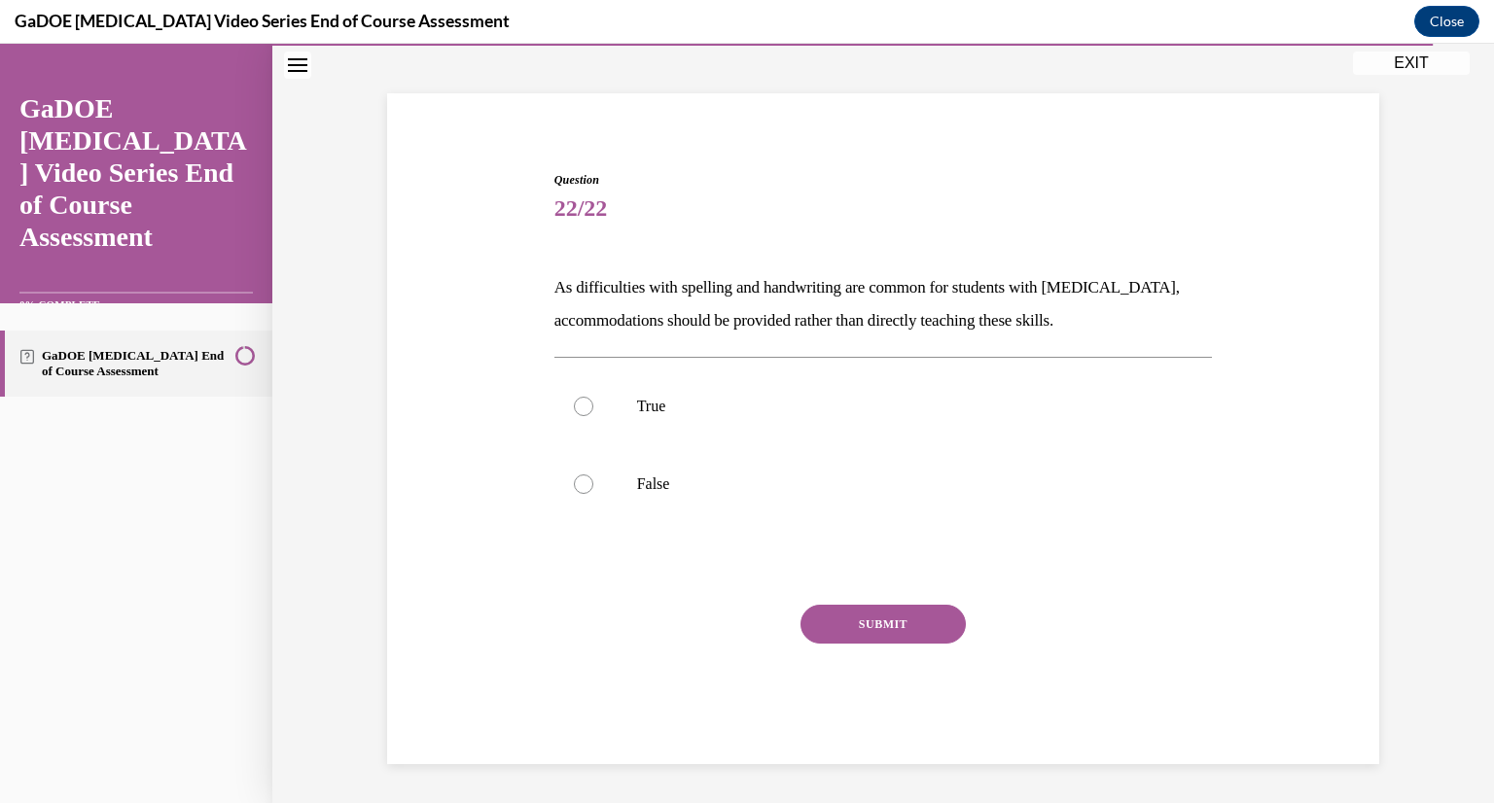
scroll to position [99, 0]
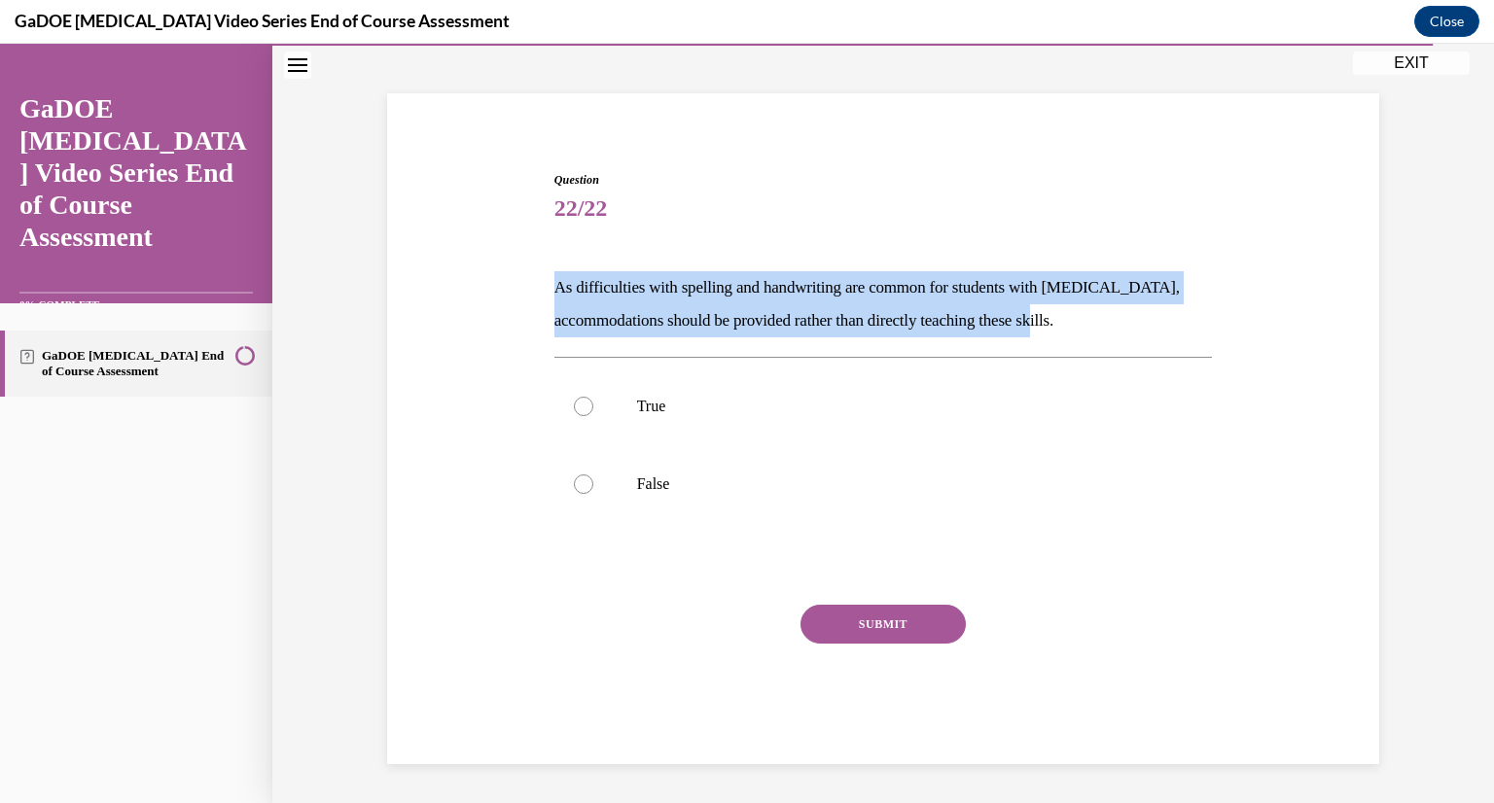
drag, startPoint x: 1096, startPoint y: 320, endPoint x: 548, endPoint y: 279, distance: 548.9
click at [554, 279] on p "As difficulties with spelling and handwriting are common for students with dysl…" at bounding box center [883, 304] width 658 height 66
copy p "As difficulties with spelling and handwriting are common for students with dysl…"
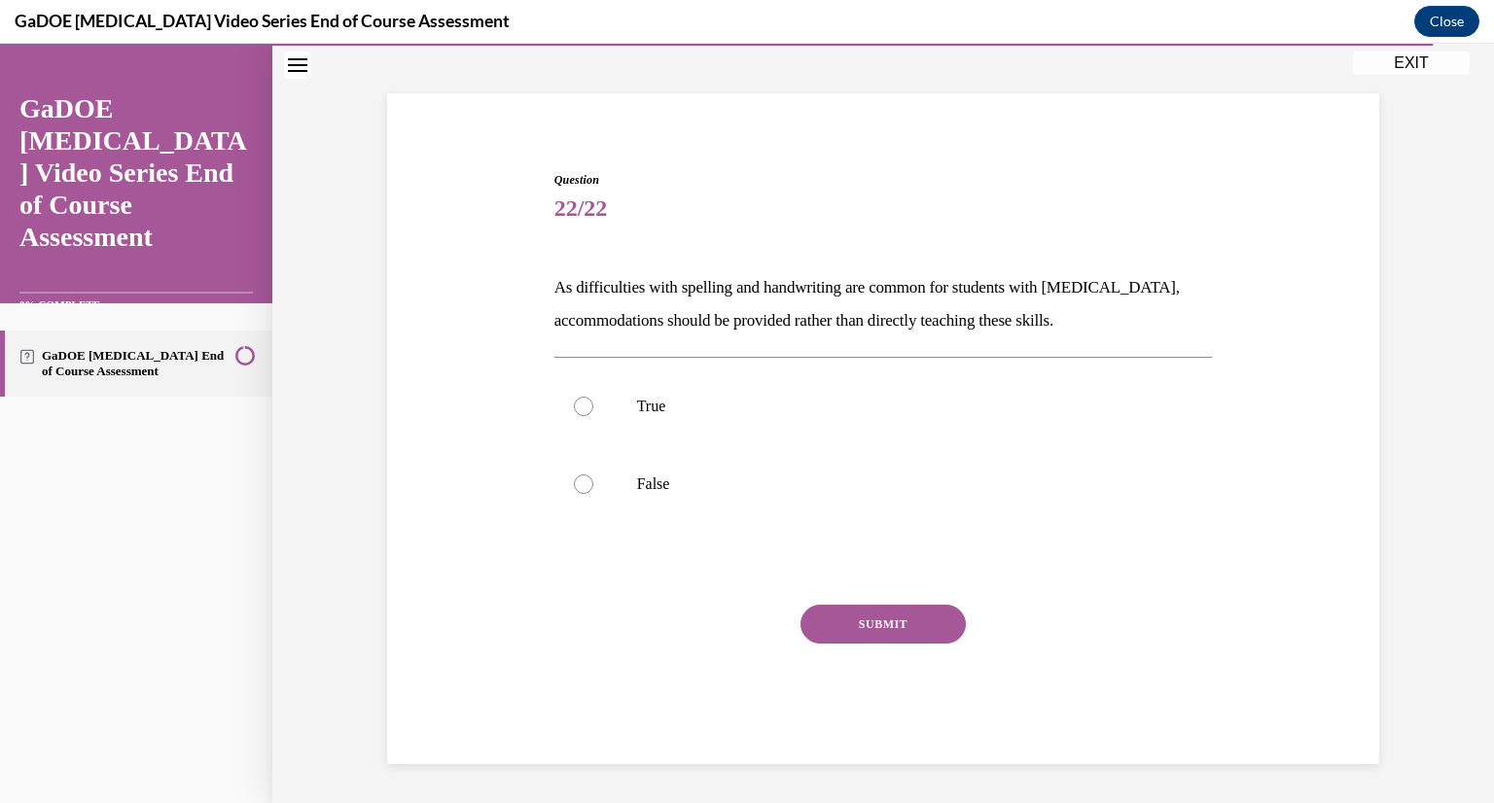
click at [1379, 196] on div "Question 22/22 As difficulties with spelling and handwriting are common for stu…" at bounding box center [882, 404] width 1221 height 797
click at [734, 507] on label "False" at bounding box center [883, 484] width 658 height 78
click at [593, 494] on input "False" at bounding box center [583, 483] width 19 height 19
radio input "true"
click at [893, 638] on button "SUBMIT" at bounding box center [882, 624] width 165 height 39
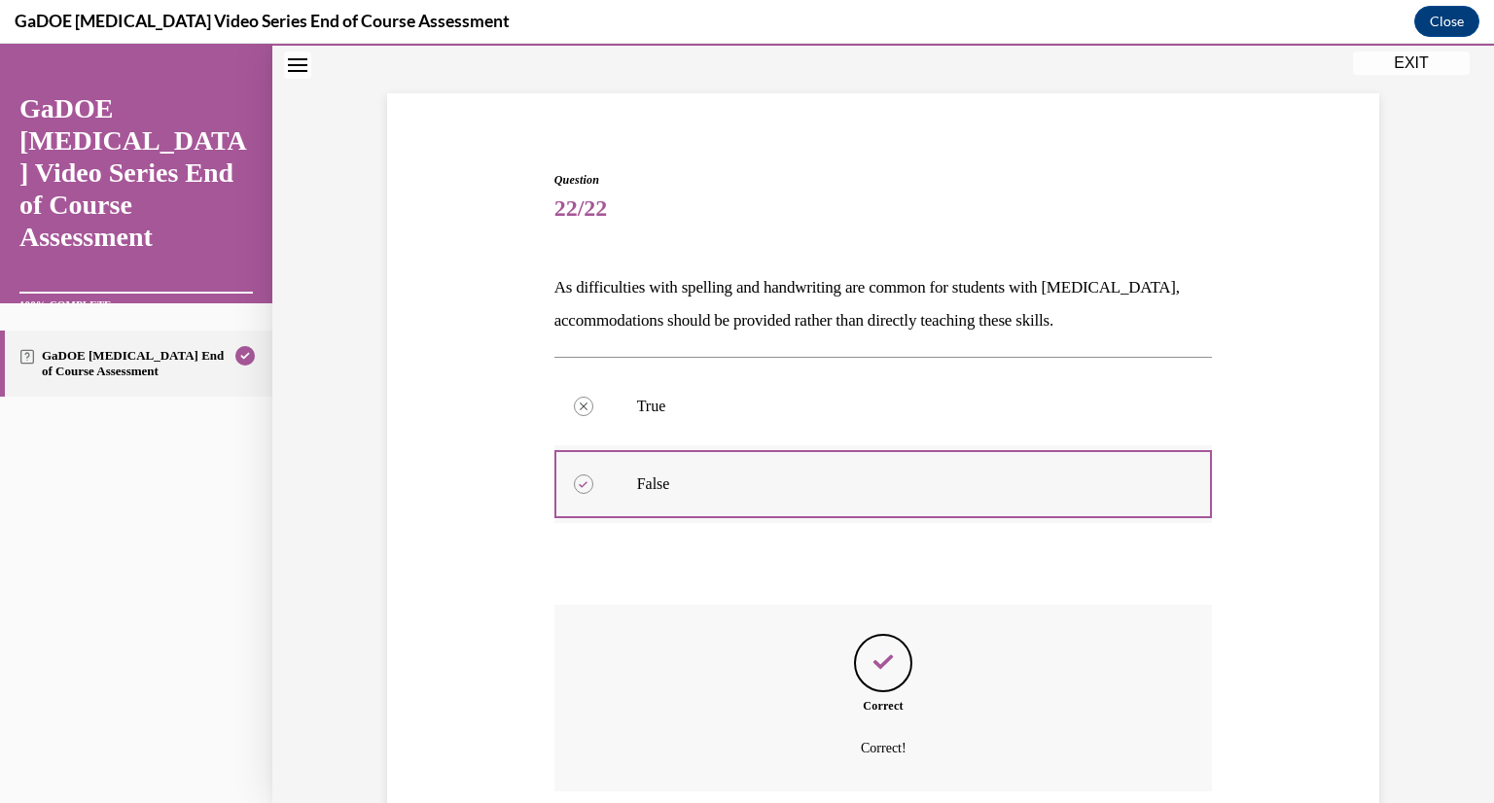
scroll to position [257, 0]
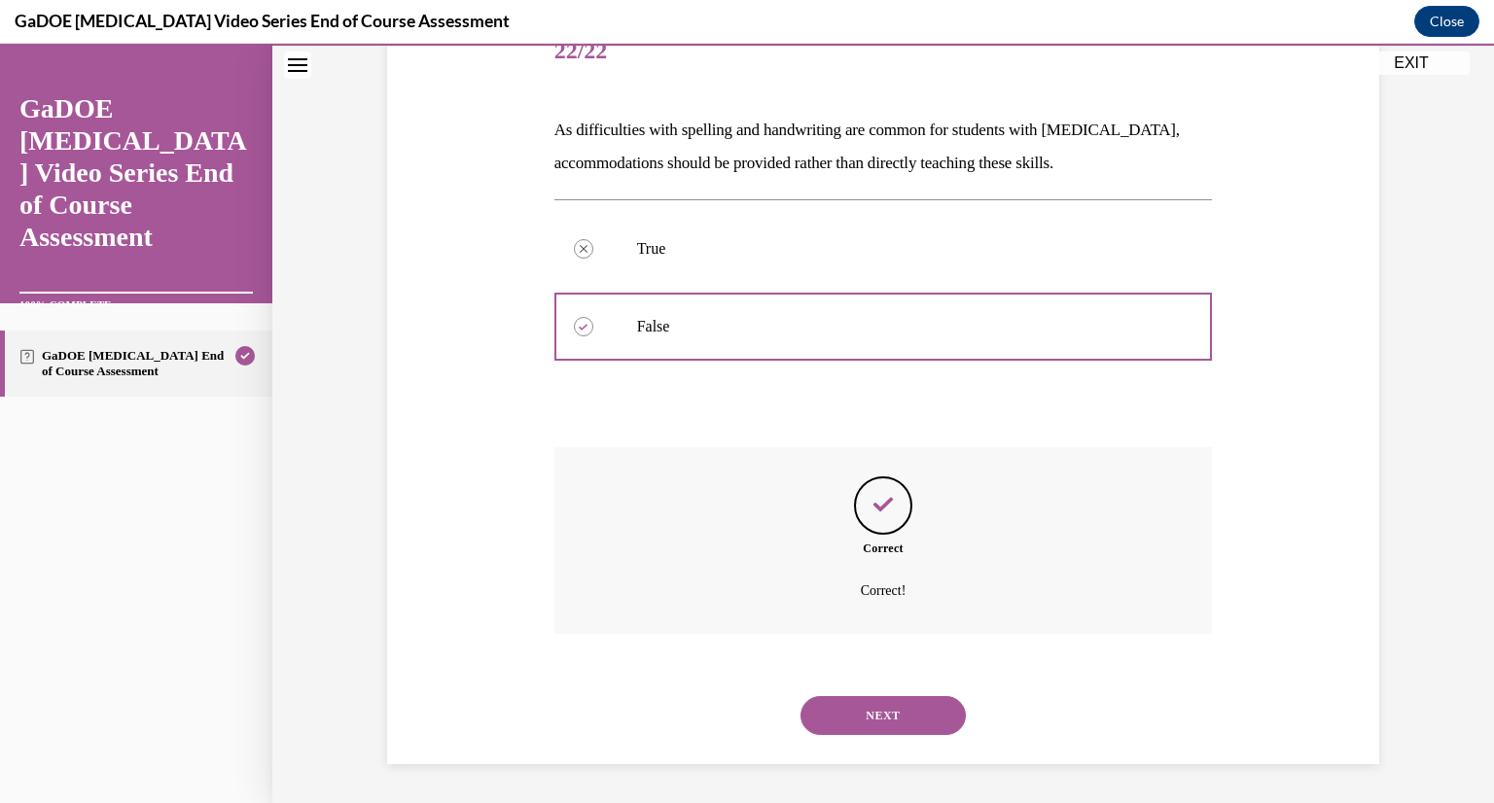
click at [908, 731] on button "NEXT" at bounding box center [882, 715] width 165 height 39
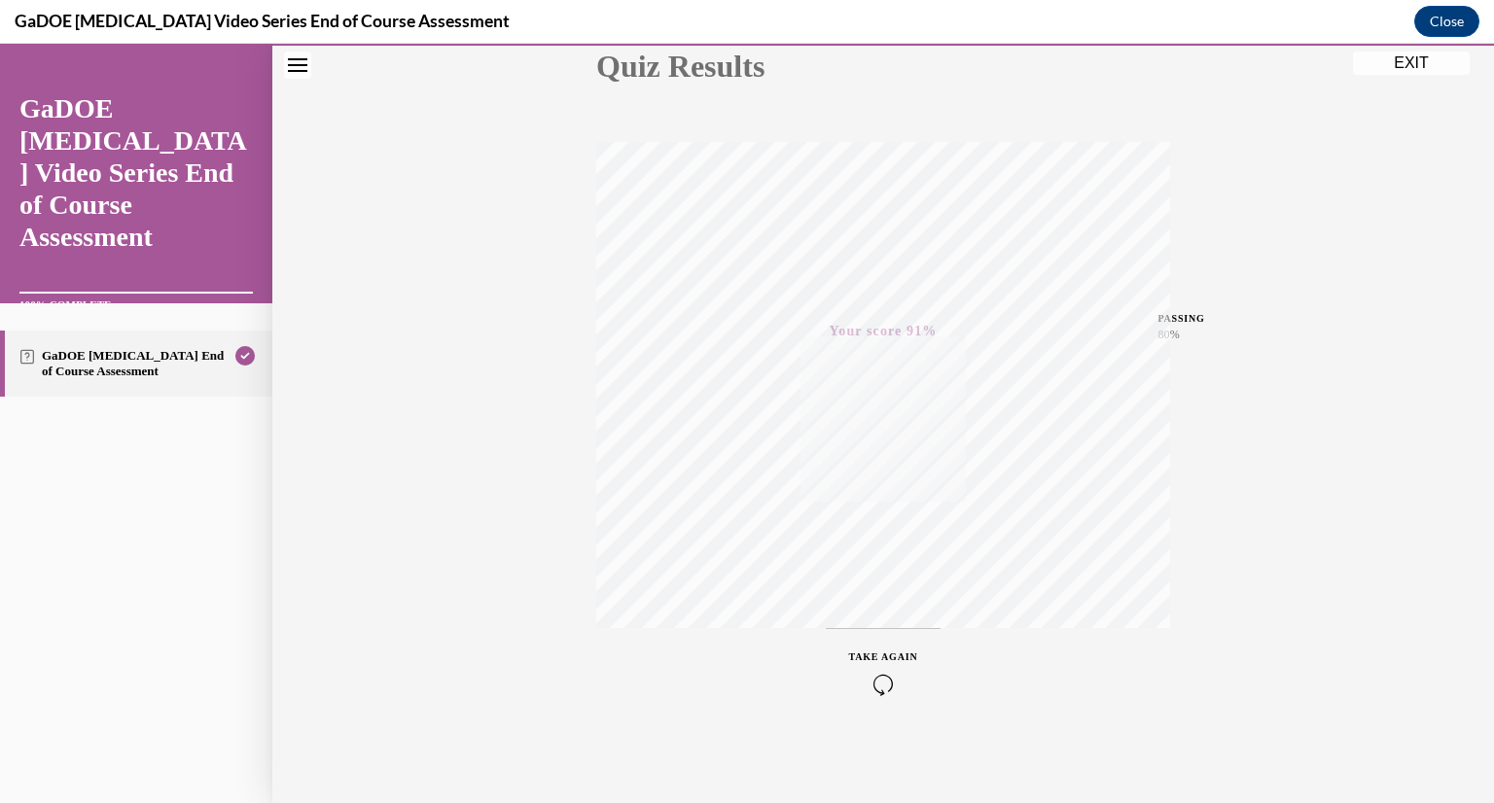
scroll to position [7, 0]
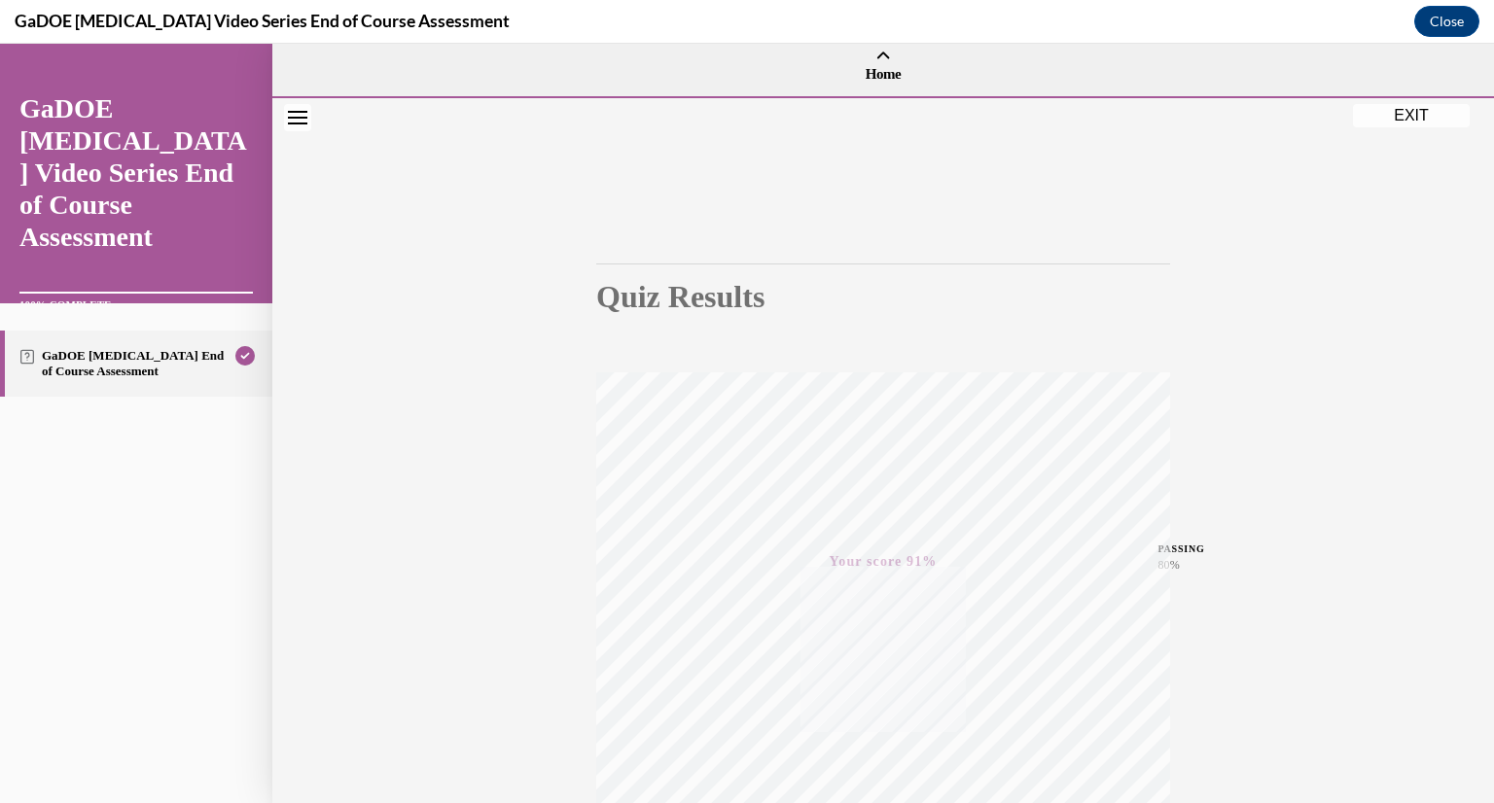
click at [1403, 123] on button "EXIT" at bounding box center [1411, 115] width 117 height 23
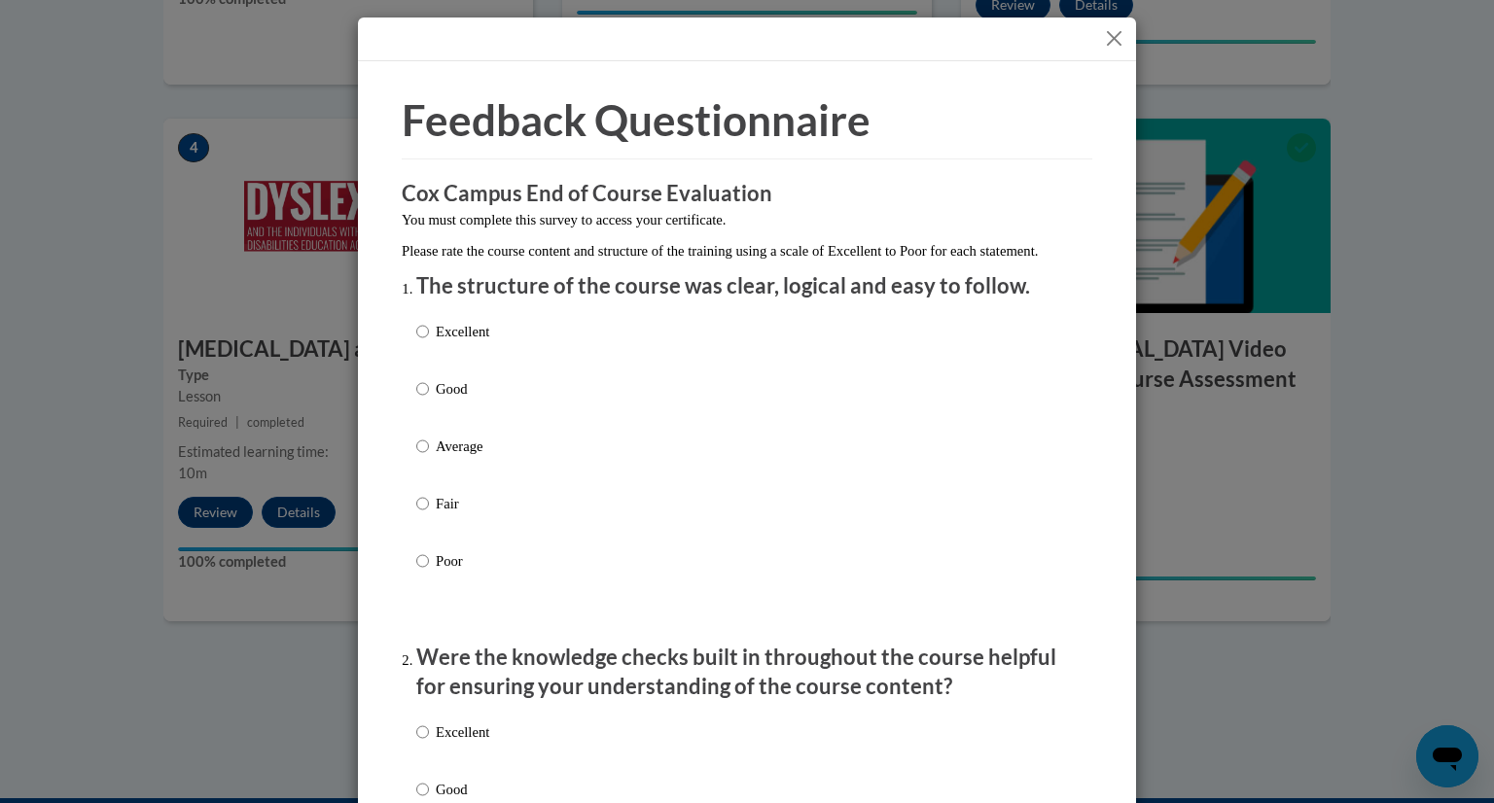
click at [535, 343] on div "Excellent Good Average Fair Poor" at bounding box center [746, 469] width 661 height 317
click at [443, 342] on p "Excellent" at bounding box center [462, 331] width 53 height 21
click at [429, 342] on input "Excellent" at bounding box center [422, 331] width 13 height 21
radio input "true"
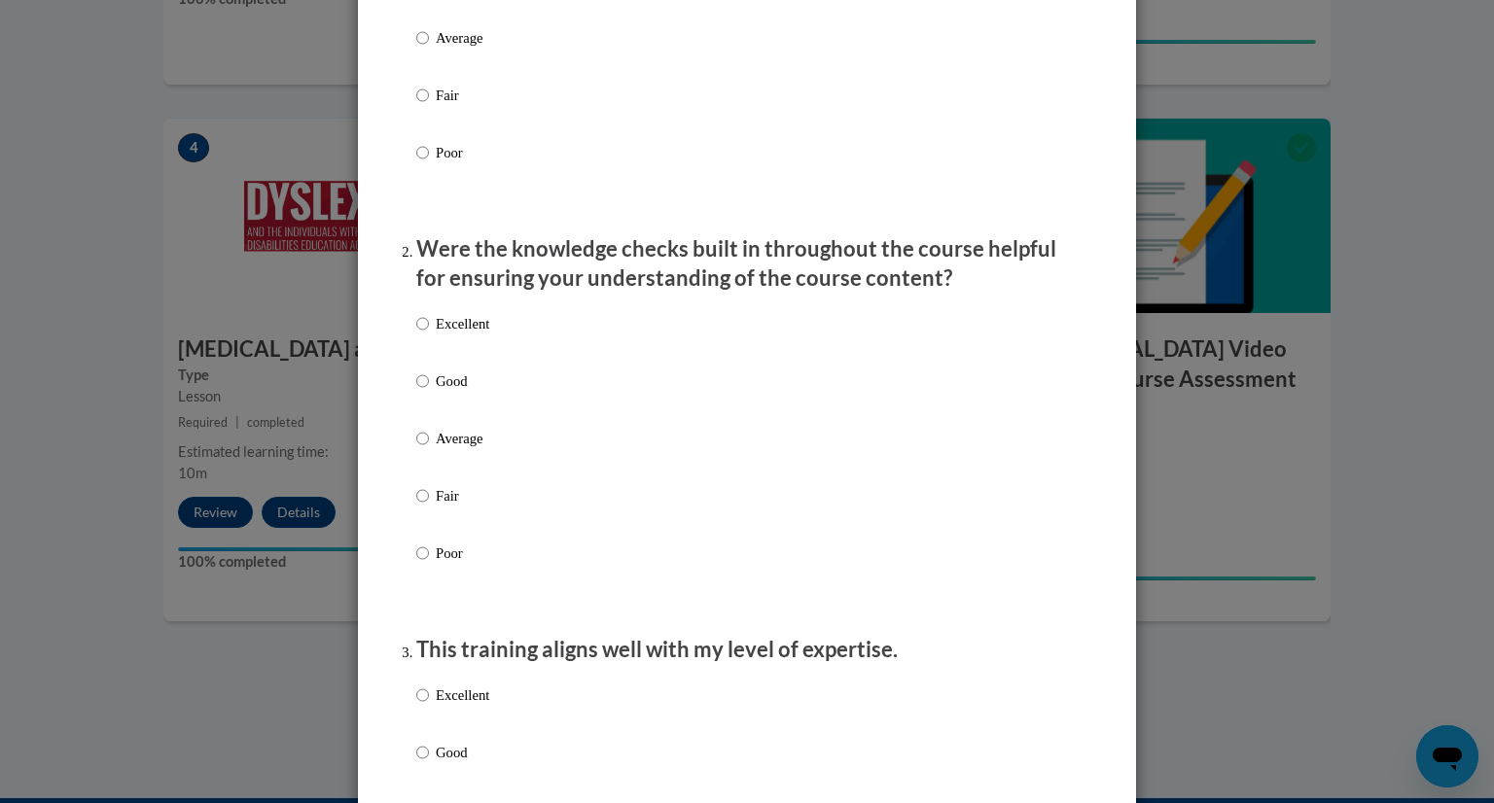
scroll to position [421, 0]
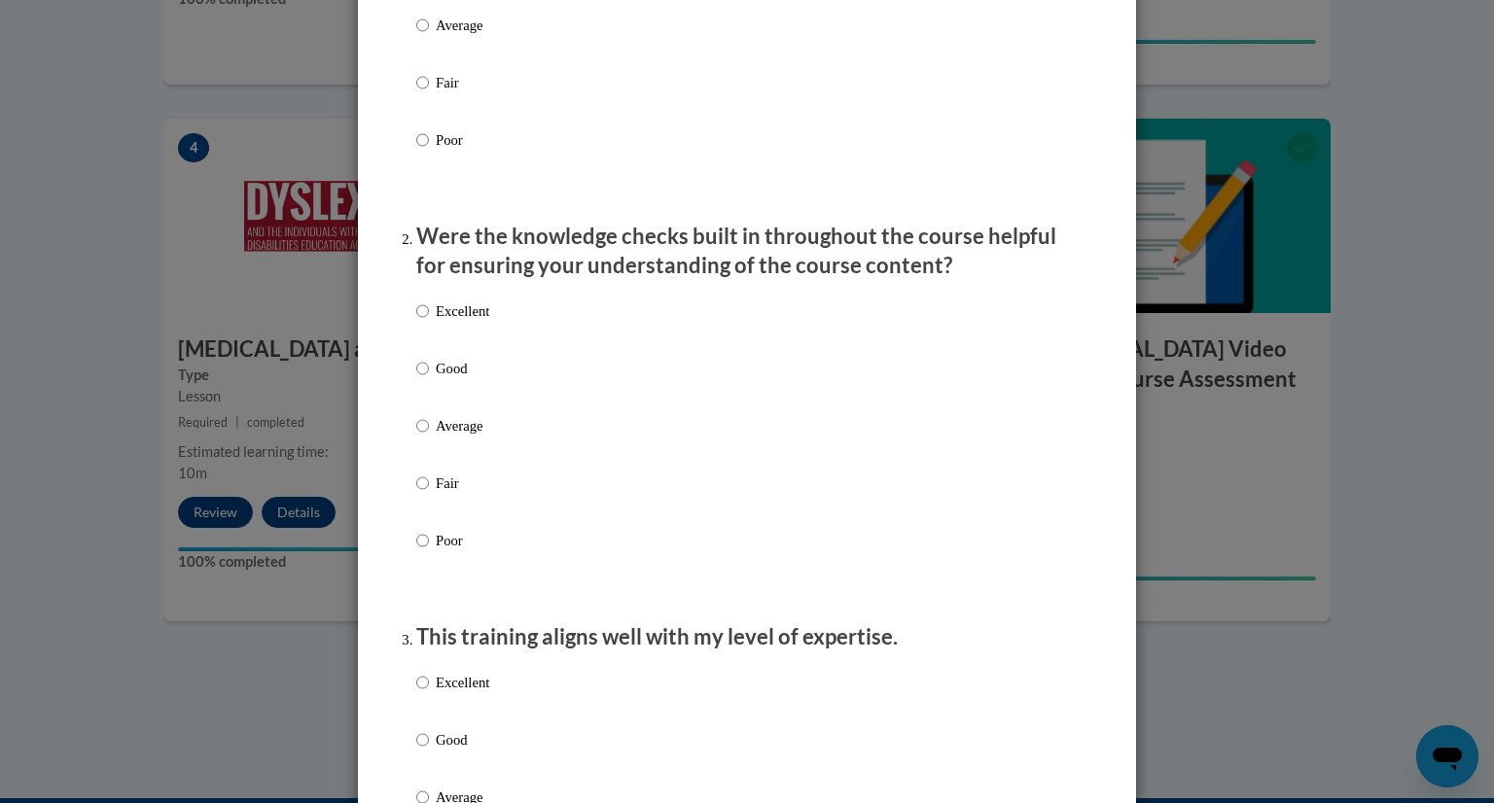
click at [476, 322] on p "Excellent" at bounding box center [462, 310] width 53 height 21
click at [429, 322] on input "Excellent" at bounding box center [422, 310] width 13 height 21
radio input "true"
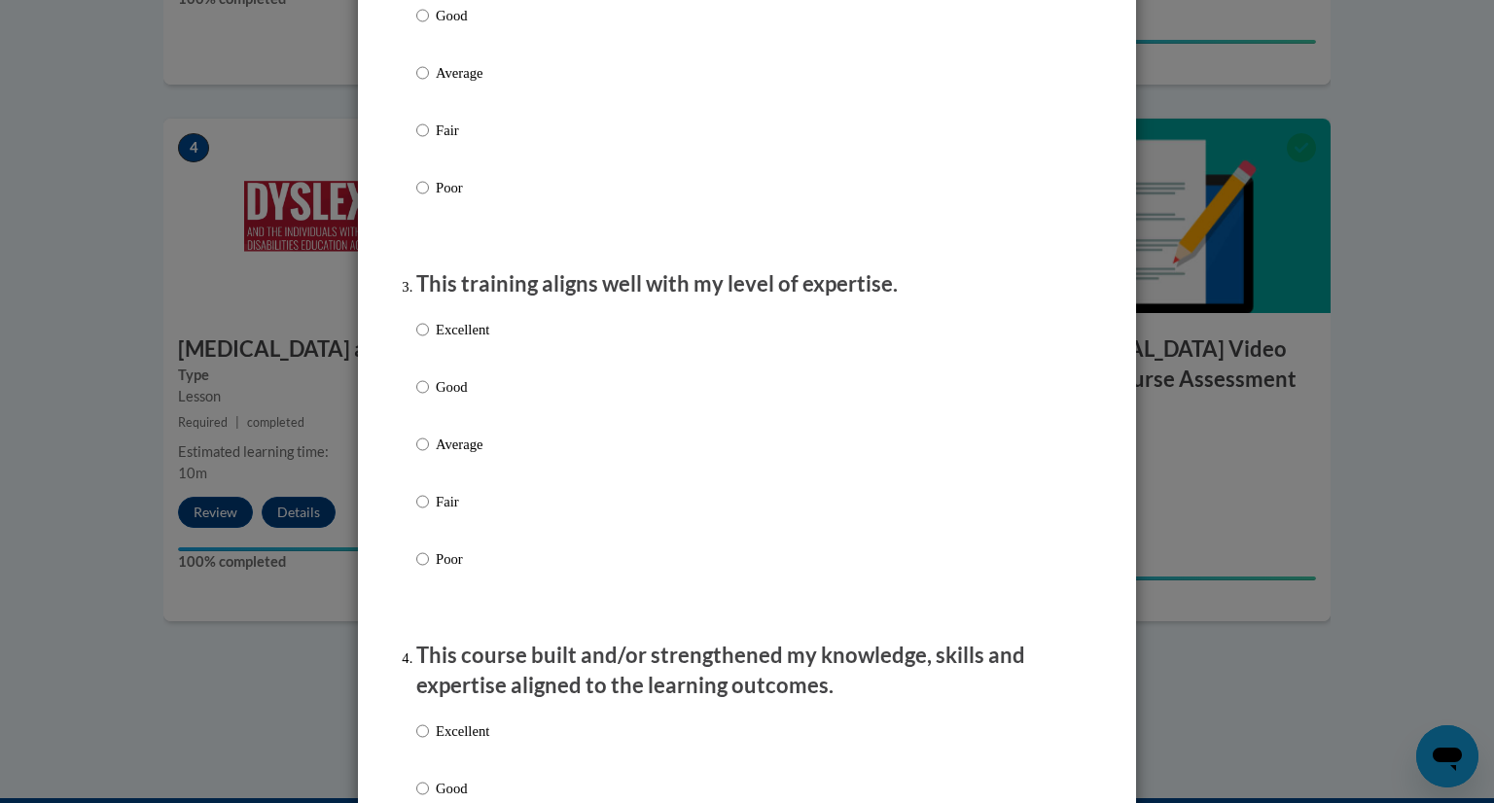
scroll to position [782, 0]
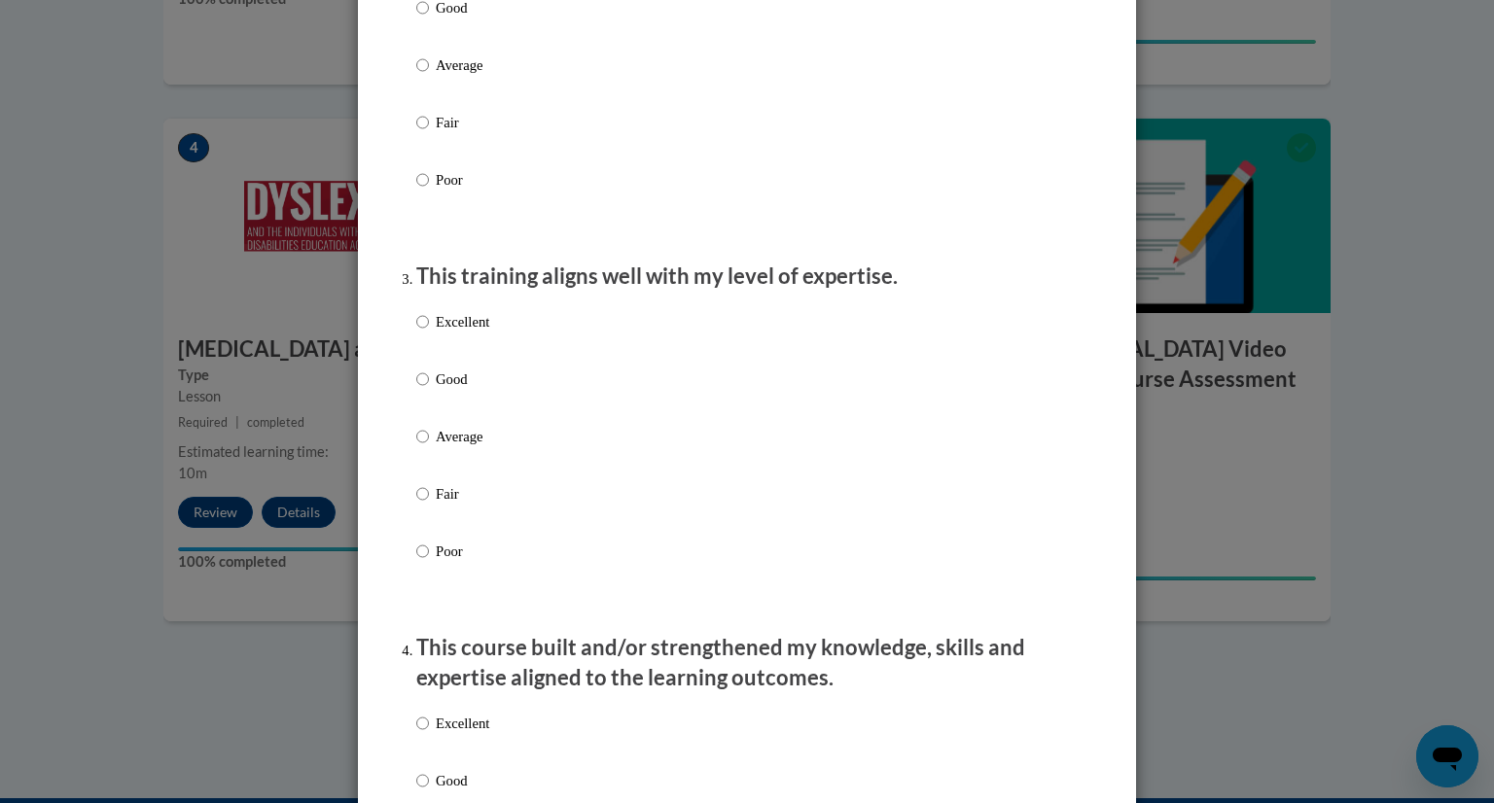
click at [471, 333] on p "Excellent" at bounding box center [462, 321] width 53 height 21
click at [429, 333] on input "Excellent" at bounding box center [422, 321] width 13 height 21
radio input "true"
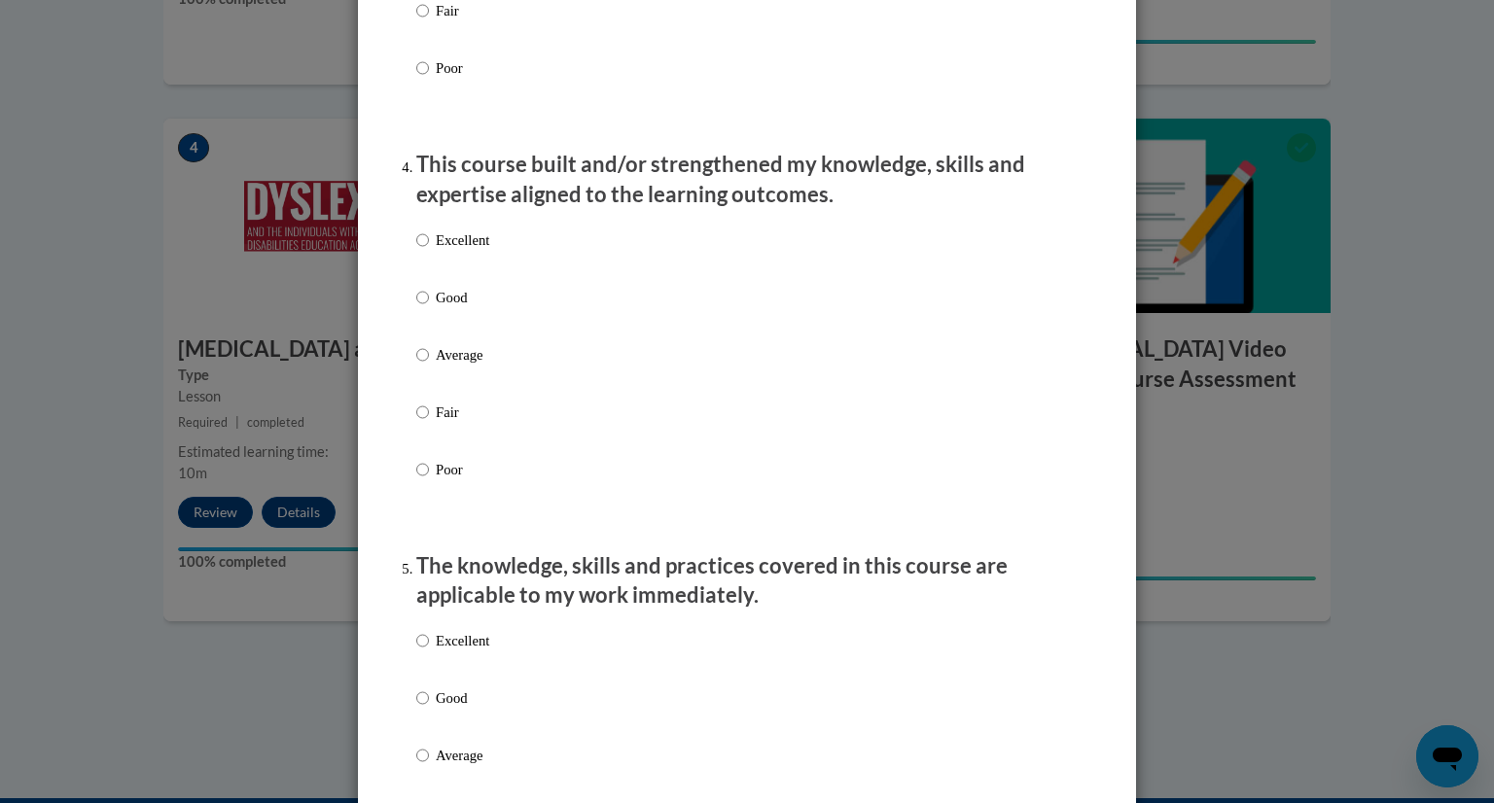
scroll to position [1273, 0]
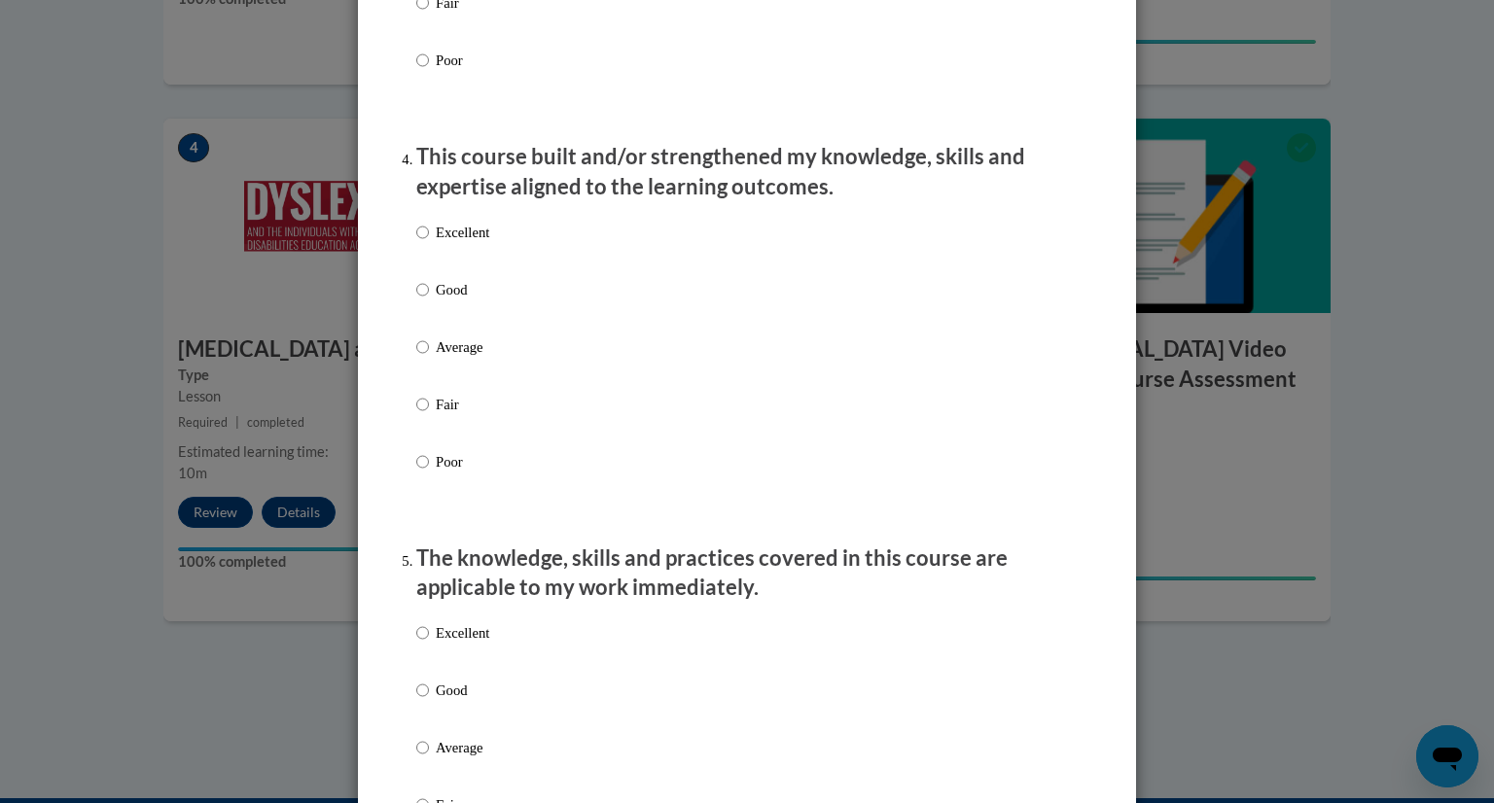
click at [471, 202] on p "This course built and/or strengthened my knowledge, skills and expertise aligne…" at bounding box center [746, 172] width 661 height 60
click at [450, 265] on label "Excellent" at bounding box center [452, 248] width 73 height 53
click at [429, 243] on input "Excellent" at bounding box center [422, 232] width 13 height 21
radio input "true"
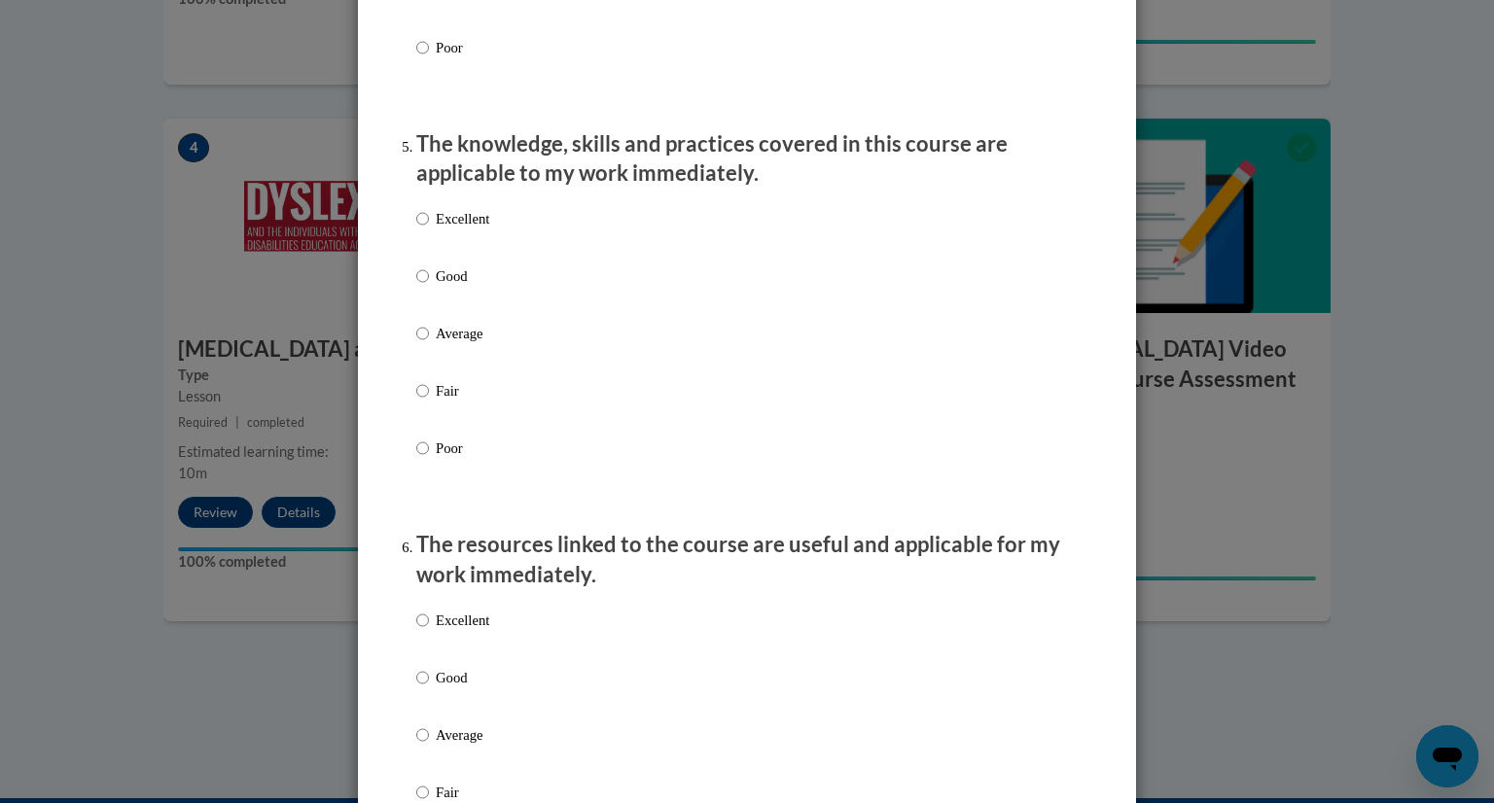
scroll to position [1691, 0]
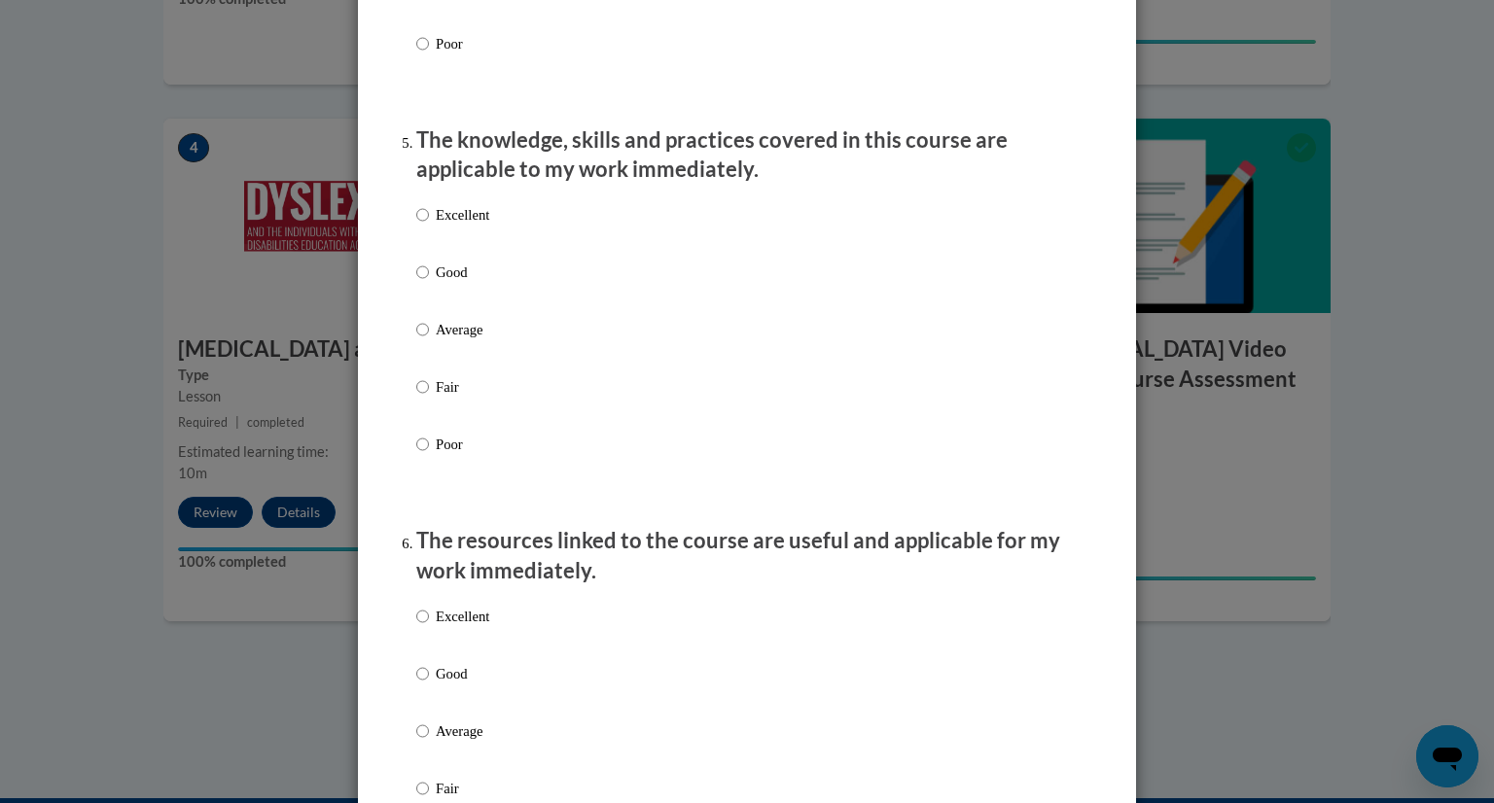
click at [470, 226] on p "Excellent" at bounding box center [462, 214] width 53 height 21
click at [429, 226] on input "Excellent" at bounding box center [422, 214] width 13 height 21
radio input "true"
click at [455, 257] on label "Excellent" at bounding box center [452, 230] width 73 height 53
click at [429, 226] on input "Excellent" at bounding box center [422, 214] width 13 height 21
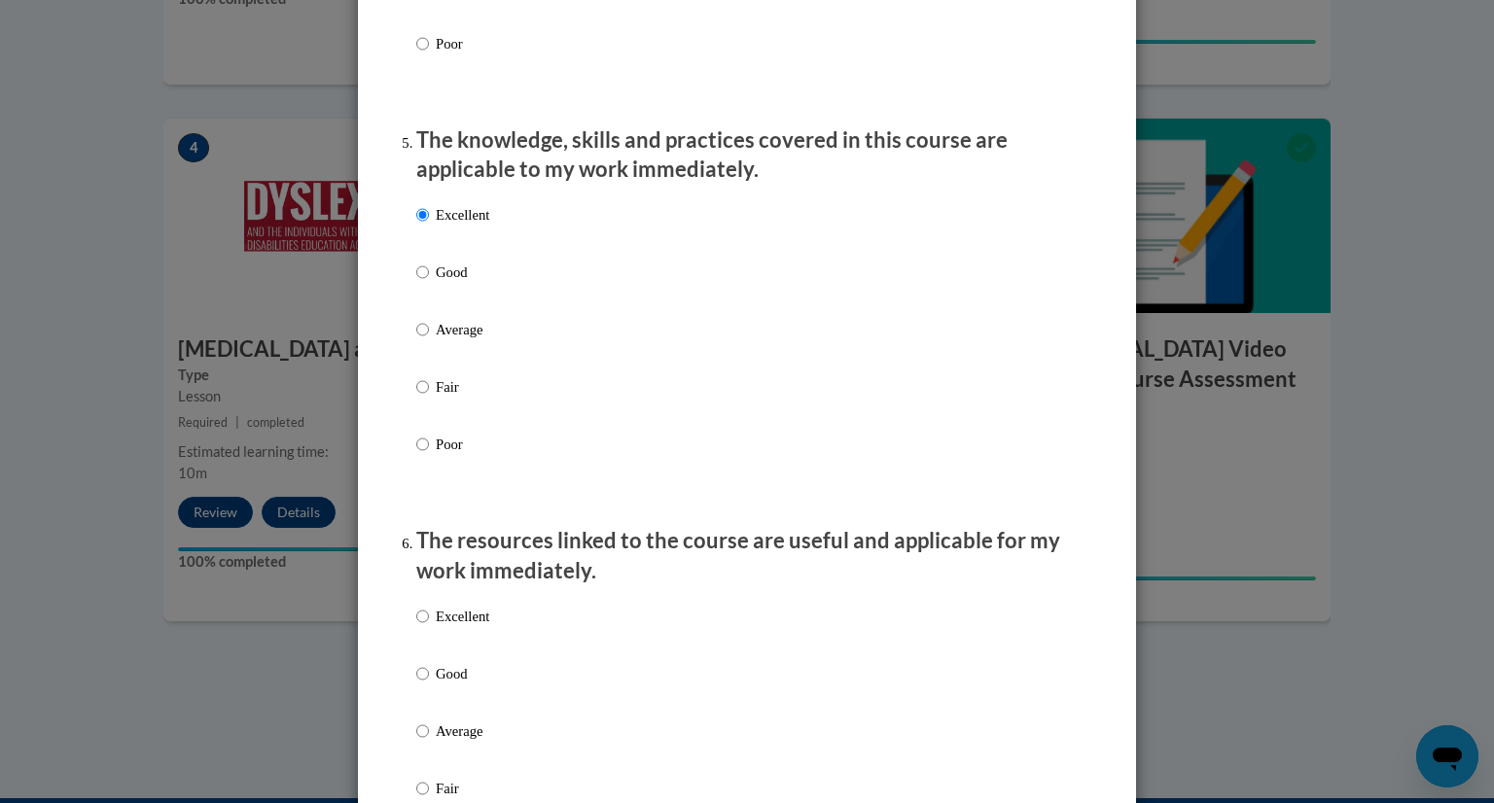
click at [439, 283] on p "Good" at bounding box center [462, 272] width 53 height 21
click at [429, 283] on input "Good" at bounding box center [422, 272] width 13 height 21
radio input "true"
click at [471, 627] on p "Excellent" at bounding box center [462, 616] width 53 height 21
click at [429, 627] on input "Excellent" at bounding box center [422, 616] width 13 height 21
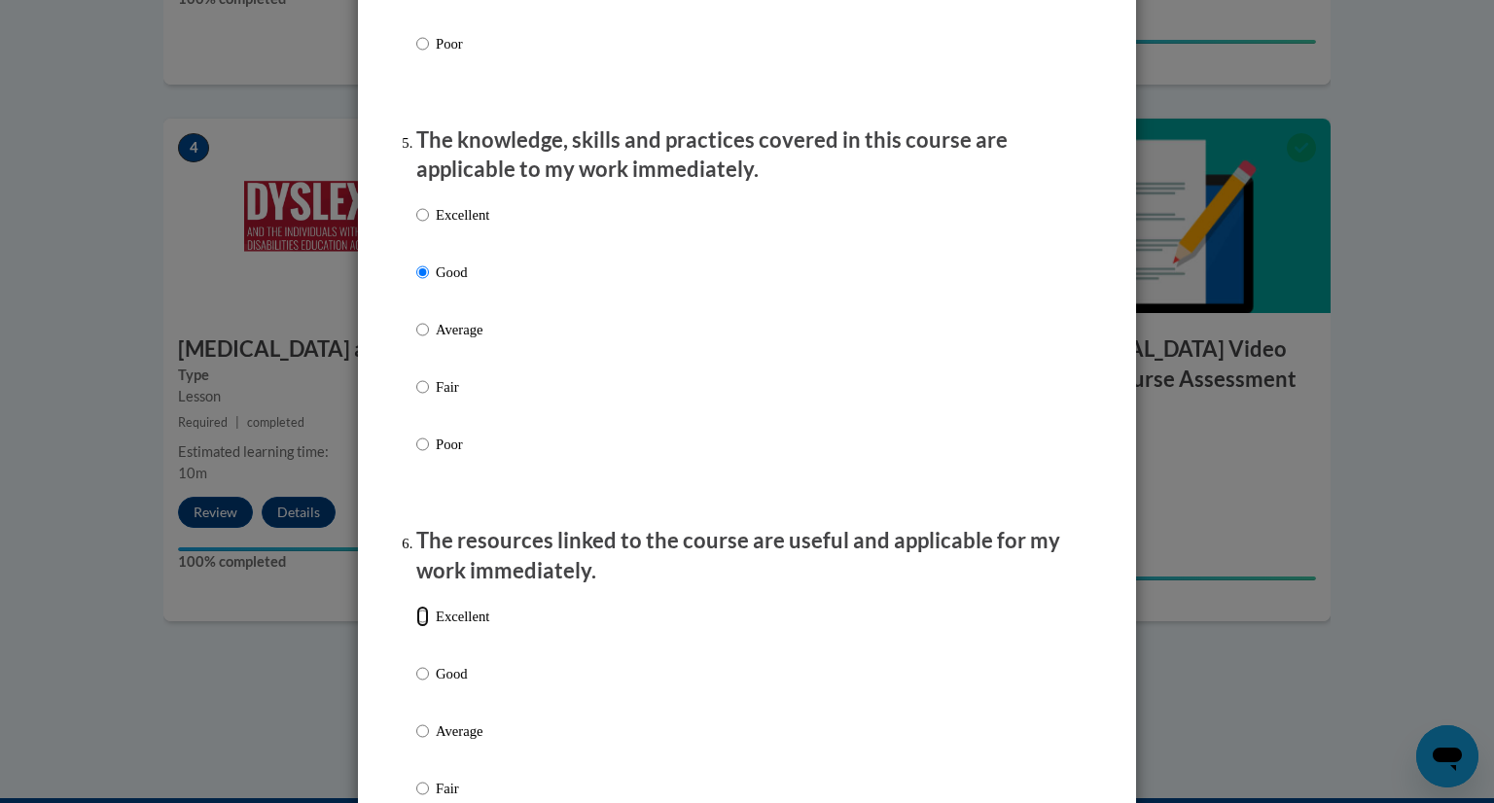
radio input "true"
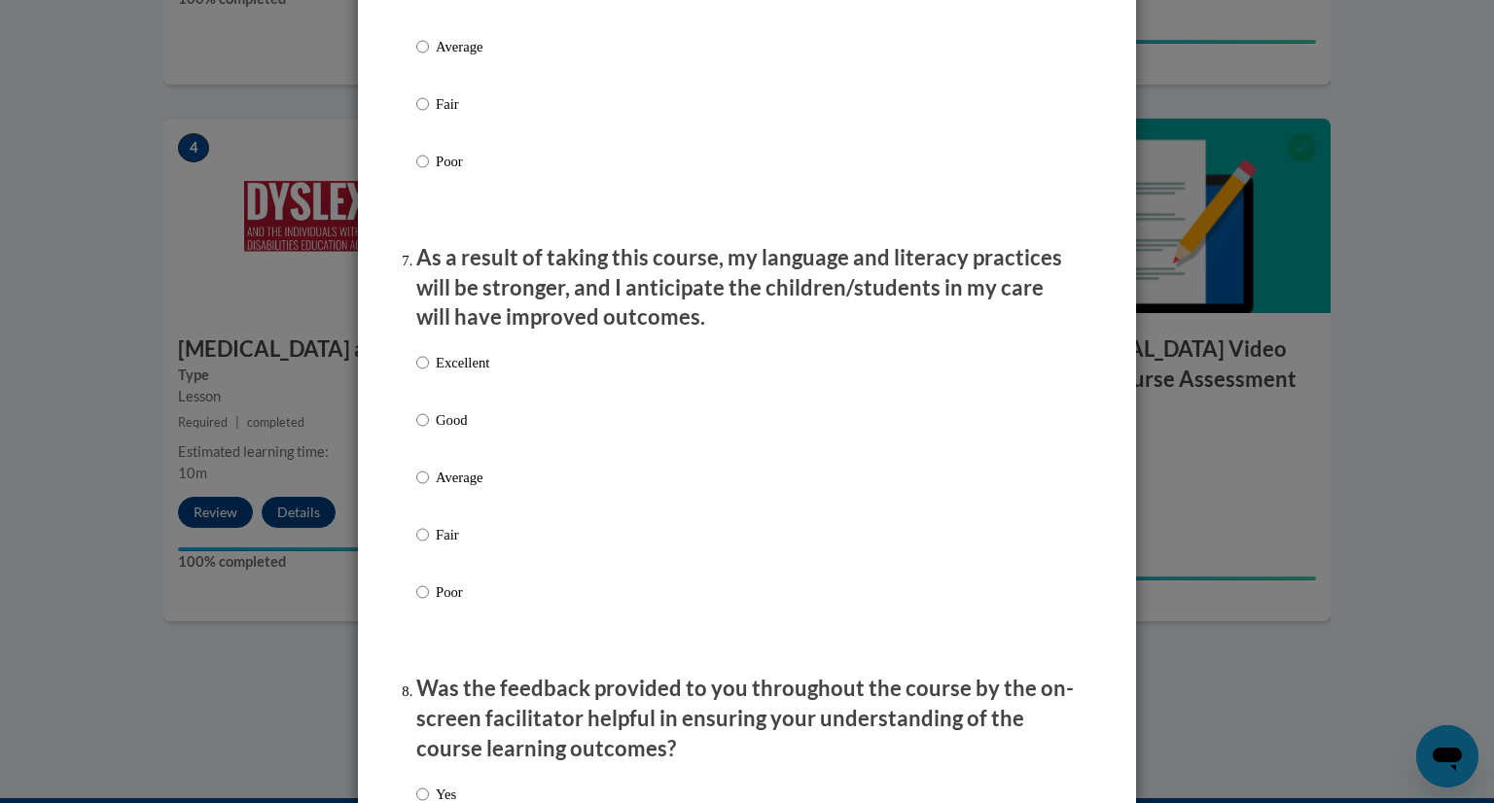
scroll to position [2441, 0]
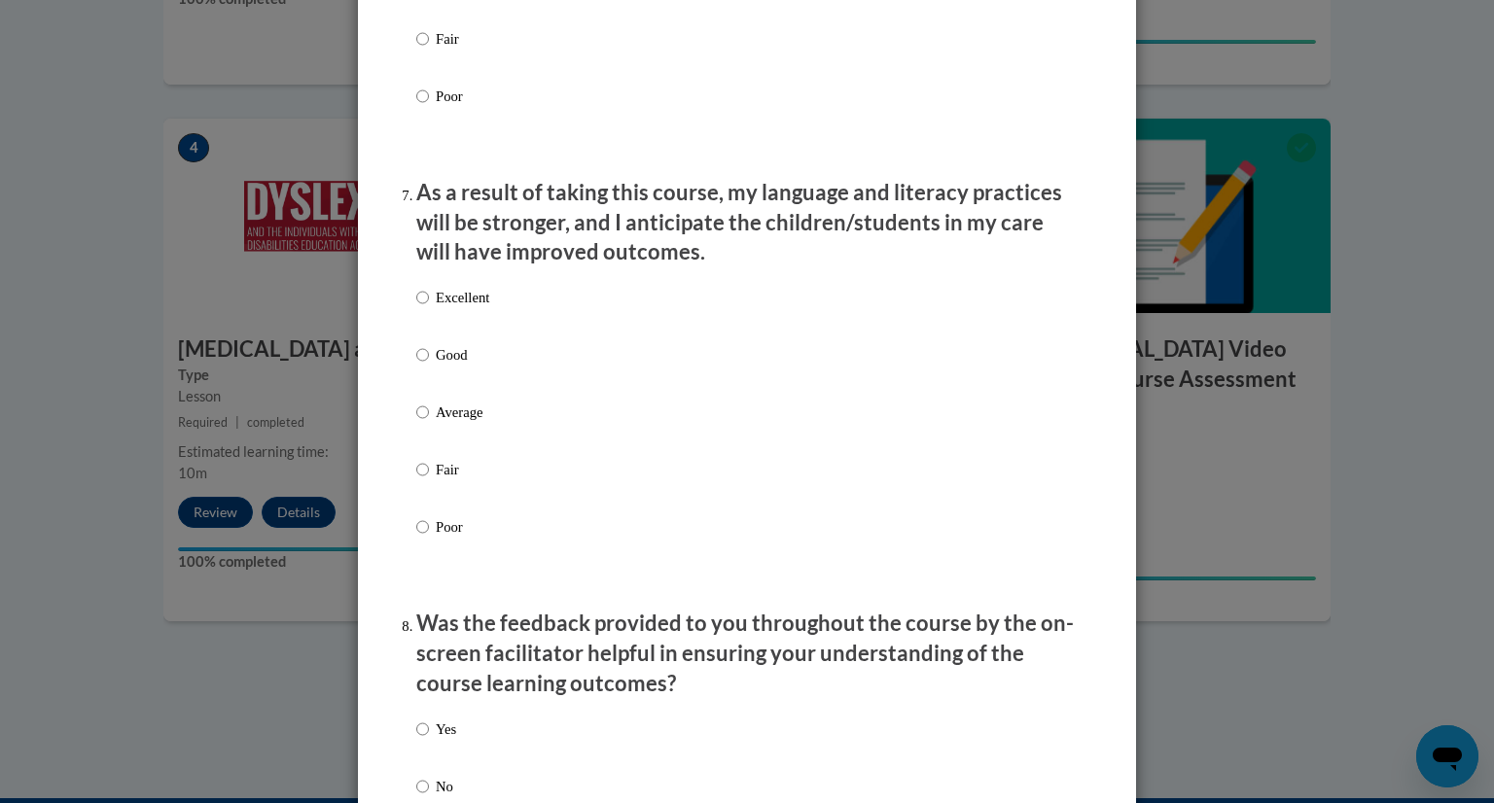
click at [424, 321] on label "Excellent" at bounding box center [452, 313] width 73 height 53
click at [424, 308] on input "Excellent" at bounding box center [422, 297] width 13 height 21
radio input "true"
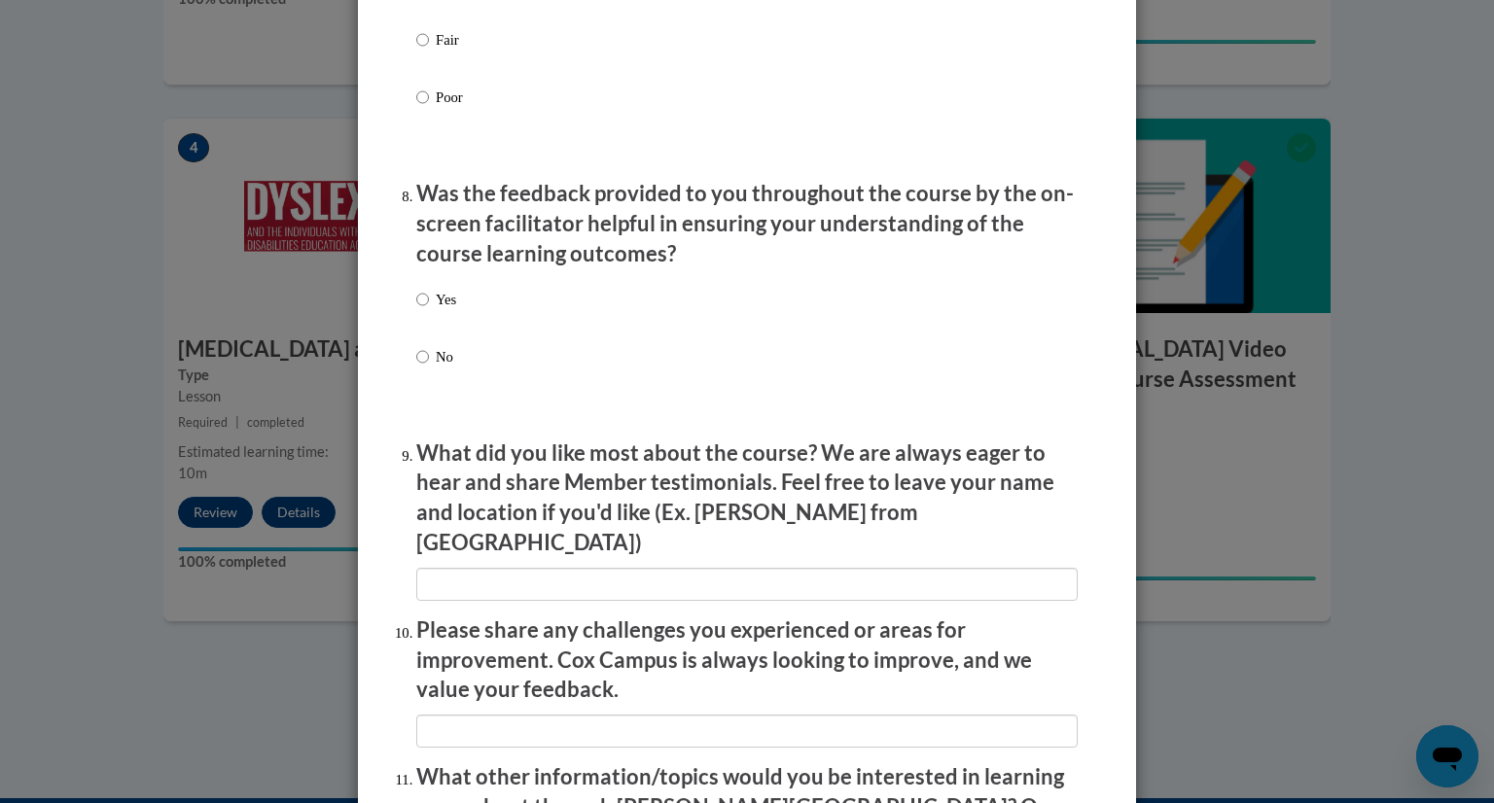
scroll to position [2892, 0]
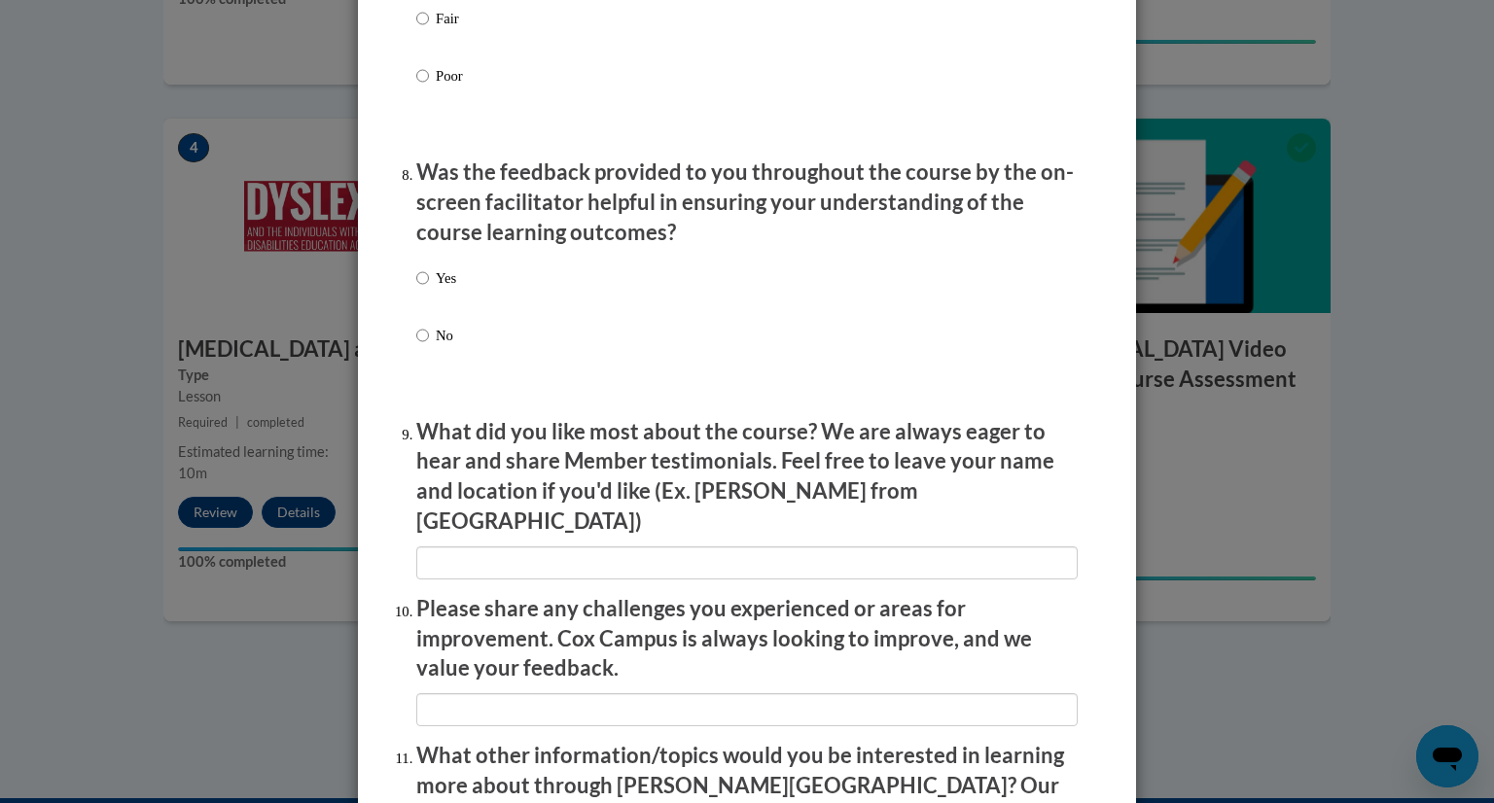
click at [446, 316] on label "Yes" at bounding box center [436, 293] width 40 height 53
click at [429, 289] on input "Yes" at bounding box center [422, 277] width 13 height 21
radio input "true"
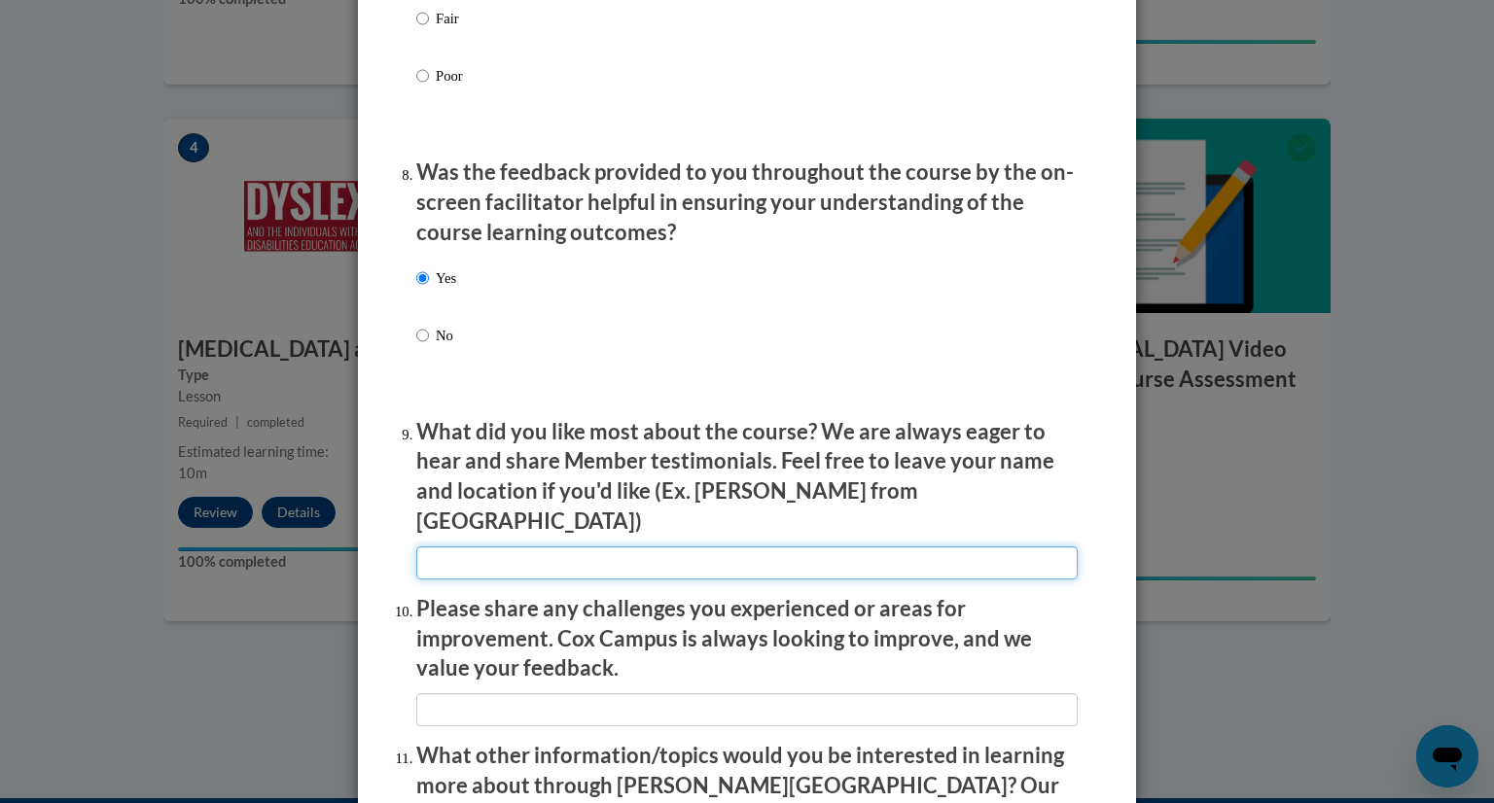
click at [521, 546] on input "textbox" at bounding box center [746, 562] width 661 height 33
type input "Great detail on Dyslexia and the different ways to help students out in the cla…"
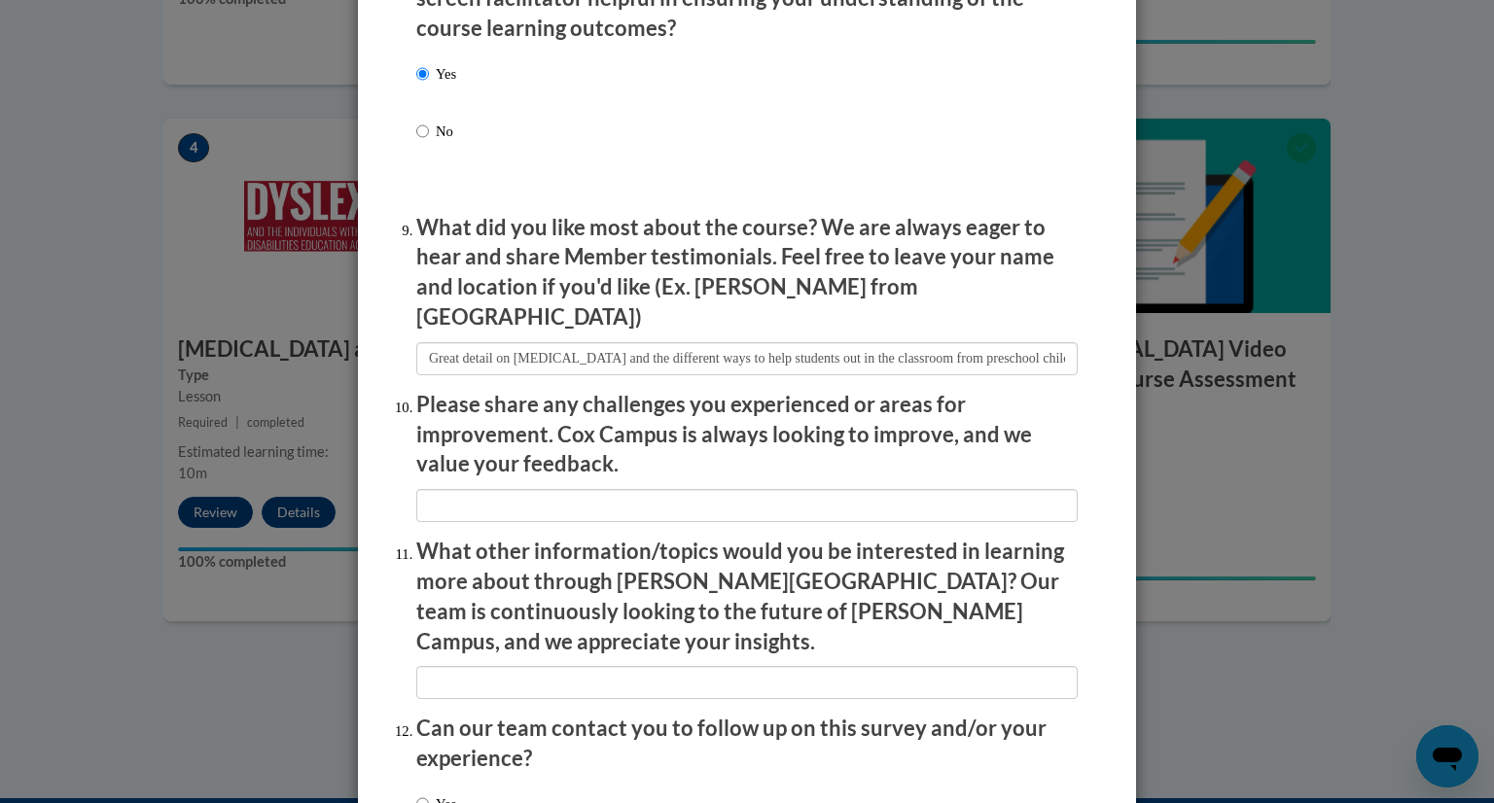
scroll to position [3247, 0]
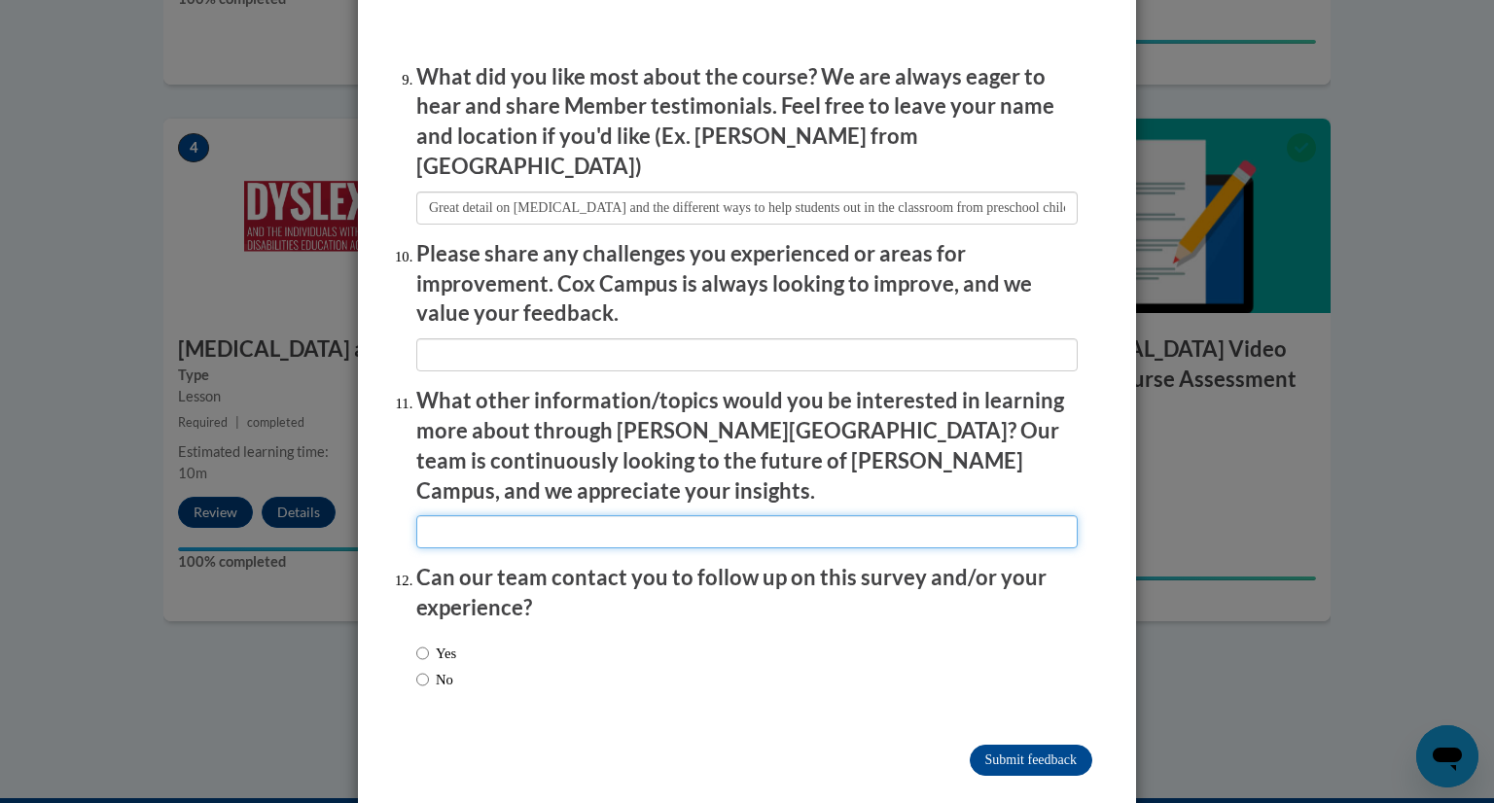
click at [627, 515] on input "textbox" at bounding box center [746, 531] width 661 height 33
type input "W"
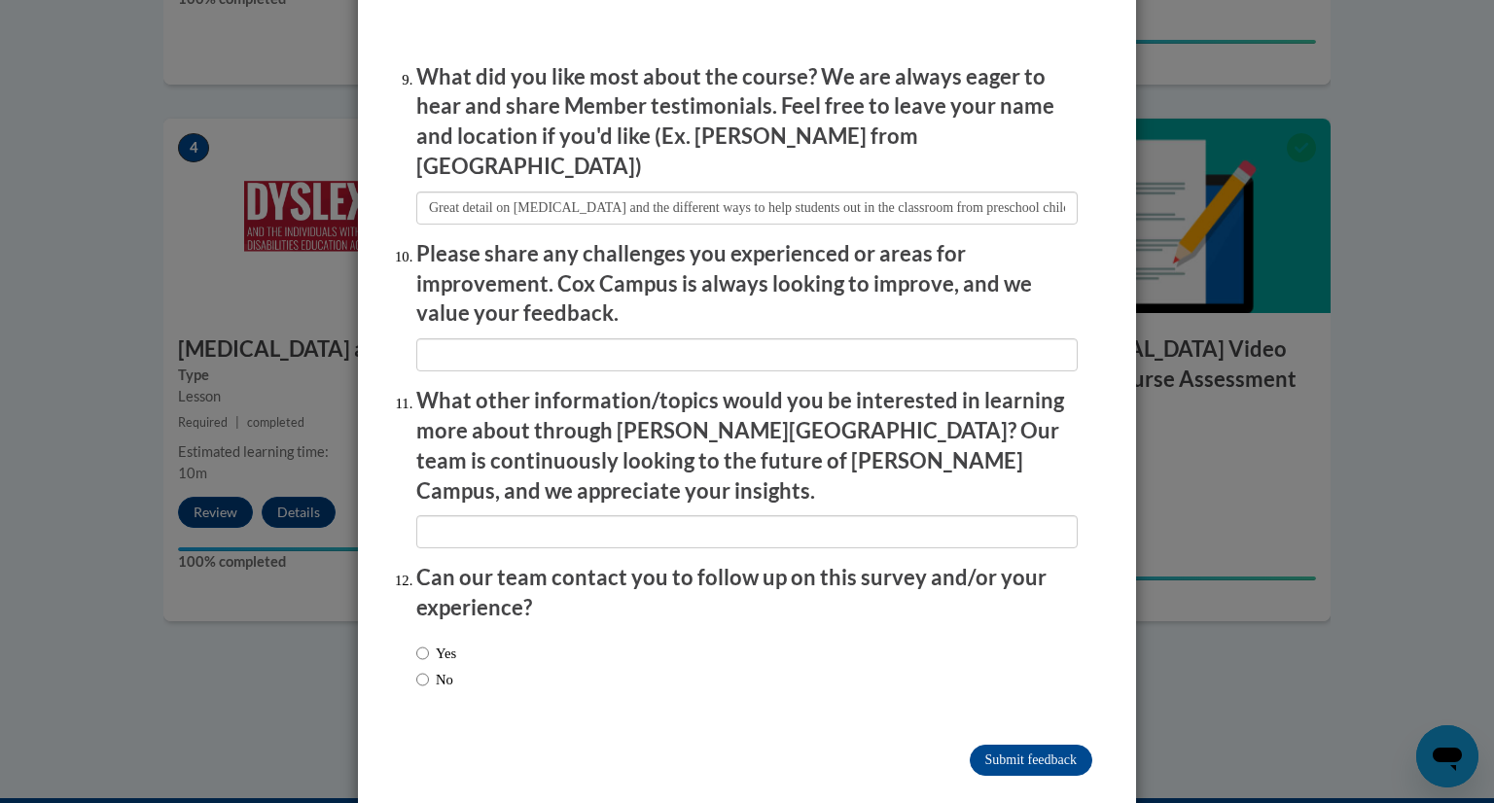
click at [428, 643] on label "Yes" at bounding box center [436, 653] width 40 height 21
click at [428, 643] on input "Yes" at bounding box center [422, 653] width 13 height 21
radio input "true"
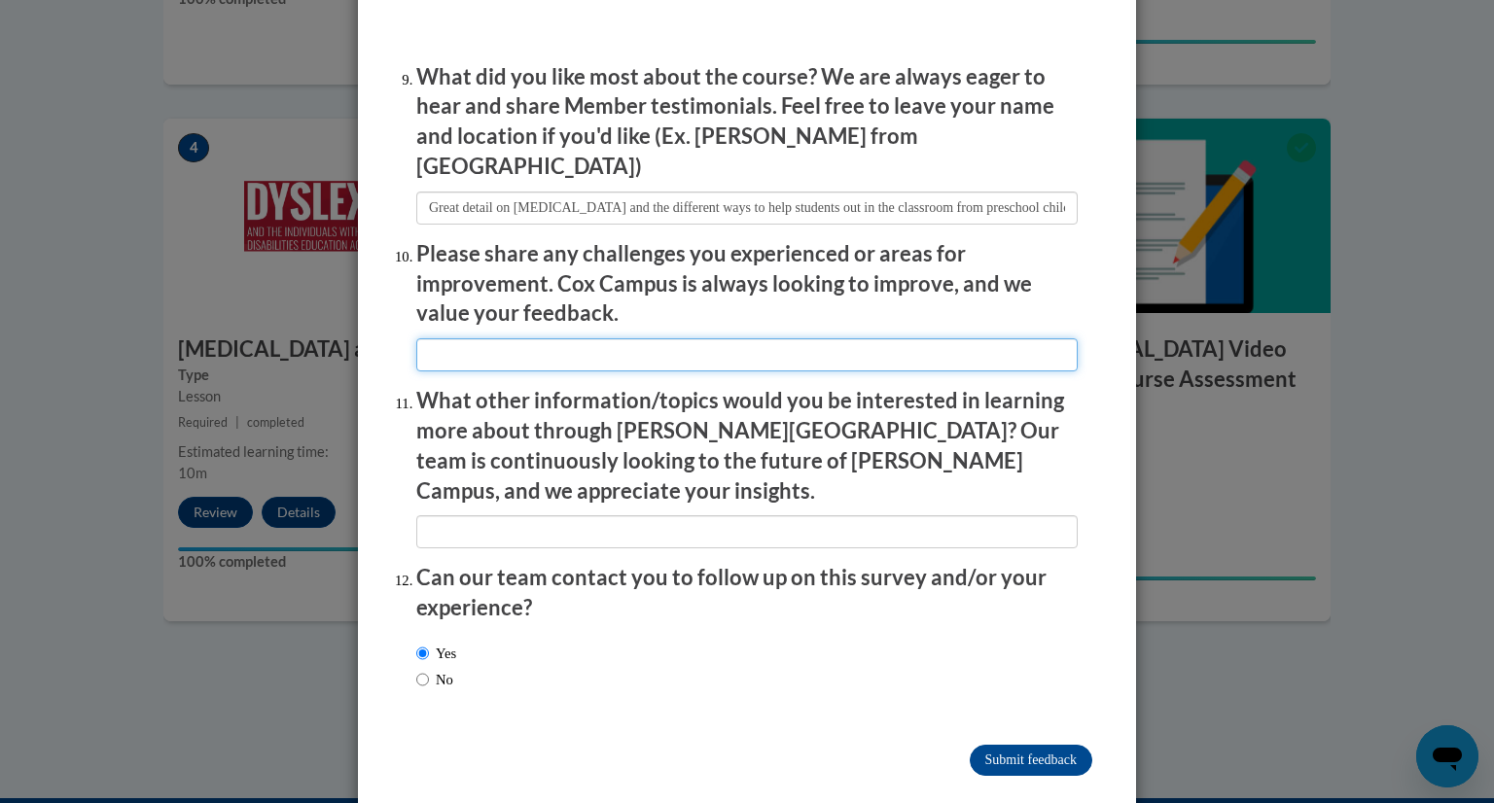
click at [545, 338] on input "textbox" at bounding box center [746, 354] width 661 height 33
type input "N/A"
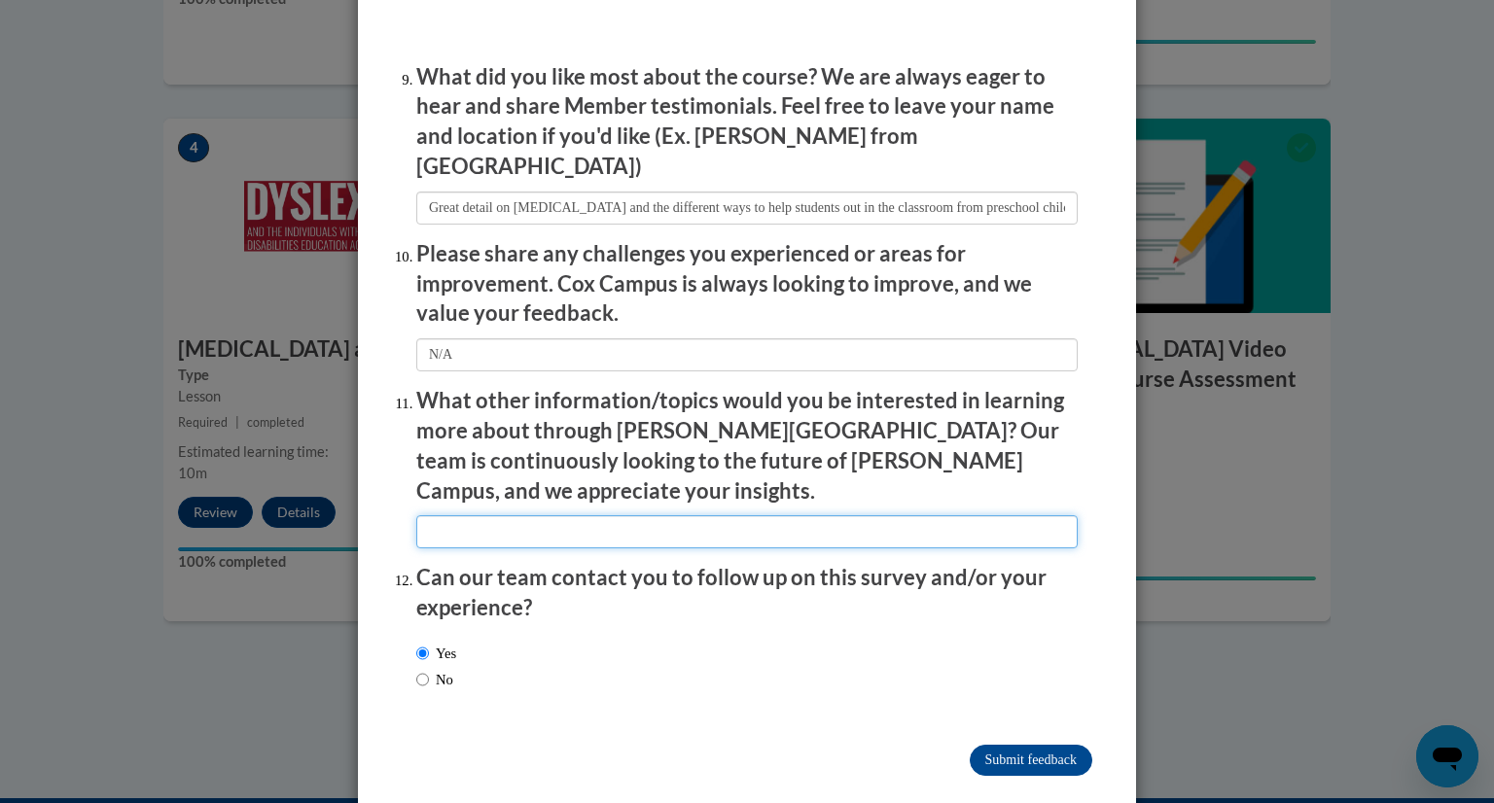
click at [486, 515] on input "textbox" at bounding box center [746, 531] width 661 height 33
click at [509, 515] on input "textbox" at bounding box center [746, 531] width 661 height 33
type input "W"
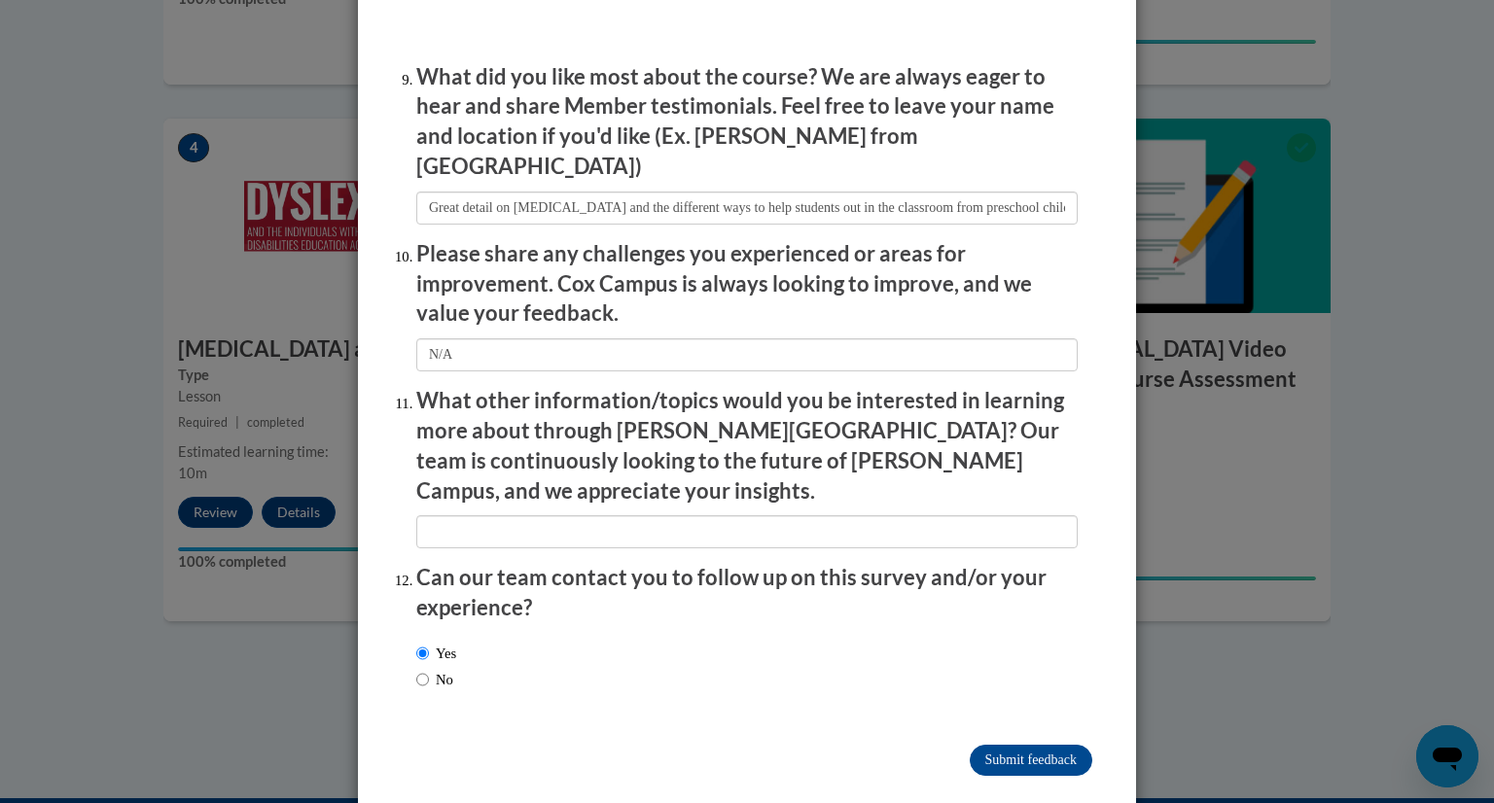
click at [988, 745] on input "Submit feedback" at bounding box center [1030, 760] width 123 height 31
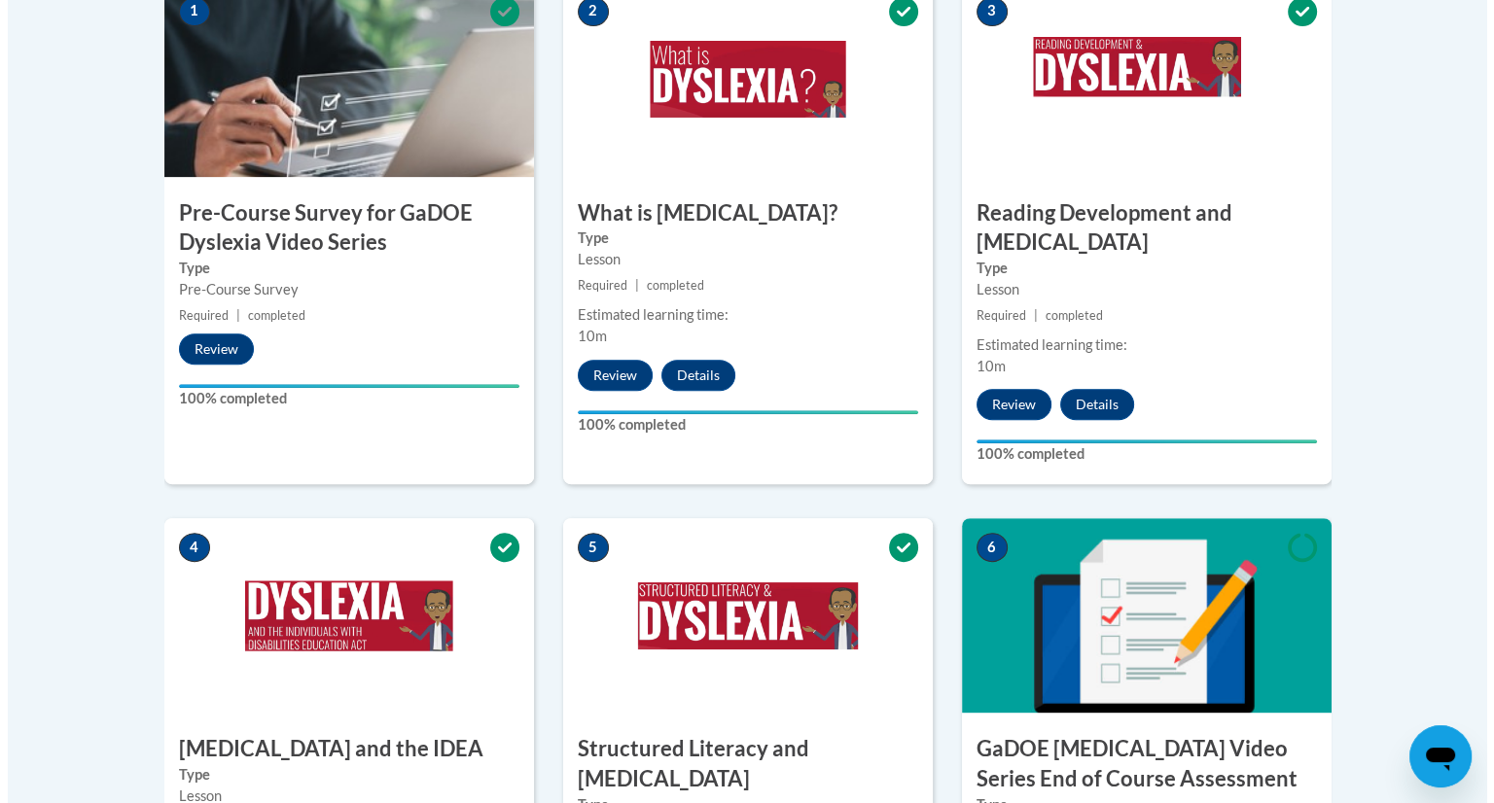
scroll to position [634, 0]
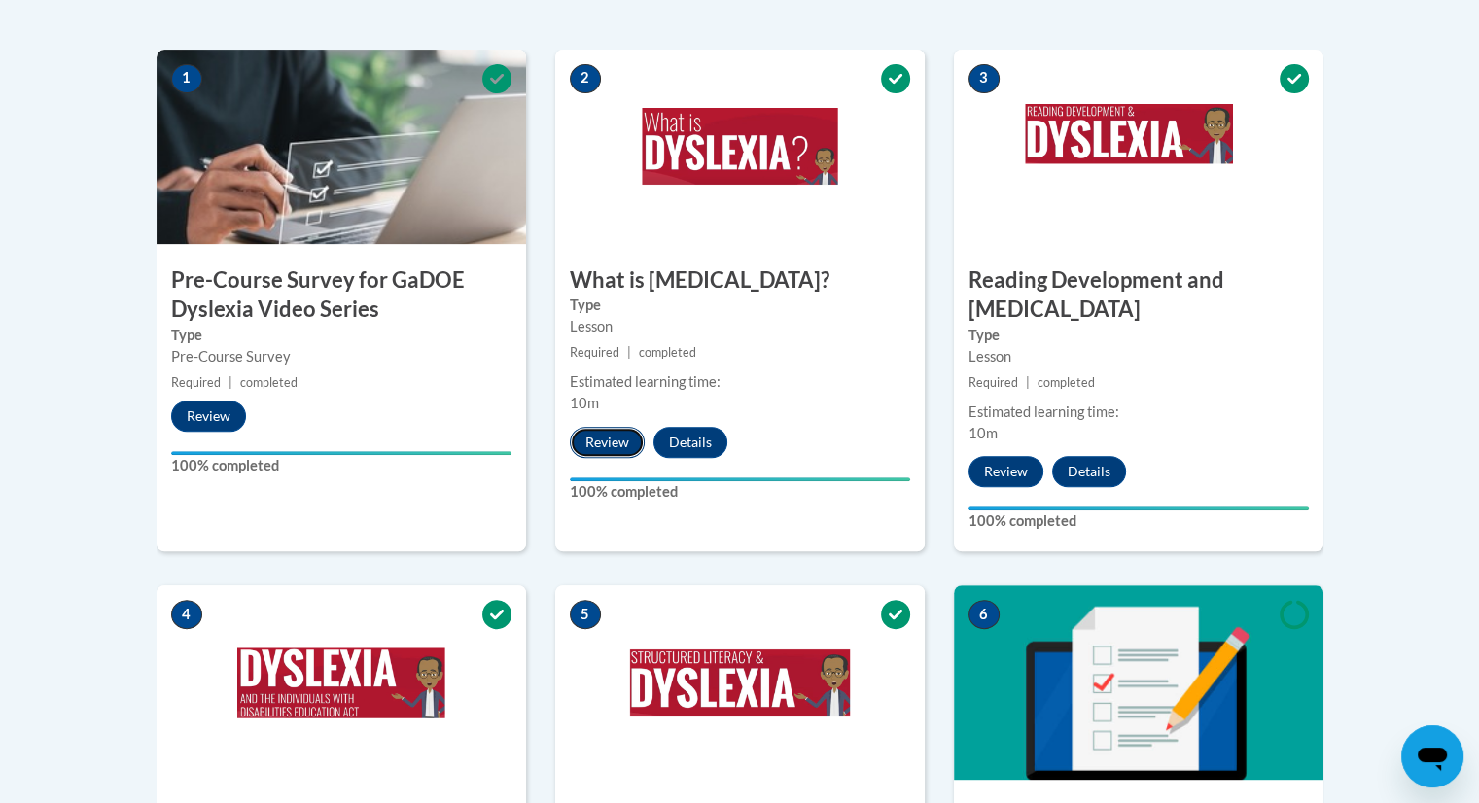
click at [616, 440] on button "Review" at bounding box center [607, 442] width 75 height 31
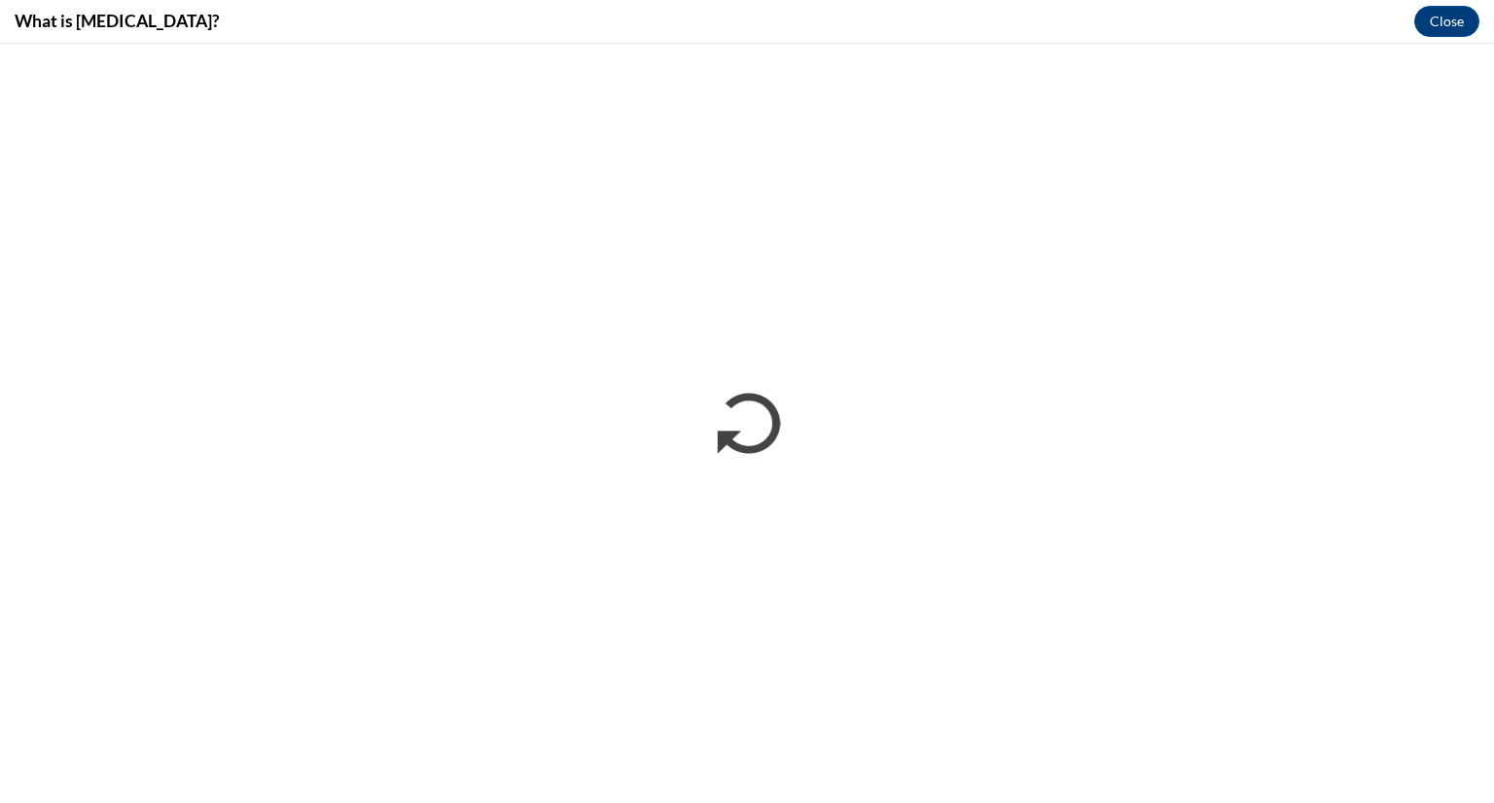
scroll to position [0, 0]
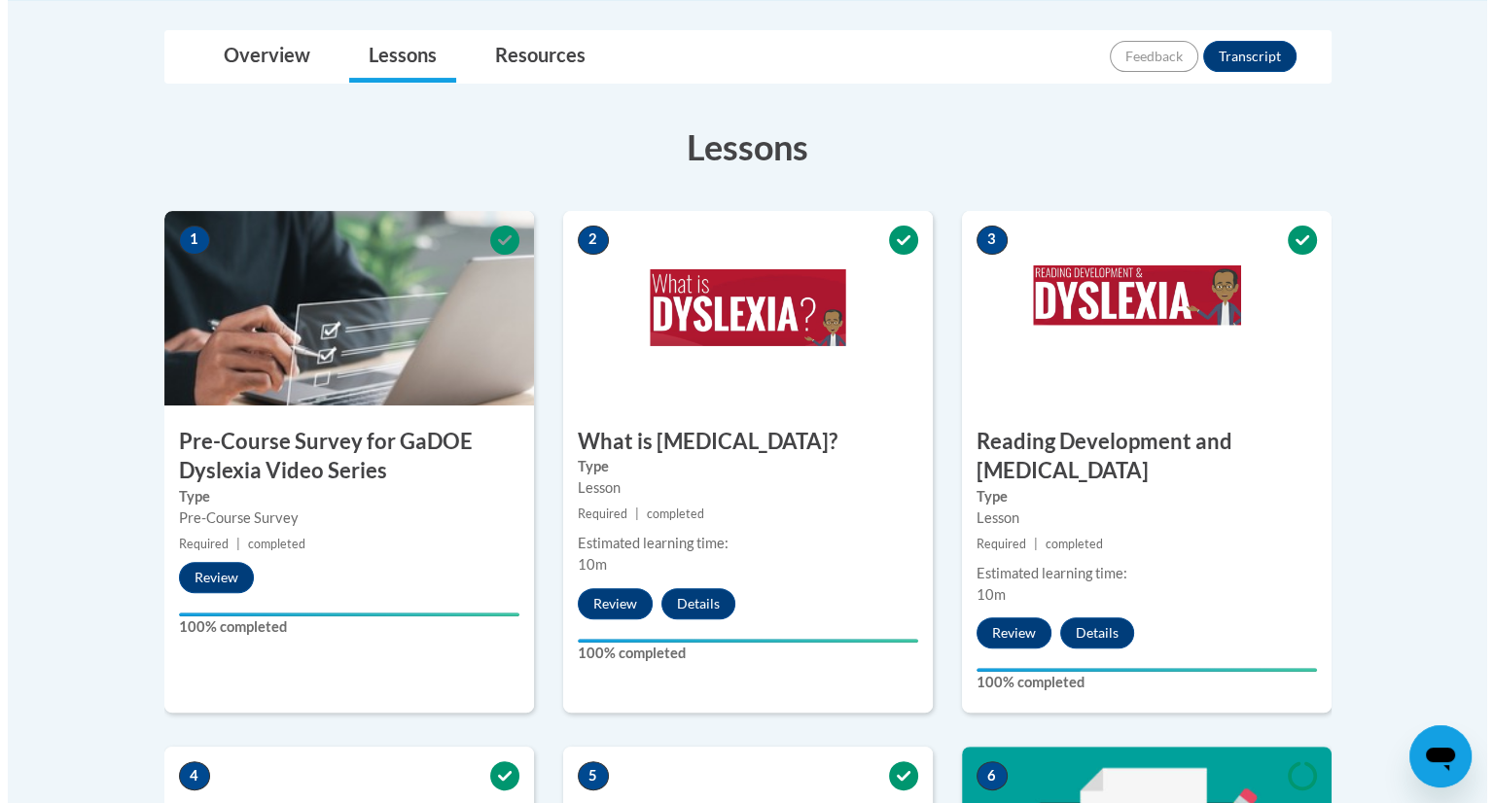
scroll to position [735, 0]
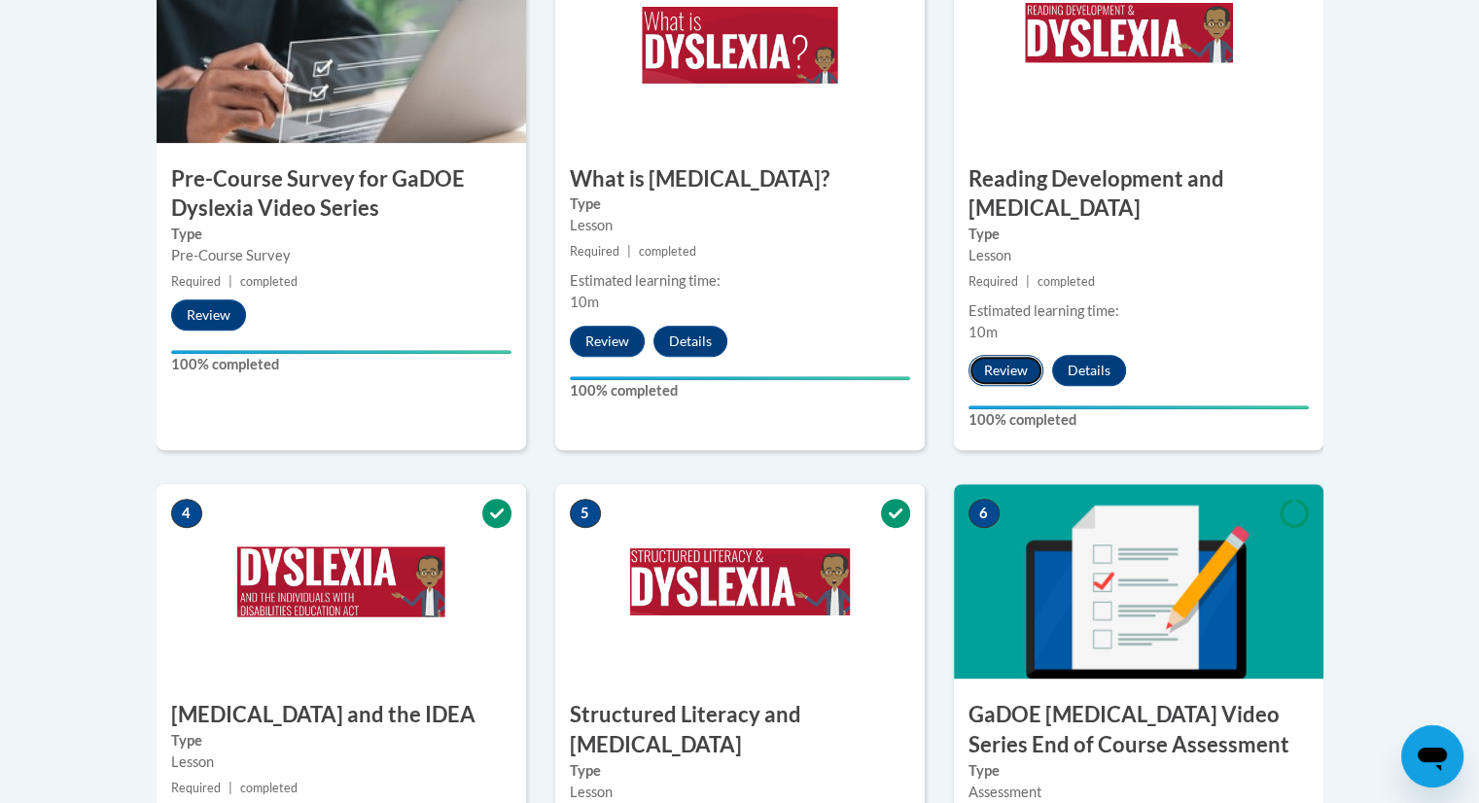
click at [1019, 355] on button "Review" at bounding box center [1005, 370] width 75 height 31
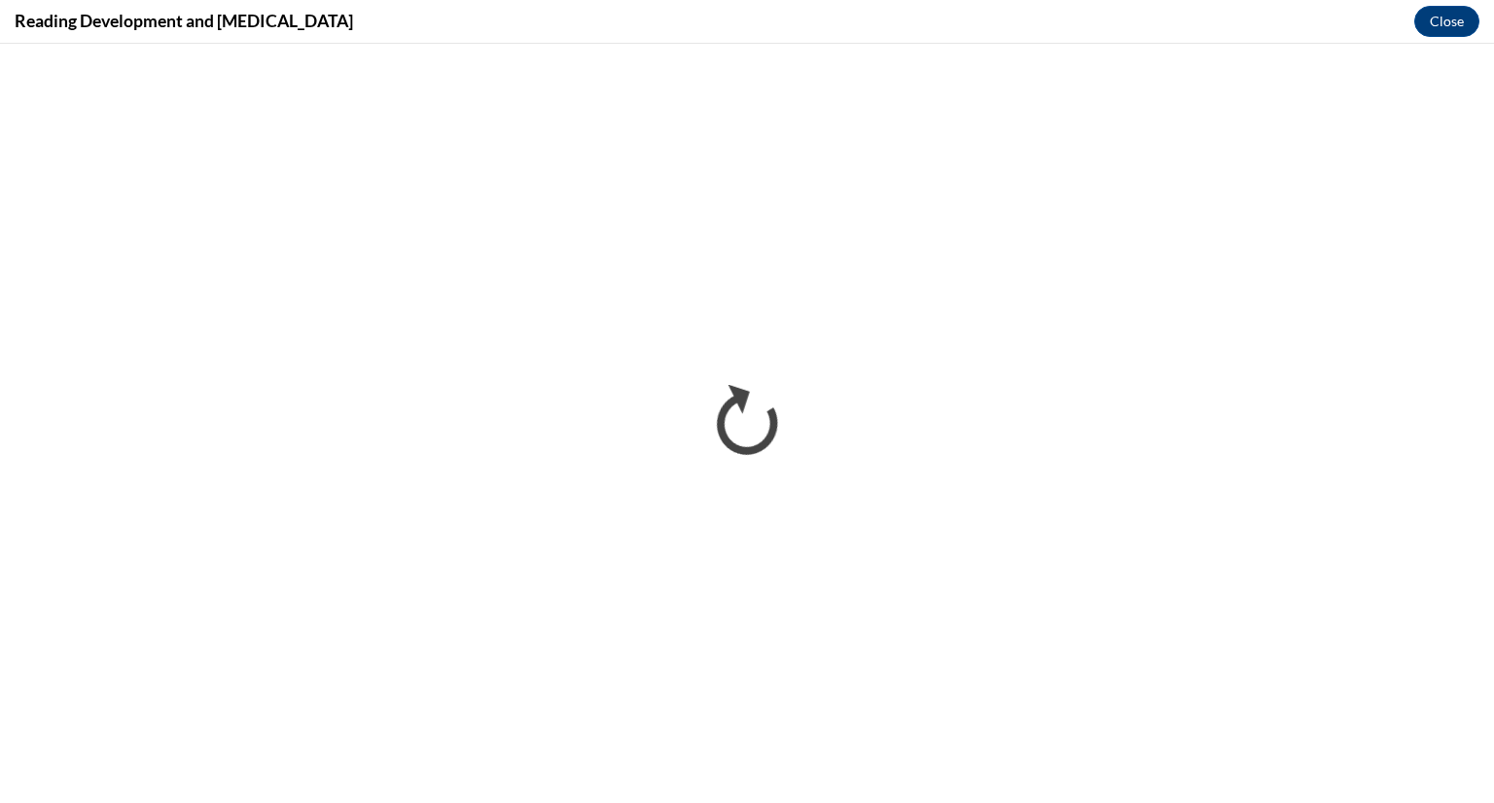
scroll to position [0, 0]
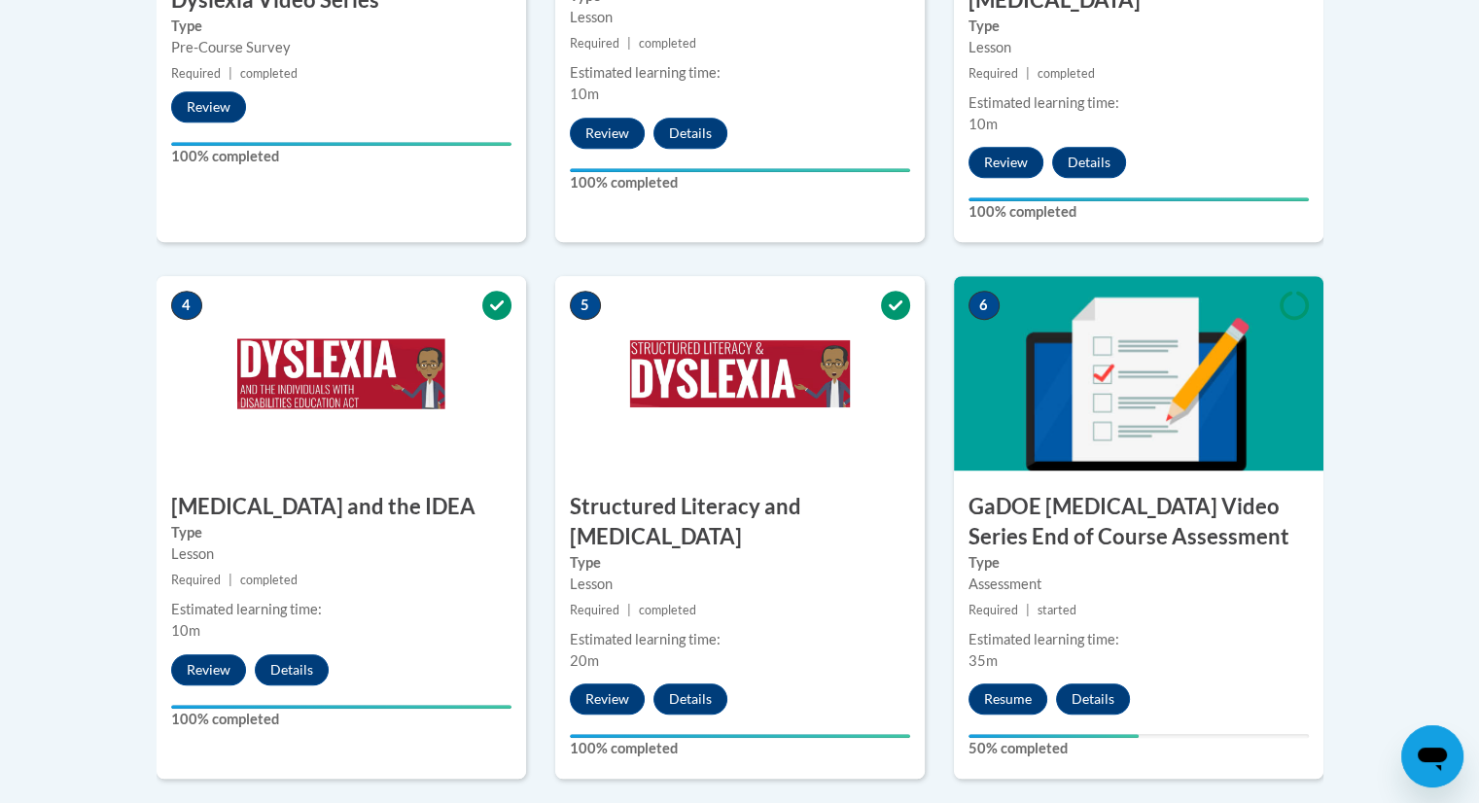
drag, startPoint x: 1491, startPoint y: 196, endPoint x: 1493, endPoint y: 532, distance: 335.5
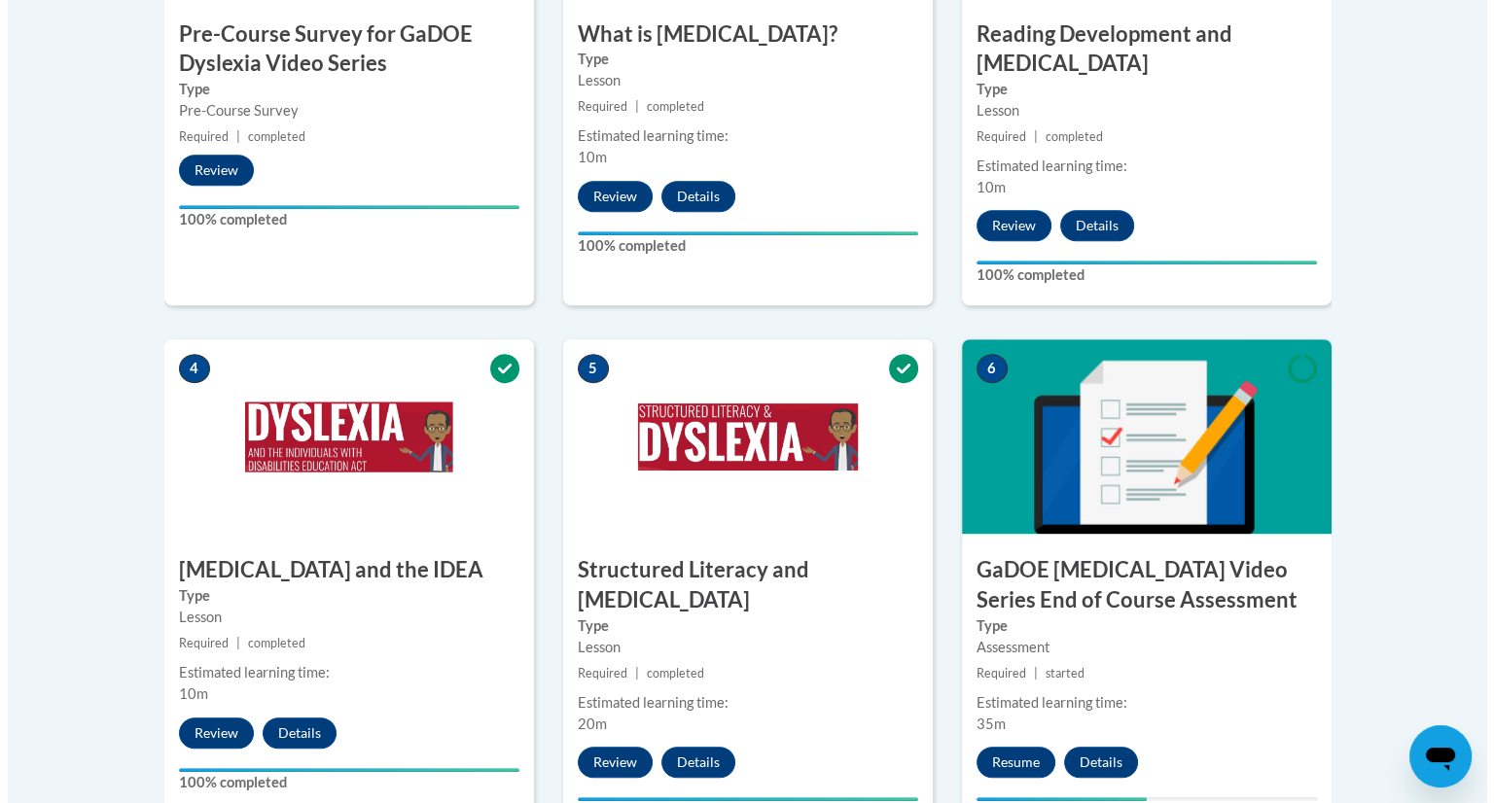
scroll to position [927, 0]
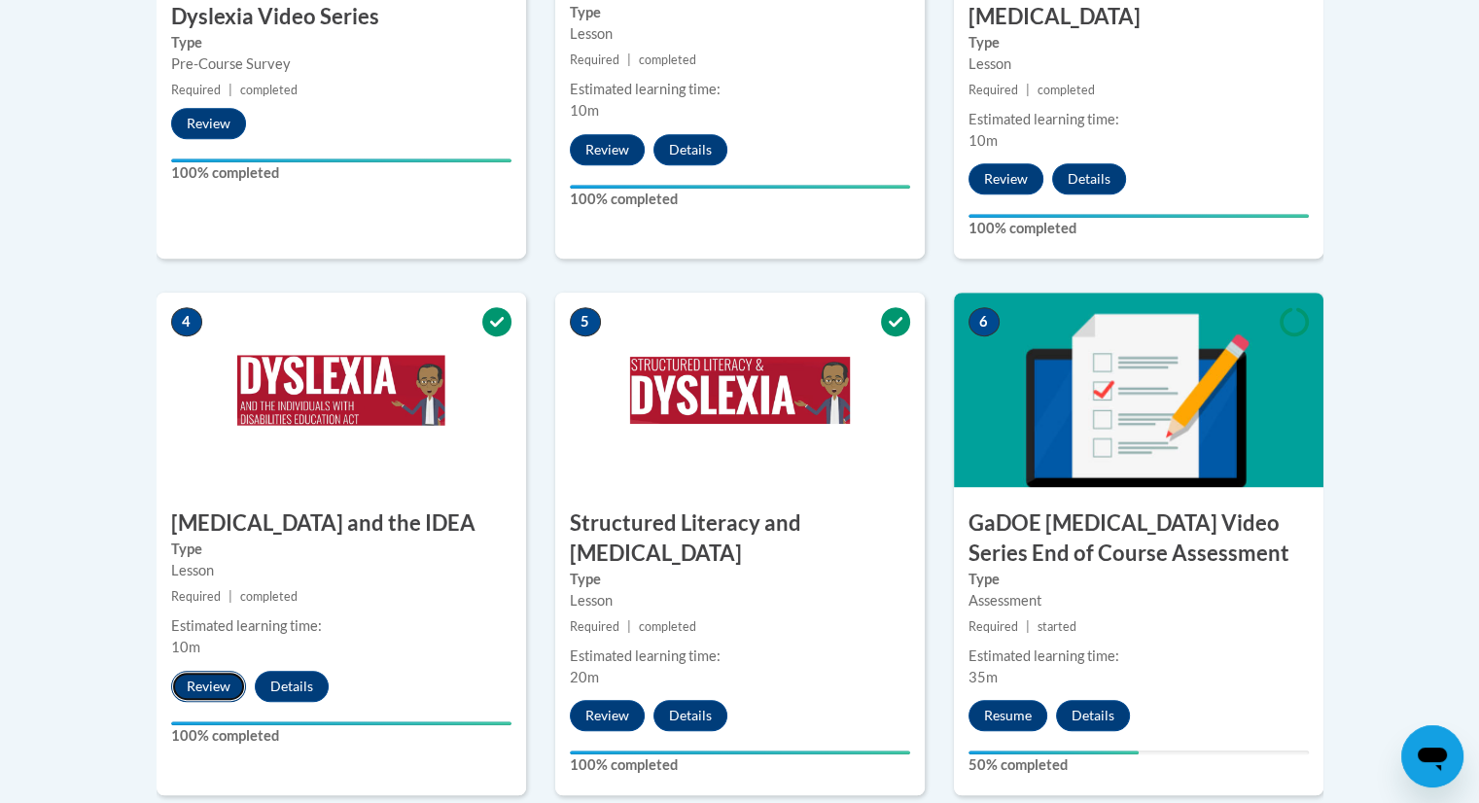
click at [225, 671] on button "Review" at bounding box center [208, 686] width 75 height 31
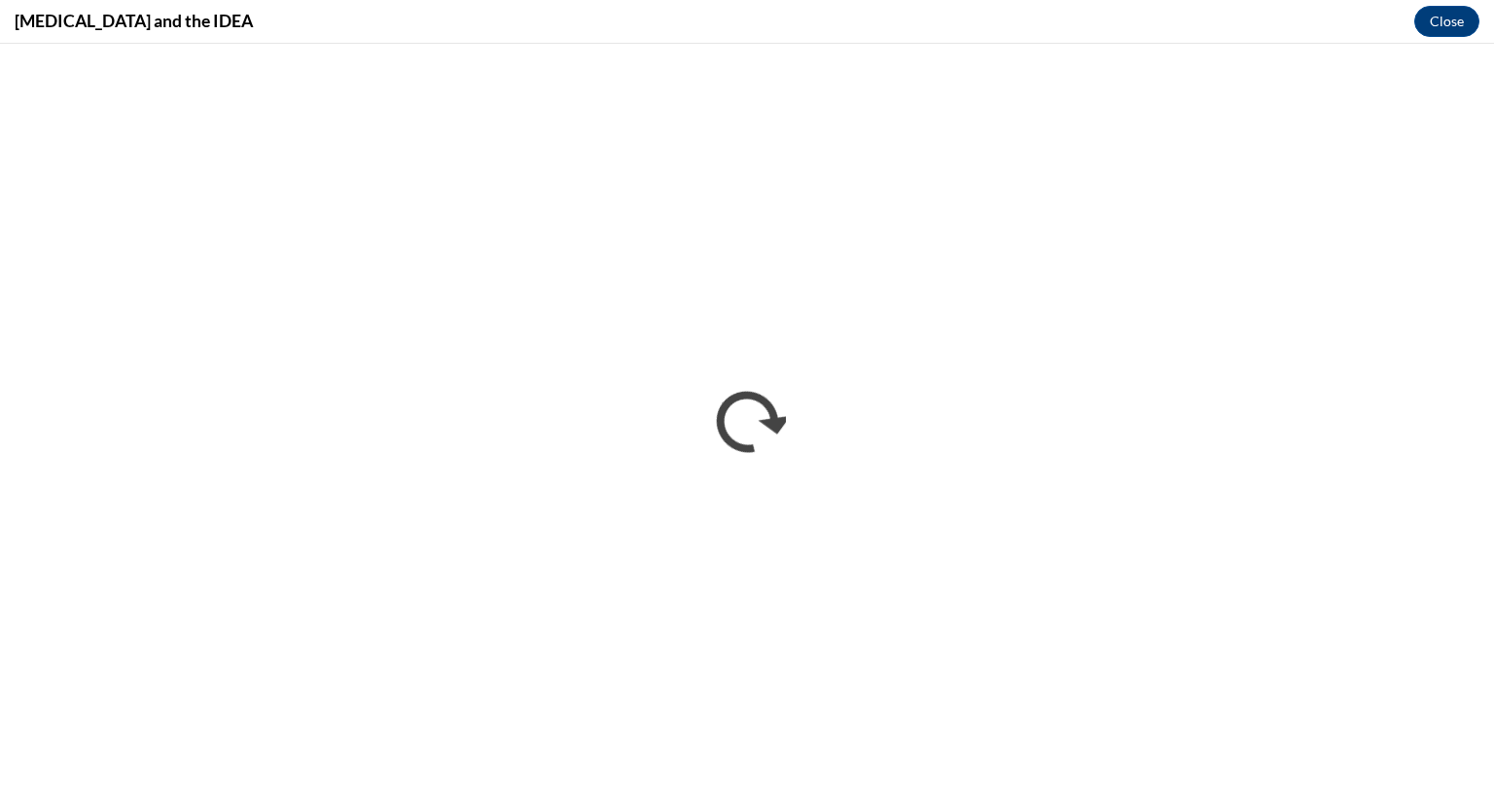
scroll to position [0, 0]
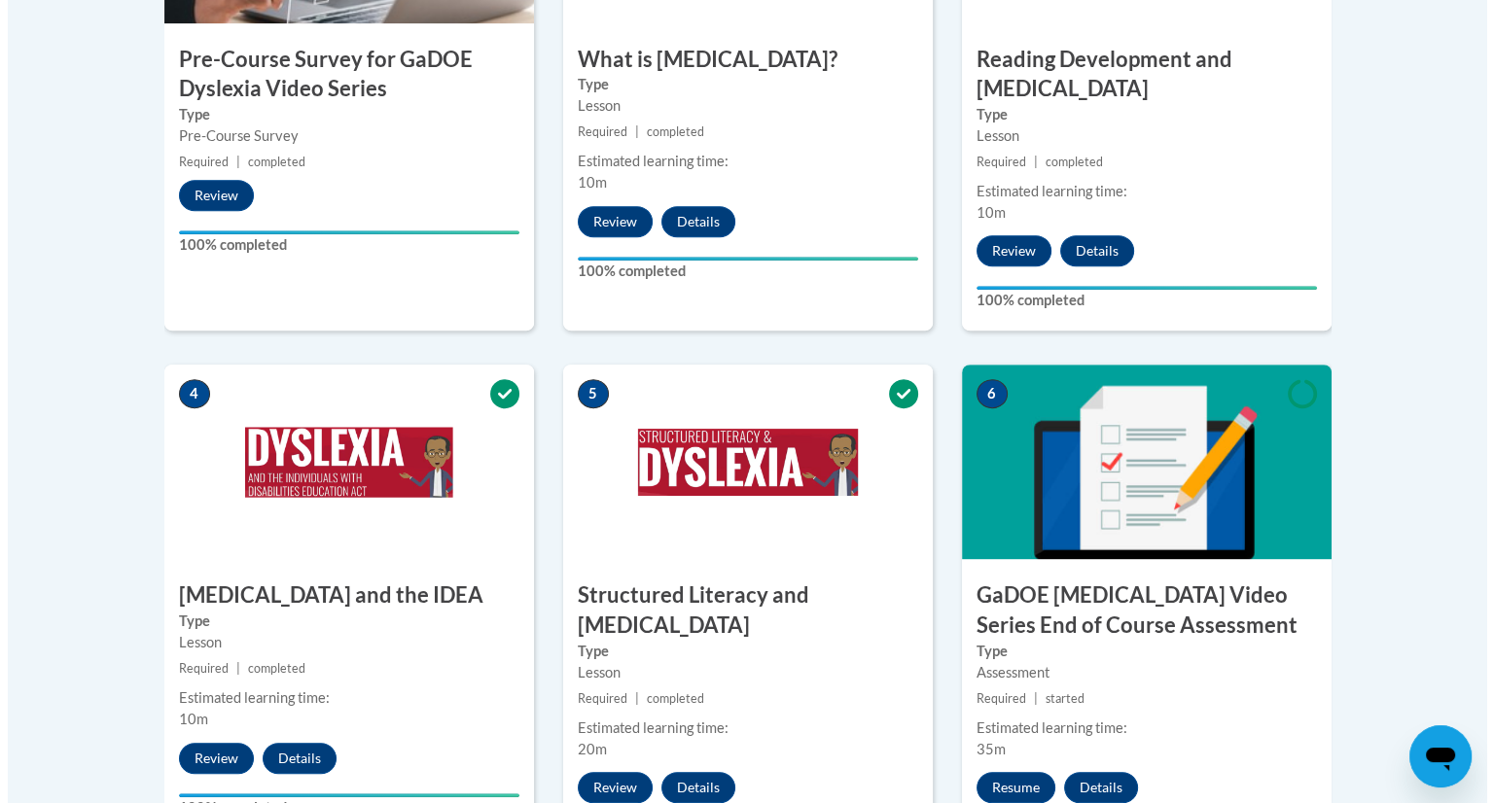
scroll to position [934, 0]
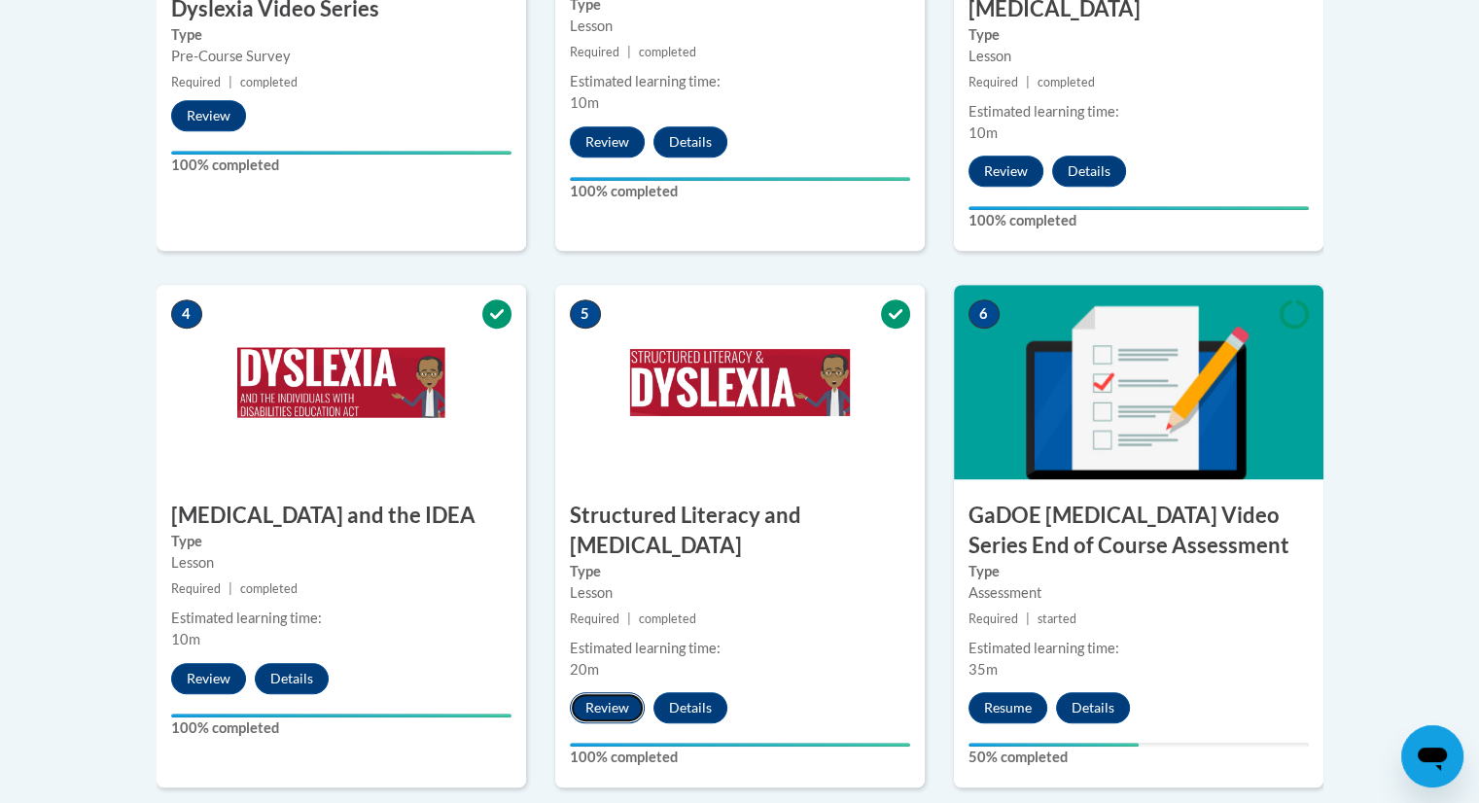
click at [606, 692] on button "Review" at bounding box center [607, 707] width 75 height 31
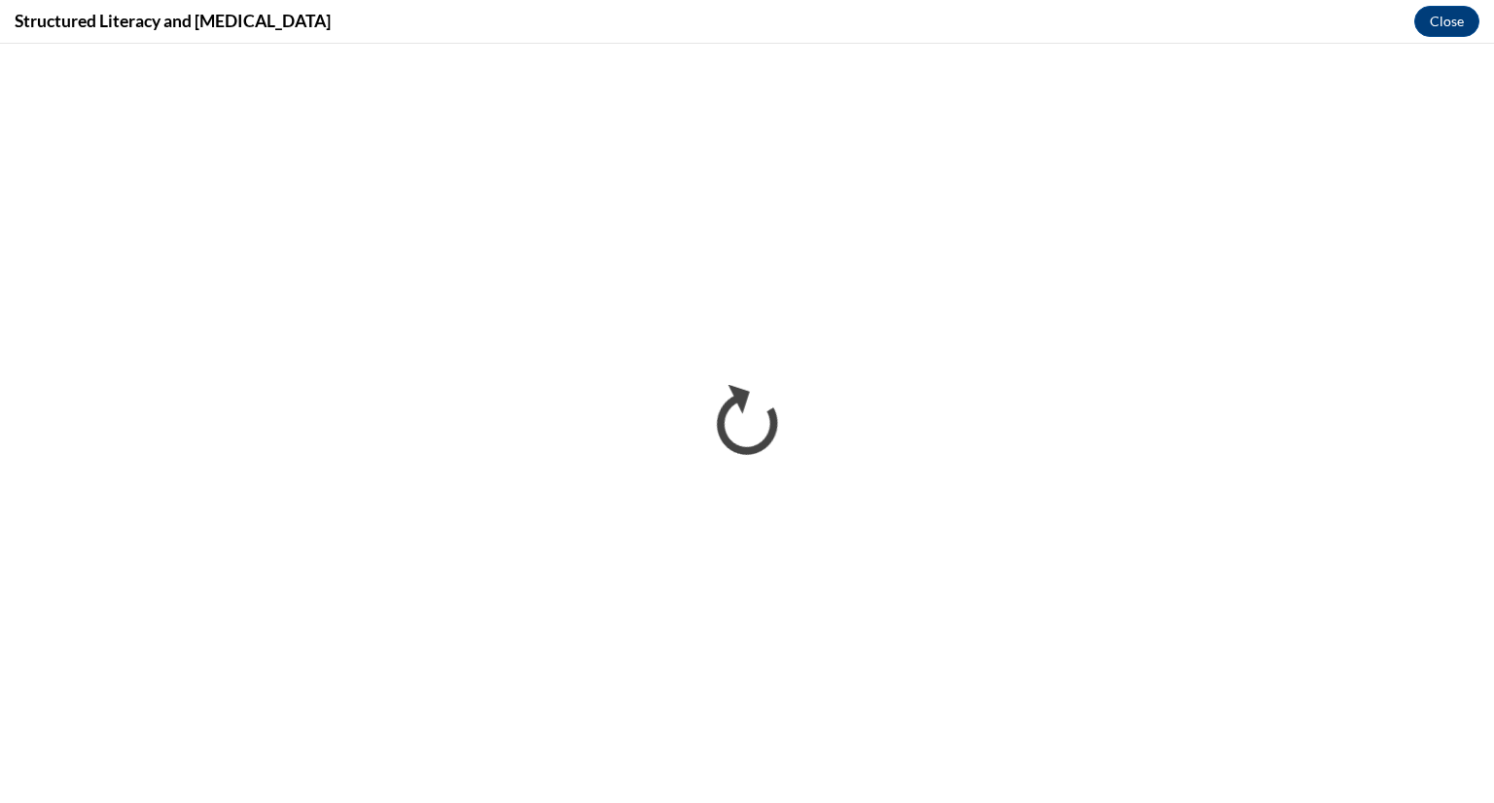
scroll to position [0, 0]
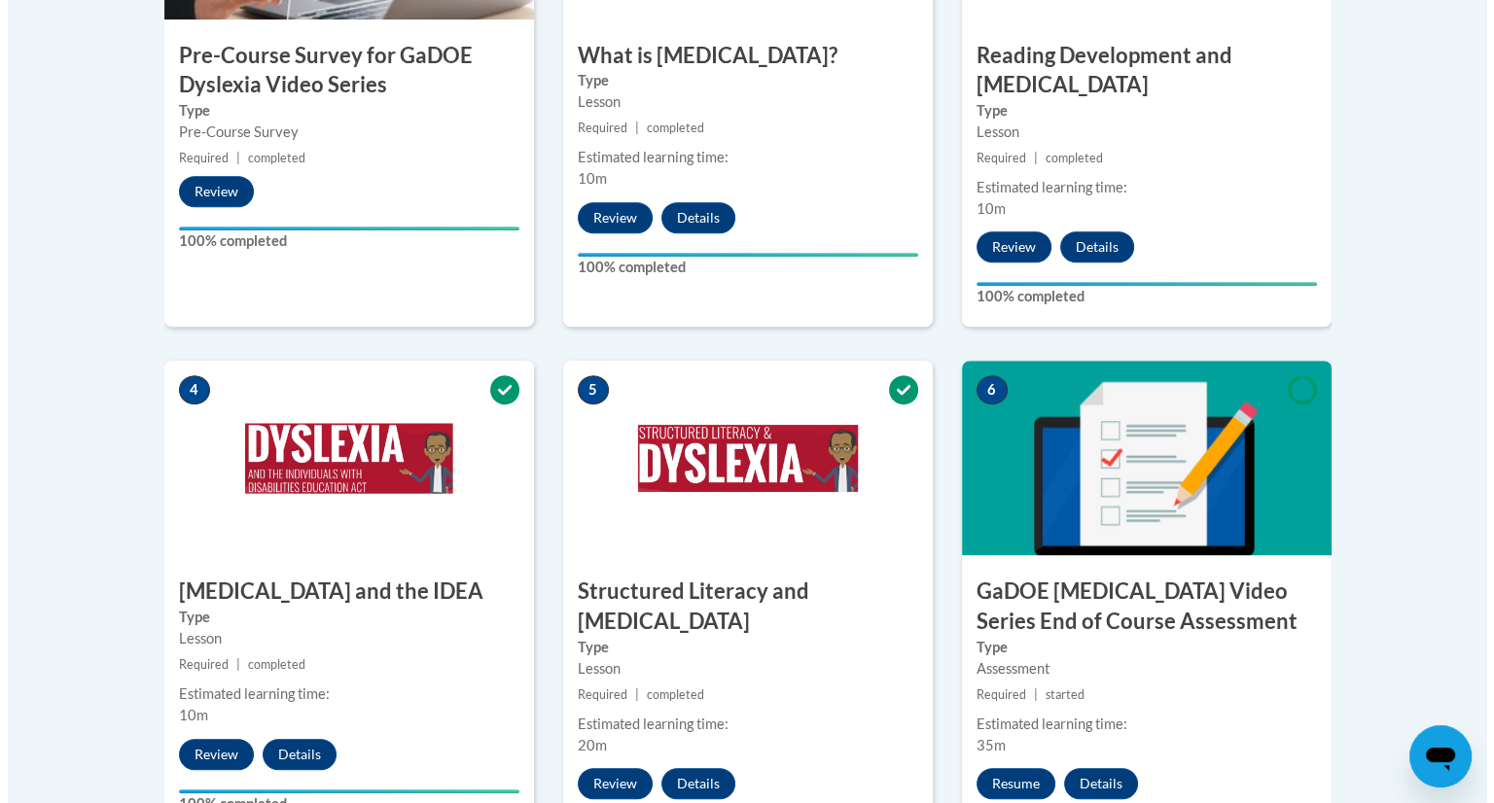
scroll to position [865, 0]
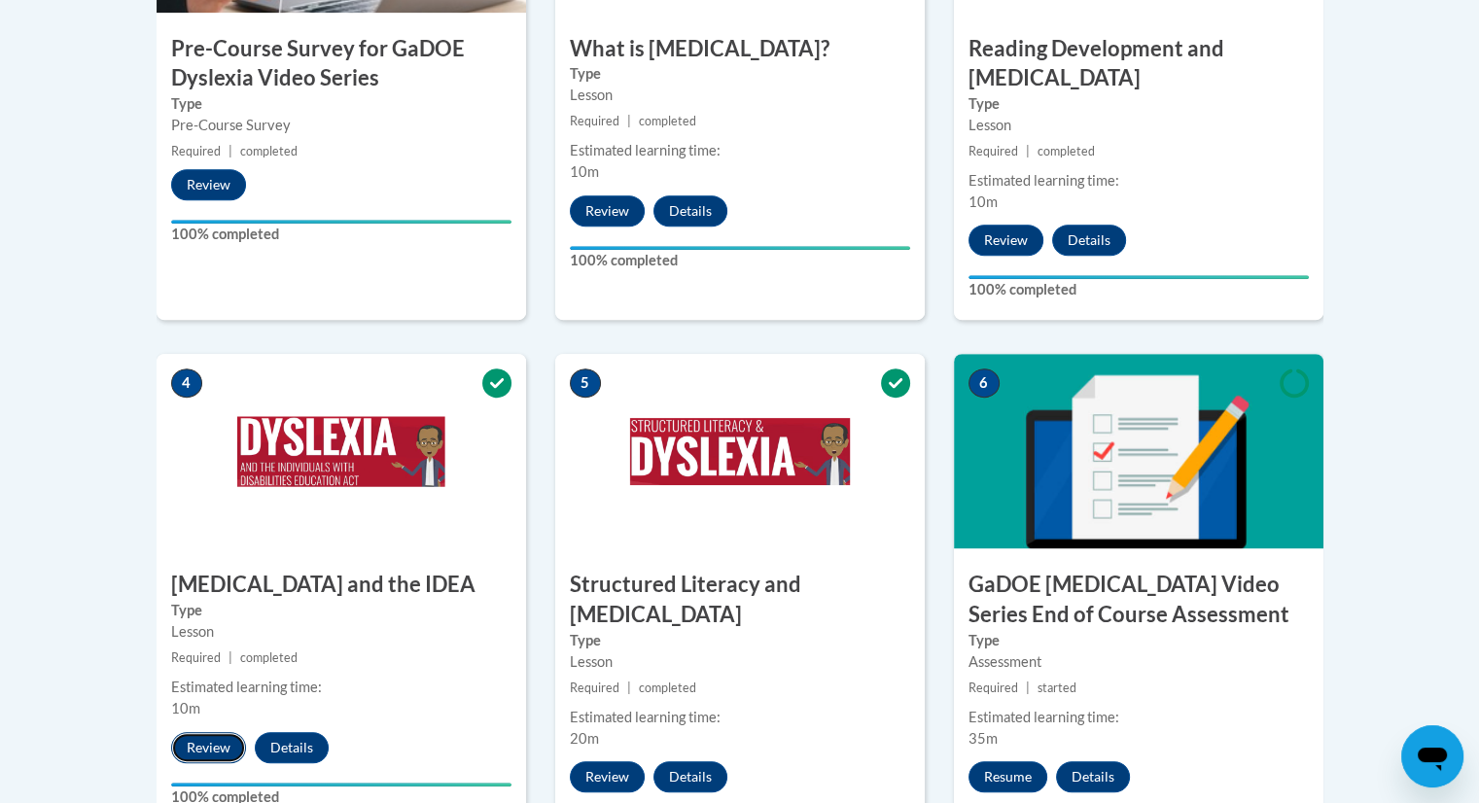
click at [217, 732] on button "Review" at bounding box center [208, 747] width 75 height 31
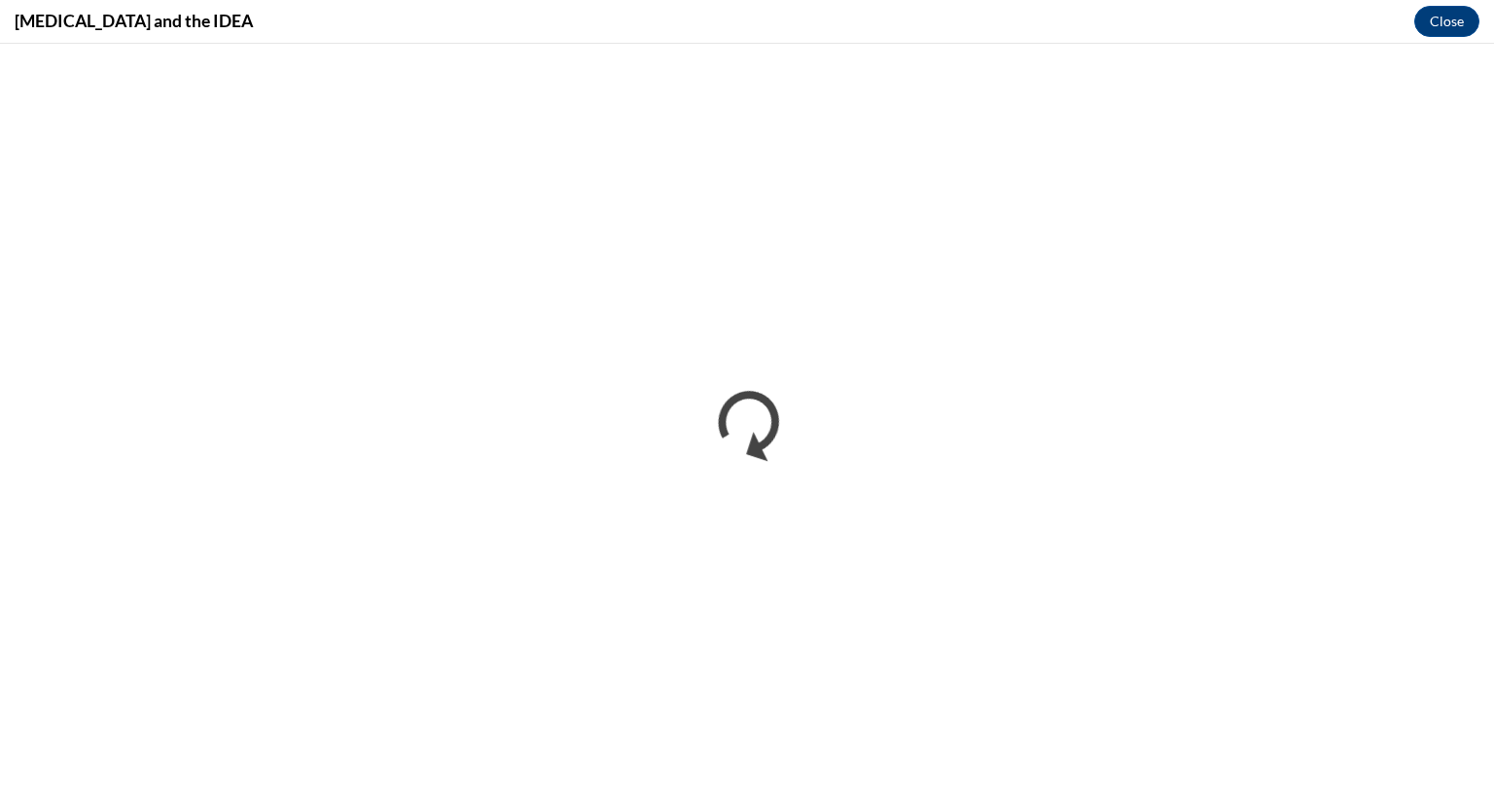
scroll to position [0, 0]
drag, startPoint x: 1213, startPoint y: 2, endPoint x: 1198, endPoint y: 39, distance: 40.1
click at [1198, 39] on div "Dyslexia and the IDEA Close" at bounding box center [747, 22] width 1494 height 44
click at [1431, 31] on button "Close" at bounding box center [1446, 21] width 65 height 31
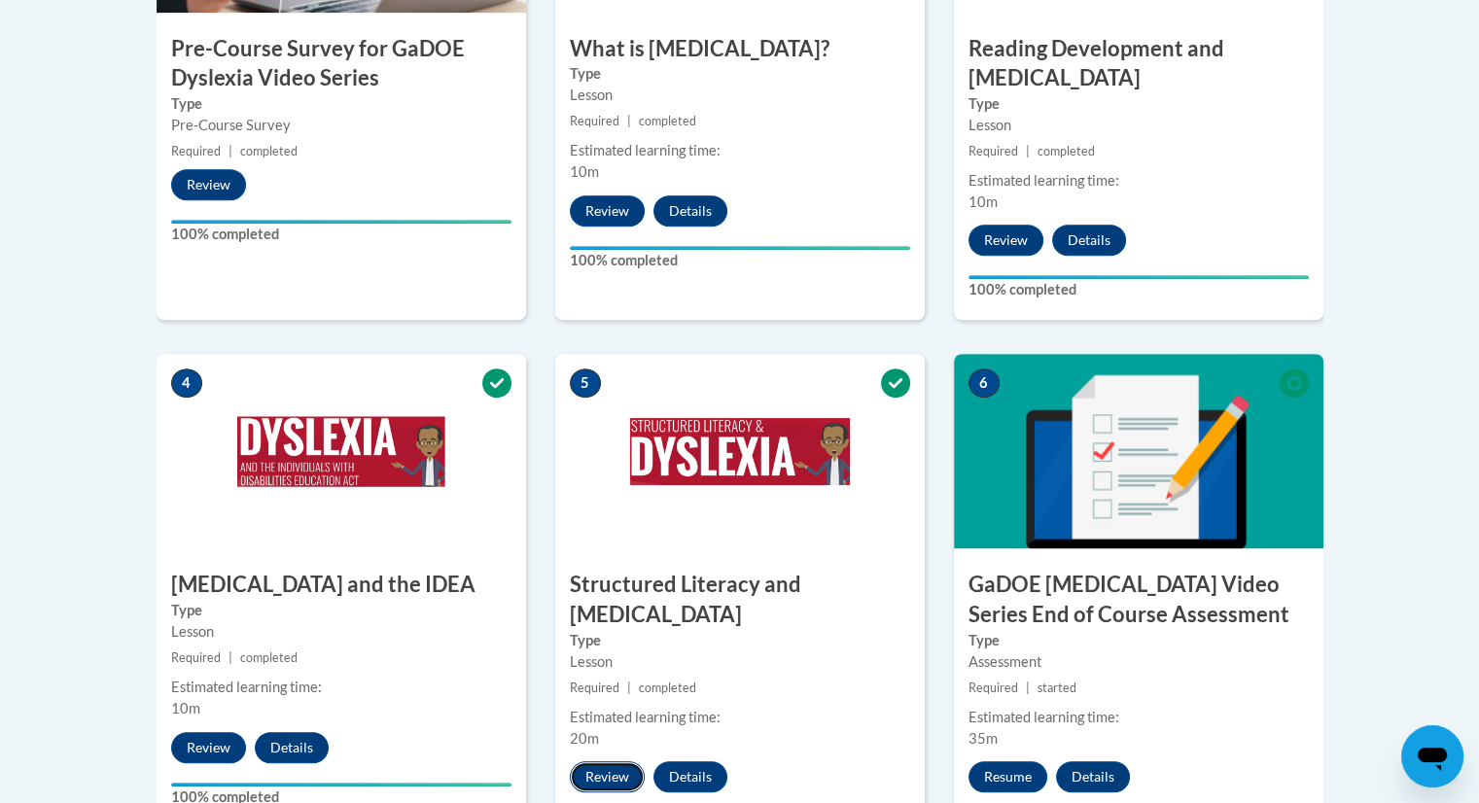
click at [599, 761] on button "Review" at bounding box center [607, 776] width 75 height 31
